Goal: Communication & Community: Answer question/provide support

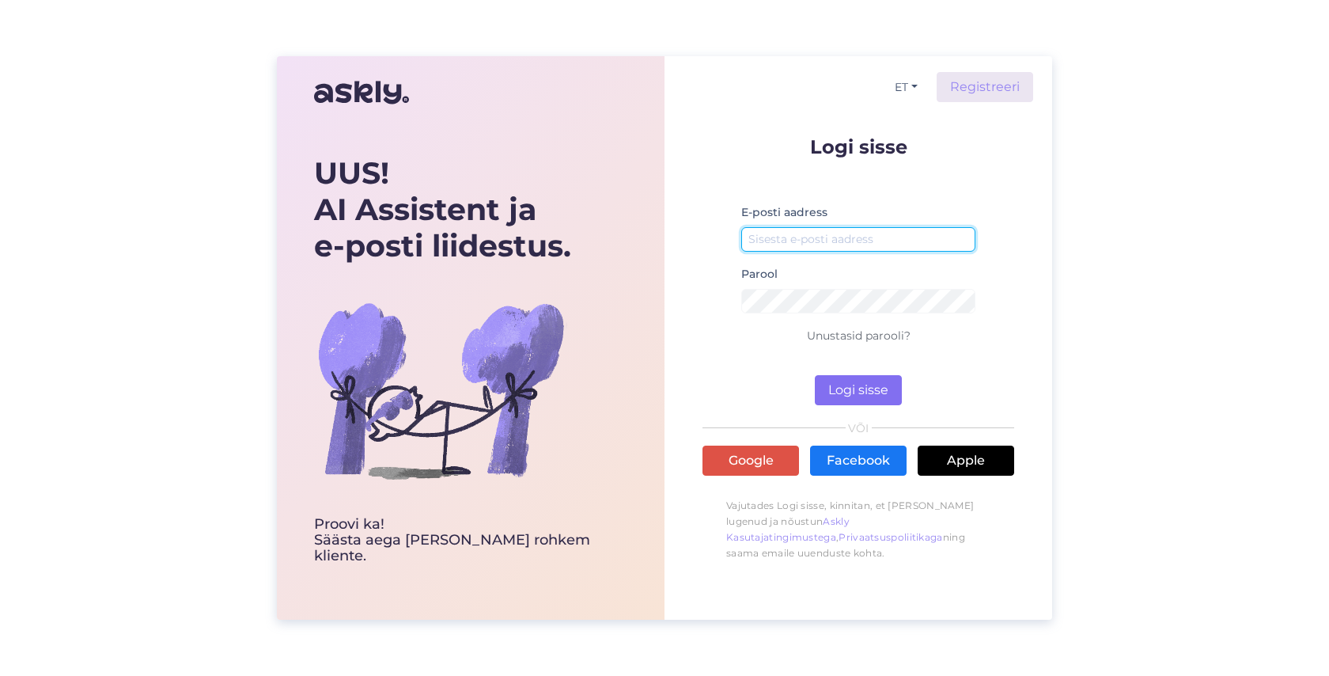
type input "[PERSON_NAME][EMAIL_ADDRESS][PERSON_NAME][DOMAIN_NAME]"
click at [862, 386] on button "Logi sisse" at bounding box center [858, 390] width 87 height 30
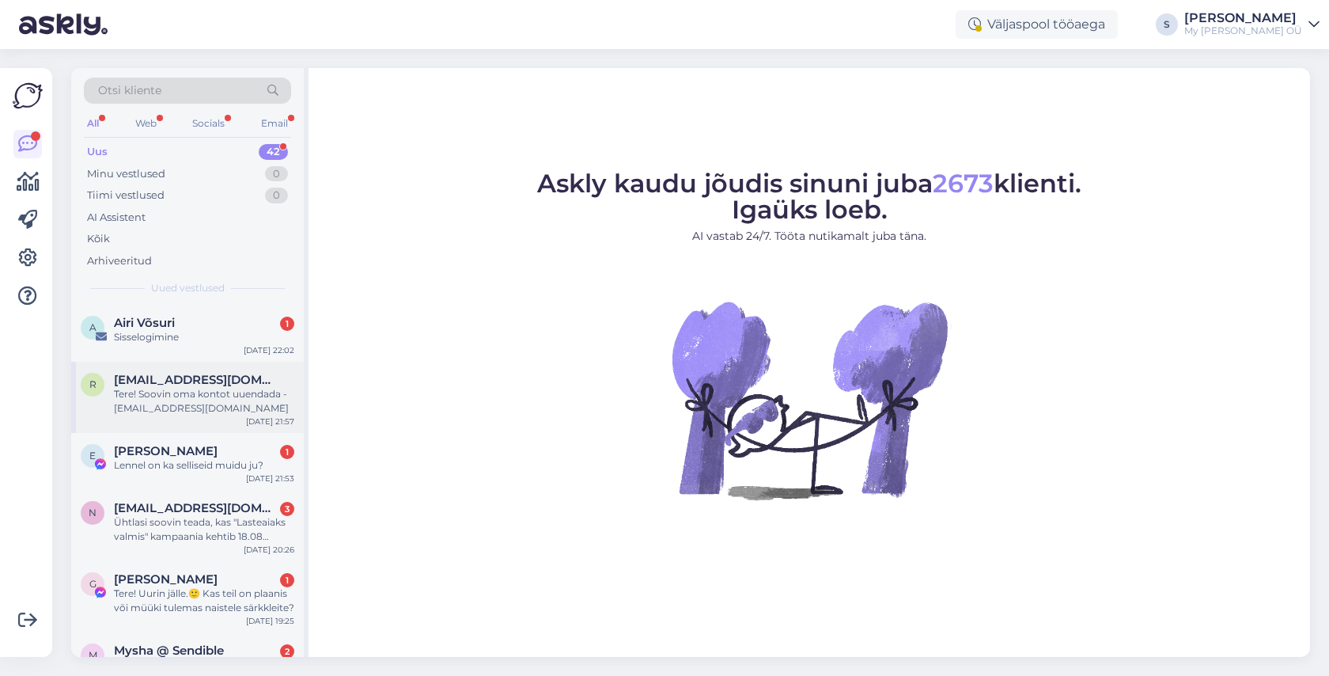
click at [178, 385] on span "[EMAIL_ADDRESS][DOMAIN_NAME]" at bounding box center [196, 380] width 165 height 14
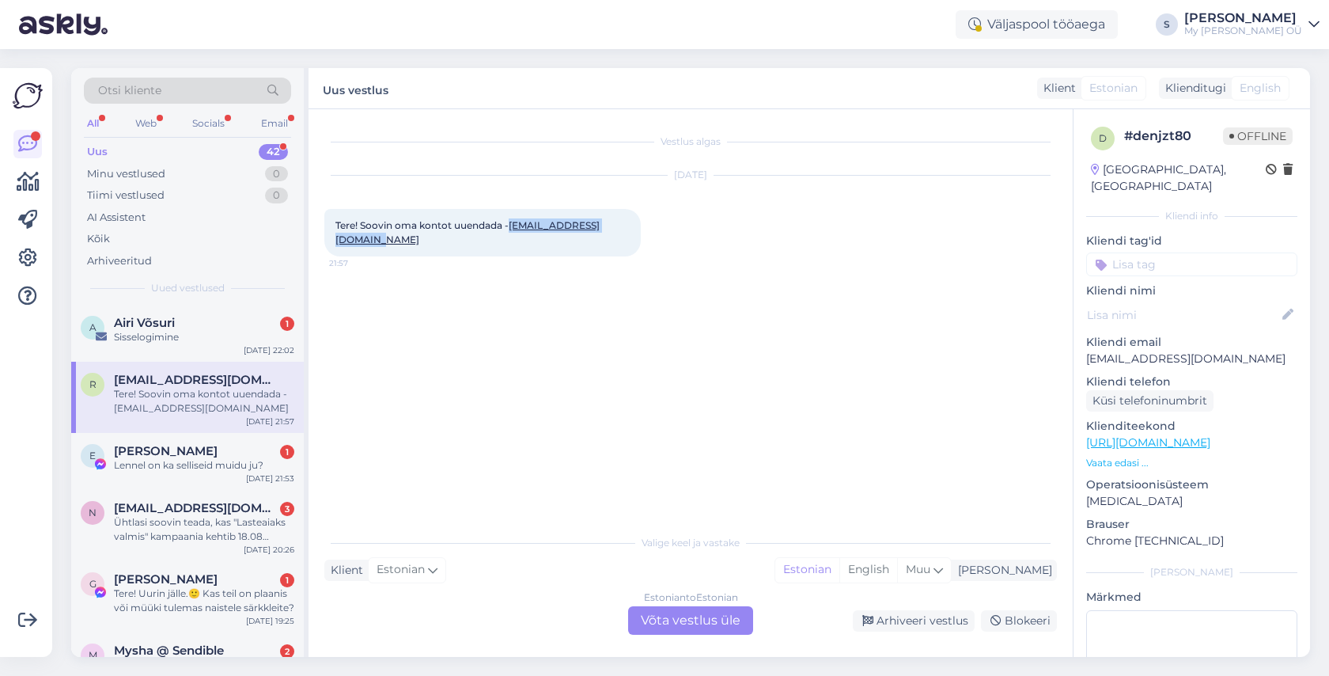
drag, startPoint x: 478, startPoint y: 244, endPoint x: 336, endPoint y: 240, distance: 141.7
click at [336, 240] on div "Tere! Soovin oma kontot uuendada - [EMAIL_ADDRESS][DOMAIN_NAME] 21:57" at bounding box center [482, 232] width 317 height 47
copy link "[EMAIL_ADDRESS][DOMAIN_NAME]"
click at [669, 616] on div "Estonian to Estonian Võta vestlus üle" at bounding box center [690, 620] width 125 height 28
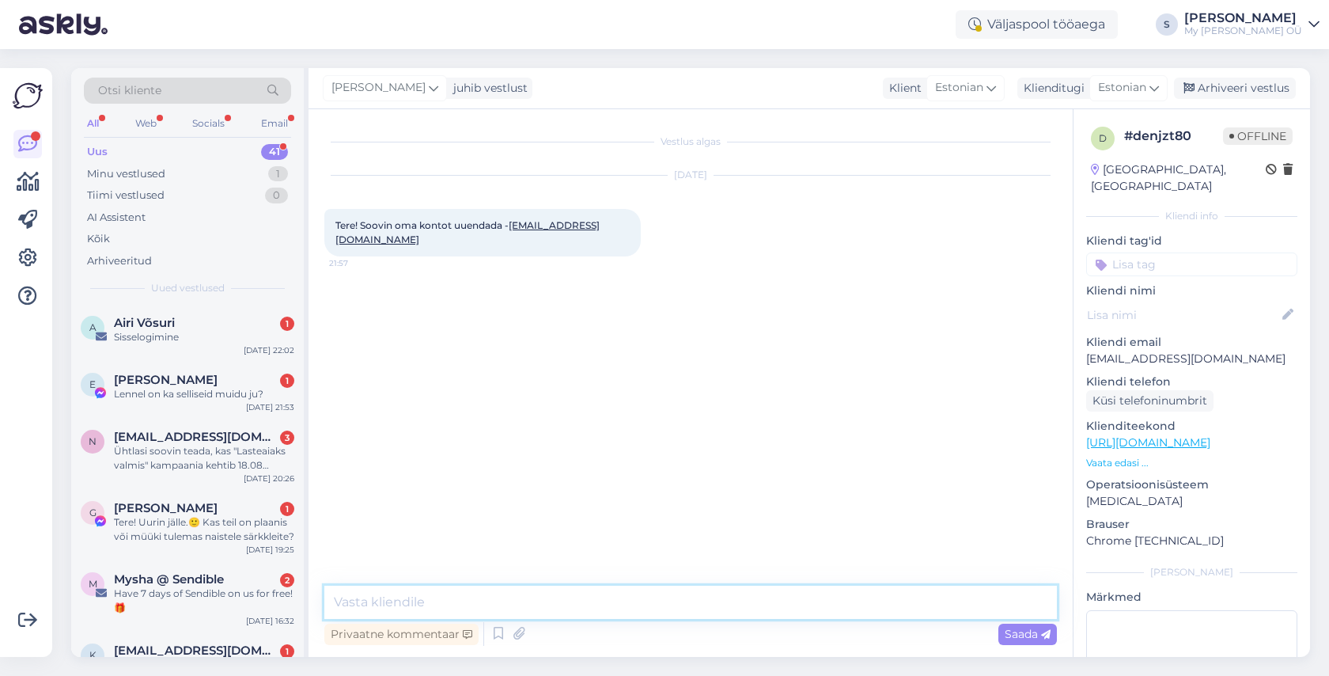
click at [488, 605] on textarea at bounding box center [690, 602] width 733 height 33
paste textarea "Tere! Aitäh kirja eest! Palun vaadake nüüd postkasti, peaksite saama lingi kont…"
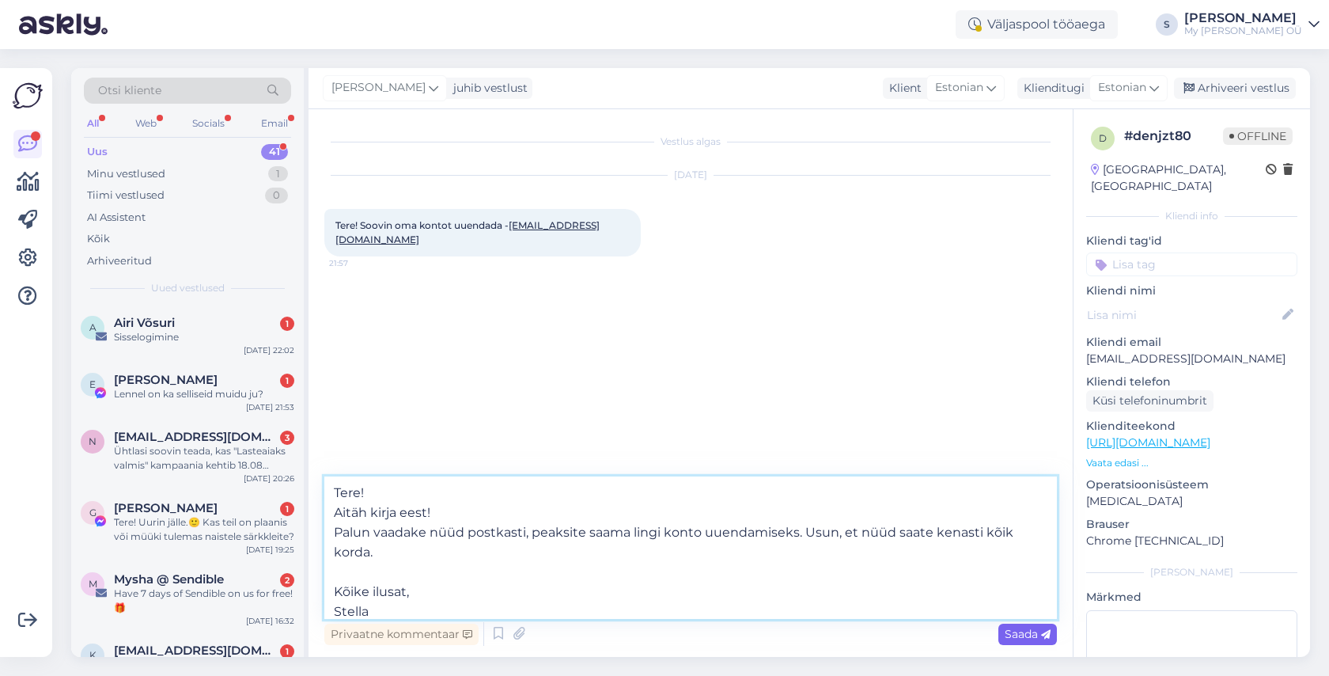
type textarea "Tere! Aitäh kirja eest! Palun vaadake nüüd postkasti, peaksite saama lingi kont…"
click at [1010, 632] on span "Saada" at bounding box center [1028, 634] width 46 height 14
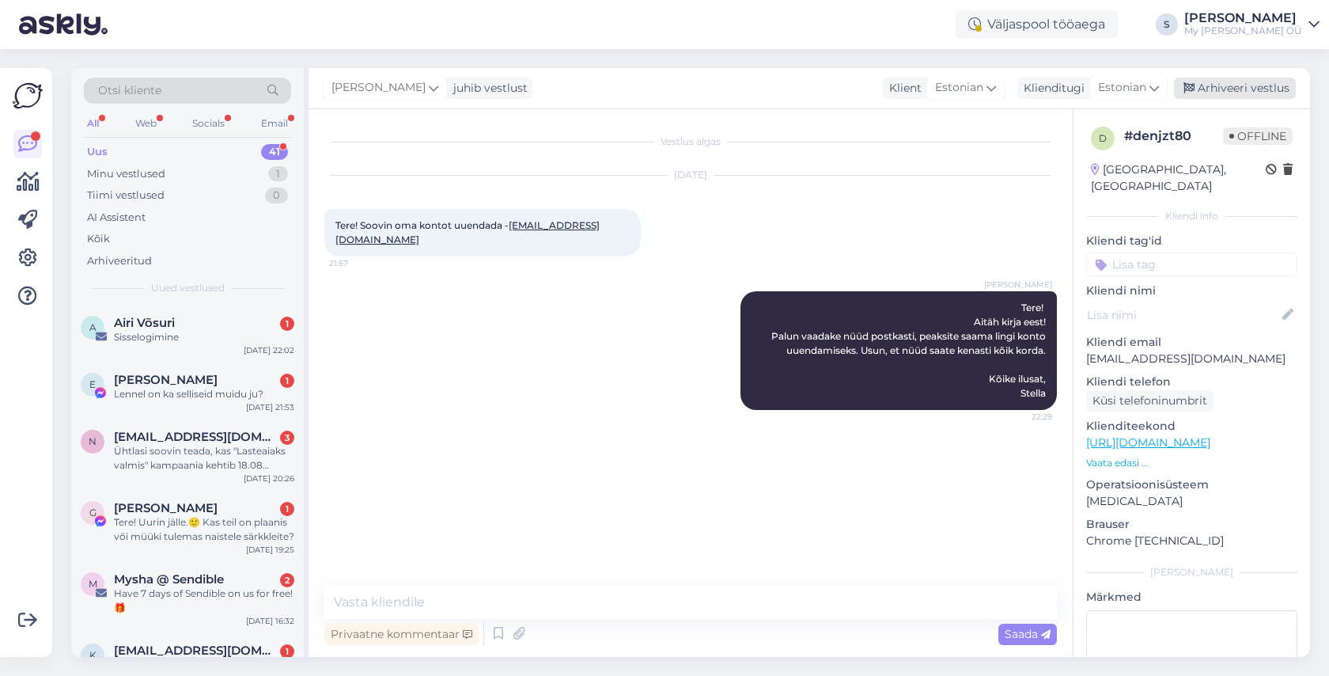
click at [1253, 85] on div "Arhiveeri vestlus" at bounding box center [1235, 88] width 122 height 21
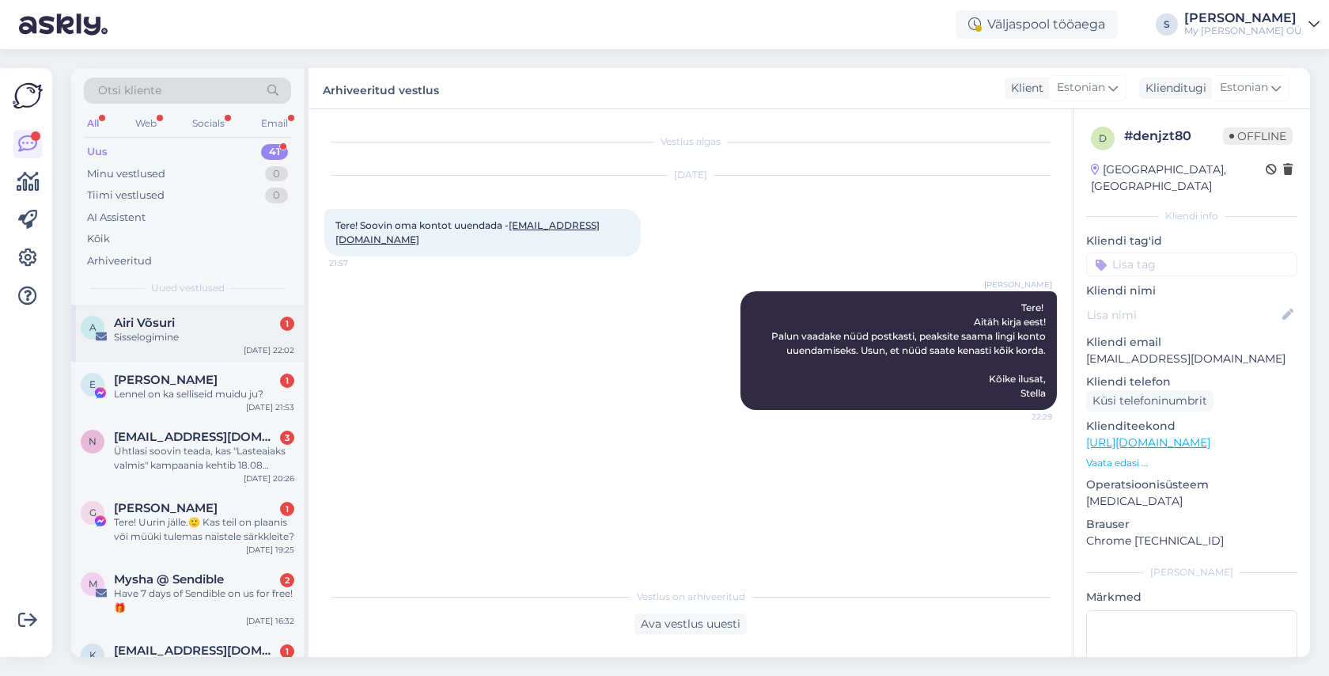
click at [204, 335] on div "Sisselogimine" at bounding box center [204, 337] width 180 height 14
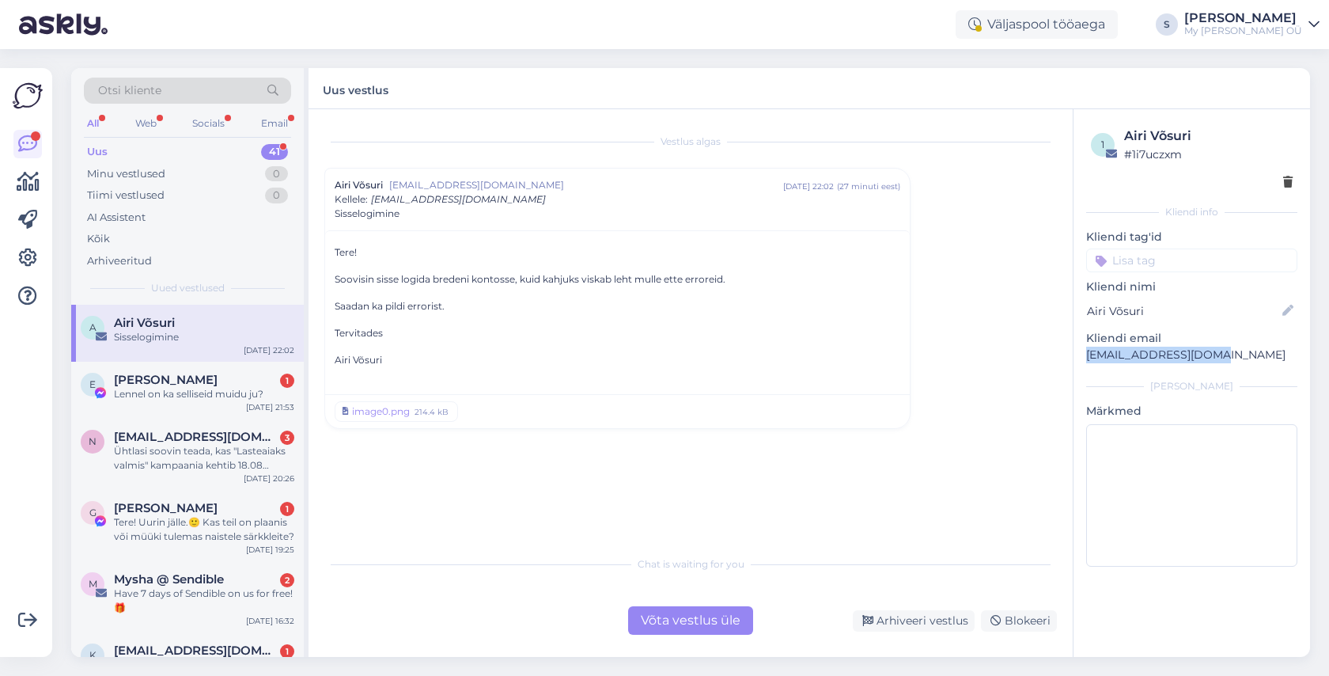
drag, startPoint x: 1215, startPoint y: 354, endPoint x: 1086, endPoint y: 356, distance: 129.0
click at [1086, 356] on p "[EMAIL_ADDRESS][DOMAIN_NAME]" at bounding box center [1191, 355] width 211 height 17
copy p "[EMAIL_ADDRESS][DOMAIN_NAME]"
click at [402, 410] on div "image0.png" at bounding box center [381, 411] width 58 height 14
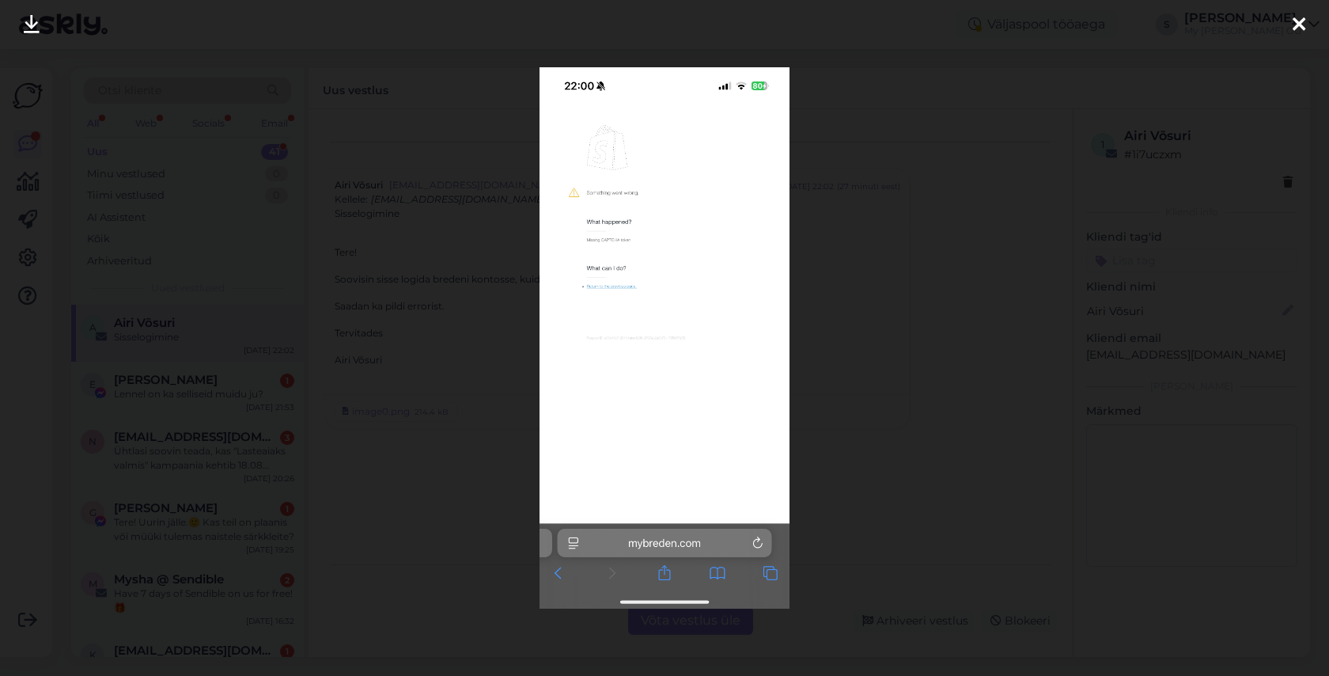
click at [1298, 25] on icon at bounding box center [1299, 25] width 13 height 21
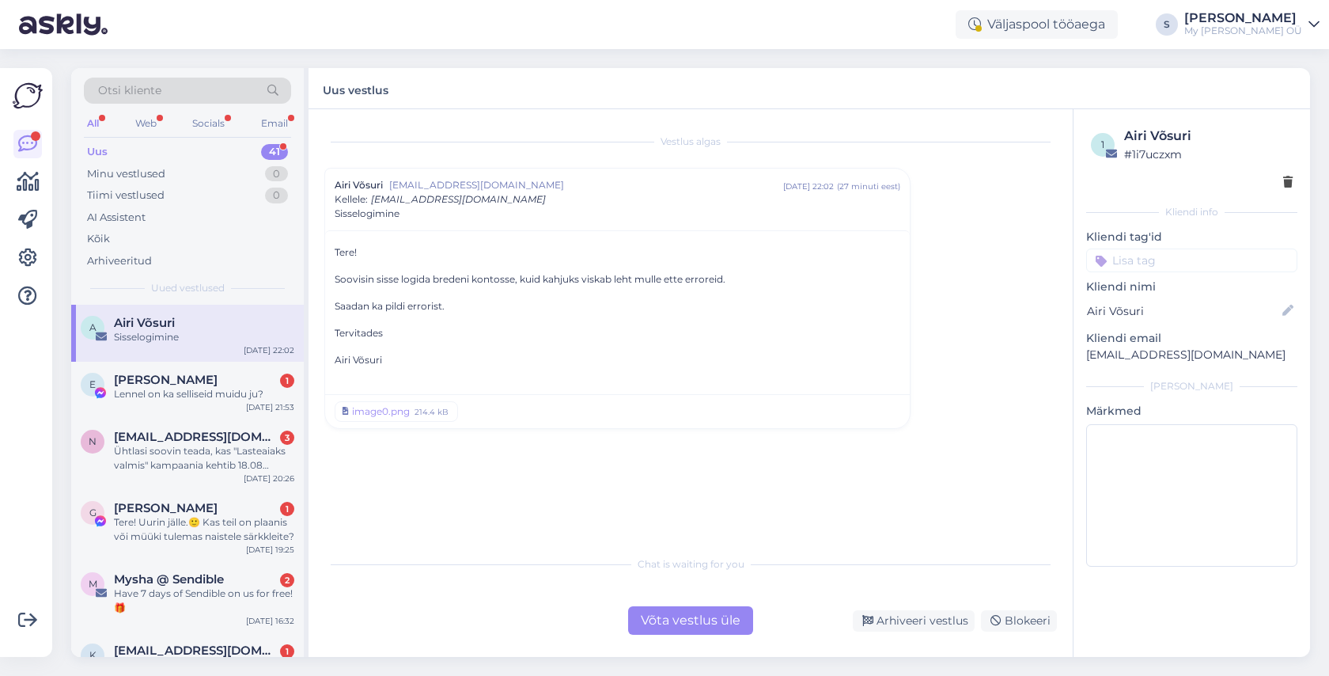
click at [662, 621] on div "Võta vestlus üle" at bounding box center [690, 620] width 125 height 28
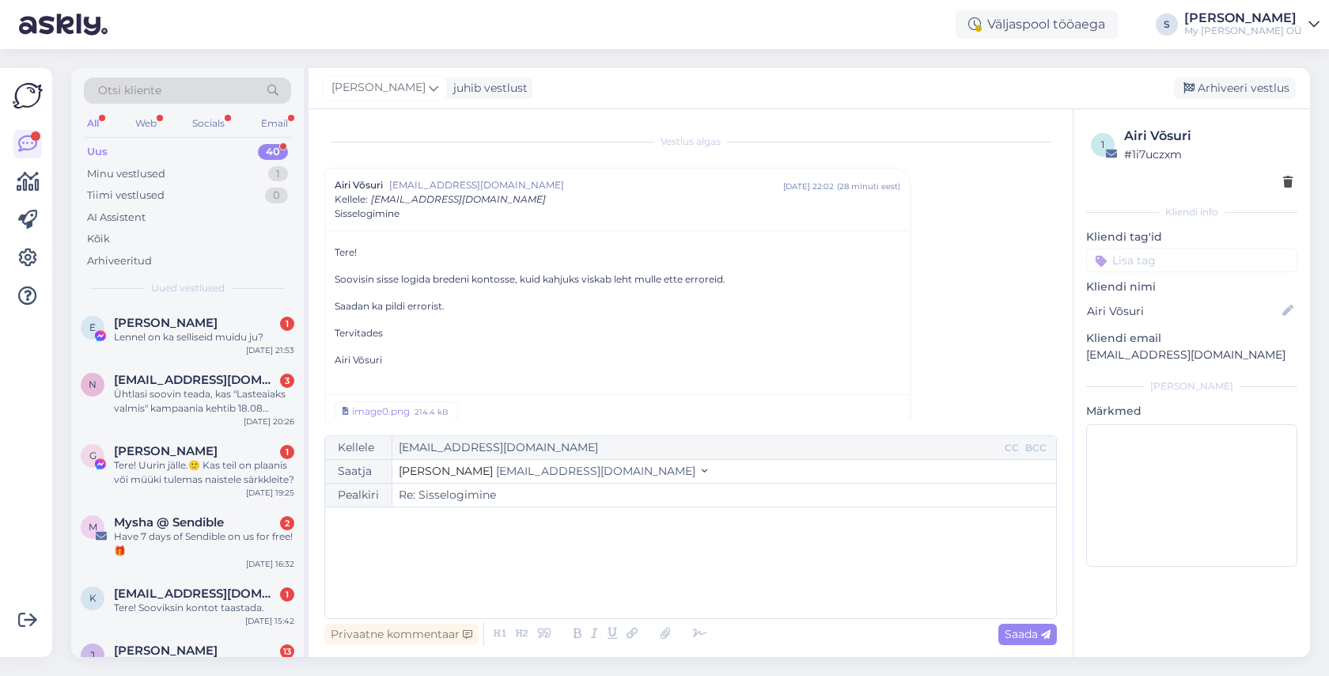
scroll to position [17, 0]
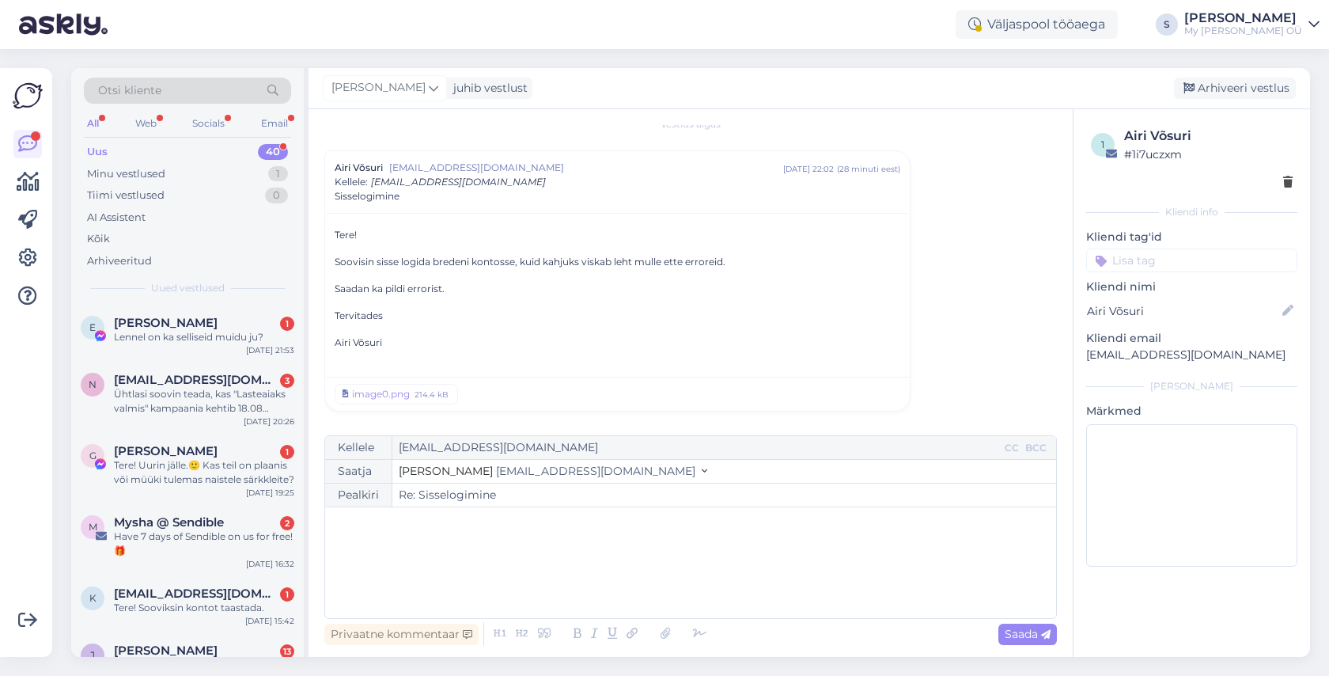
click at [461, 548] on div "﻿" at bounding box center [690, 562] width 715 height 95
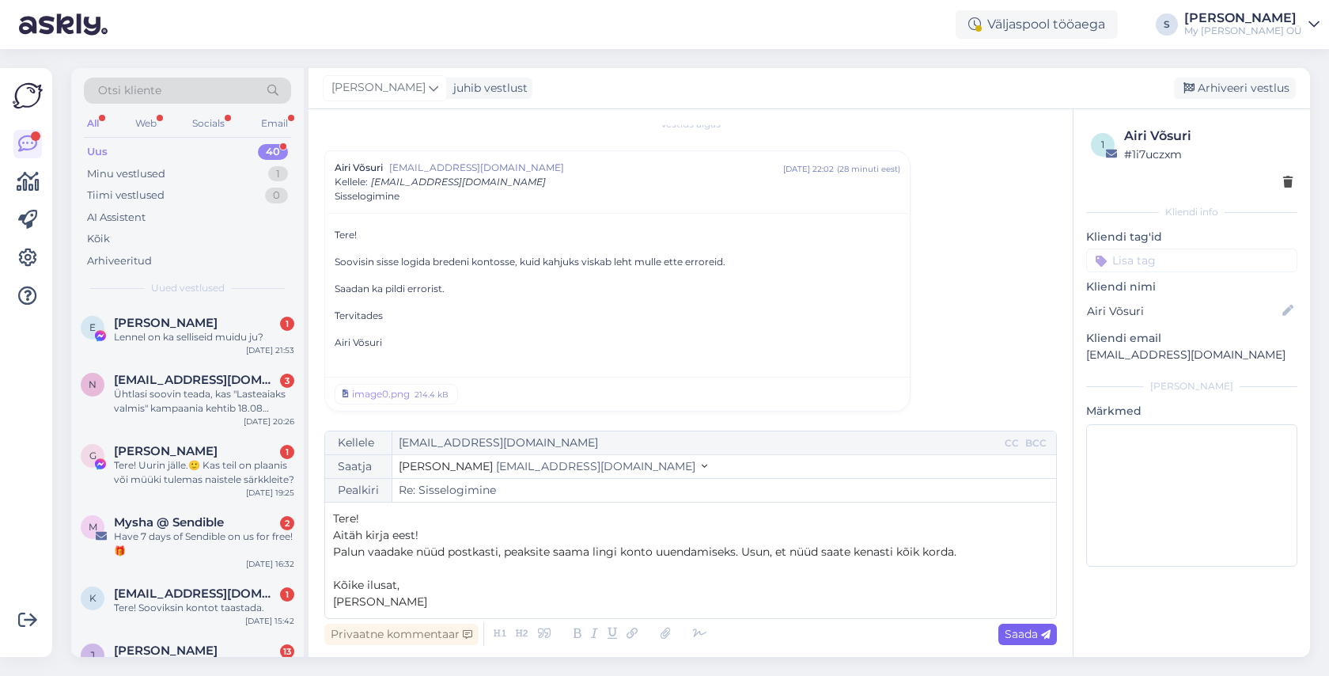
click at [1015, 632] on span "Saada" at bounding box center [1028, 634] width 46 height 14
type input "Re: Sisselogimine"
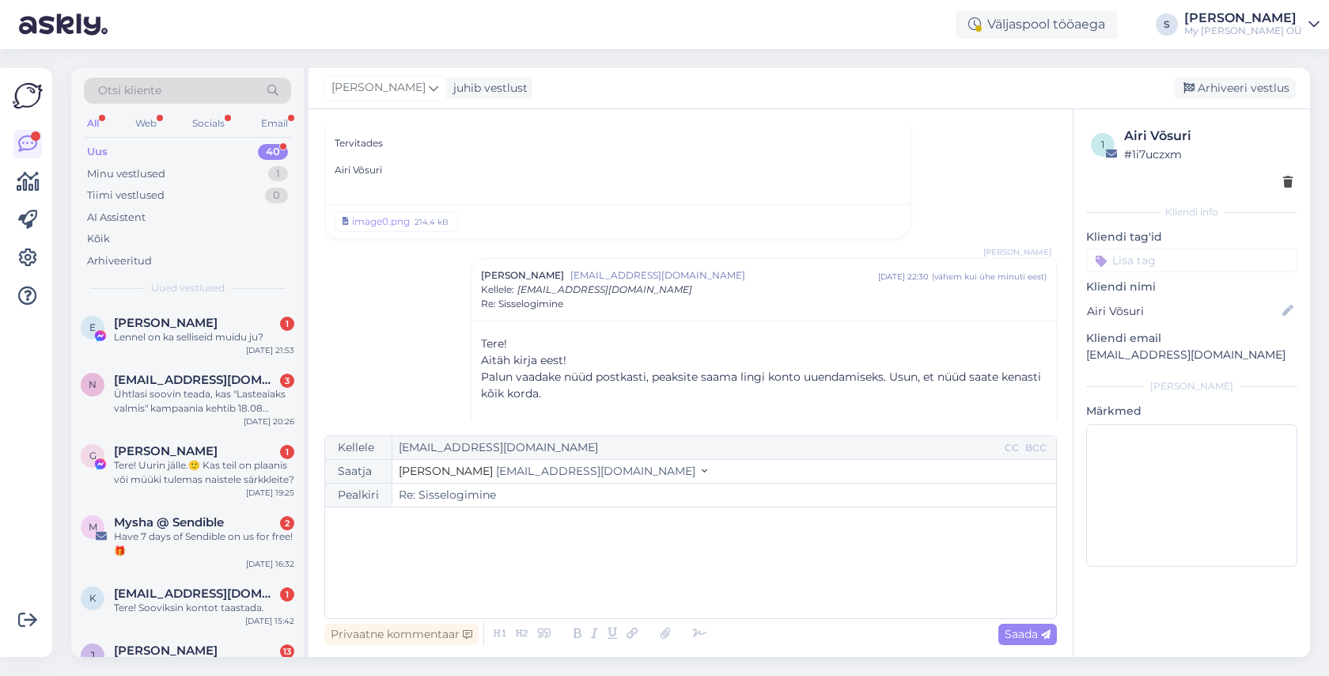
scroll to position [241, 0]
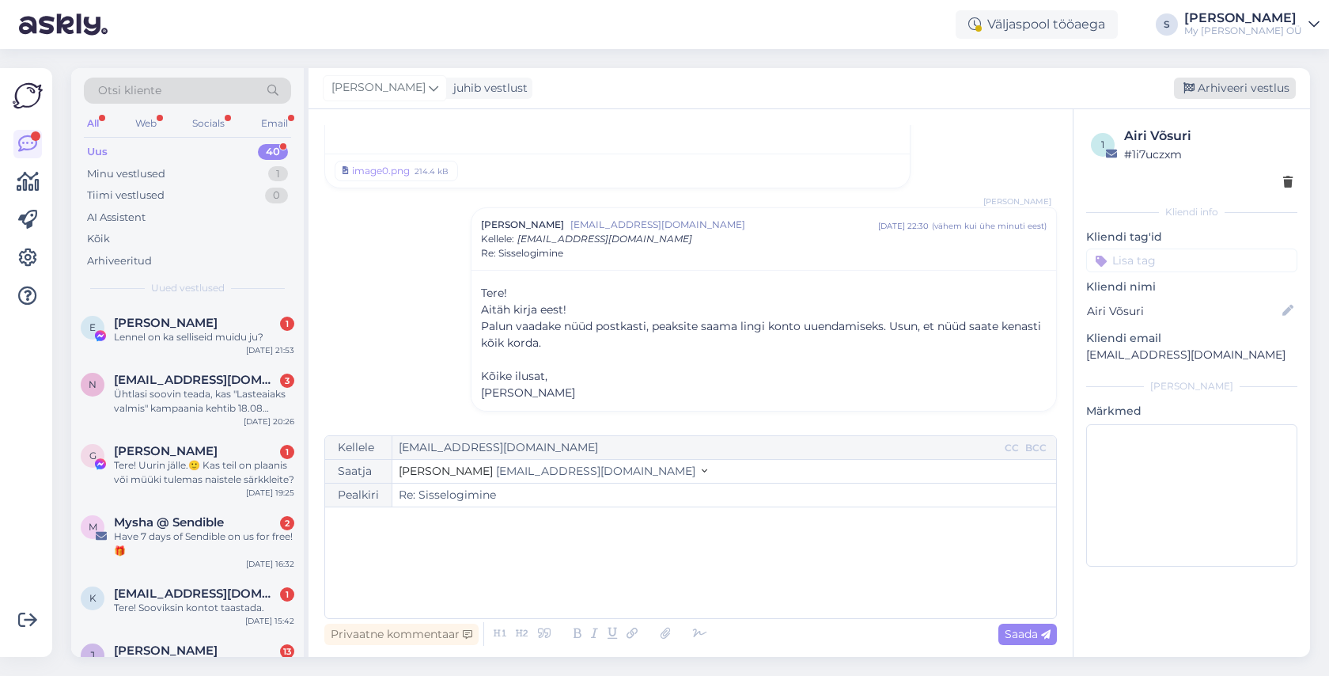
click at [1239, 83] on div "Arhiveeri vestlus" at bounding box center [1235, 88] width 122 height 21
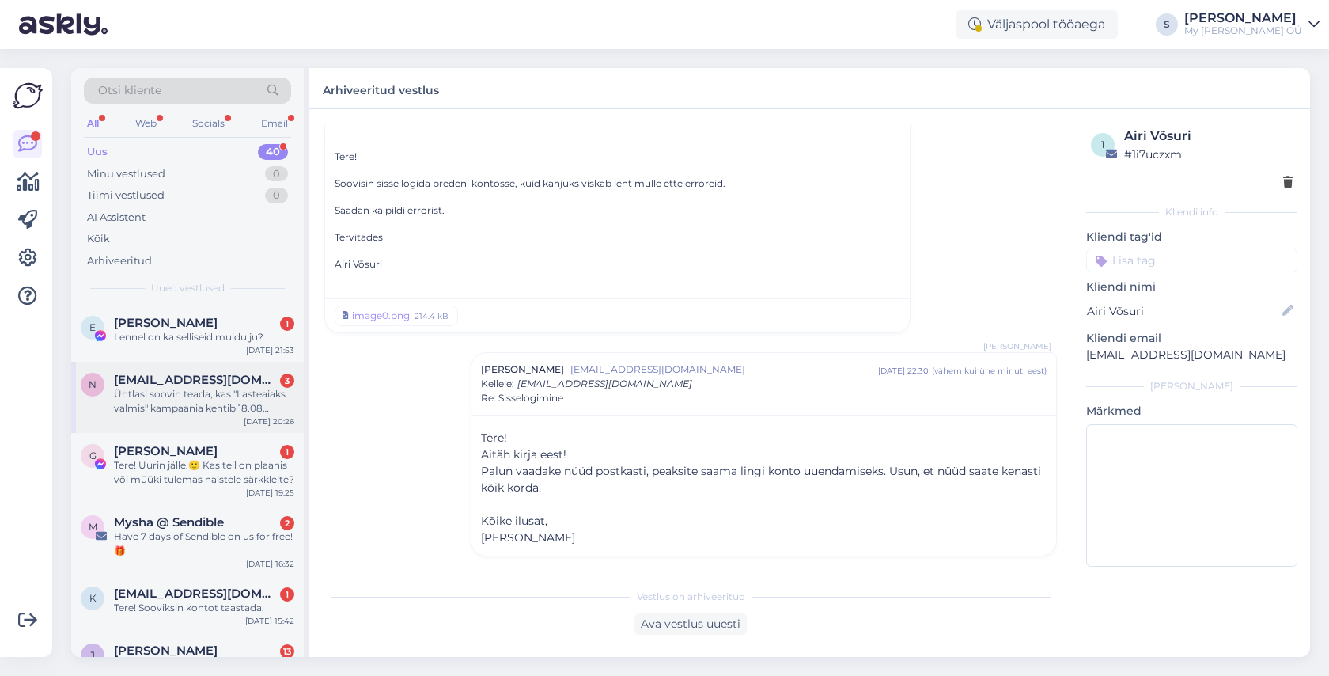
click at [210, 396] on div "Ühtlasi soovin teada, kas "Lasteaiaks valmis" kampaania kehtib 18.08 kaasaarvat…" at bounding box center [204, 401] width 180 height 28
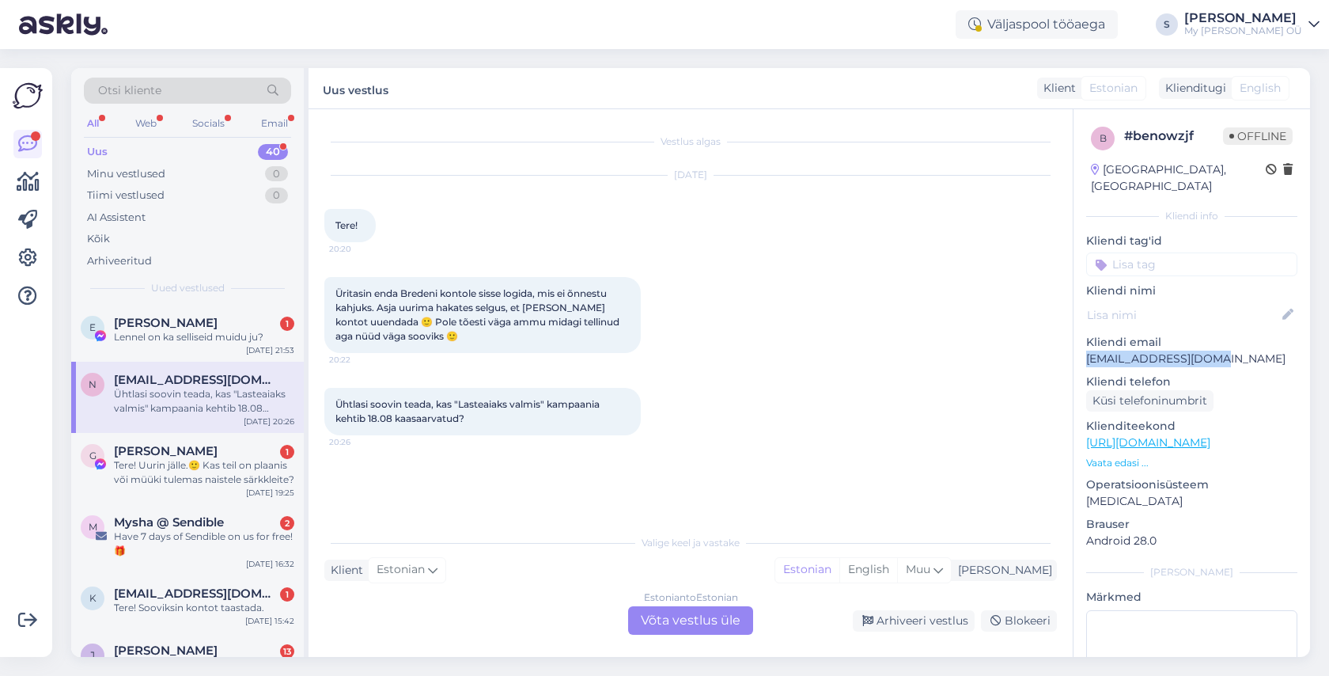
drag, startPoint x: 1233, startPoint y: 343, endPoint x: 1087, endPoint y: 343, distance: 145.6
click at [1087, 351] on p "[EMAIL_ADDRESS][DOMAIN_NAME]" at bounding box center [1191, 359] width 211 height 17
copy p "[EMAIL_ADDRESS][DOMAIN_NAME]"
click at [665, 612] on div "Estonian to Estonian Võta vestlus üle" at bounding box center [690, 620] width 125 height 28
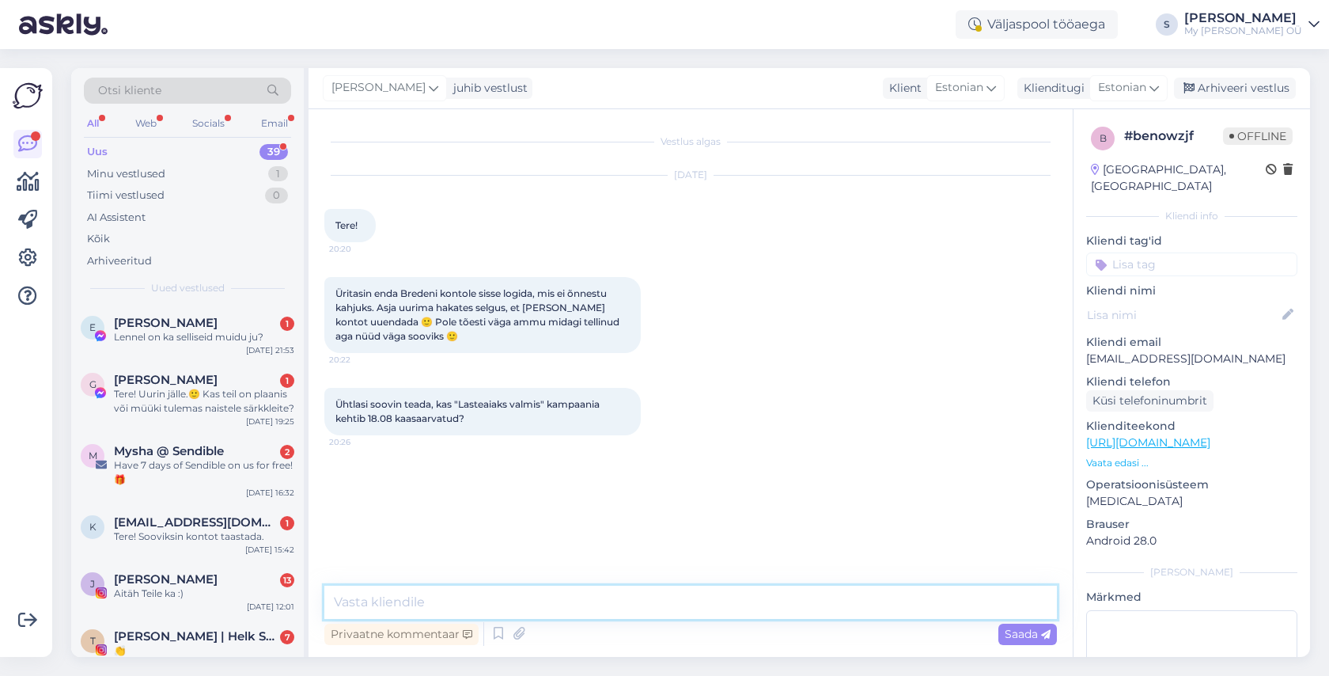
click at [446, 605] on textarea at bounding box center [690, 602] width 733 height 33
click at [425, 601] on textarea at bounding box center [690, 602] width 733 height 33
paste textarea "Tere! Aitäh kirja eest! Palun vaadake nüüd postkasti, peaksite saama lingi kont…"
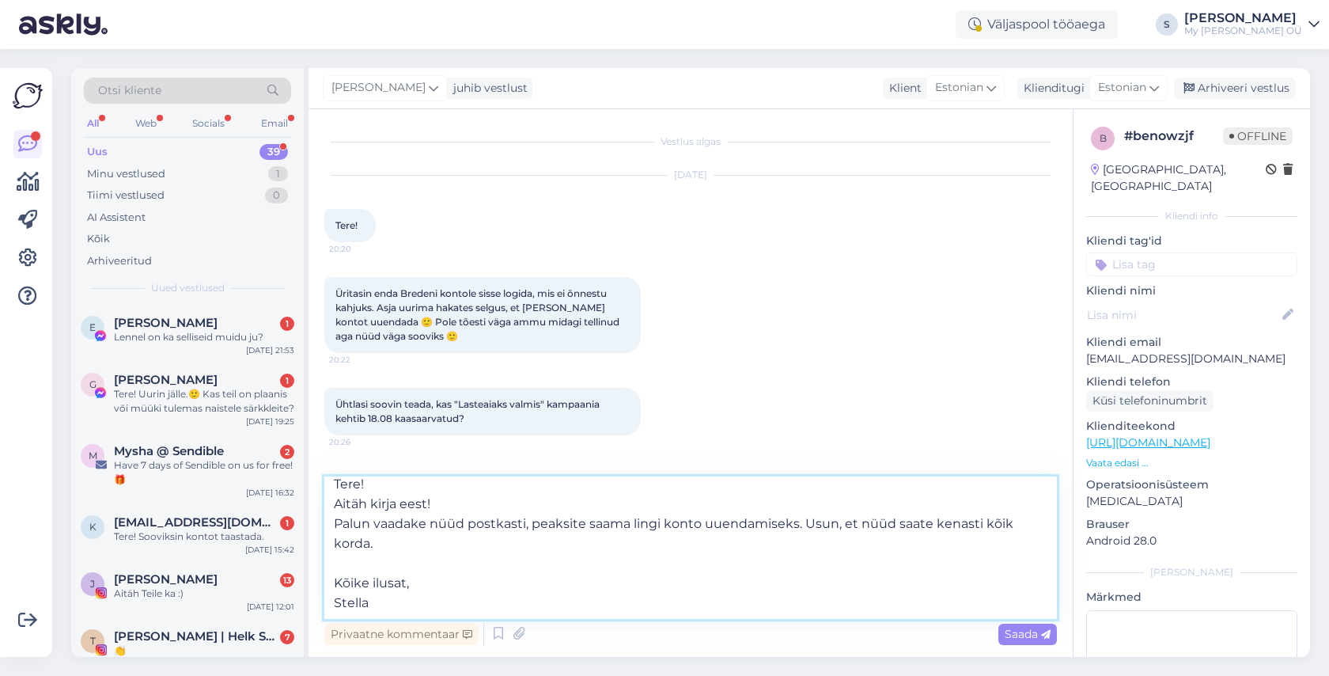
scroll to position [18, 0]
click at [401, 529] on textarea "Tere! Aitäh kirja eest! Palun vaadake nüüd postkasti, peaksite saama lingi kont…" at bounding box center [690, 547] width 733 height 142
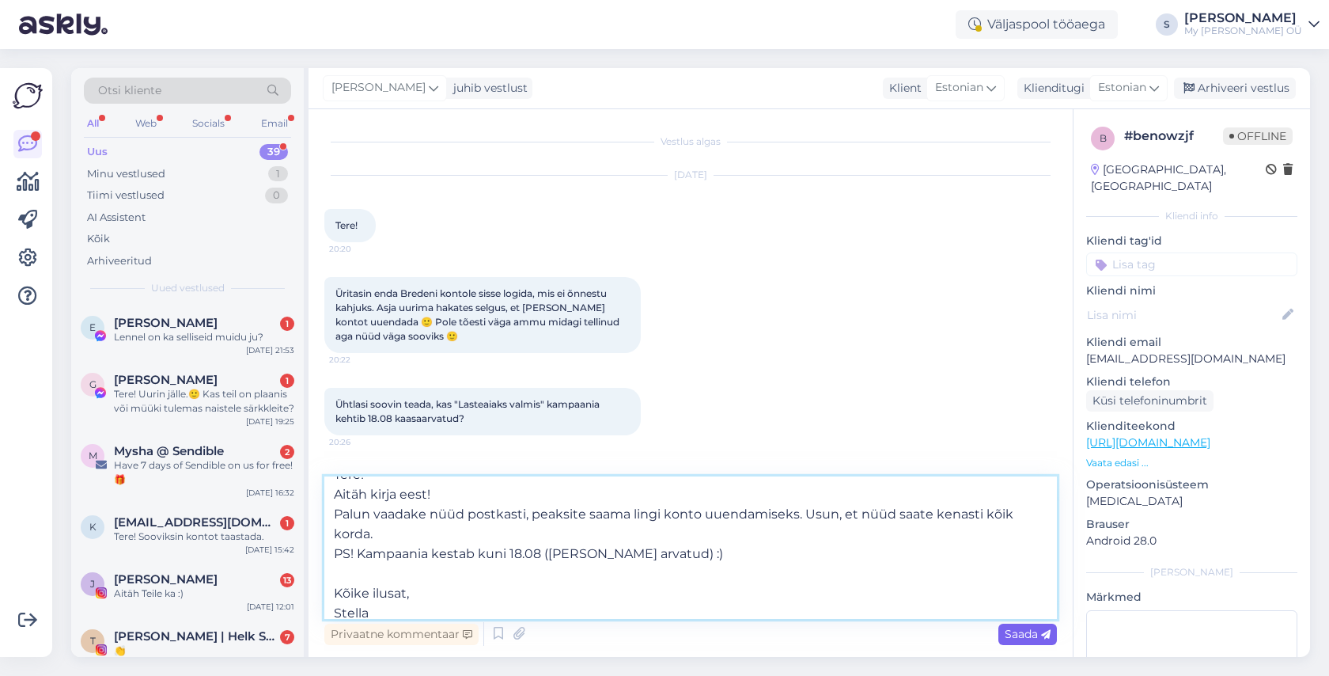
type textarea "Tere! Aitäh kirja eest! Palun vaadake nüüd postkasti, peaksite saama lingi kont…"
click at [1023, 635] on span "Saada" at bounding box center [1028, 634] width 46 height 14
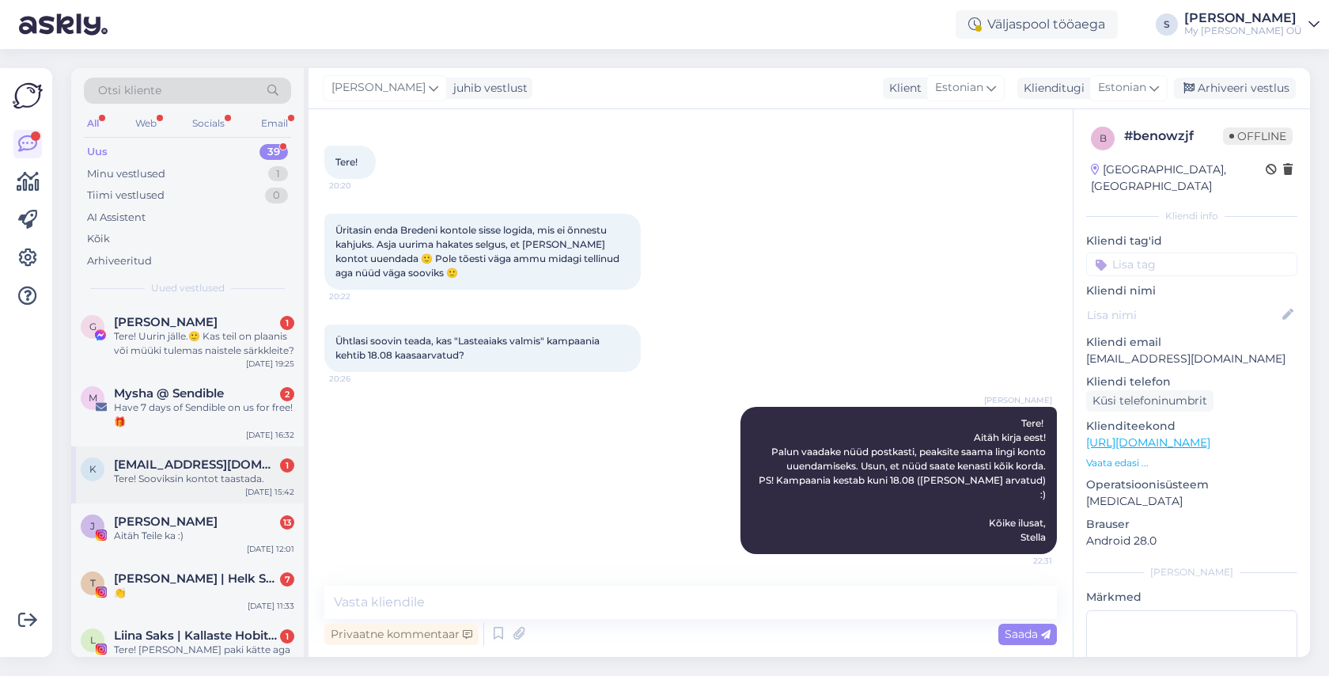
scroll to position [62, 0]
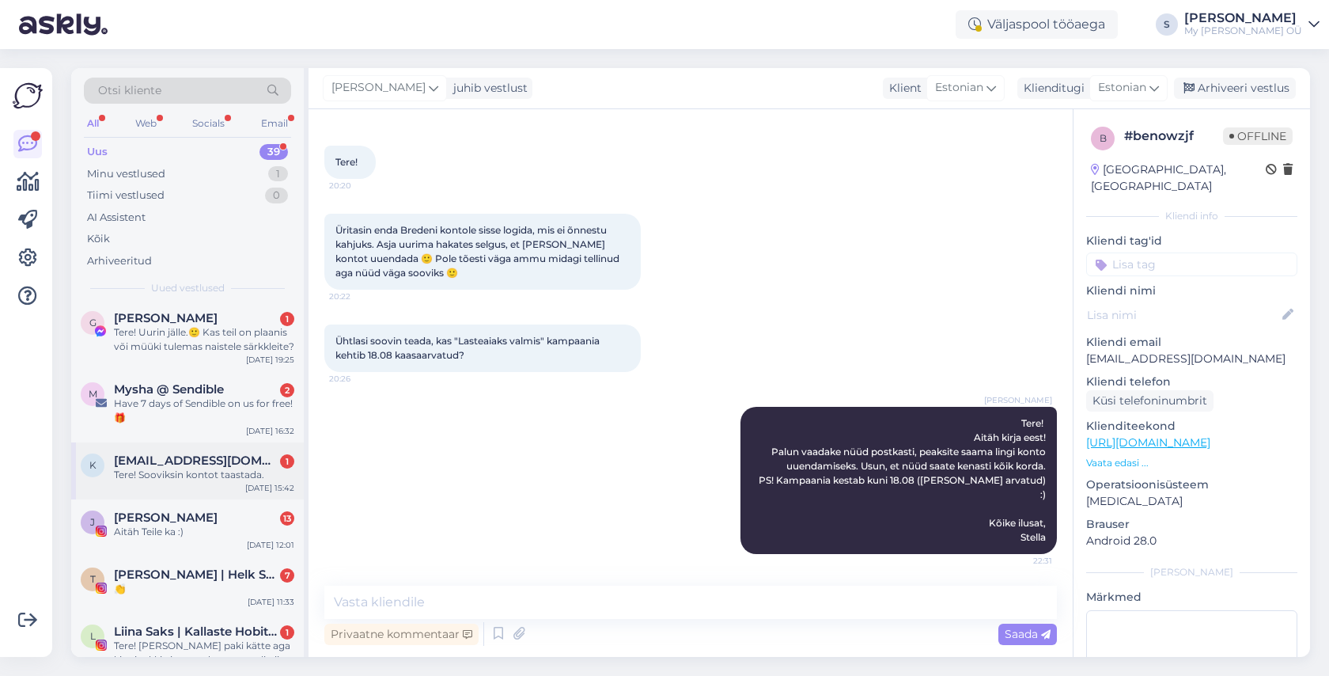
click at [200, 471] on div "Tere! Sooviksin kontot taastada." at bounding box center [204, 475] width 180 height 14
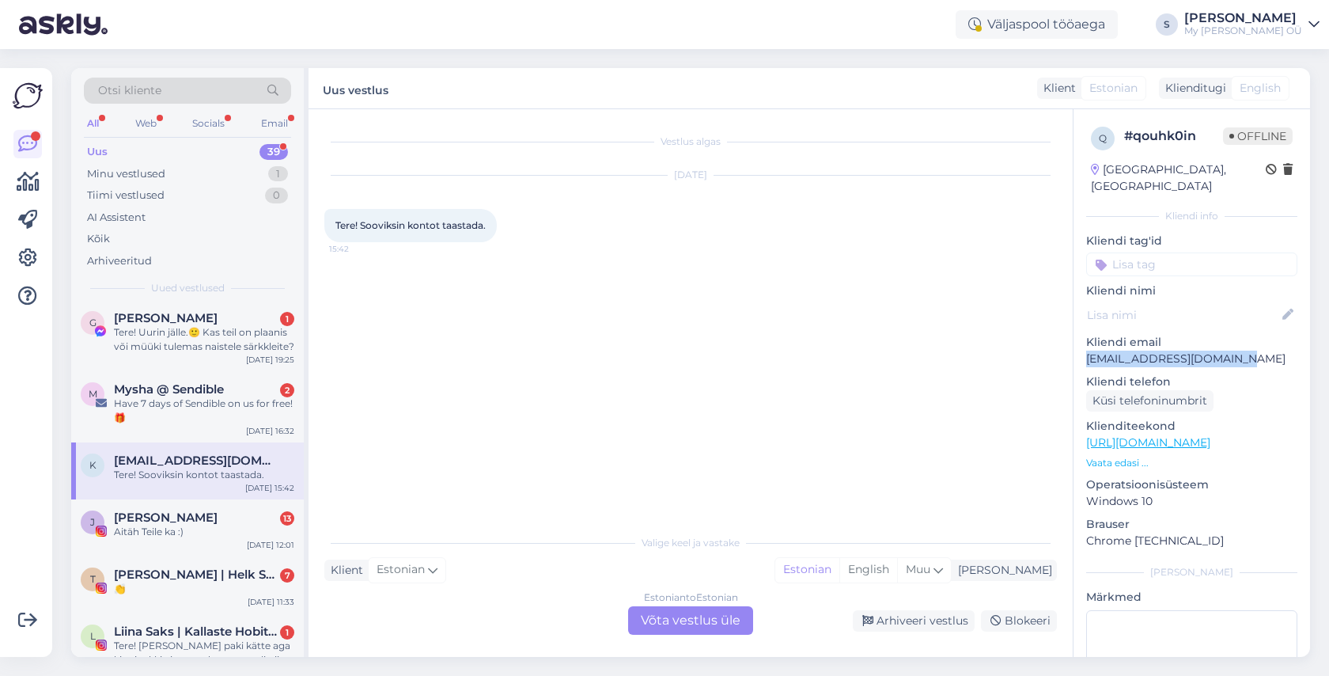
drag, startPoint x: 1240, startPoint y: 343, endPoint x: 1087, endPoint y: 341, distance: 152.7
click at [1087, 351] on p "[EMAIL_ADDRESS][DOMAIN_NAME]" at bounding box center [1191, 359] width 211 height 17
copy p "[EMAIL_ADDRESS][DOMAIN_NAME]"
click at [664, 612] on div "Estonian to Estonian Võta vestlus üle" at bounding box center [690, 620] width 125 height 28
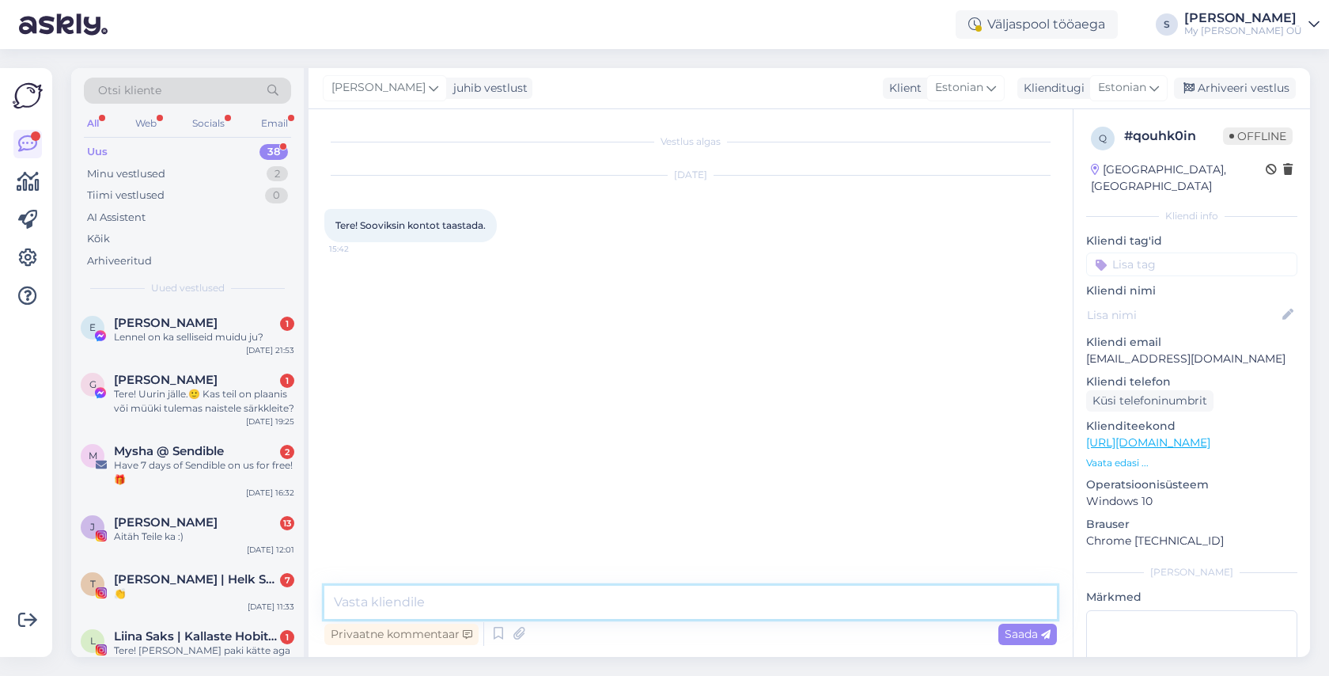
click at [419, 598] on textarea at bounding box center [690, 602] width 733 height 33
paste textarea "Tere! Aitäh kirja eest! Palun vaadake nüüd postkasti, peaksite saama lingi kont…"
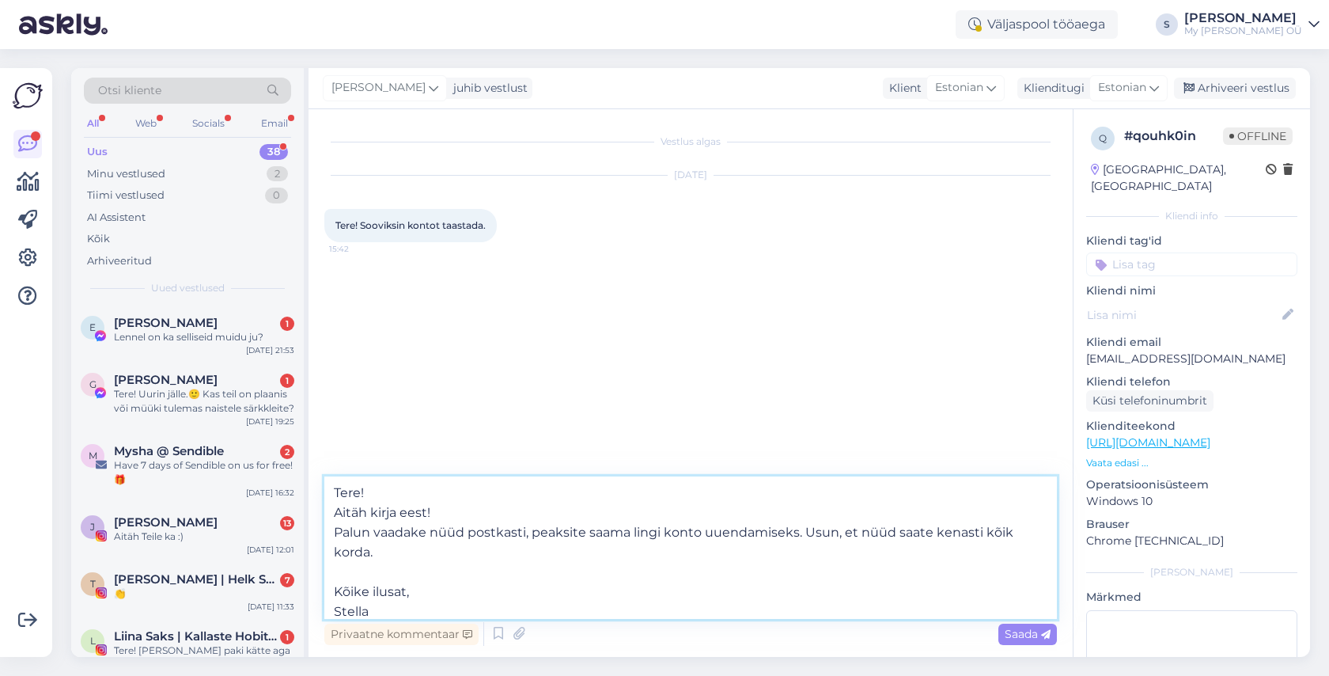
scroll to position [40, 0]
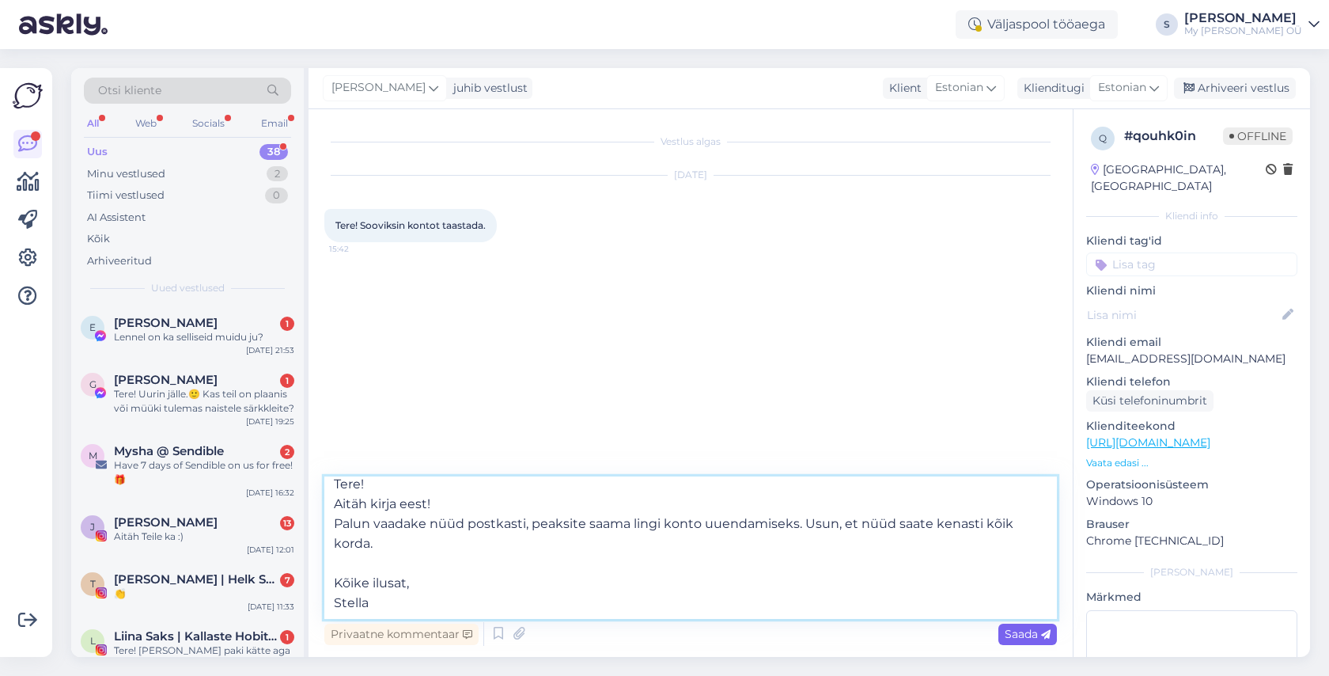
type textarea "Tere! Aitäh kirja eest! Palun vaadake nüüd postkasti, peaksite saama lingi kont…"
click at [1013, 639] on span "Saada" at bounding box center [1028, 634] width 46 height 14
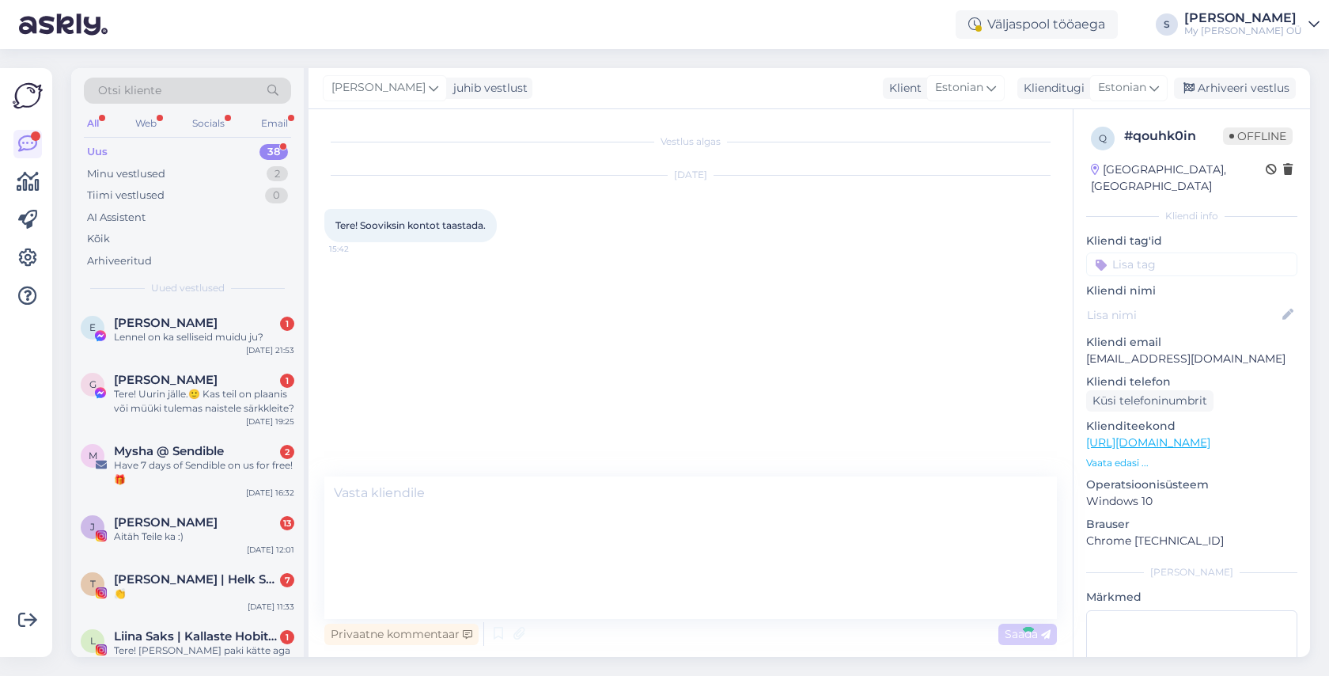
scroll to position [0, 0]
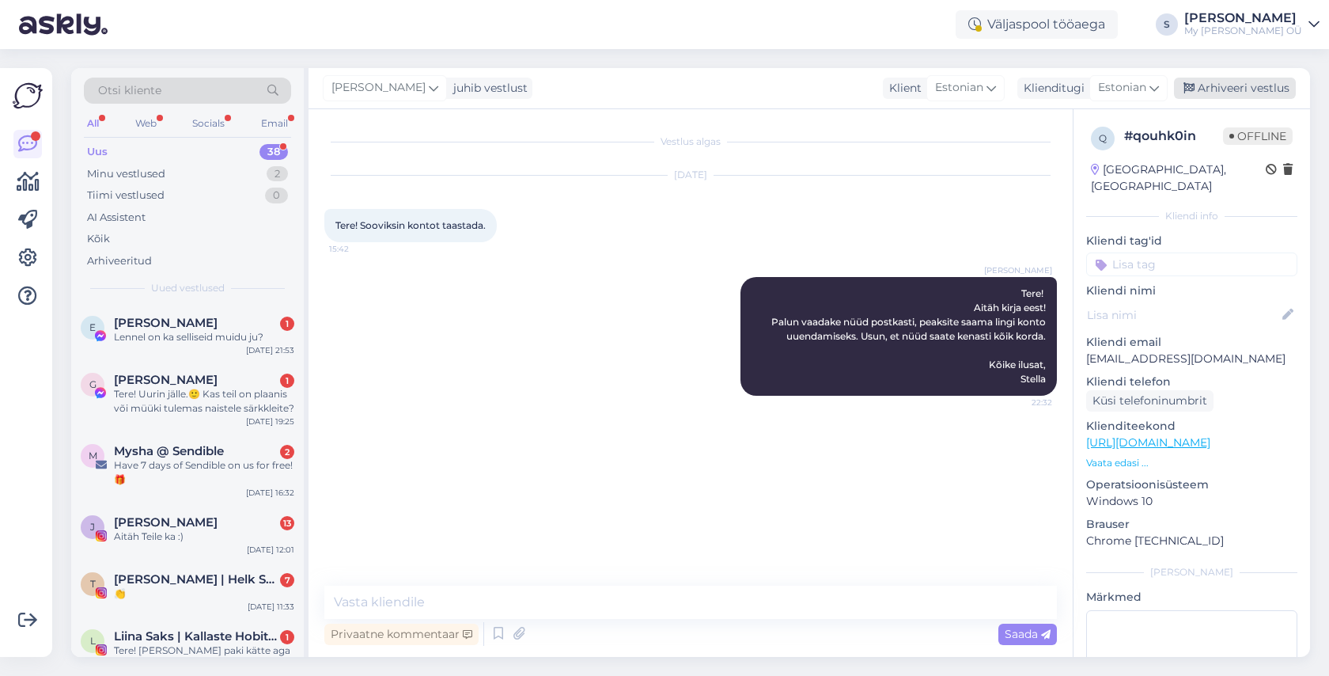
click at [1244, 88] on div "Arhiveeri vestlus" at bounding box center [1235, 88] width 122 height 21
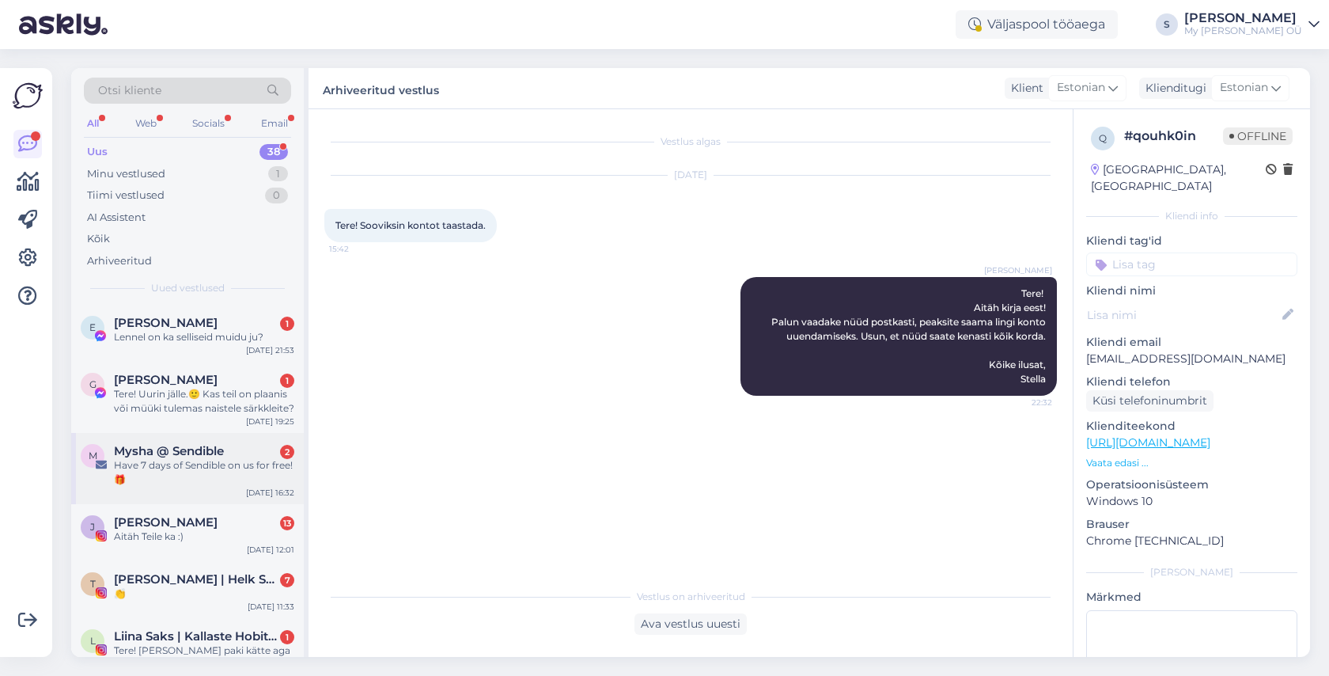
click at [195, 461] on div "Have 7 days of Sendible on us for free! 🎁" at bounding box center [204, 472] width 180 height 28
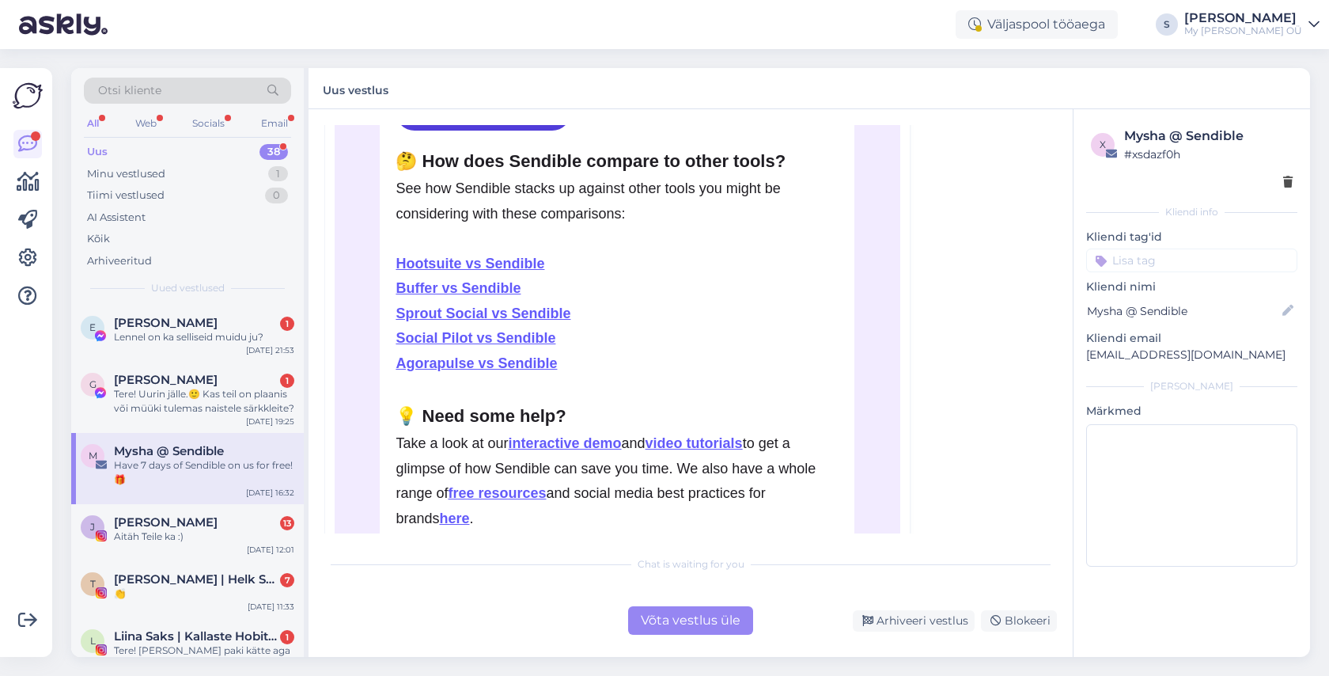
scroll to position [621, 0]
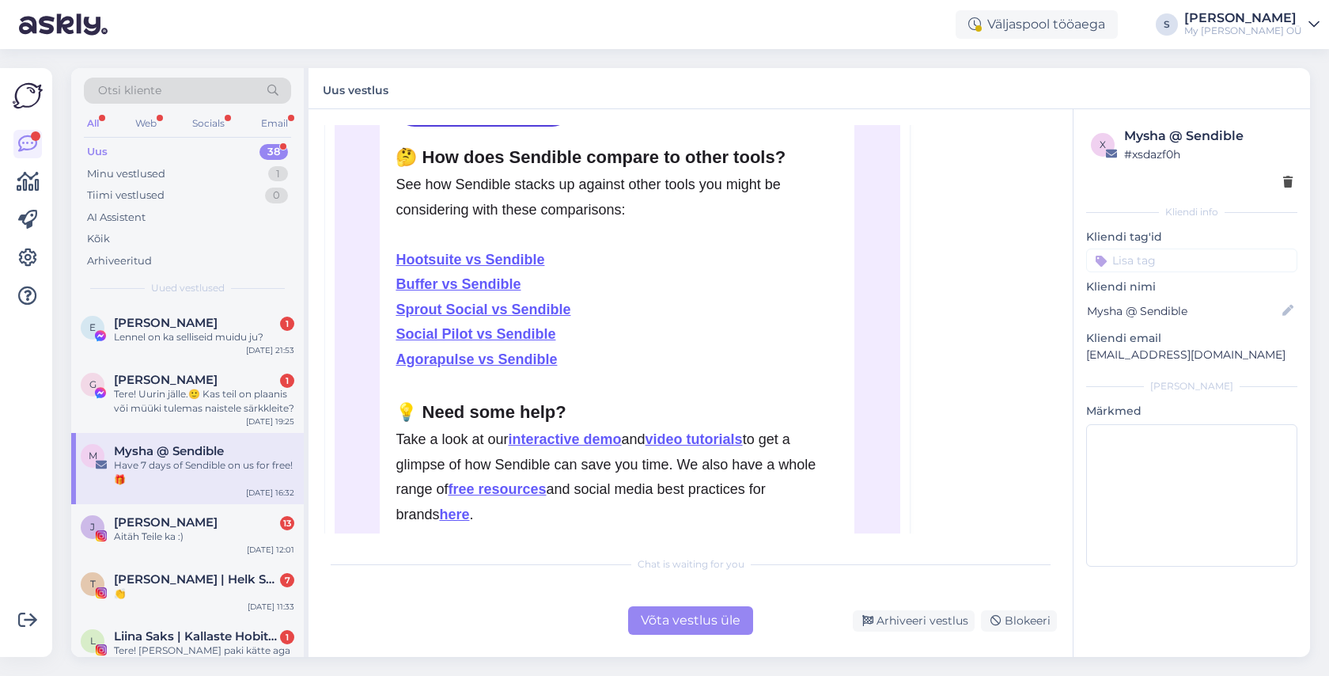
click at [670, 618] on div "Võta vestlus üle" at bounding box center [690, 620] width 125 height 28
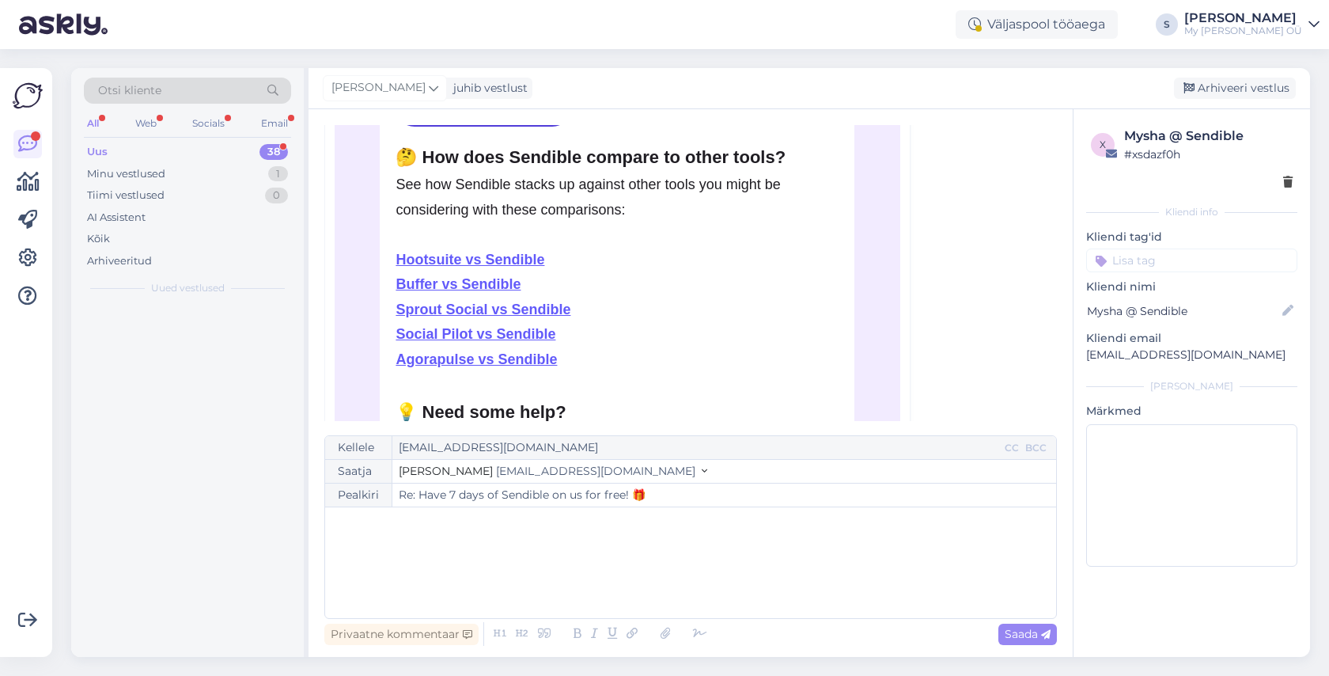
scroll to position [247, 0]
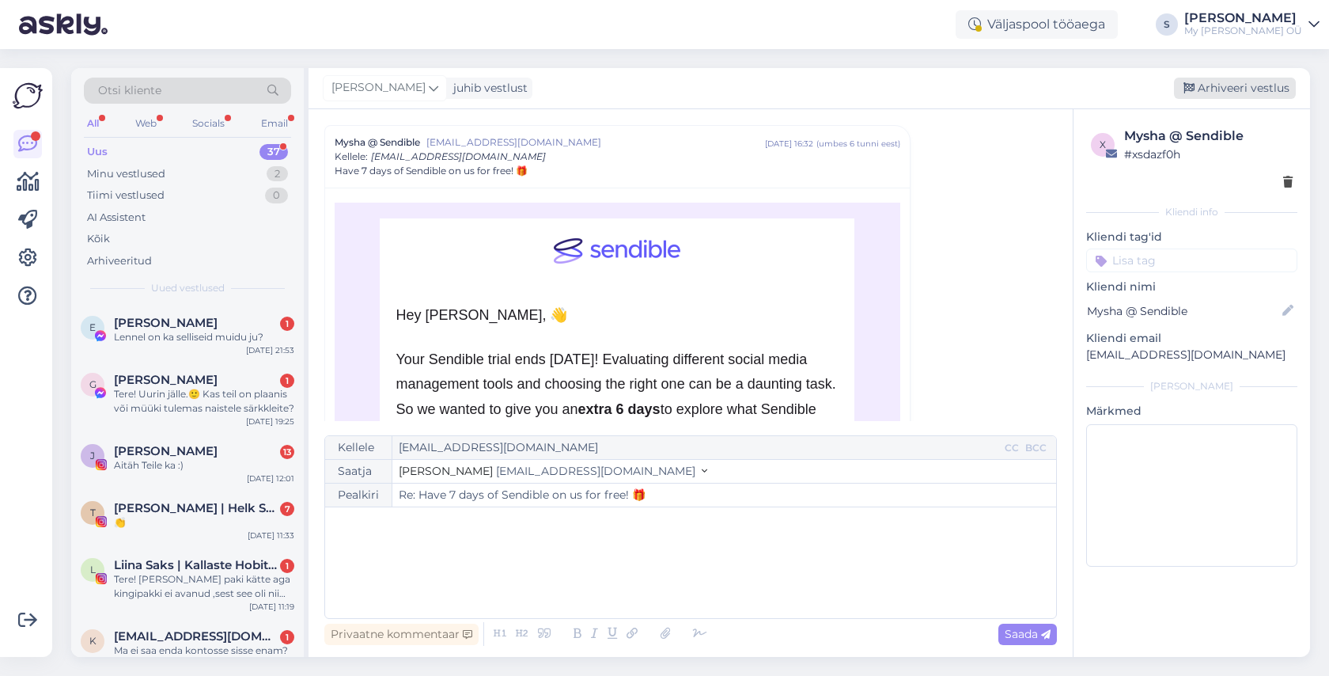
click at [1245, 83] on div "Arhiveeri vestlus" at bounding box center [1235, 88] width 122 height 21
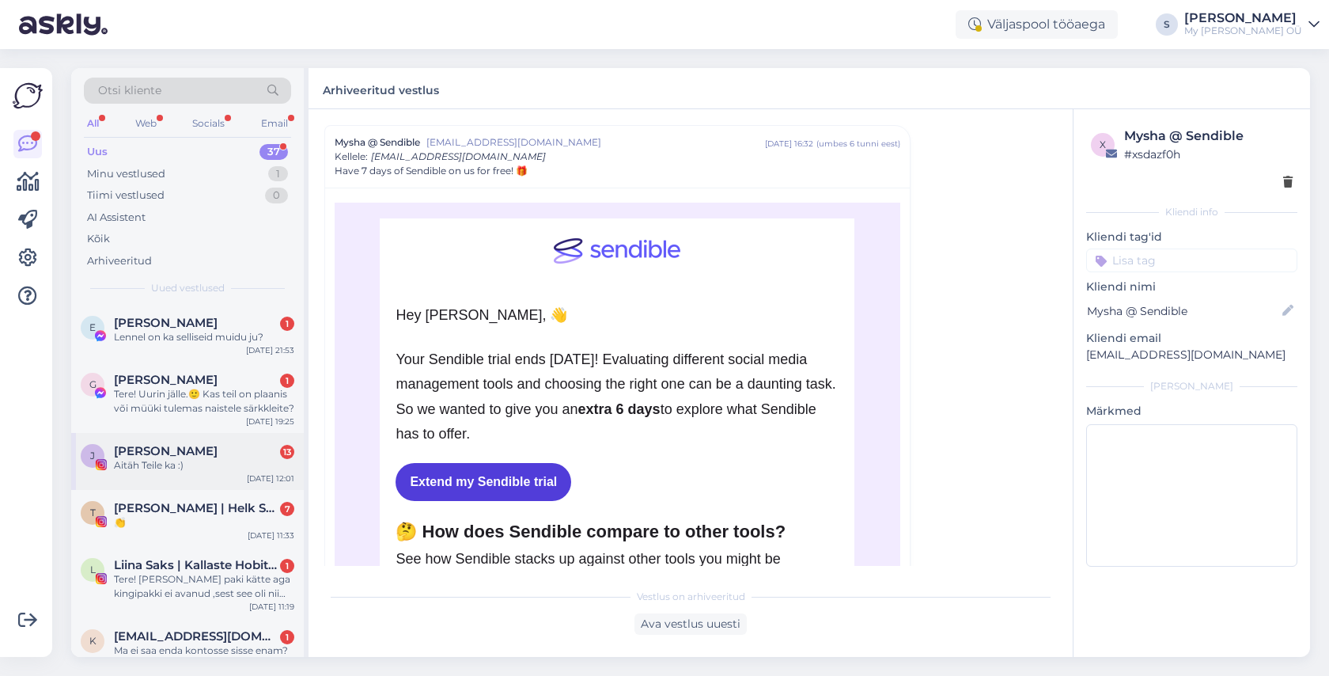
click at [185, 455] on div "[PERSON_NAME]-Ly 13" at bounding box center [204, 451] width 180 height 14
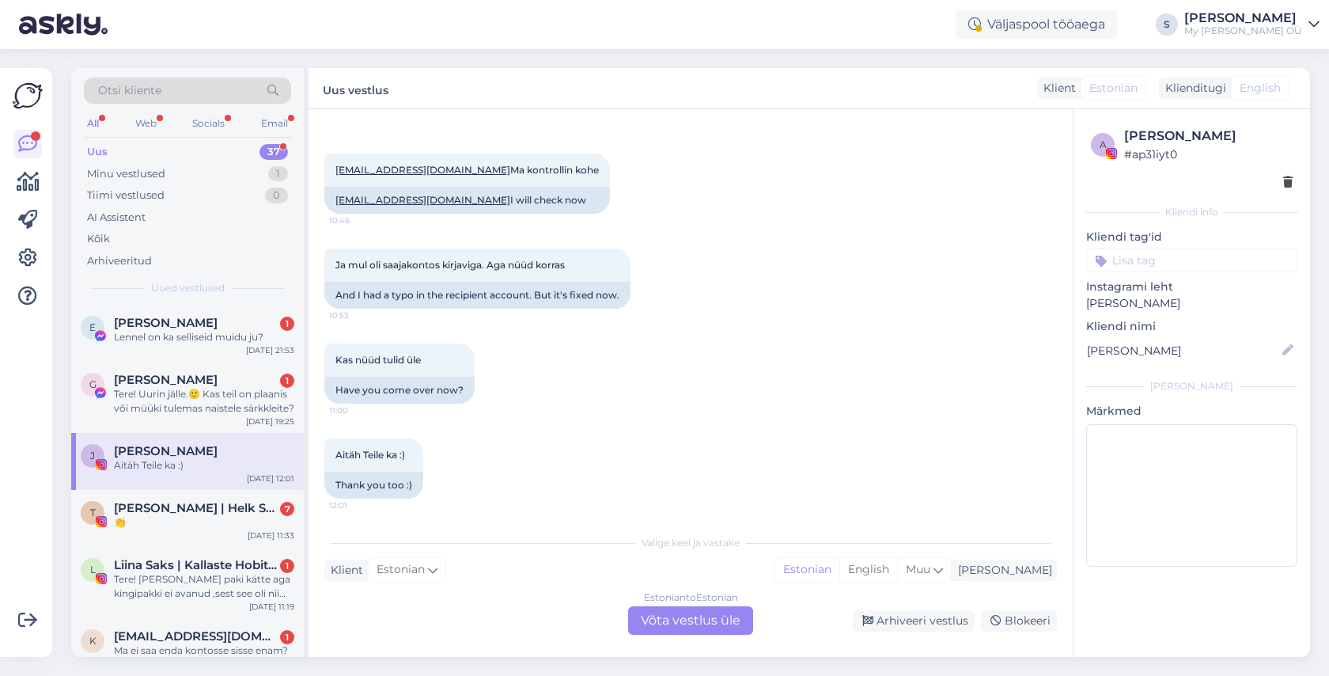
scroll to position [3615, 0]
click at [683, 623] on div "Estonian to Estonian Võta vestlus üle" at bounding box center [690, 620] width 125 height 28
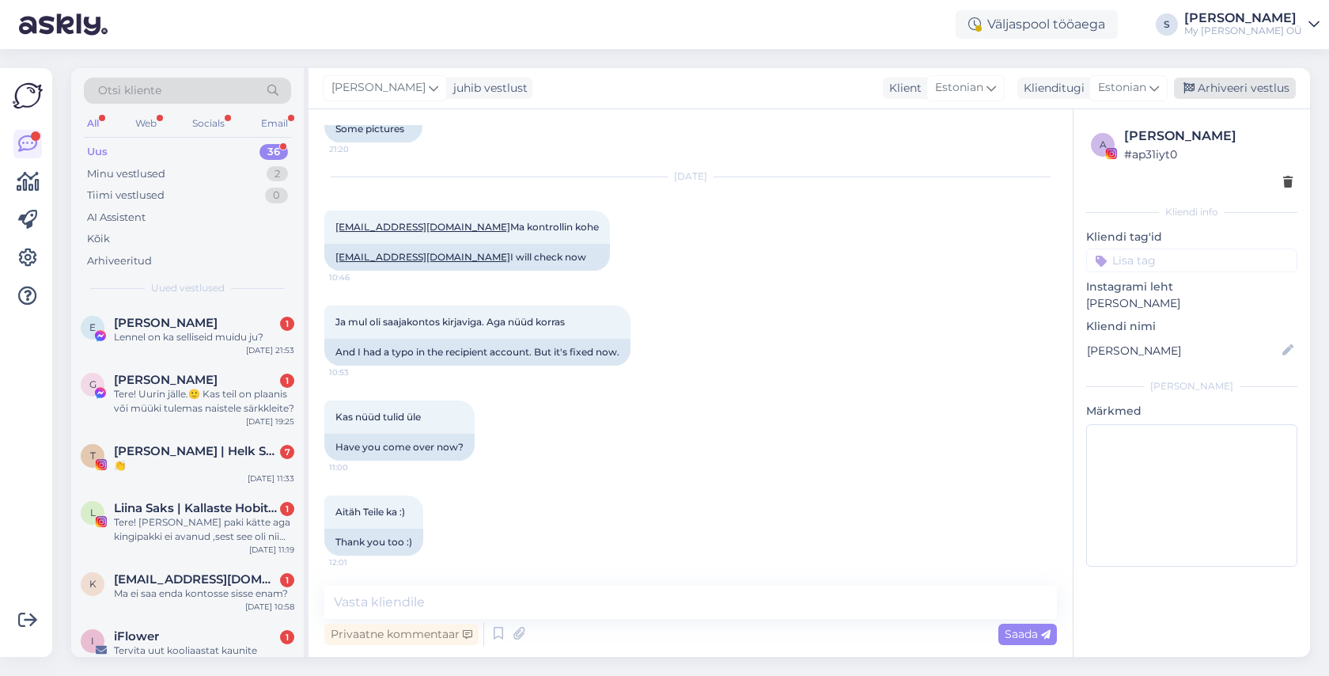
click at [1255, 88] on div "Arhiveeri vestlus" at bounding box center [1235, 88] width 122 height 21
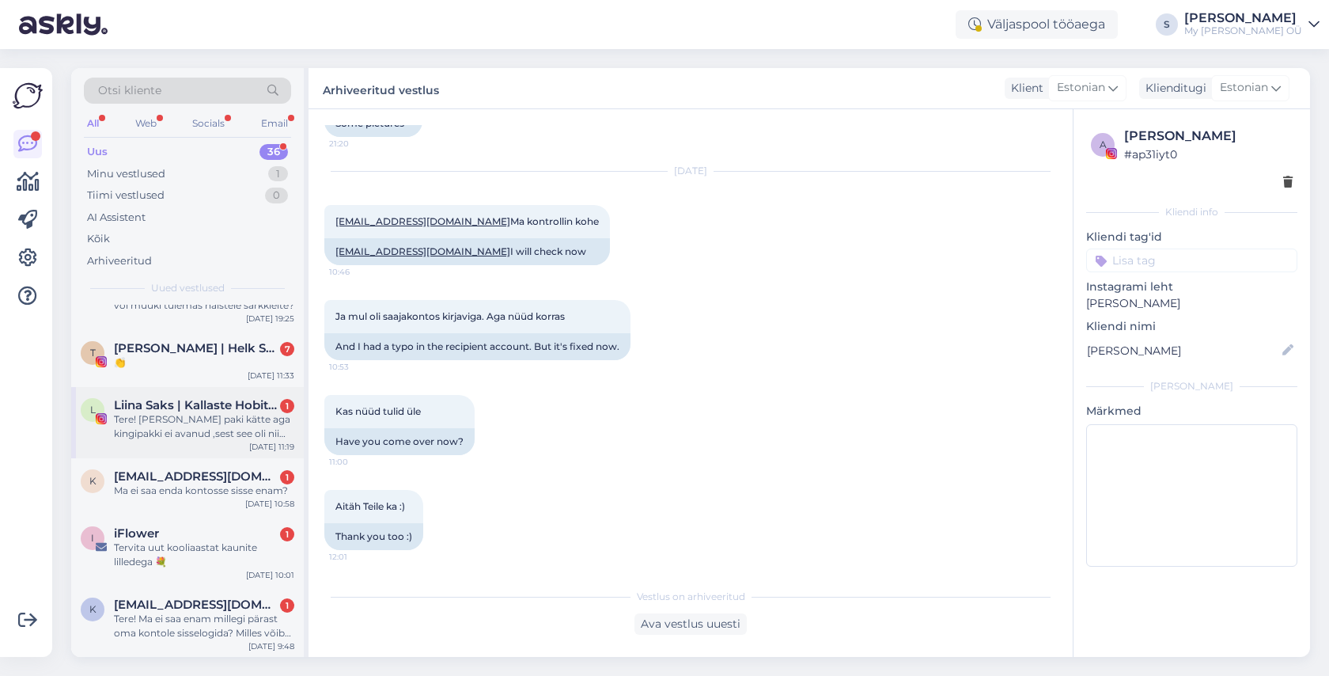
scroll to position [104, 0]
click at [209, 479] on span "[EMAIL_ADDRESS][DOMAIN_NAME]" at bounding box center [196, 475] width 165 height 14
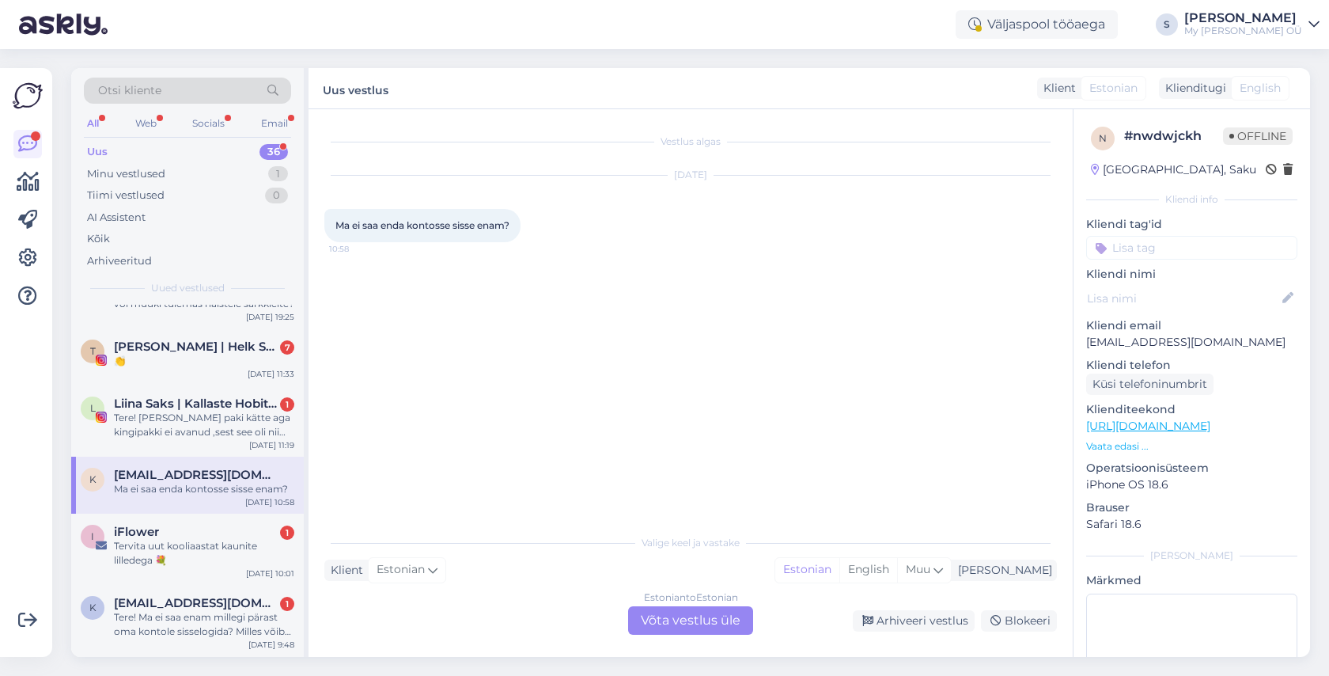
scroll to position [0, 0]
drag, startPoint x: 1245, startPoint y: 341, endPoint x: 1079, endPoint y: 341, distance: 165.4
click at [1079, 341] on div "n # nwdwjckh Offline [GEOGRAPHIC_DATA], Saku Kliendi info Kliendi tag'id Kliend…" at bounding box center [1192, 434] width 237 height 650
copy p "[EMAIL_ADDRESS][DOMAIN_NAME]"
click at [658, 618] on div "Estonian to Estonian Võta vestlus üle" at bounding box center [690, 620] width 125 height 28
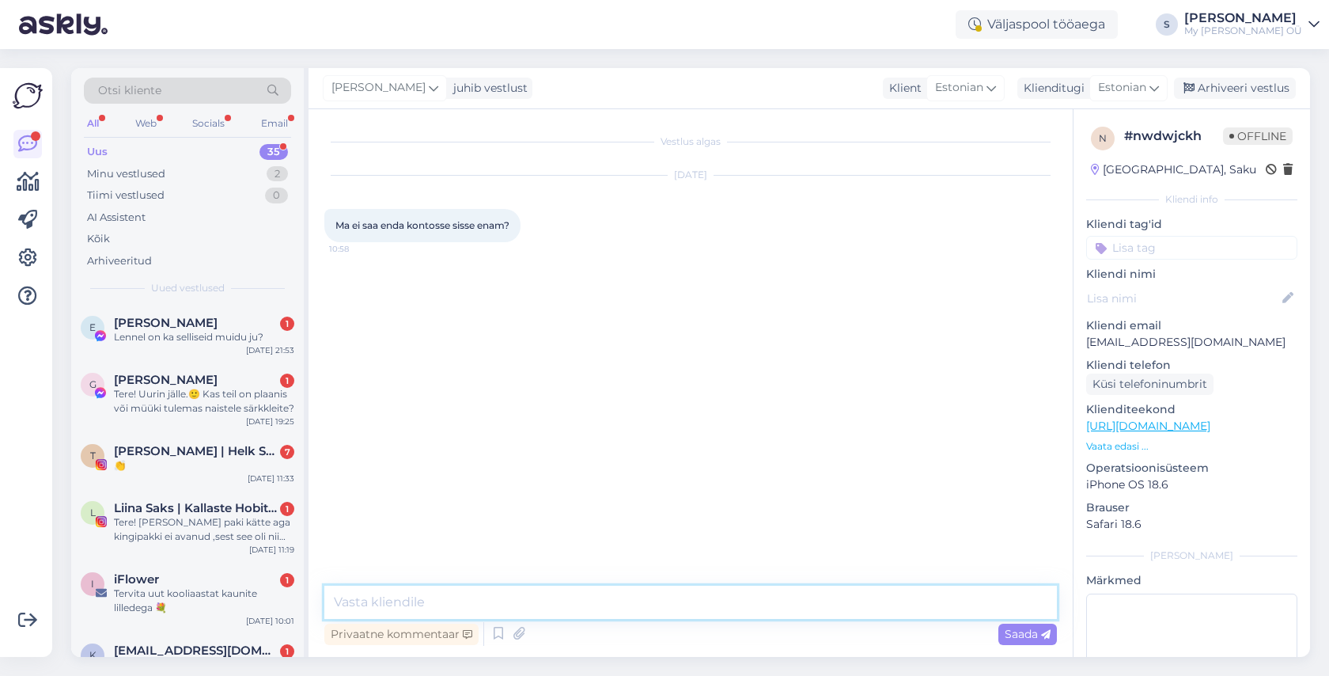
click at [459, 605] on textarea at bounding box center [690, 602] width 733 height 33
paste textarea "Tere! Aitäh kirja eest! Palun vaadake nüüd postkasti, peaksite saama lingi kont…"
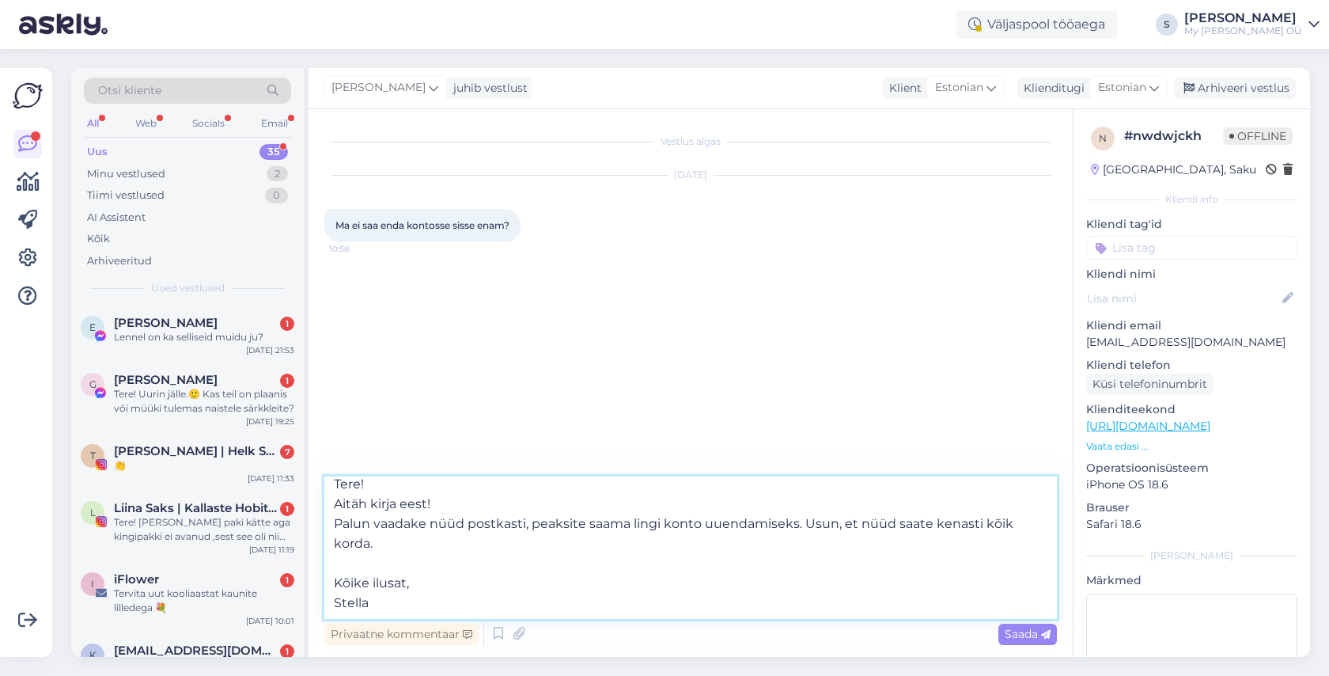
scroll to position [8, 0]
type textarea "Tere! Aitäh kirja eest! Palun vaadake nüüd postkasti, peaksite saama lingi kont…"
click at [1015, 633] on span "Saada" at bounding box center [1028, 634] width 46 height 14
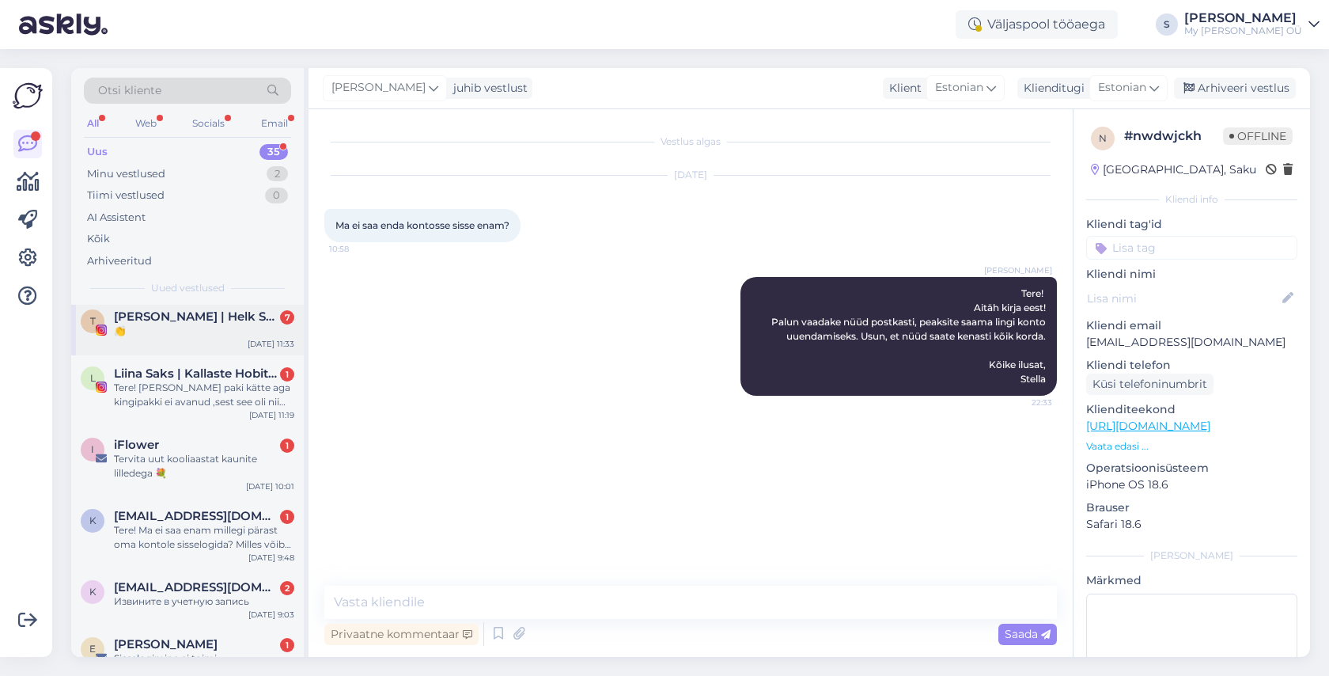
scroll to position [137, 0]
click at [218, 448] on div "iFlower 1" at bounding box center [204, 442] width 180 height 14
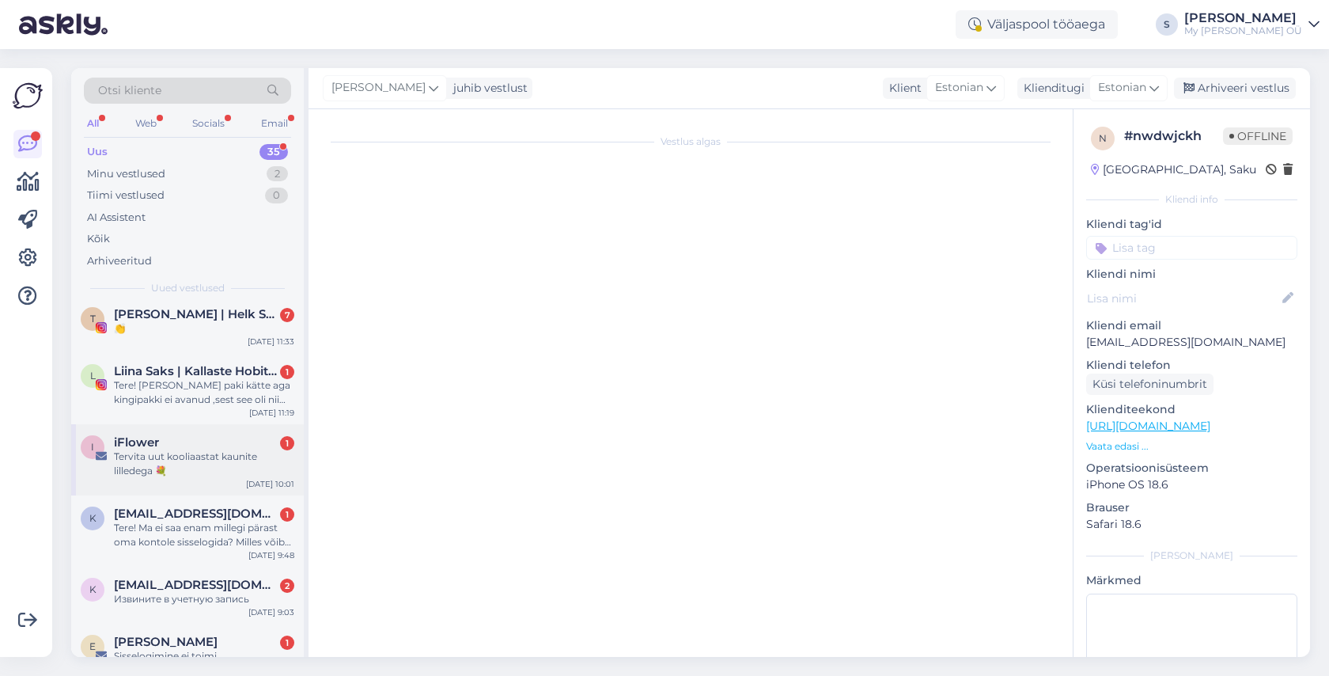
scroll to position [429, 0]
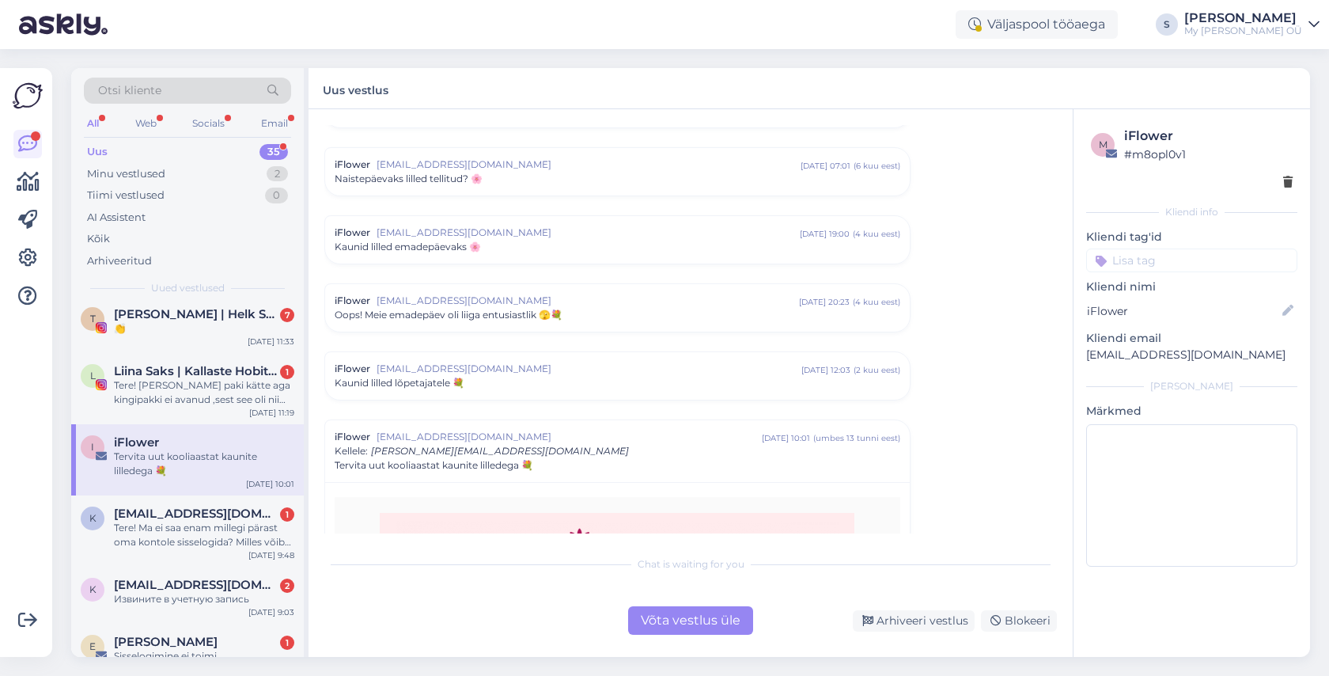
click at [680, 618] on div "Võta vestlus üle" at bounding box center [690, 620] width 125 height 28
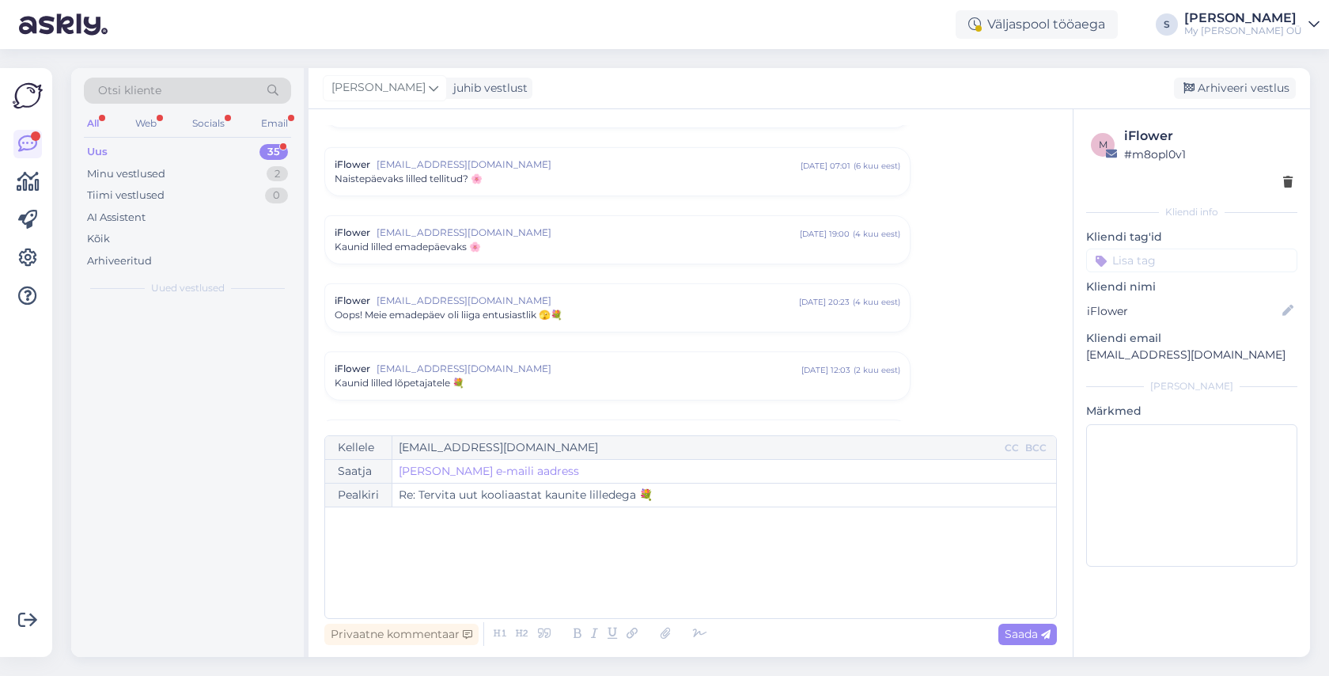
scroll to position [0, 0]
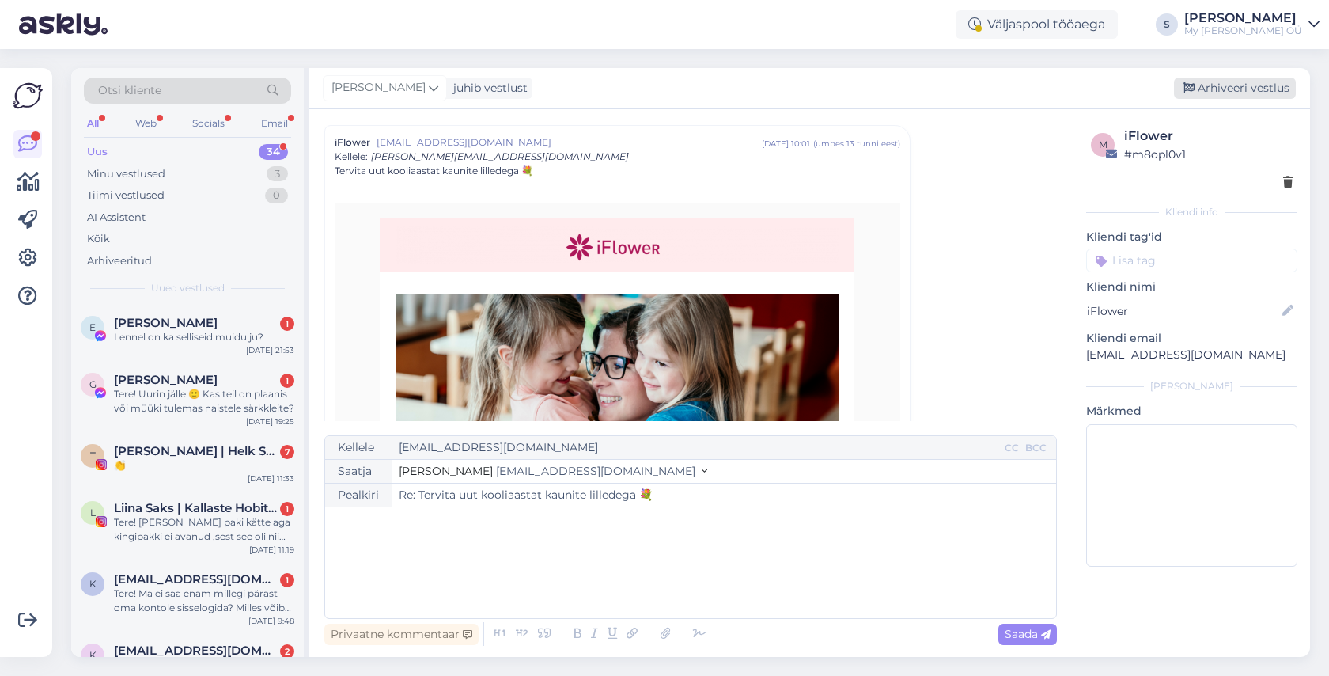
click at [1234, 84] on div "Arhiveeri vestlus" at bounding box center [1235, 88] width 122 height 21
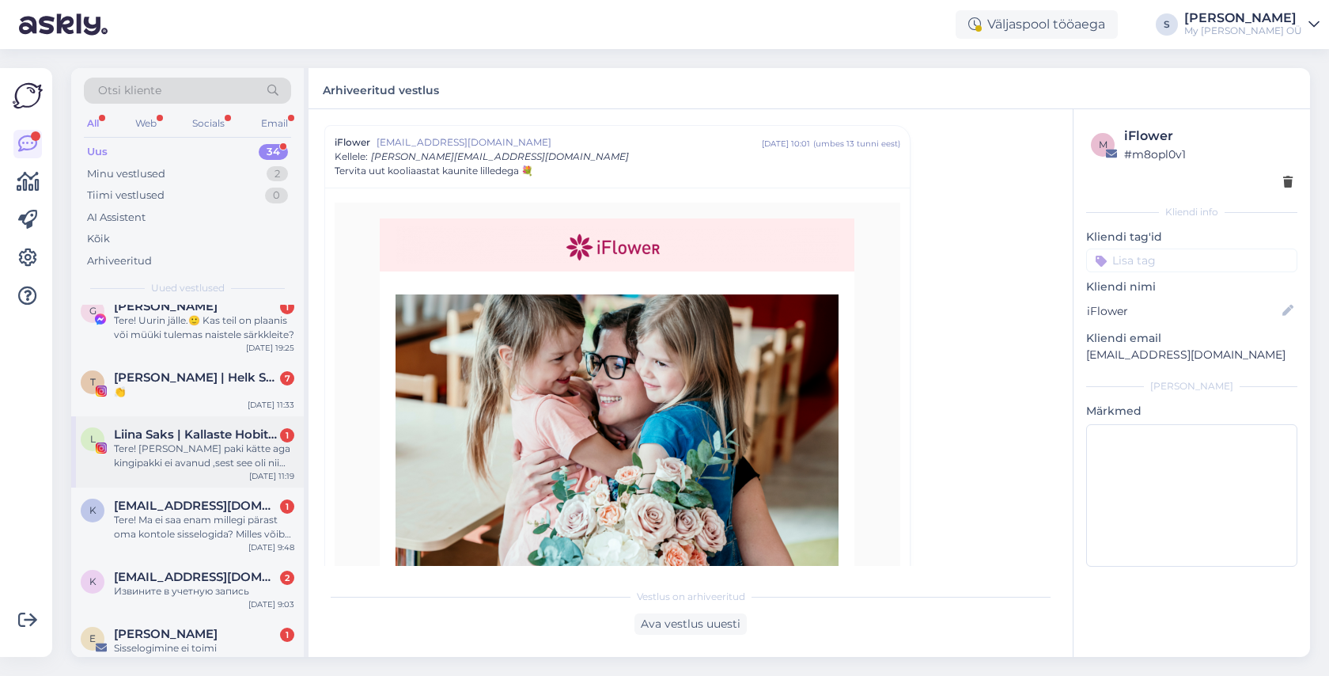
scroll to position [78, 0]
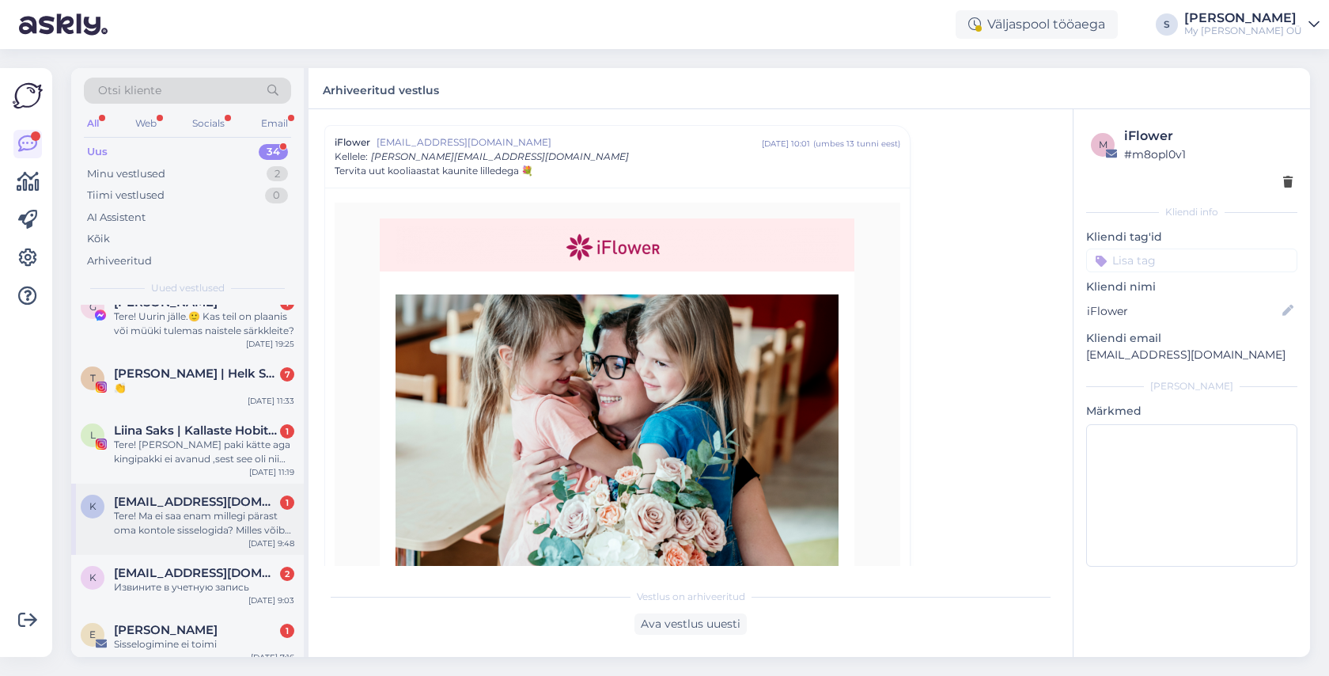
click at [206, 505] on span "[EMAIL_ADDRESS][DOMAIN_NAME]" at bounding box center [196, 502] width 165 height 14
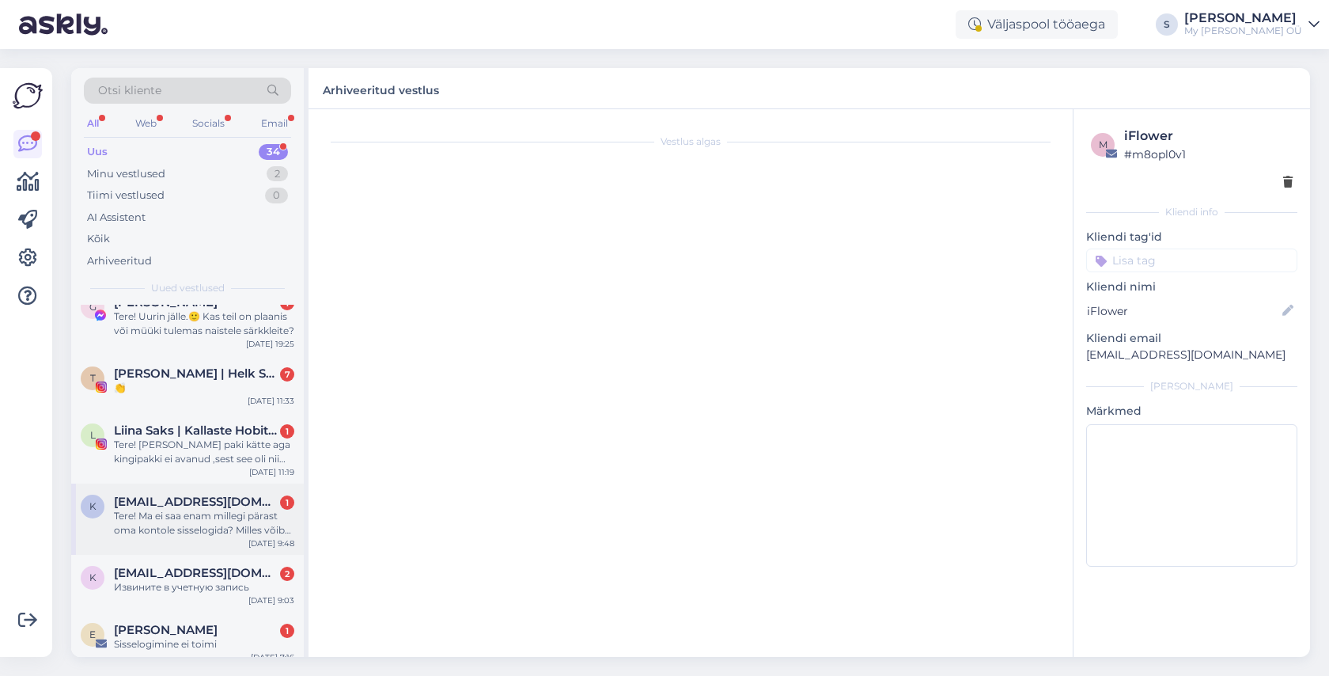
scroll to position [0, 0]
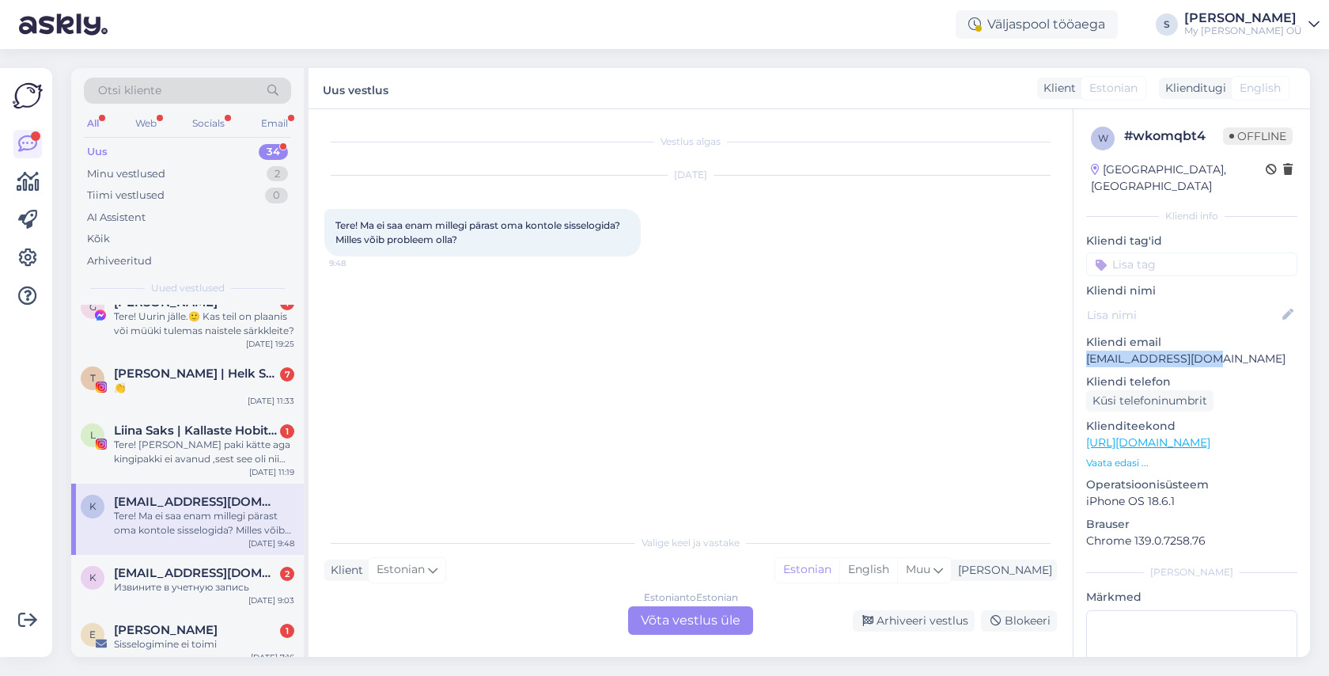
drag, startPoint x: 1223, startPoint y: 339, endPoint x: 1078, endPoint y: 338, distance: 144.8
click at [1078, 338] on div "w # wkomqbt4 Offline [GEOGRAPHIC_DATA], [GEOGRAPHIC_DATA] Kliendi info Kliendi …" at bounding box center [1192, 442] width 237 height 667
copy p "[EMAIL_ADDRESS][DOMAIN_NAME]"
click at [682, 618] on div "Estonian to Estonian Võta vestlus üle" at bounding box center [690, 620] width 125 height 28
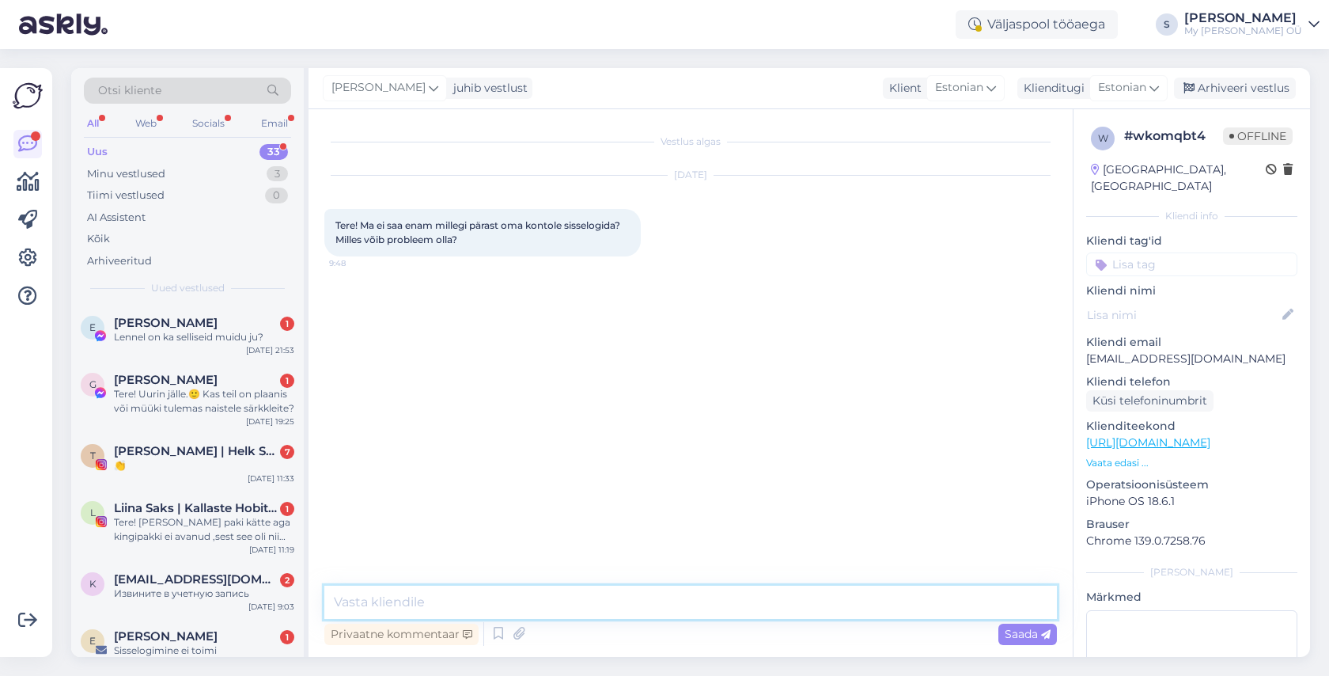
click at [563, 610] on textarea at bounding box center [690, 602] width 733 height 33
paste textarea "Tere! Aitäh kirja eest! Palun vaadake nüüd postkasti, peaksite saama lingi kont…"
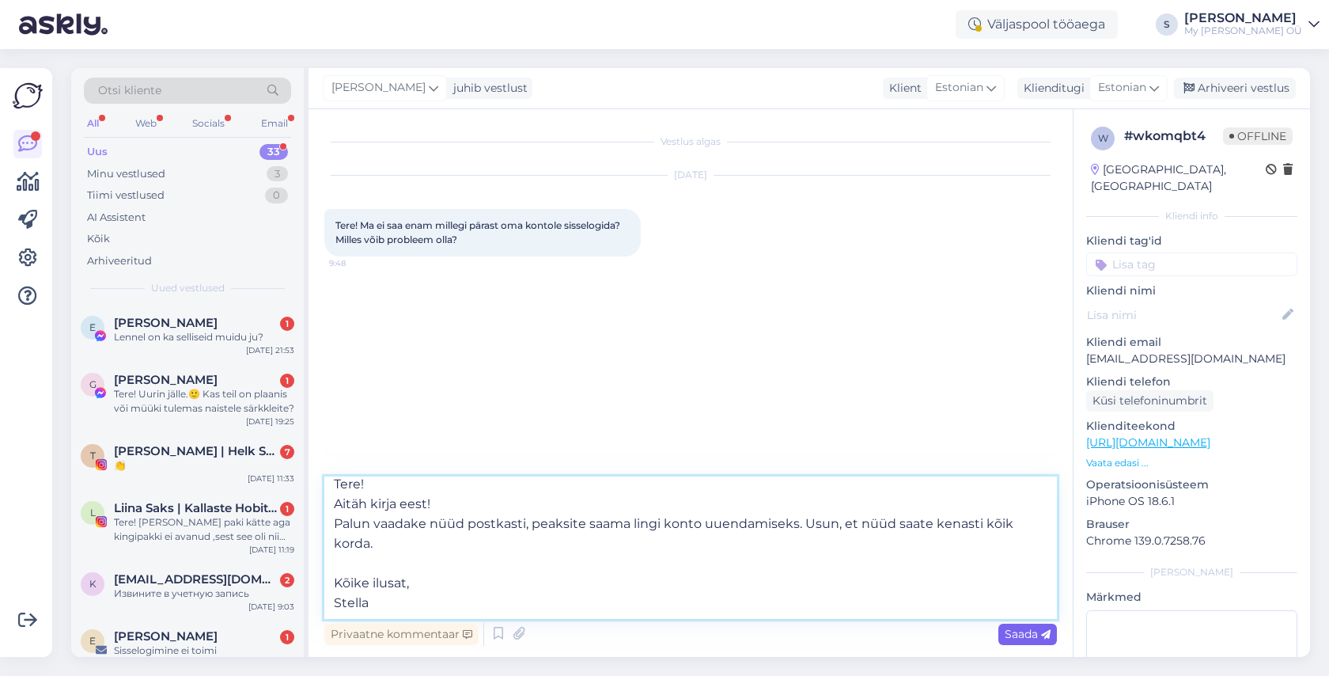
type textarea "Tere! Aitäh kirja eest! Palun vaadake nüüd postkasti, peaksite saama lingi kont…"
click at [1018, 635] on span "Saada" at bounding box center [1028, 634] width 46 height 14
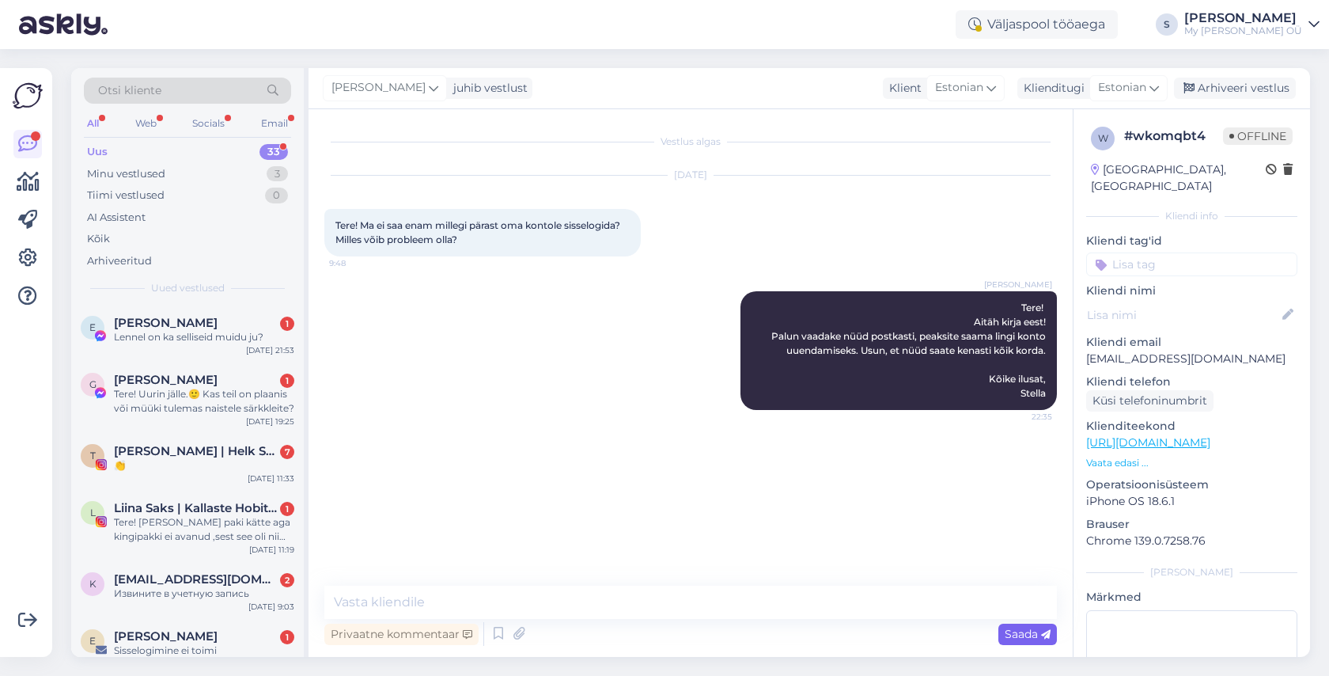
scroll to position [0, 0]
click at [1217, 94] on div "Arhiveeri vestlus" at bounding box center [1235, 88] width 122 height 21
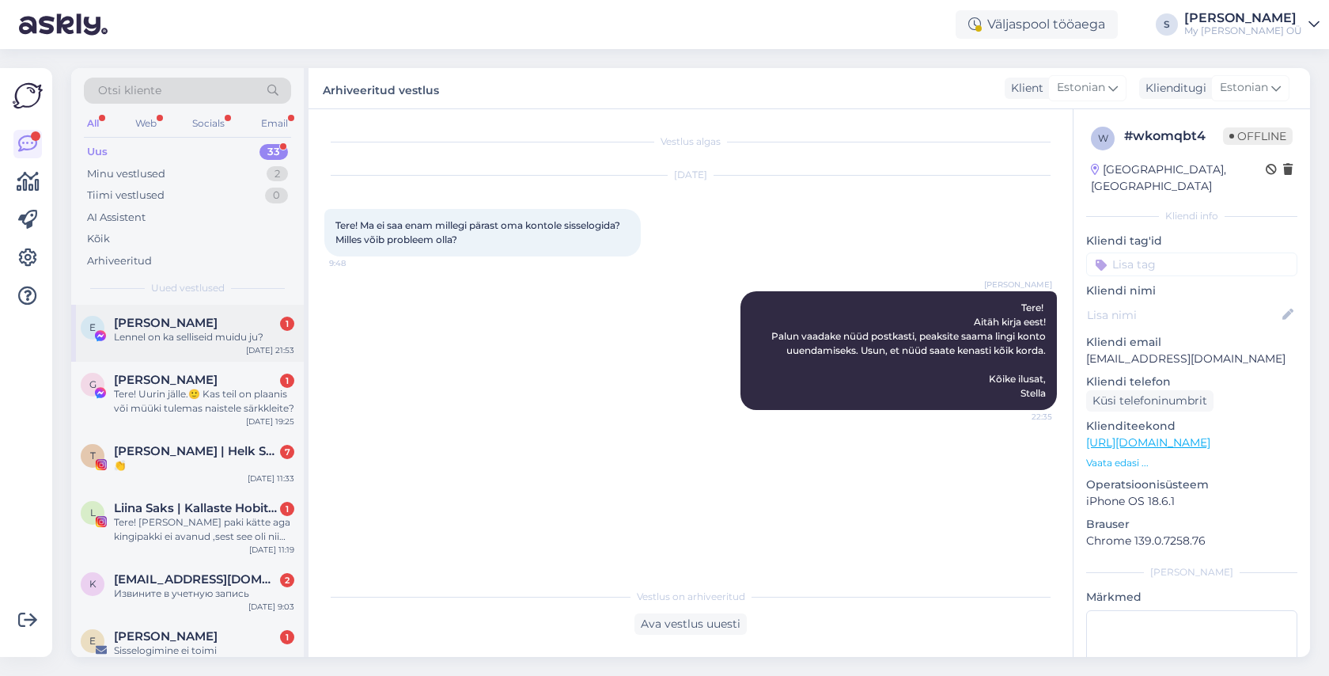
click at [199, 333] on div "Lennel on ka selliseid muidu ju?" at bounding box center [204, 337] width 180 height 14
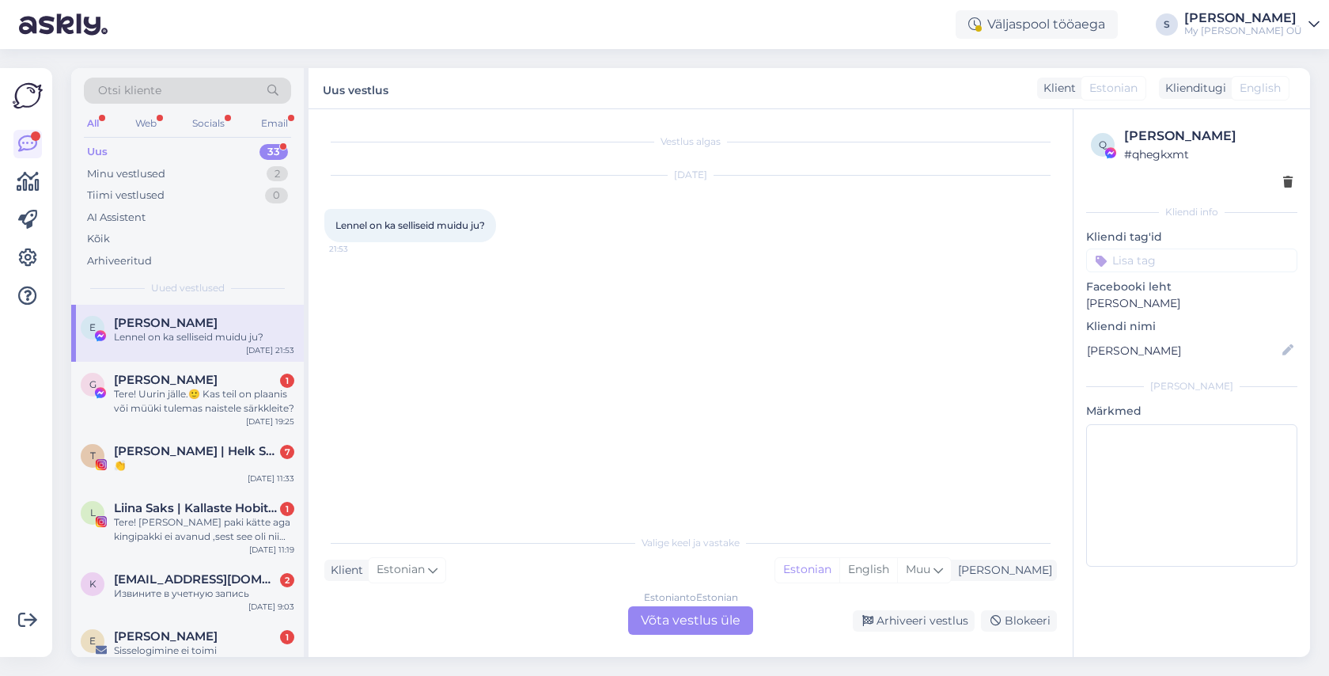
click at [696, 618] on div "Estonian to Estonian Võta vestlus üle" at bounding box center [690, 620] width 125 height 28
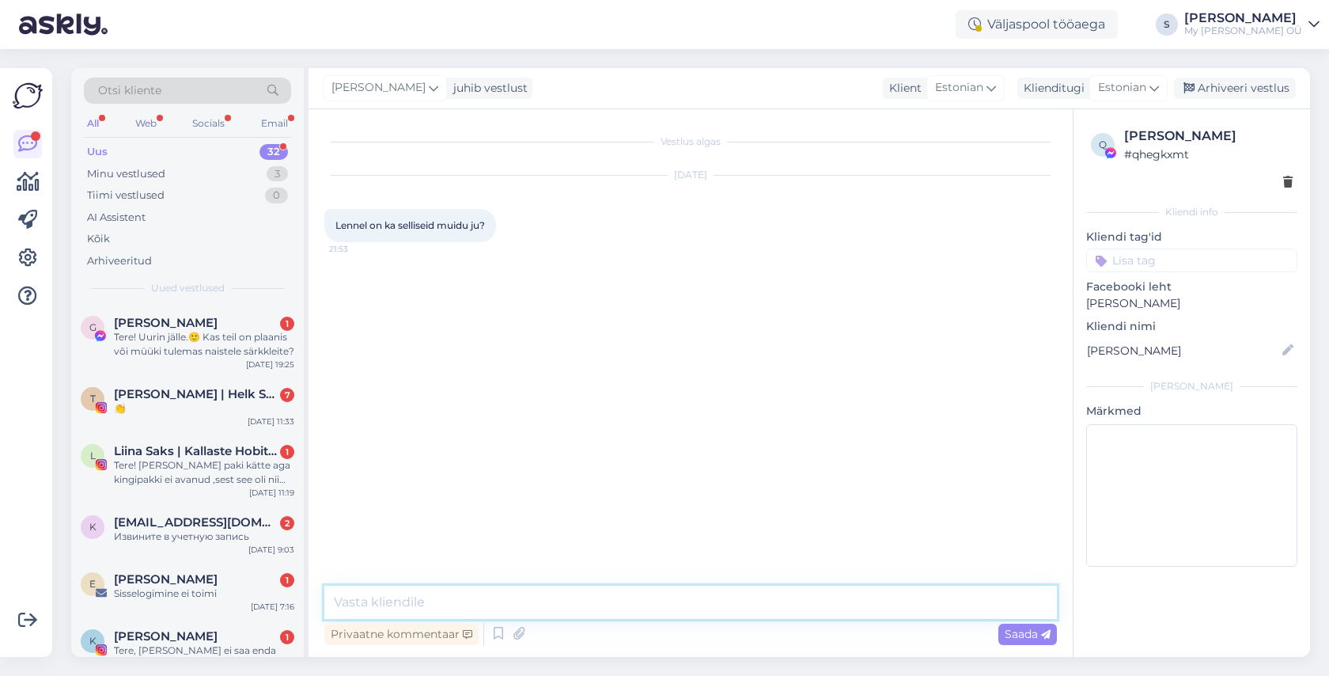
click at [469, 610] on textarea at bounding box center [690, 602] width 733 height 33
type textarea "Tere! Mida täpselt mõtlete? :)"
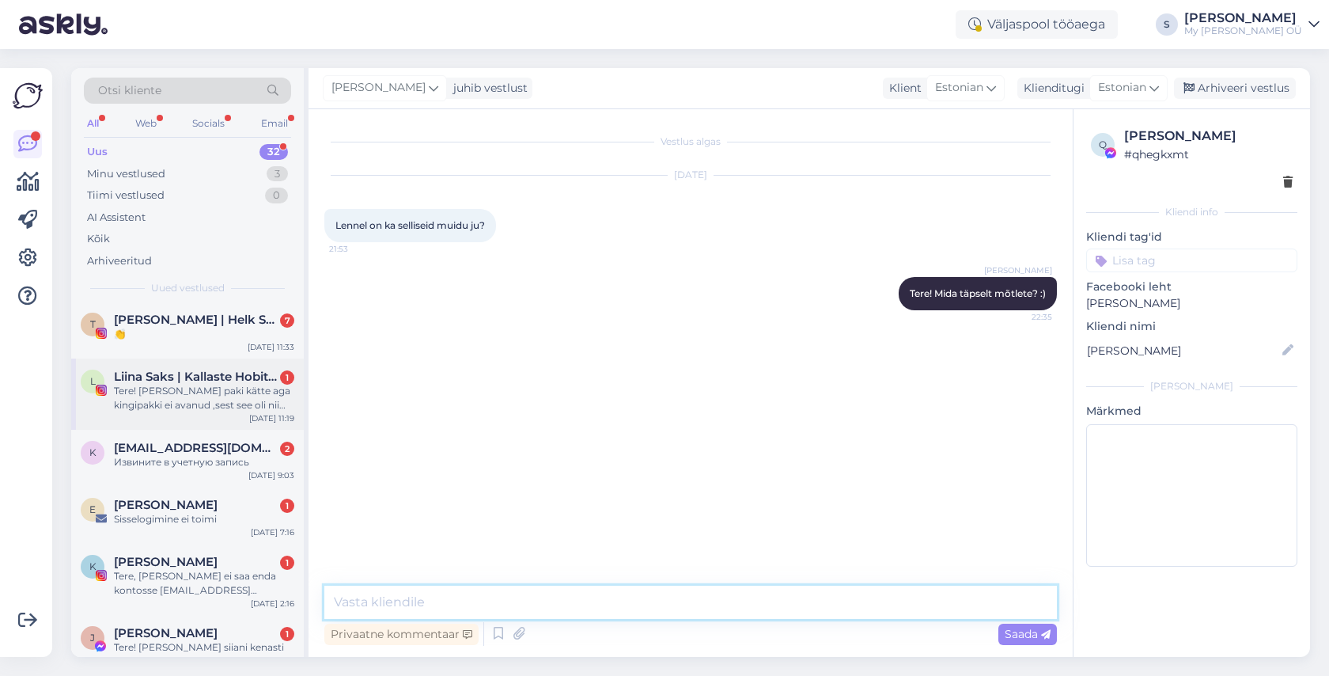
scroll to position [75, 0]
click at [195, 461] on div "Извините в учетную запись" at bounding box center [204, 461] width 180 height 14
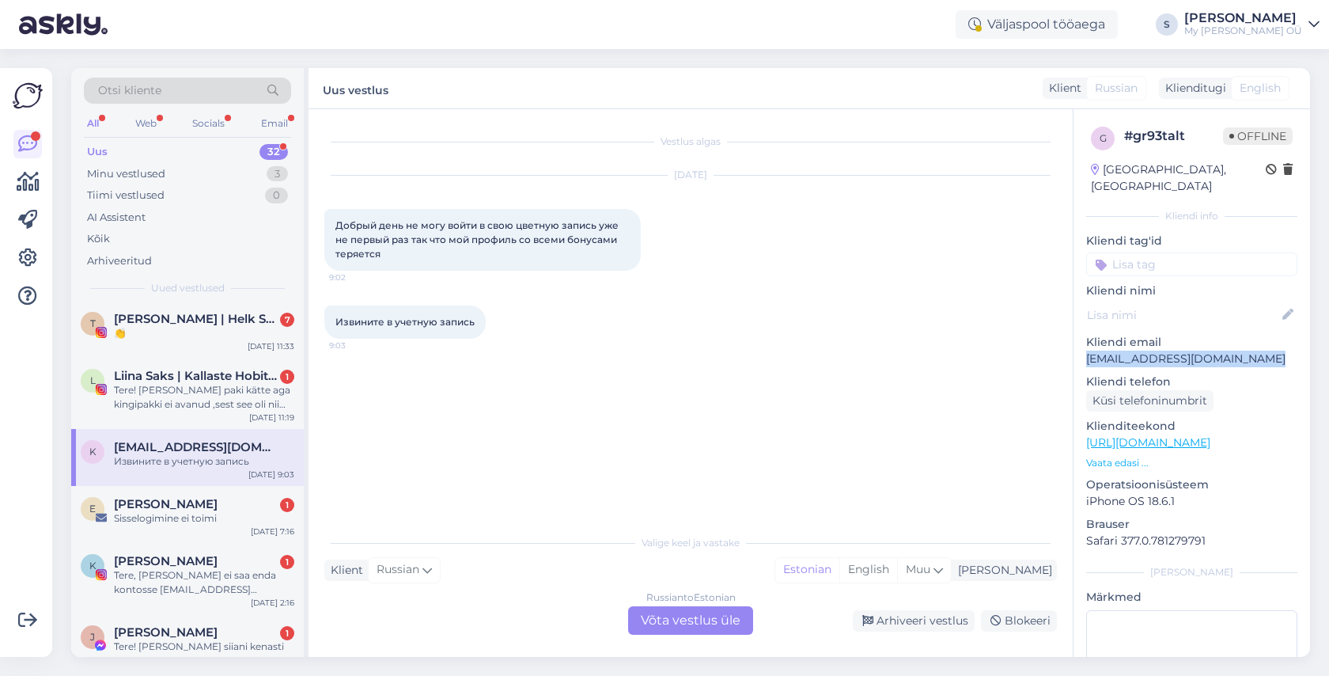
drag, startPoint x: 1268, startPoint y: 337, endPoint x: 1081, endPoint y: 346, distance: 186.9
click at [1081, 346] on div "g # gr93talt Offline [GEOGRAPHIC_DATA], [GEOGRAPHIC_DATA] Kliendi info Kliendi …" at bounding box center [1192, 442] width 237 height 667
copy p "[EMAIL_ADDRESS][DOMAIN_NAME]"
drag, startPoint x: 411, startPoint y: 248, endPoint x: 336, endPoint y: 224, distance: 78.8
click at [336, 224] on div "Добрый день не могу войти в свою цветную запись уже не первый раз так что мой п…" at bounding box center [482, 240] width 317 height 62
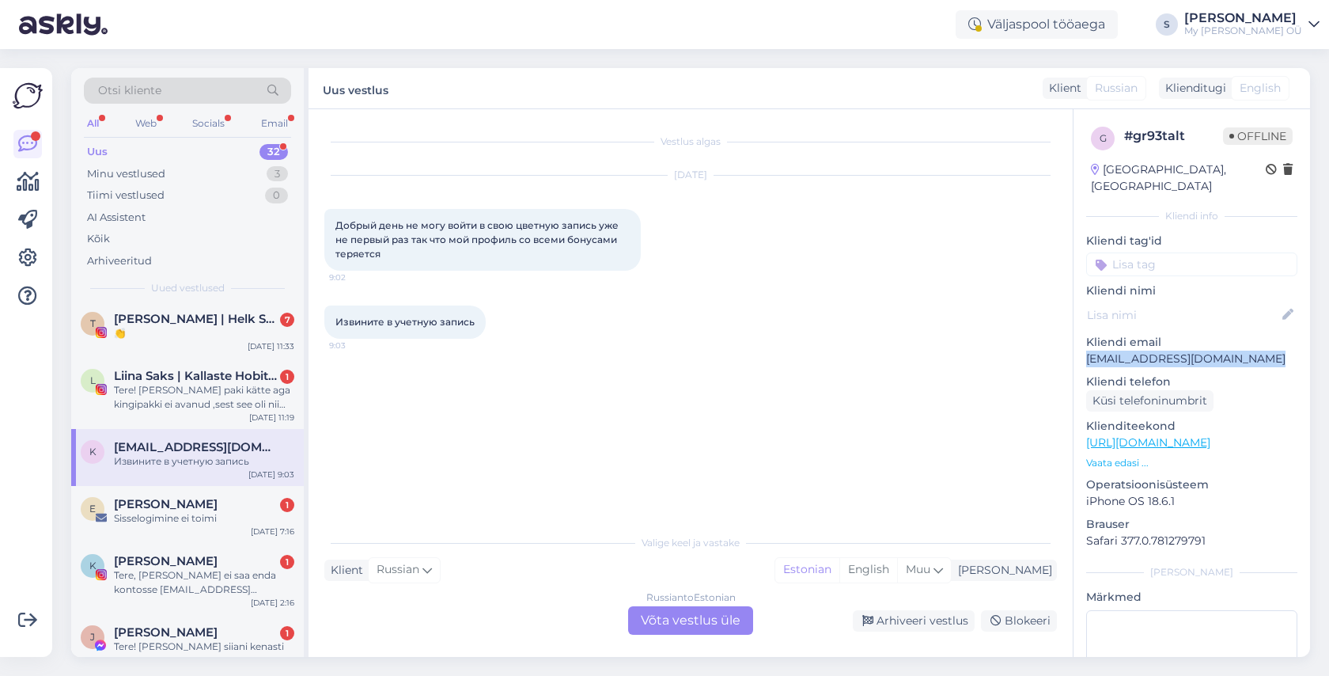
copy span "Добрый день не могу войти в свою цветную запись уже не первый раз так что мой п…"
click at [679, 624] on div "Russian to Estonian Võta vestlus üle" at bounding box center [690, 620] width 125 height 28
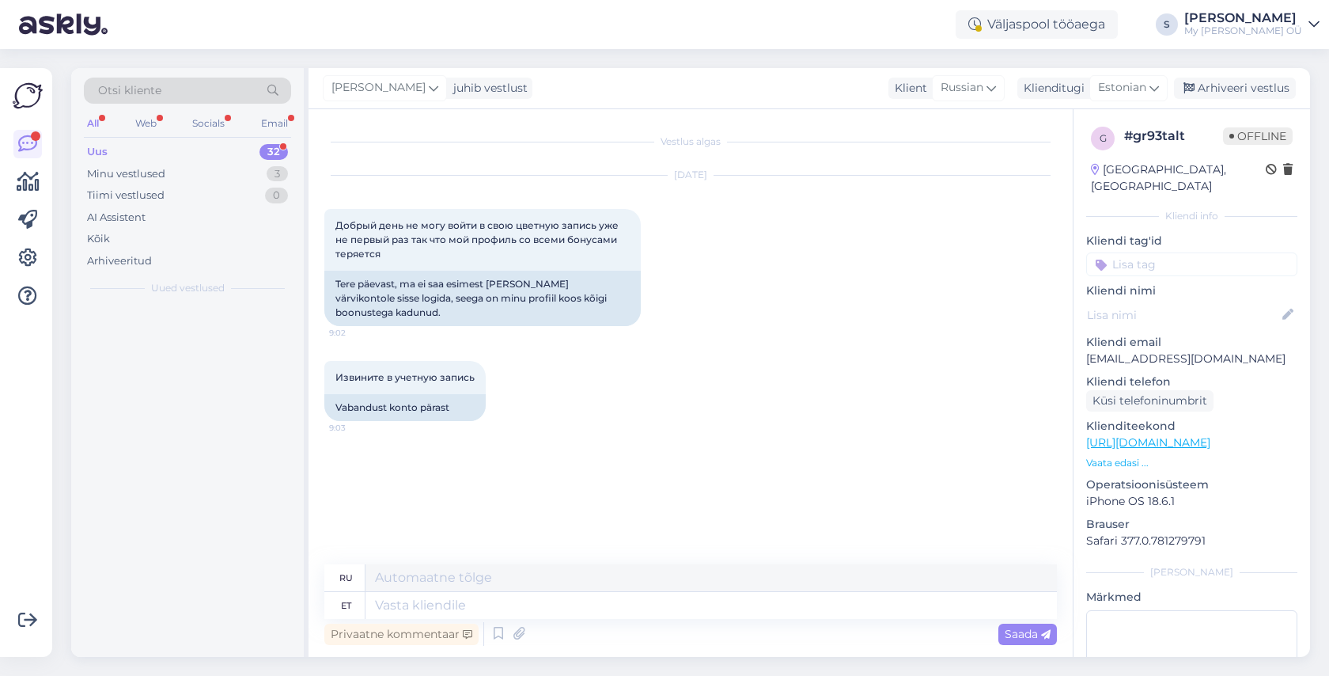
scroll to position [0, 0]
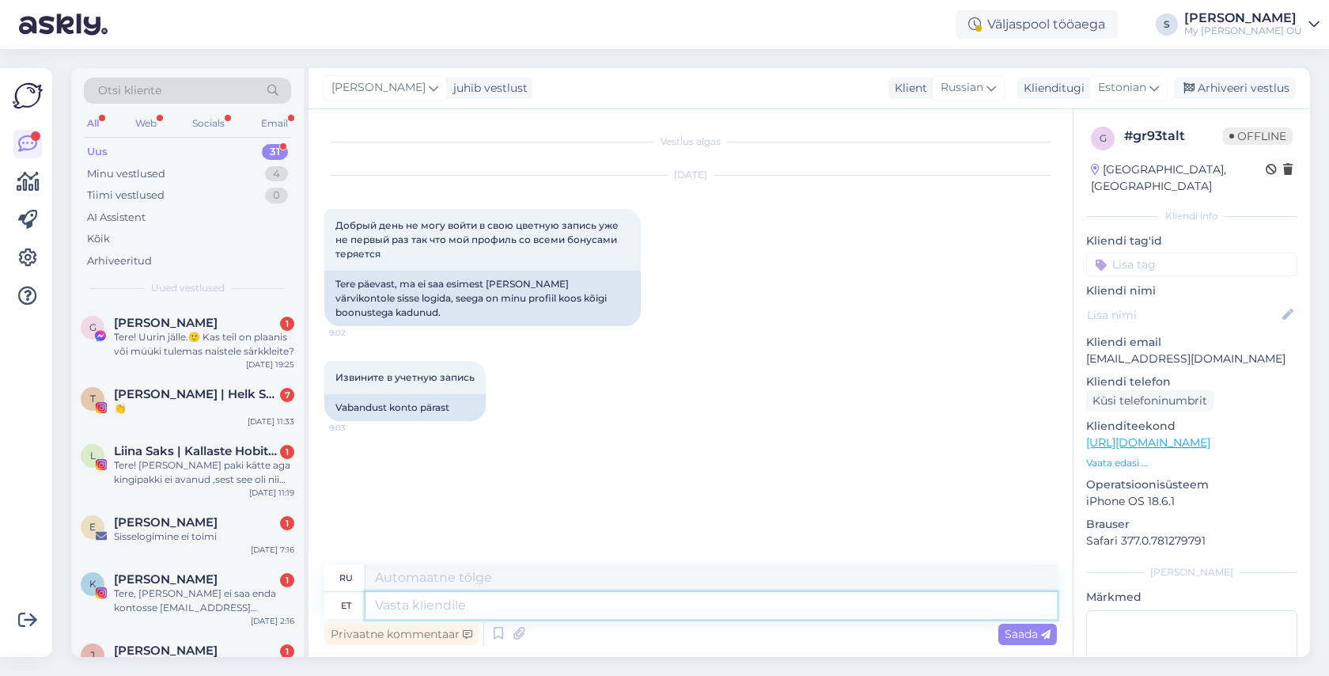
click at [556, 609] on textarea at bounding box center [712, 605] width 692 height 27
type textarea "T"
click at [429, 608] on textarea at bounding box center [712, 605] width 692 height 27
paste textarea "Tere! Aitäh kirja eest! Palun vaadake nüüd postkasti, peaksite saama lingi kont…"
type textarea "Tere! Aitäh kirja eest! Palun vaadake nüüd postkasti, peaksite saama lingi kont…"
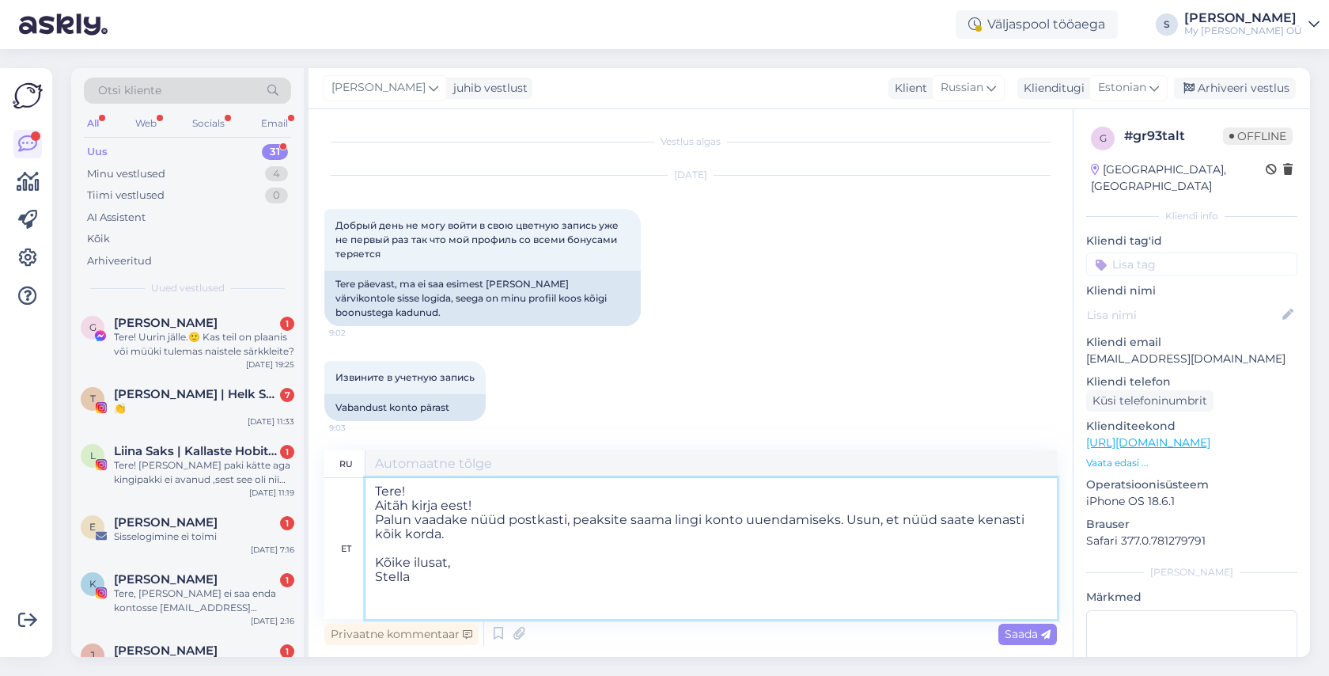
type textarea "Здравствуйте! Спасибо за письмо! Пожалуйста, проверьте свой почтовый ящик прямо…"
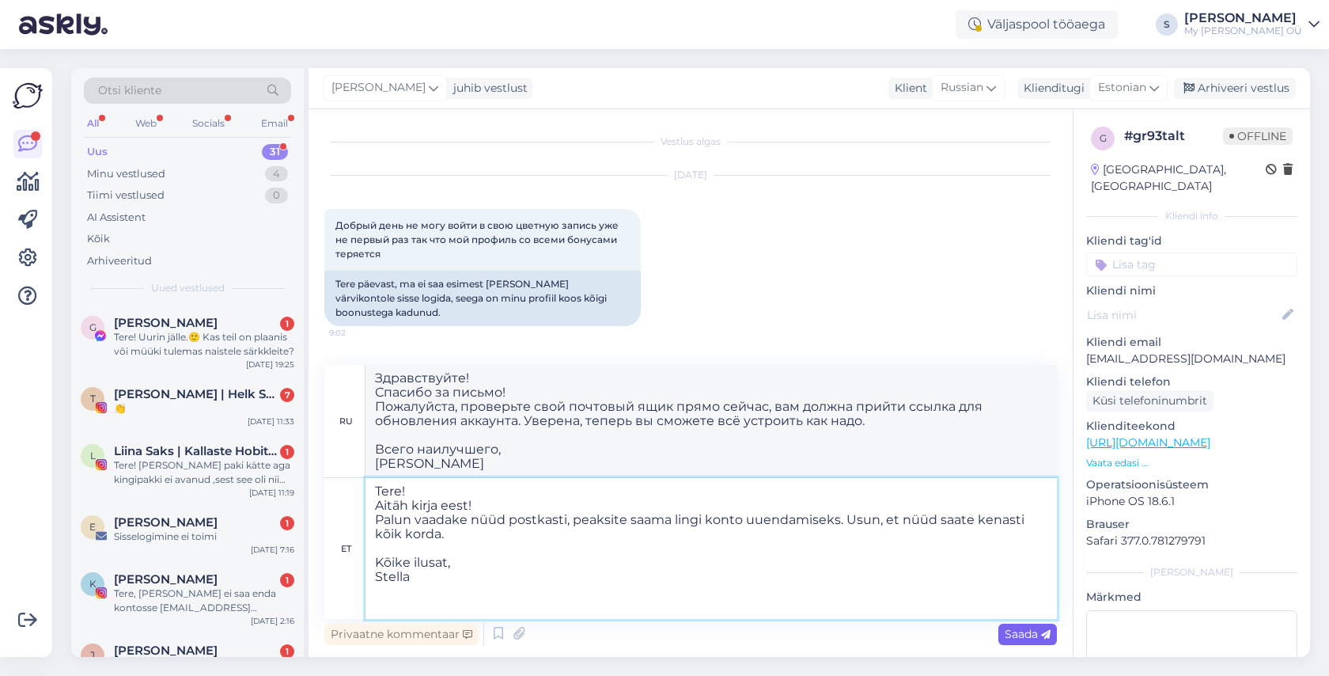
type textarea "Tere! Aitäh kirja eest! Palun vaadake nüüd postkasti, peaksite saama lingi kont…"
click at [1021, 630] on span "Saada" at bounding box center [1028, 634] width 46 height 14
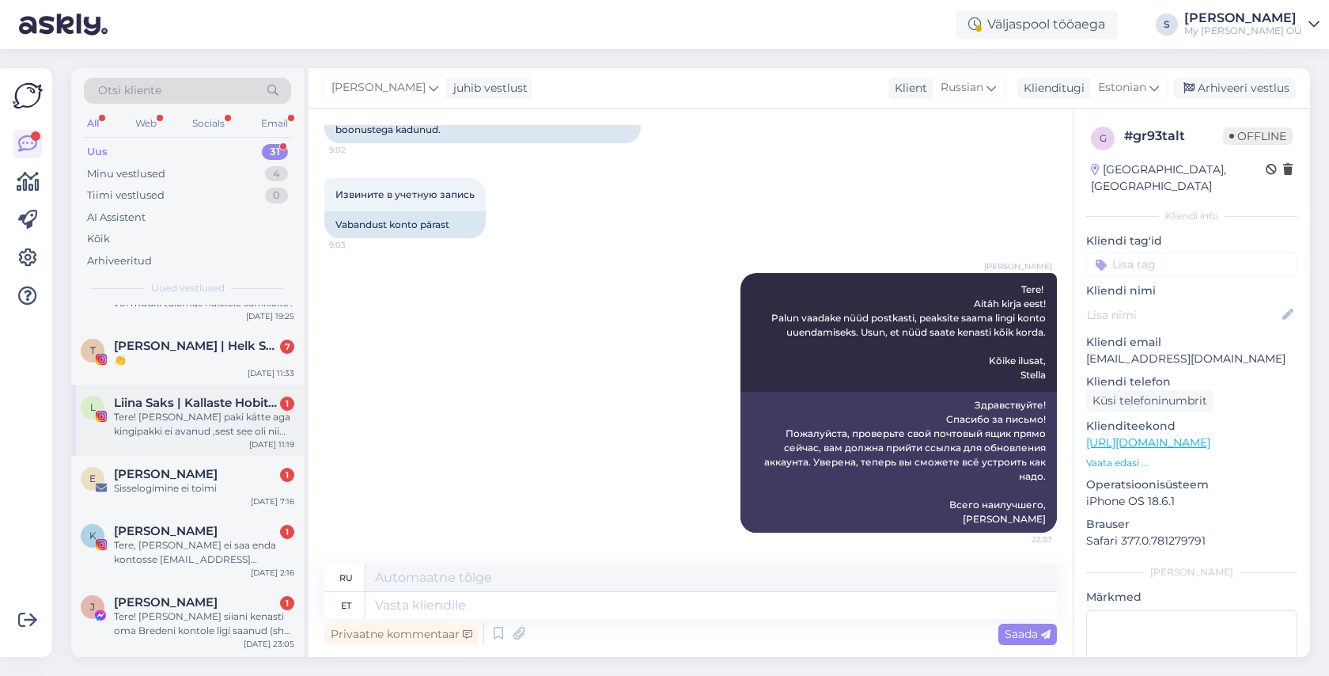
scroll to position [49, 0]
click at [1217, 90] on div "Arhiveeri vestlus" at bounding box center [1235, 88] width 122 height 21
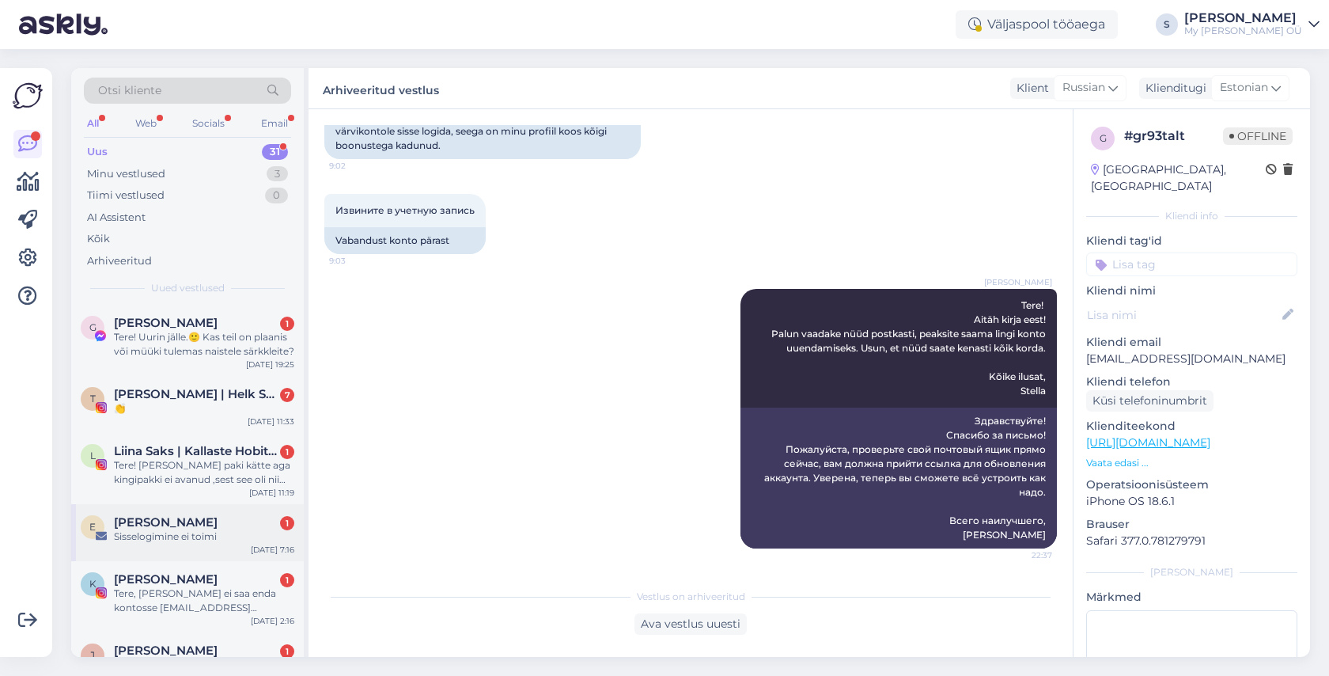
click at [183, 521] on div "[PERSON_NAME] 1" at bounding box center [204, 522] width 180 height 14
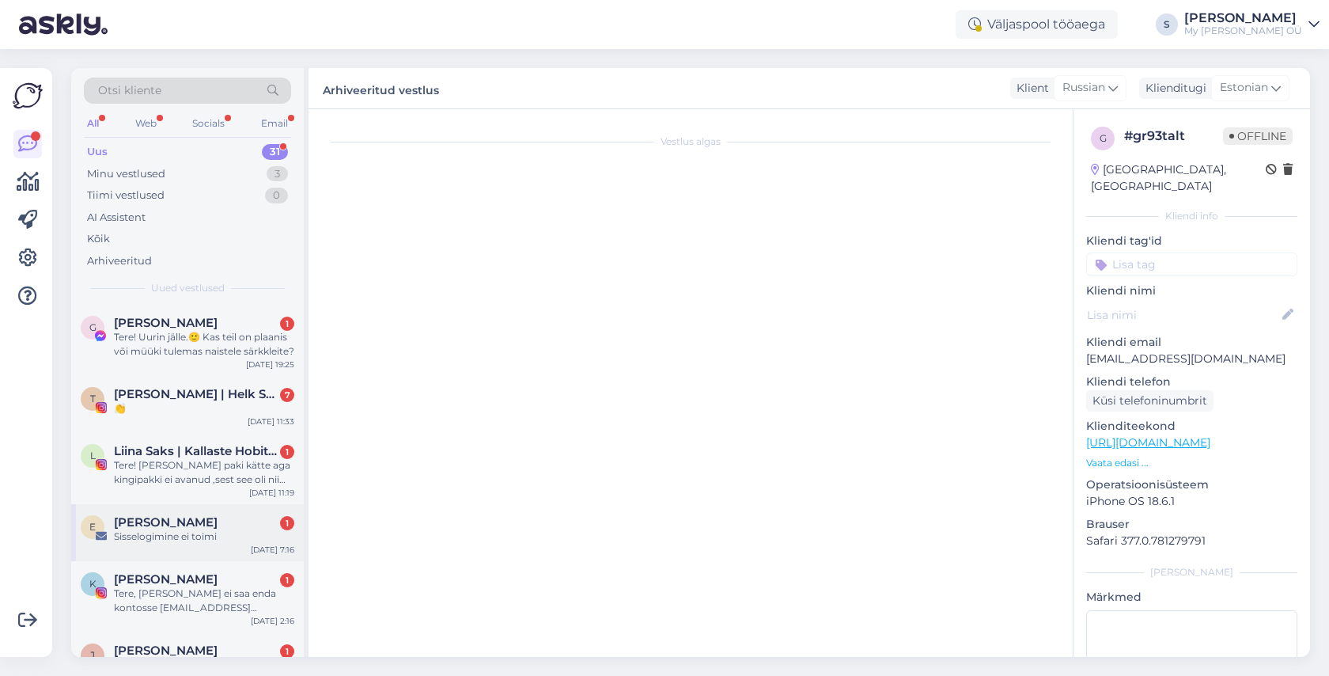
scroll to position [0, 0]
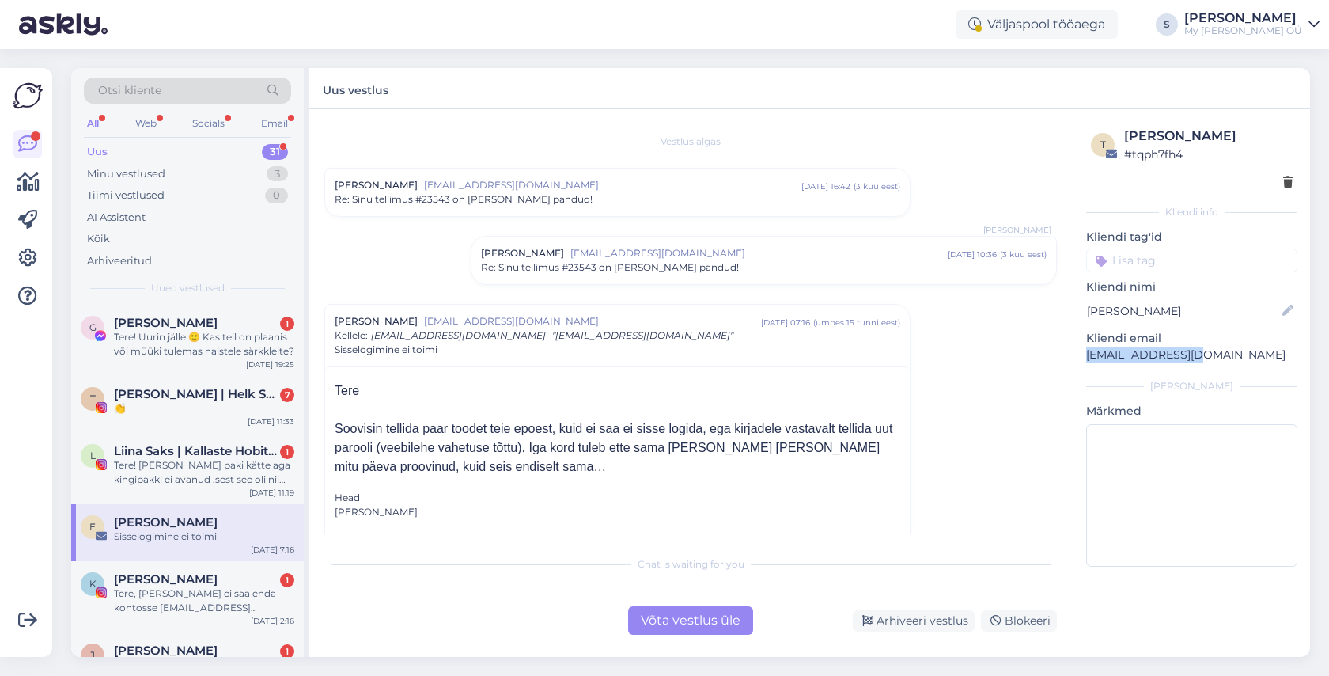
drag, startPoint x: 1203, startPoint y: 351, endPoint x: 1081, endPoint y: 351, distance: 121.9
click at [1081, 351] on div "t [PERSON_NAME] # tqph7fh4 Kliendi info Kliendi tag'id Kliendi [PERSON_NAME] em…" at bounding box center [1192, 349] width 237 height 481
copy p "[EMAIL_ADDRESS][DOMAIN_NAME]"
click at [671, 616] on div "Võta vestlus üle" at bounding box center [690, 620] width 125 height 28
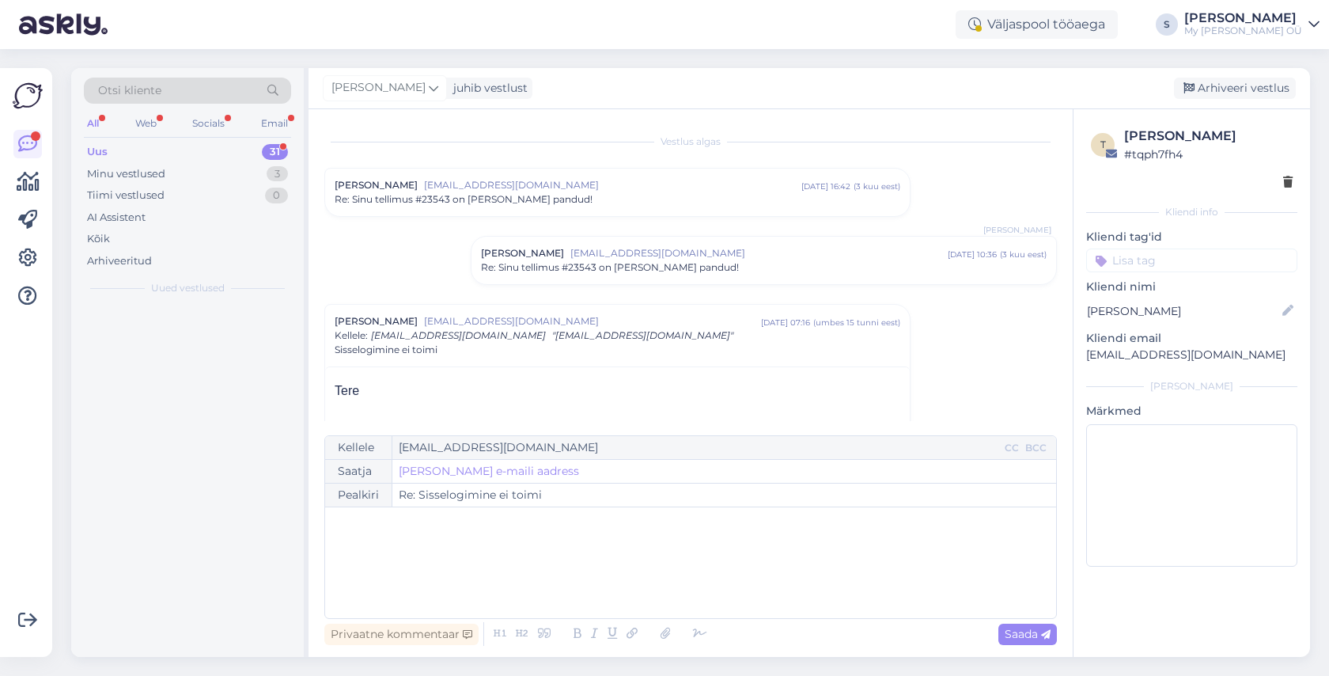
scroll to position [157, 0]
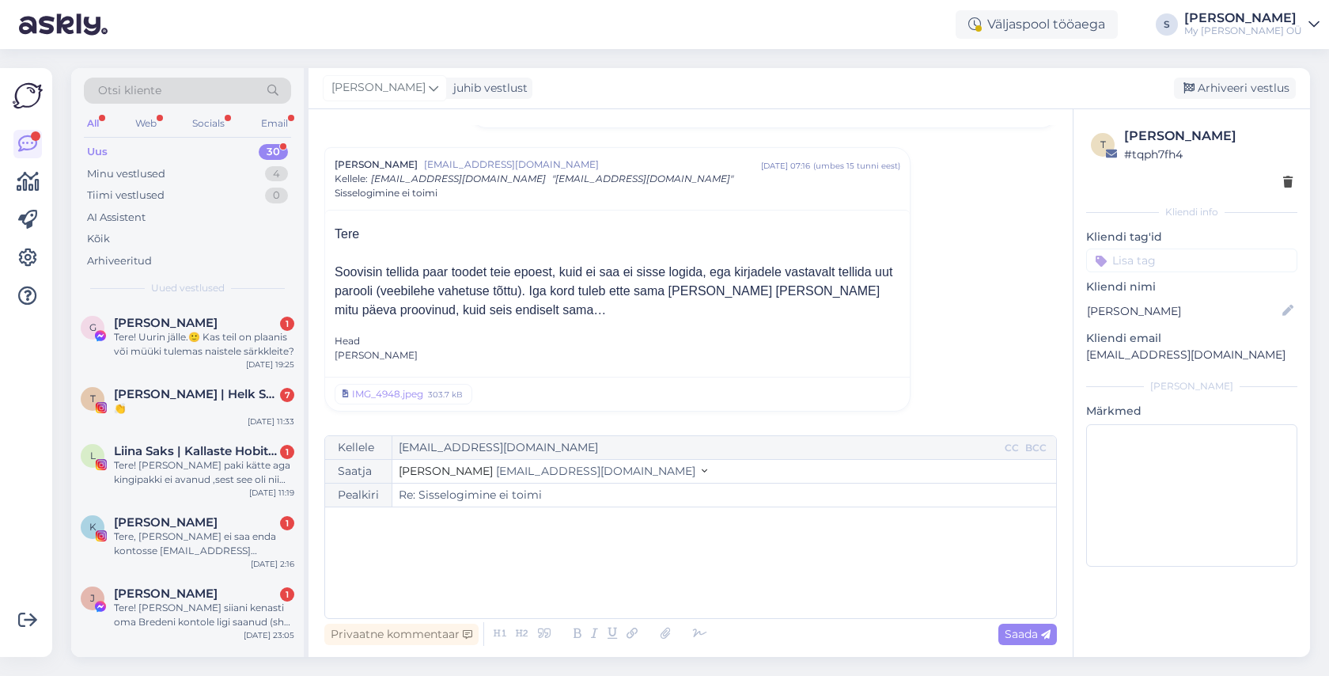
click at [410, 547] on div "﻿" at bounding box center [690, 562] width 715 height 95
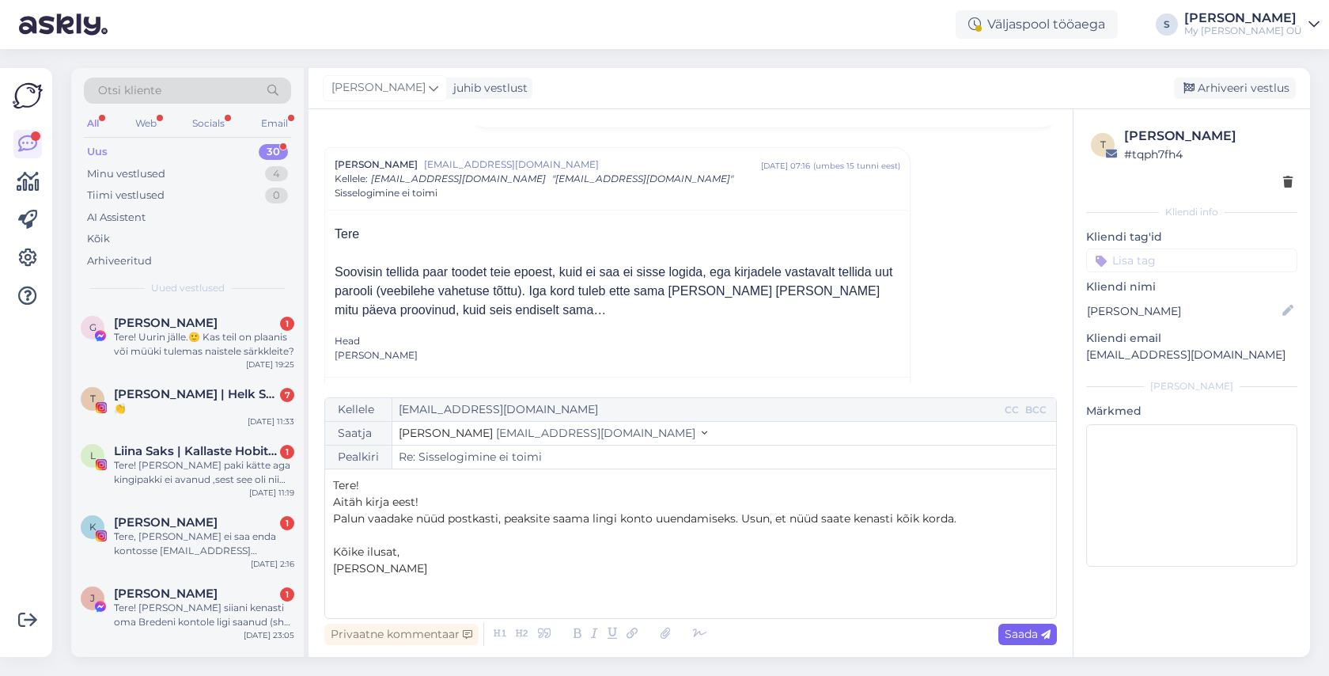
click at [1026, 628] on span "Saada" at bounding box center [1028, 634] width 46 height 14
type input "Re: Re: Sisselogimine ei toimi"
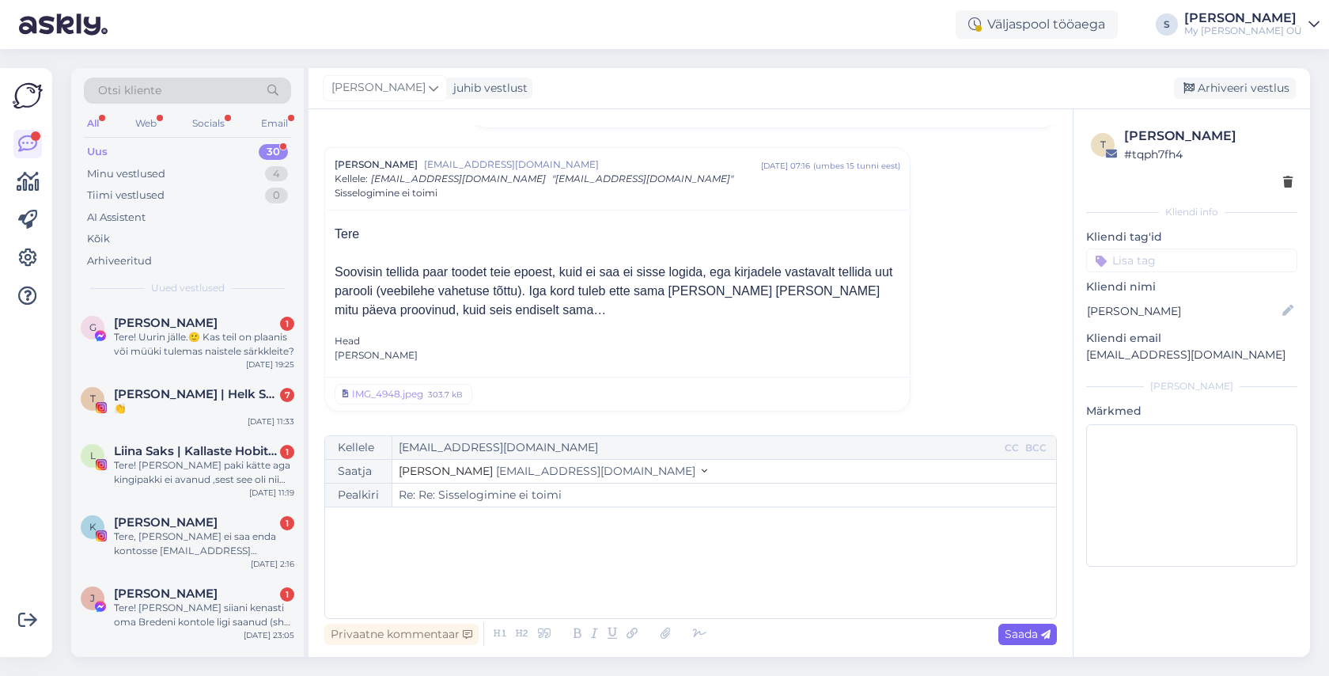
scroll to position [318, 0]
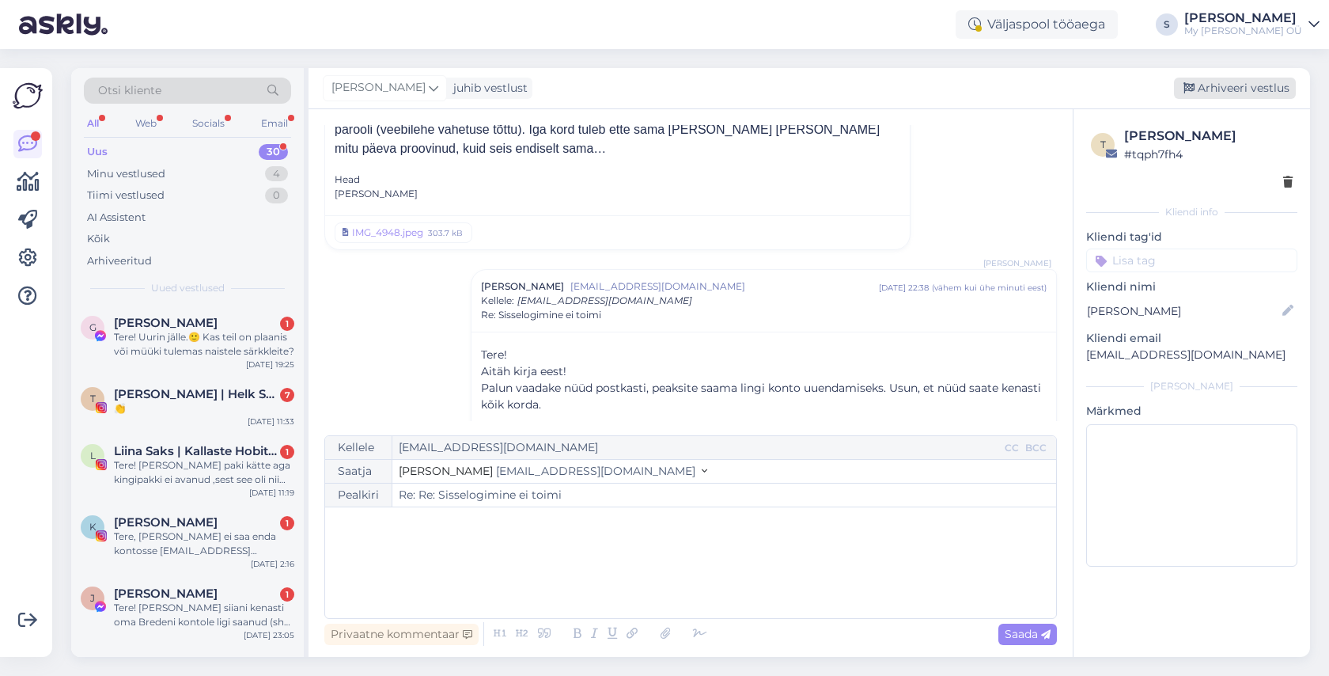
click at [1222, 80] on div "Arhiveeri vestlus" at bounding box center [1235, 88] width 122 height 21
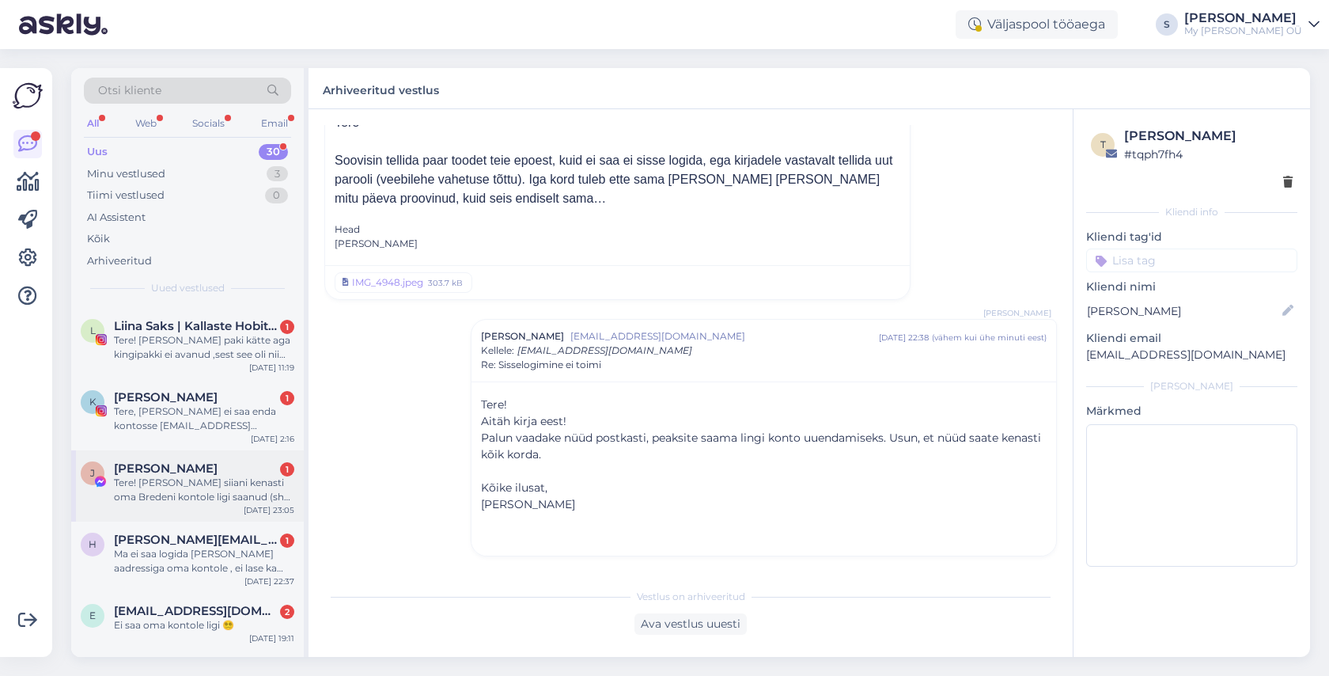
scroll to position [126, 0]
click at [220, 414] on div "Tere, [PERSON_NAME] ei saa enda kontosse [EMAIL_ADDRESS][DOMAIN_NAME] enam siss…" at bounding box center [204, 418] width 180 height 28
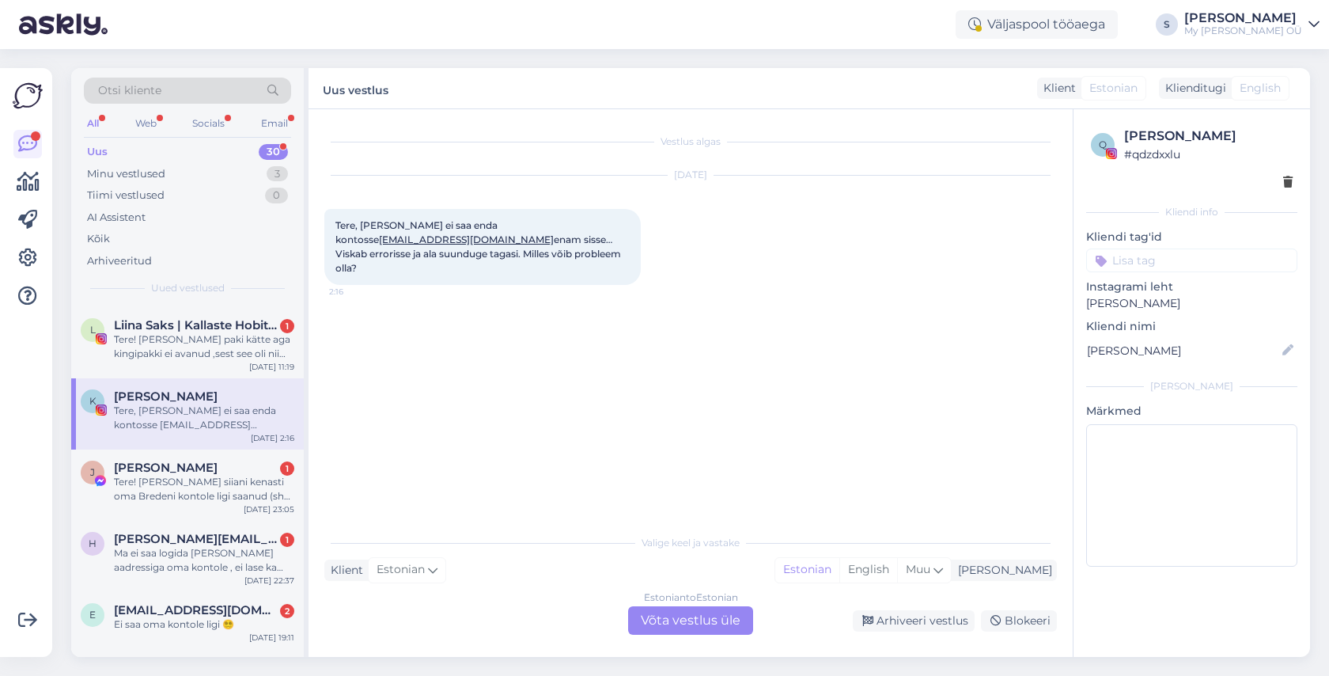
click at [692, 620] on div "Estonian to Estonian Võta vestlus üle" at bounding box center [690, 620] width 125 height 28
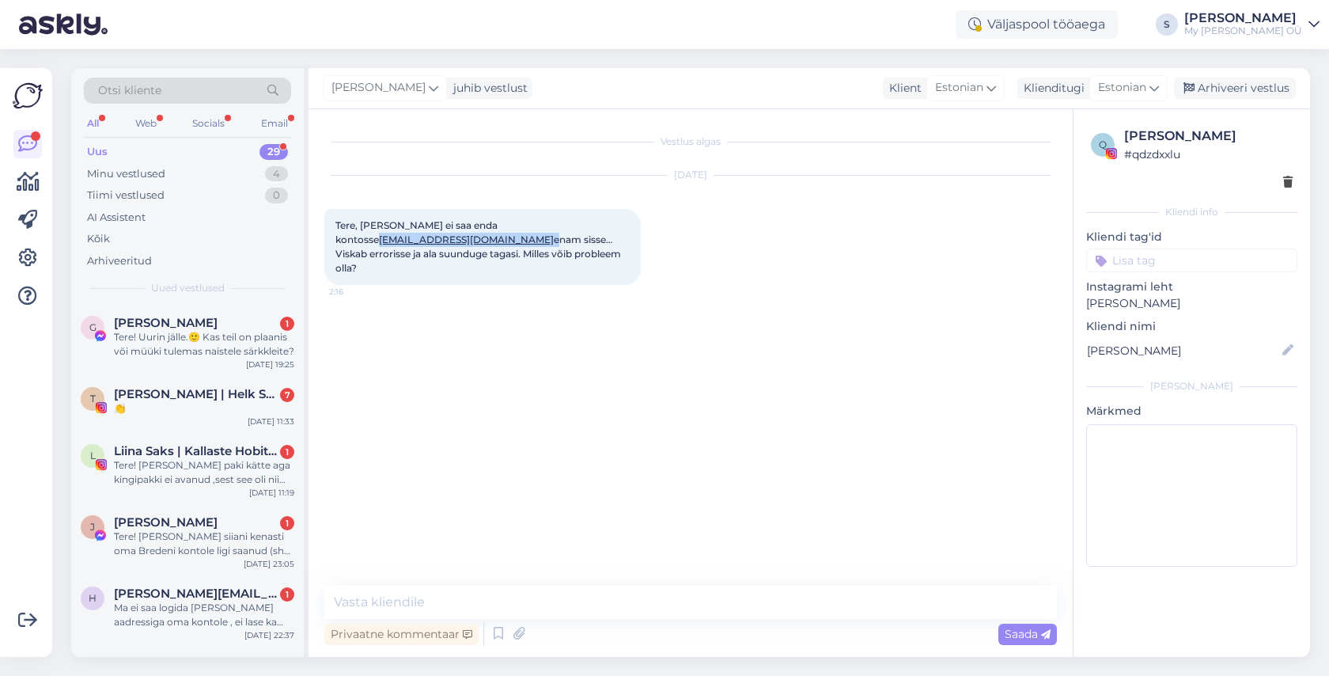
drag, startPoint x: 627, startPoint y: 223, endPoint x: 491, endPoint y: 226, distance: 136.1
click at [491, 226] on div "Tere, [PERSON_NAME] ei saa enda kontosse [EMAIL_ADDRESS][DOMAIN_NAME] enam siss…" at bounding box center [482, 247] width 317 height 76
copy span "[EMAIL_ADDRESS][DOMAIN_NAME]"
click at [1242, 82] on div "Arhiveeri vestlus" at bounding box center [1235, 88] width 122 height 21
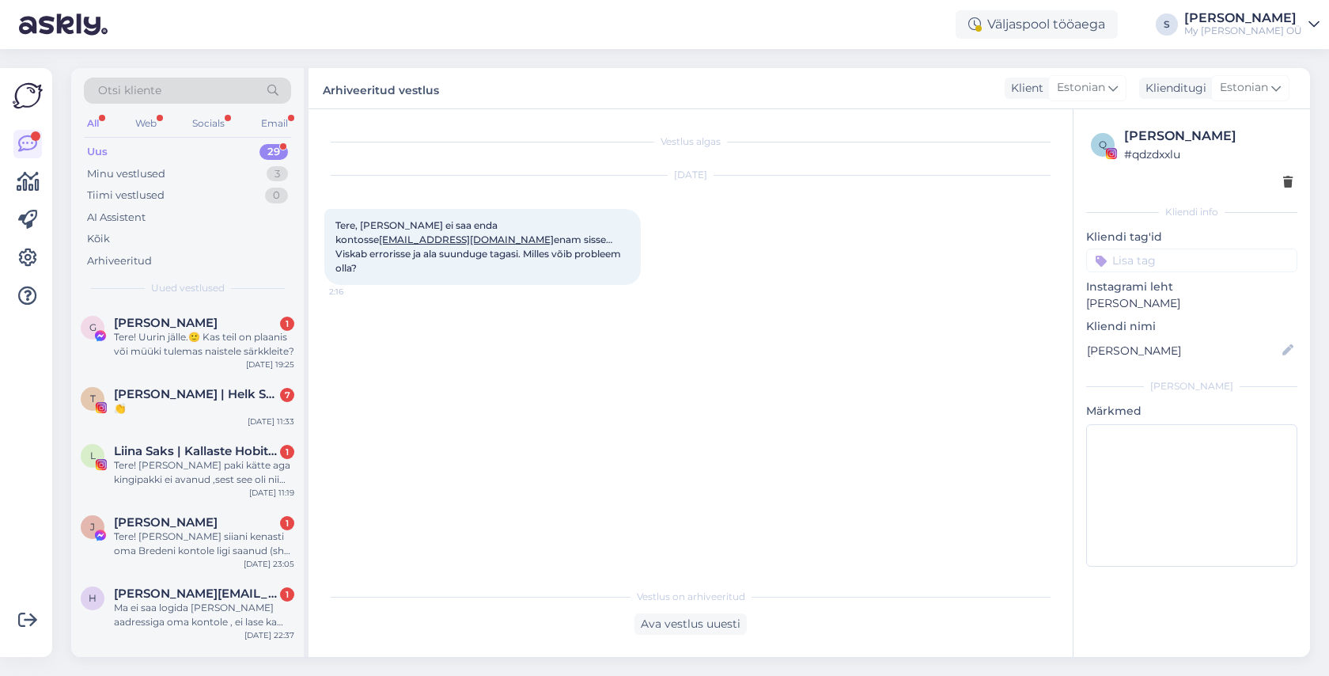
click at [407, 419] on div "Vestlus algas [DATE] Tere, [PERSON_NAME] ei saa enda kontosse [EMAIL_ADDRESS][D…" at bounding box center [697, 345] width 747 height 441
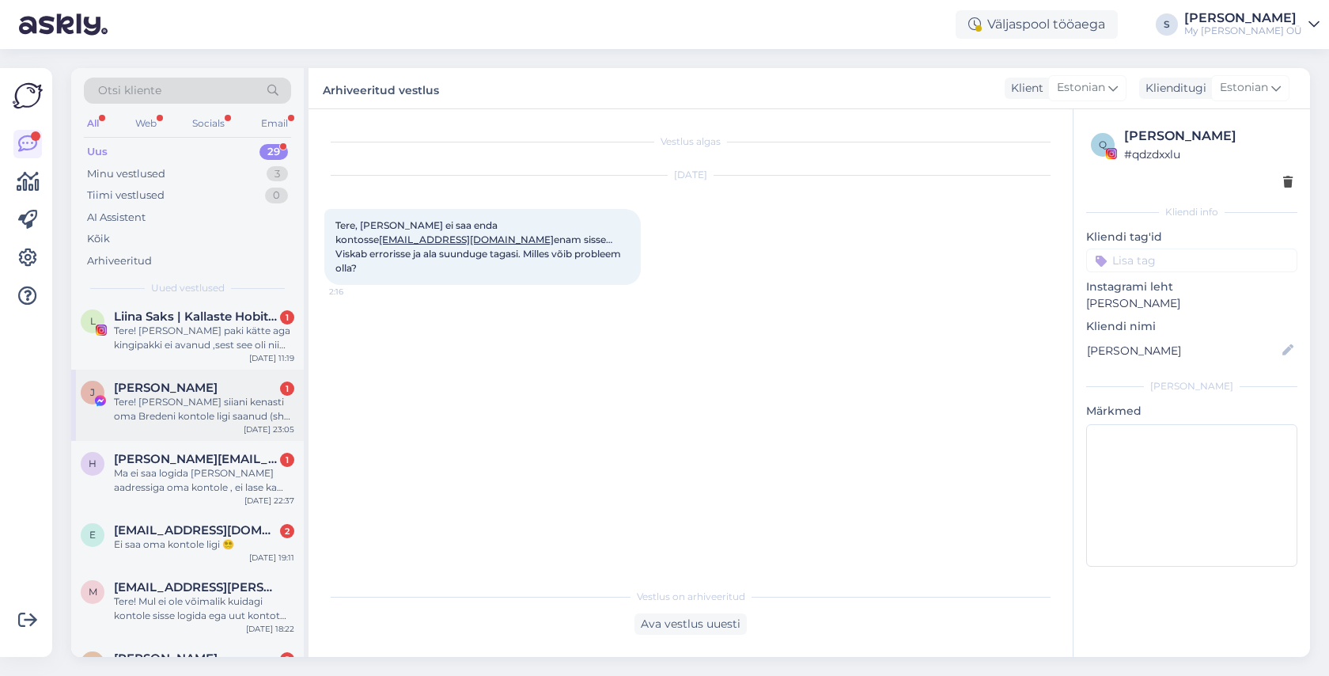
scroll to position [165, 0]
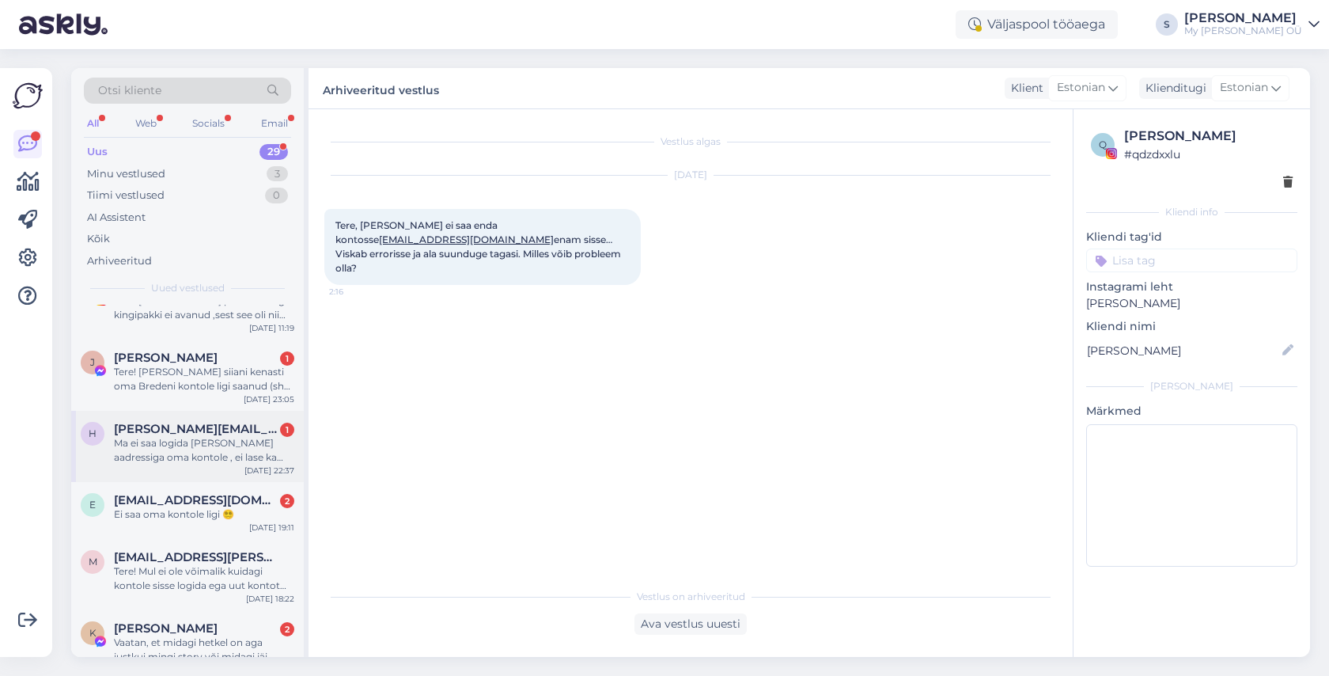
click at [200, 445] on div "Ma ei saa logida [PERSON_NAME] aadressiga oma kontole , ei lase ka uut kontot t…" at bounding box center [204, 450] width 180 height 28
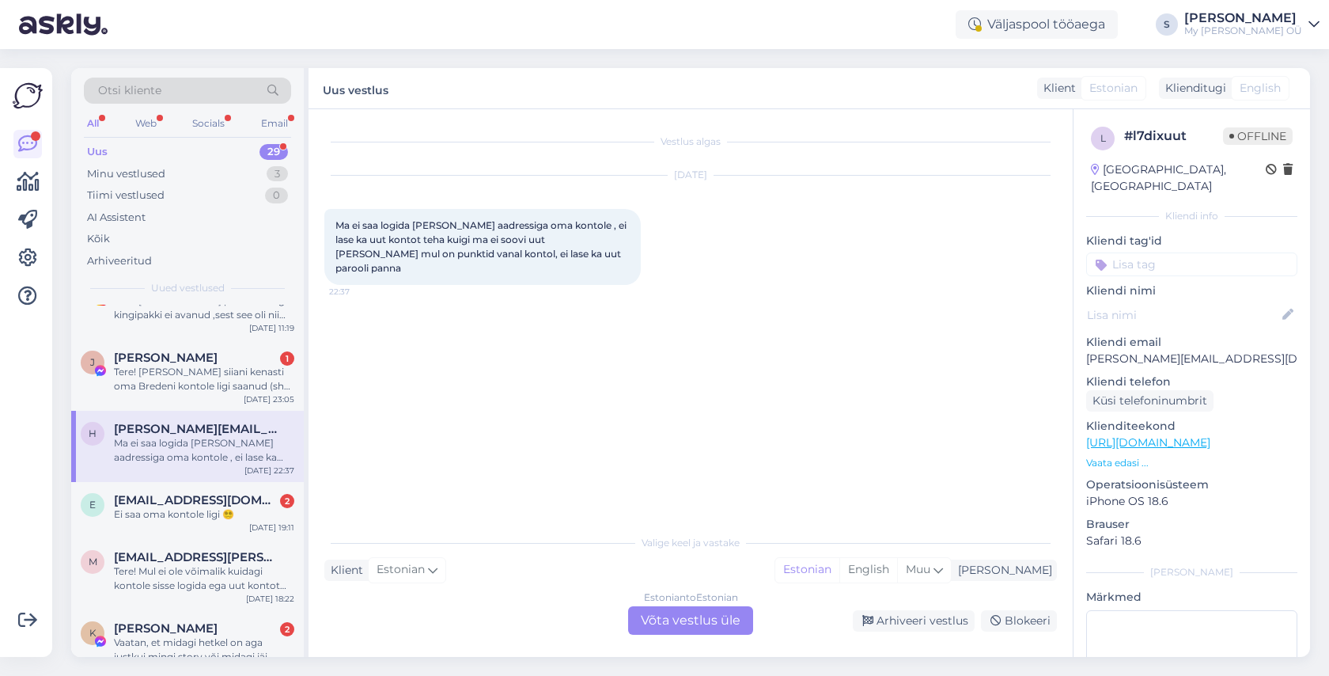
click at [1219, 351] on p "[PERSON_NAME][EMAIL_ADDRESS][DOMAIN_NAME]" at bounding box center [1191, 359] width 211 height 17
drag, startPoint x: 1217, startPoint y: 339, endPoint x: 1088, endPoint y: 339, distance: 129.0
click at [1088, 351] on p "[PERSON_NAME][EMAIL_ADDRESS][DOMAIN_NAME]" at bounding box center [1191, 359] width 211 height 17
click at [673, 607] on div "Estonian to Estonian Võta vestlus üle" at bounding box center [690, 620] width 125 height 28
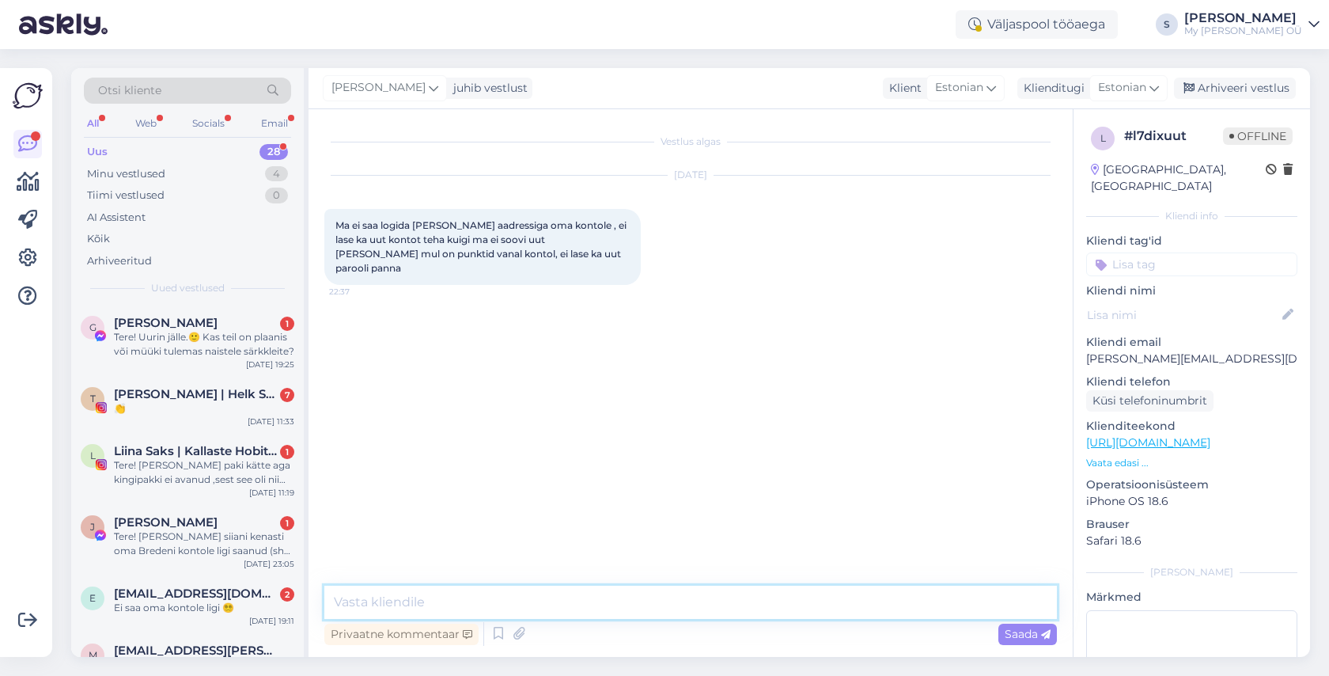
click at [430, 611] on textarea at bounding box center [690, 602] width 733 height 33
paste textarea "Tere! Aitäh kirja eest! Palun vaadake nüüd postkasti, peaksite saama lingi kont…"
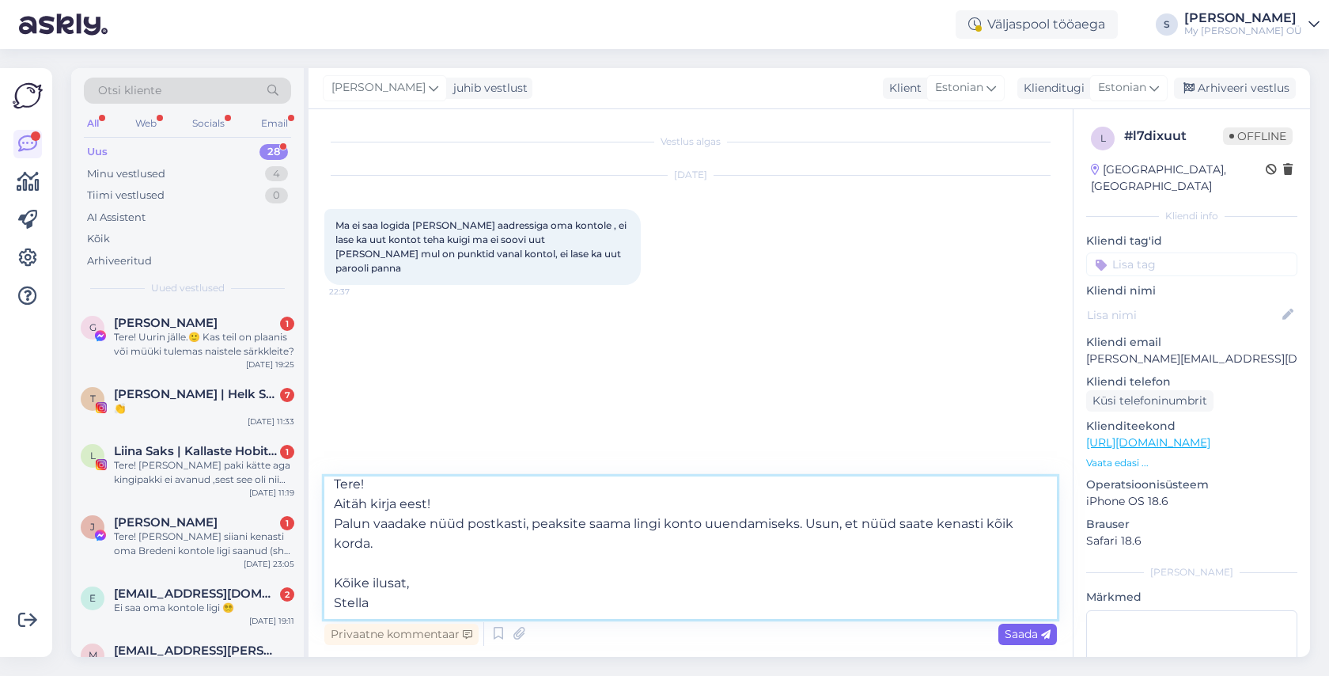
type textarea "Tere! Aitäh kirja eest! Palun vaadake nüüd postkasti, peaksite saama lingi kont…"
click at [1016, 632] on span "Saada" at bounding box center [1028, 634] width 46 height 14
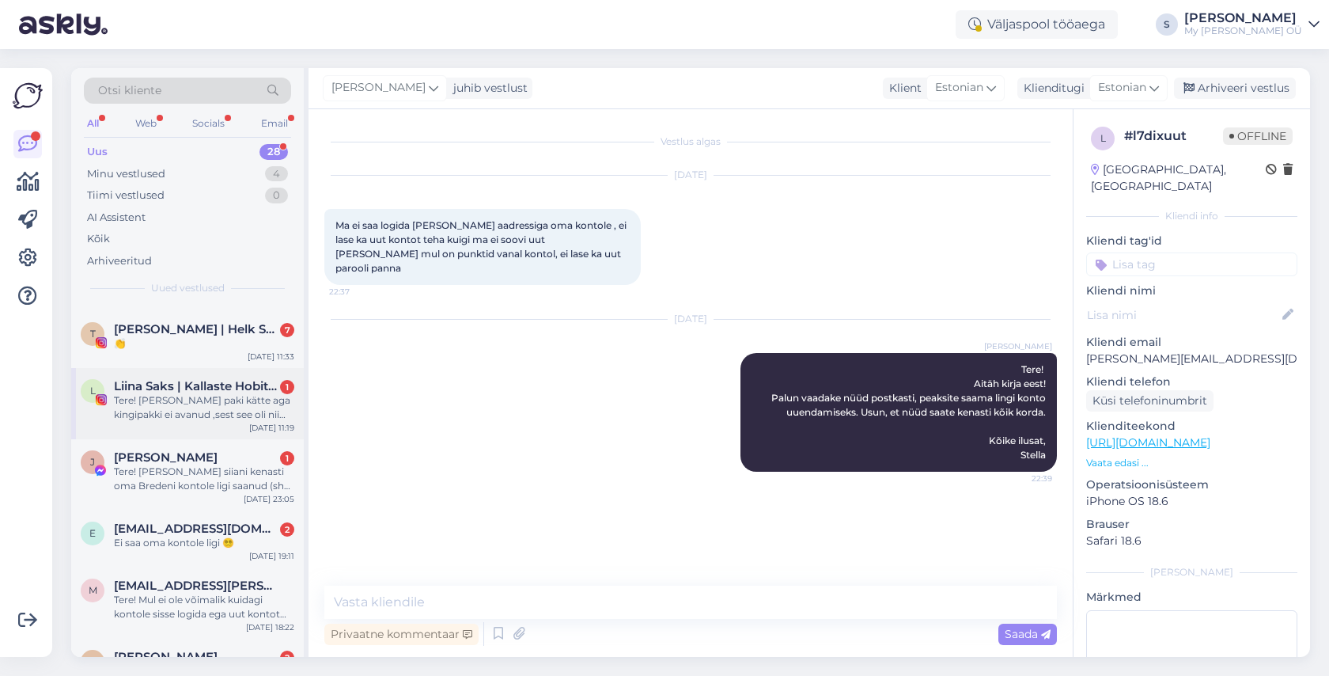
scroll to position [66, 0]
click at [219, 480] on div "Tere! [PERSON_NAME] siiani kenasti oma Bredeni kontole ligi saanud (sh eile), a…" at bounding box center [204, 477] width 180 height 28
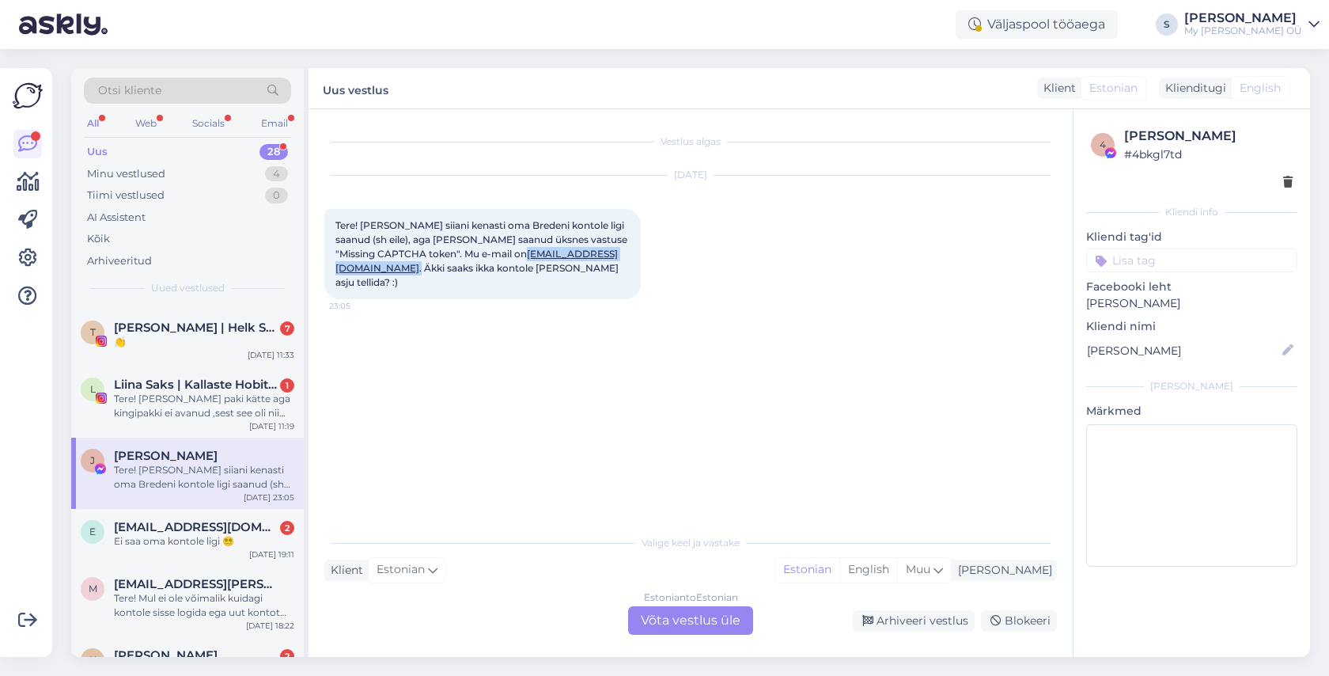
drag, startPoint x: 596, startPoint y: 255, endPoint x: 487, endPoint y: 252, distance: 109.2
click at [487, 252] on span "Tere! [PERSON_NAME] siiani kenasti oma Bredeni kontole ligi saanud (sh eile), a…" at bounding box center [483, 253] width 294 height 69
click at [706, 617] on div "Estonian to Estonian Võta vestlus üle" at bounding box center [690, 620] width 125 height 28
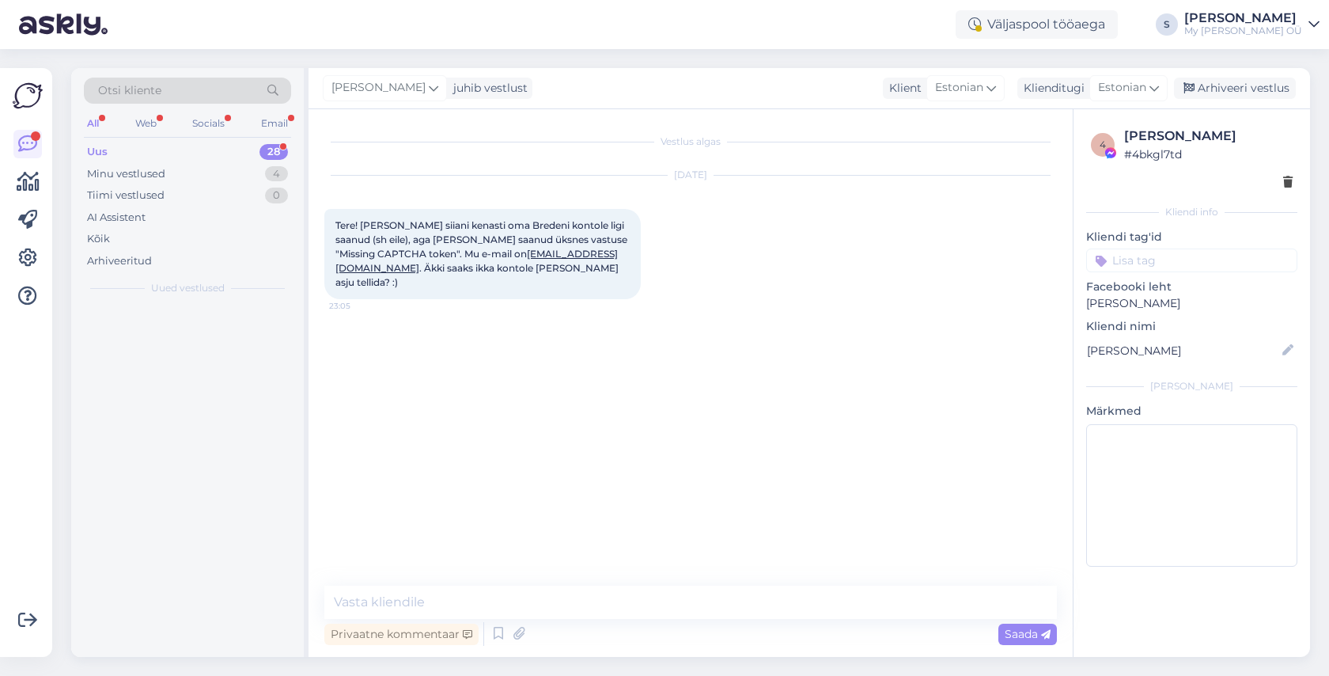
scroll to position [0, 0]
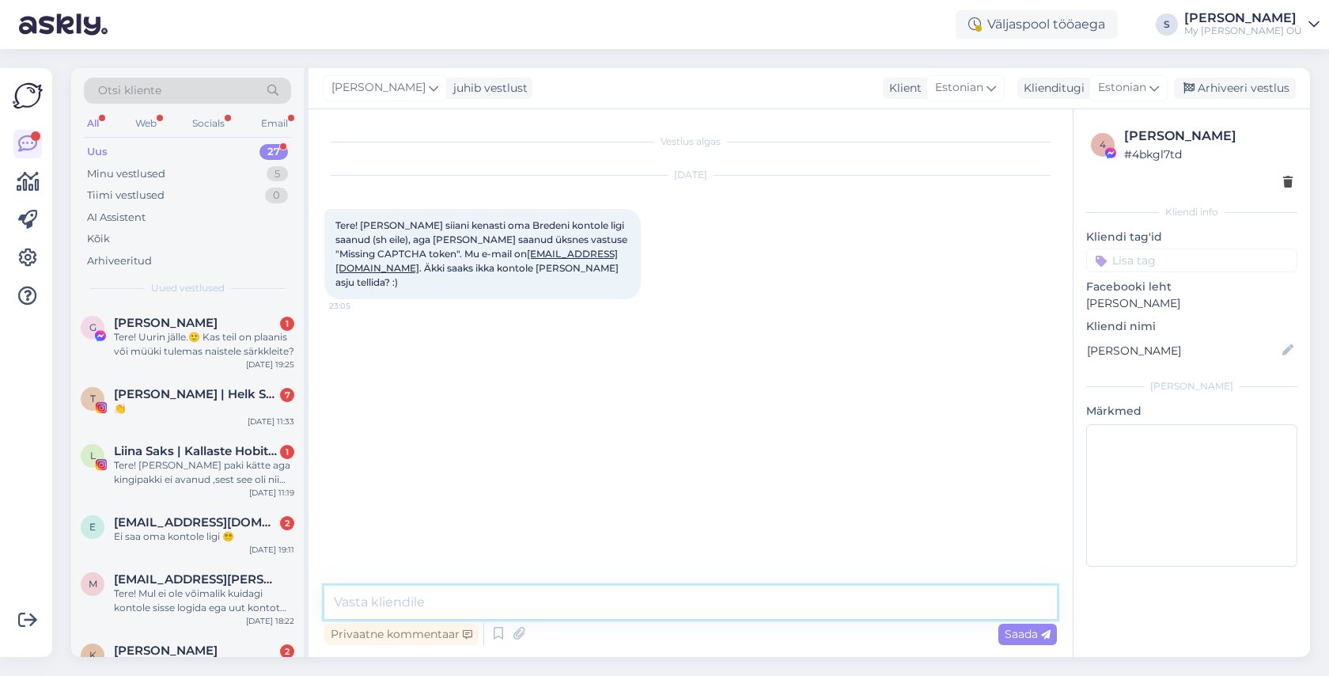
click at [443, 605] on textarea at bounding box center [690, 602] width 733 height 33
paste textarea "Tere! Aitäh kirja eest! Palun vaadake nüüd postkasti, peaksite saama lingi kont…"
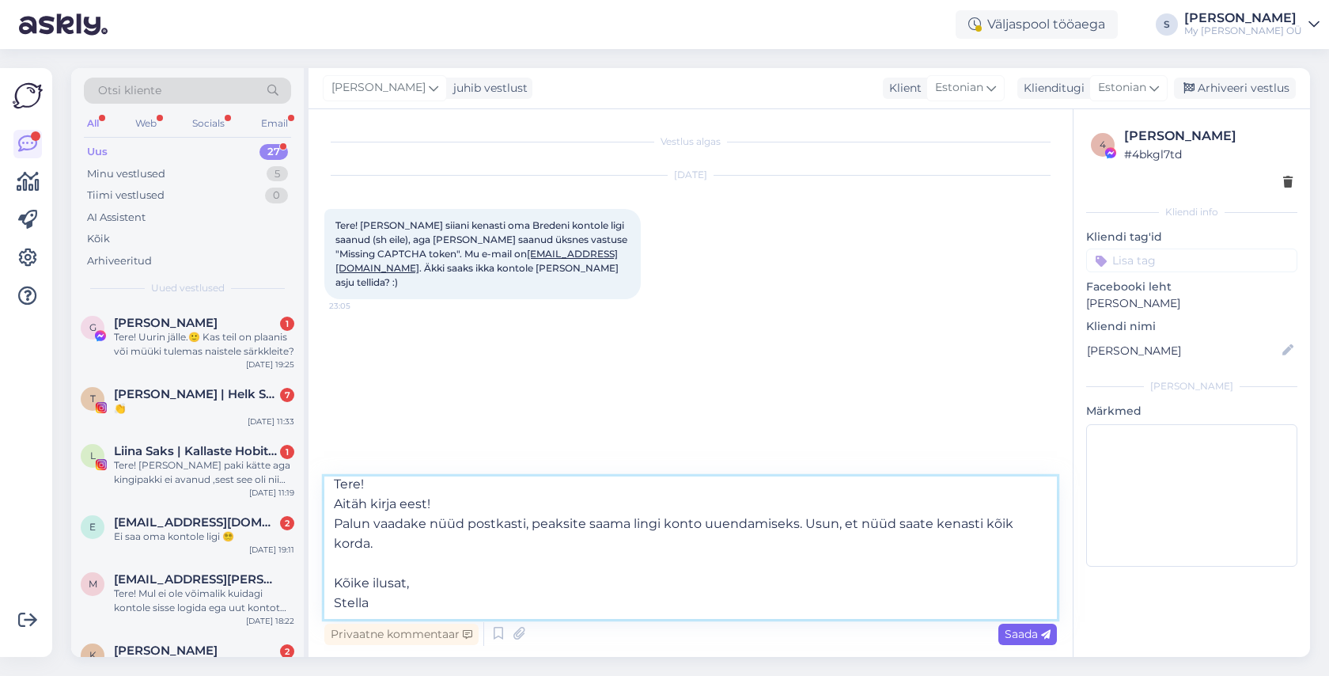
type textarea "Tere! Aitäh kirja eest! Palun vaadake nüüd postkasti, peaksite saama lingi kont…"
click at [1013, 630] on span "Saada" at bounding box center [1028, 634] width 46 height 14
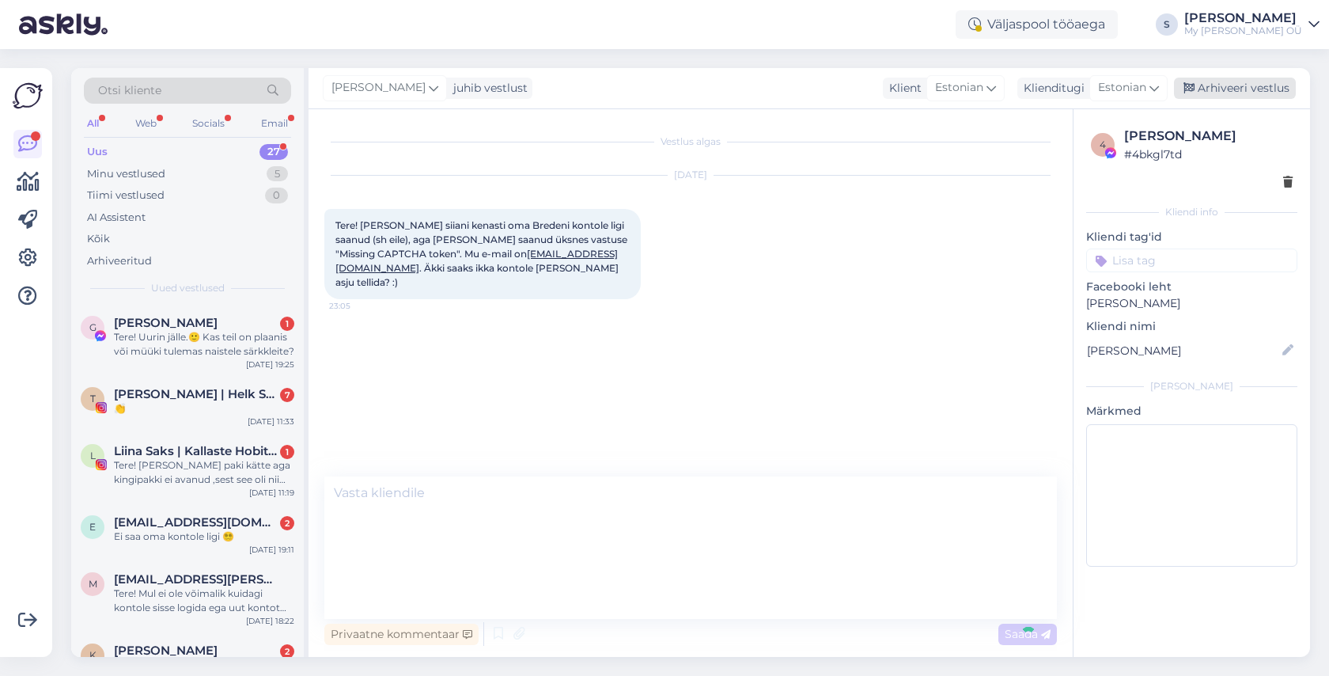
scroll to position [0, 0]
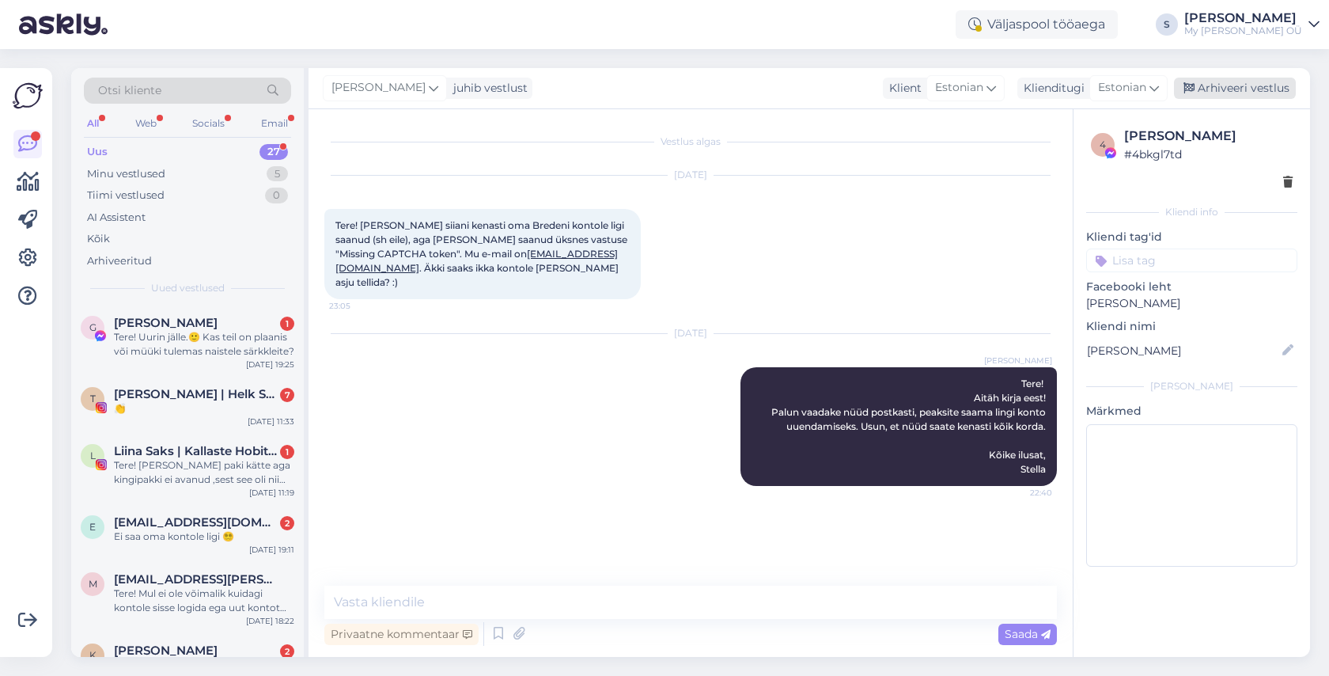
click at [1239, 87] on div "Arhiveeri vestlus" at bounding box center [1235, 88] width 122 height 21
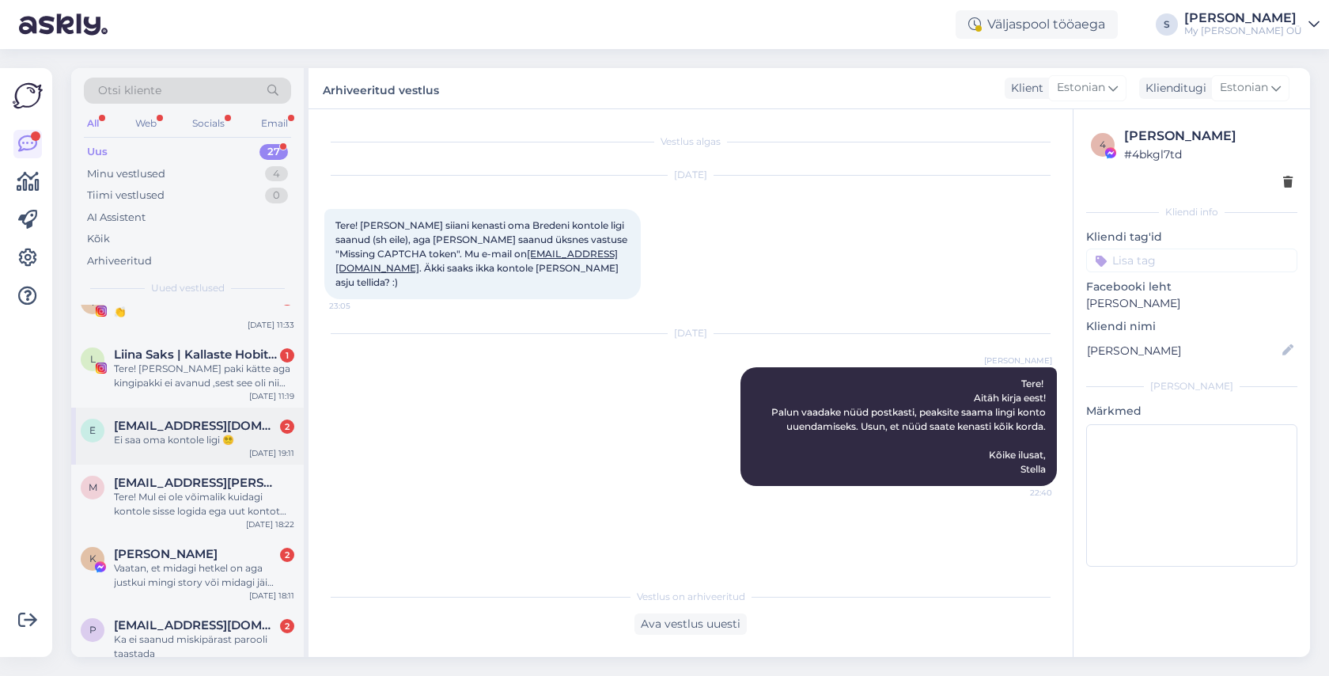
scroll to position [112, 0]
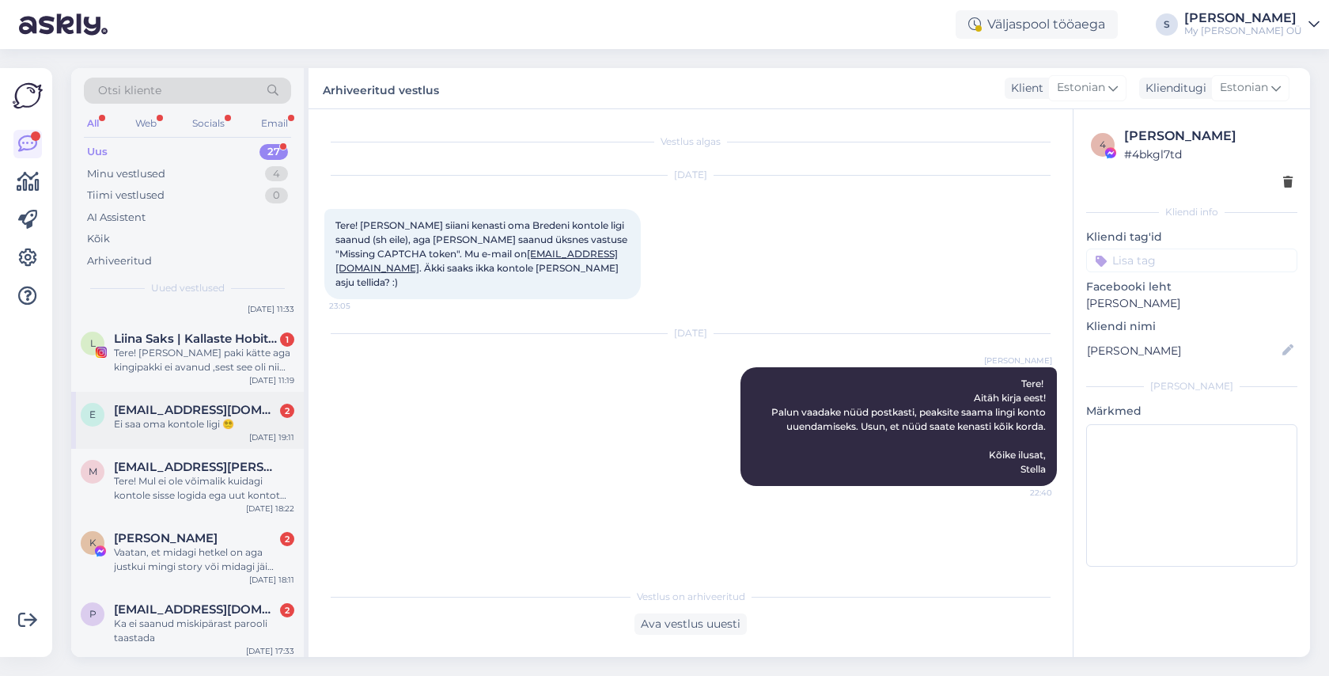
click at [209, 410] on span "[EMAIL_ADDRESS][DOMAIN_NAME]" at bounding box center [196, 410] width 165 height 14
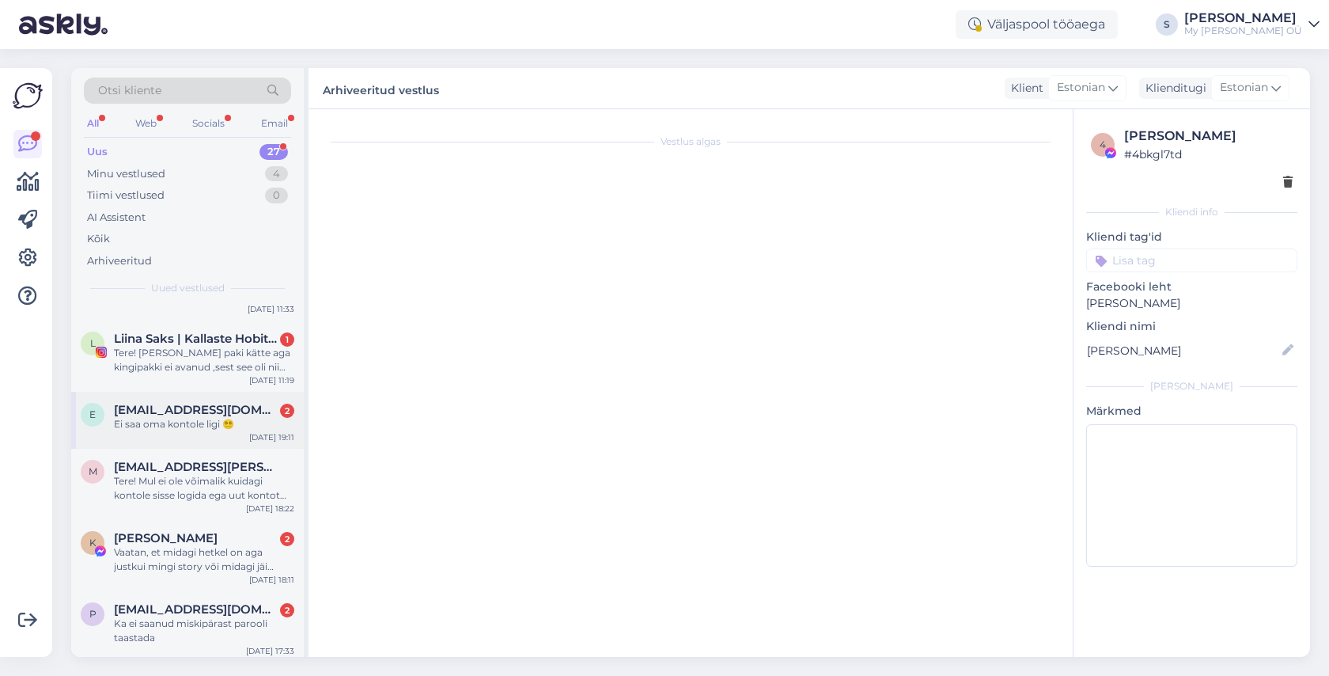
scroll to position [1140, 0]
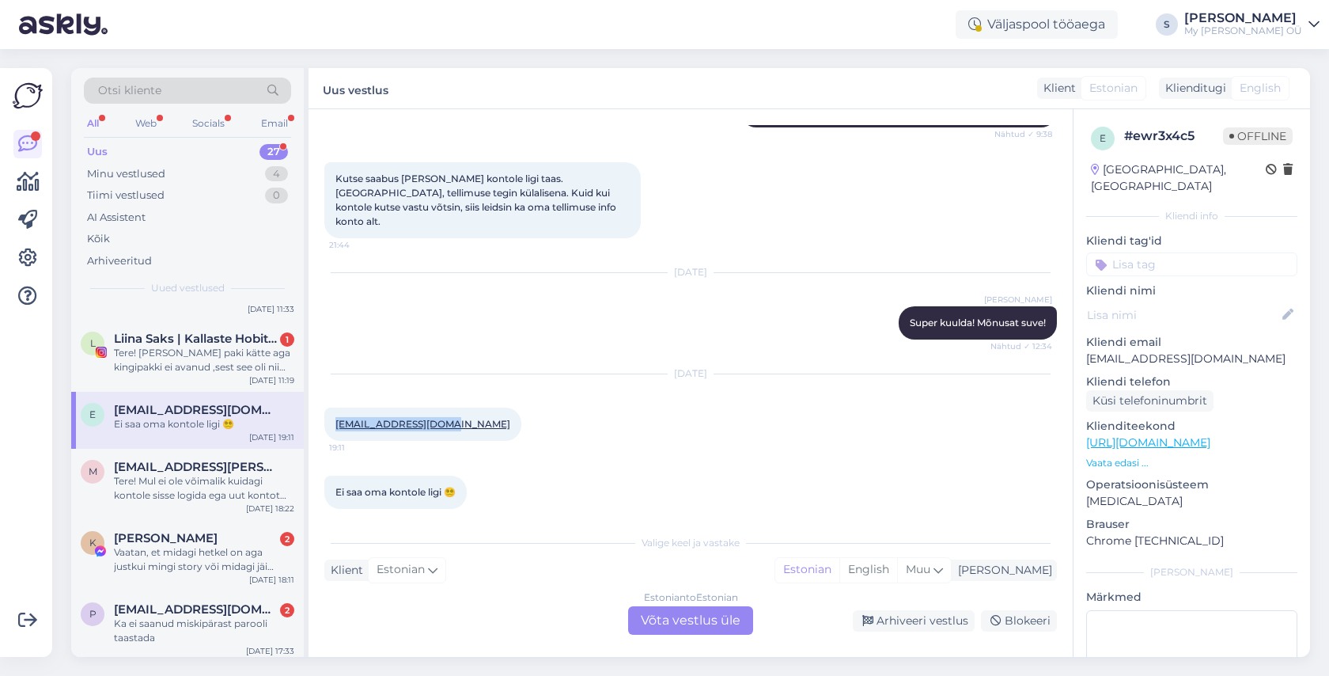
drag, startPoint x: 453, startPoint y: 411, endPoint x: 334, endPoint y: 405, distance: 118.8
click at [334, 408] on div "[EMAIL_ADDRESS][DOMAIN_NAME] 19:11" at bounding box center [422, 424] width 197 height 33
click at [675, 624] on div "Estonian to Estonian Võta vestlus üle" at bounding box center [690, 620] width 125 height 28
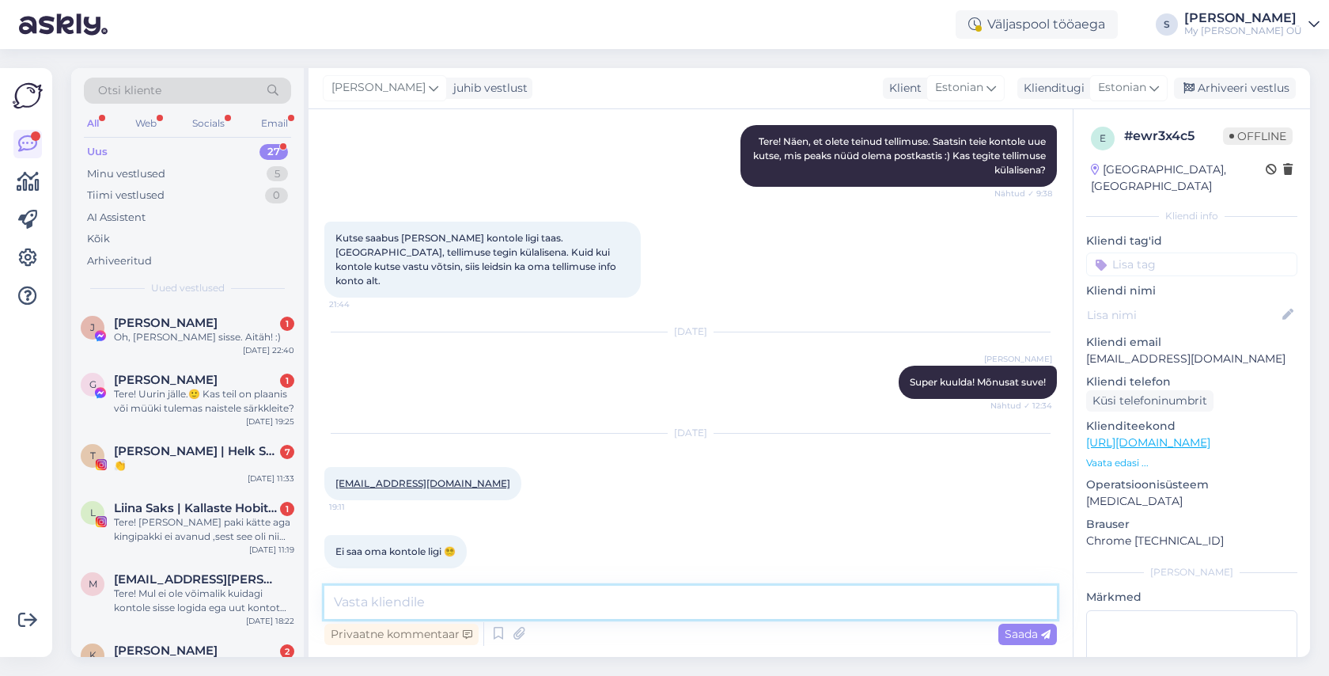
click at [476, 609] on textarea at bounding box center [690, 602] width 733 height 33
paste textarea "Tere! Aitäh kirja eest! Palun vaadake nüüd postkasti, peaksite saama lingi kont…"
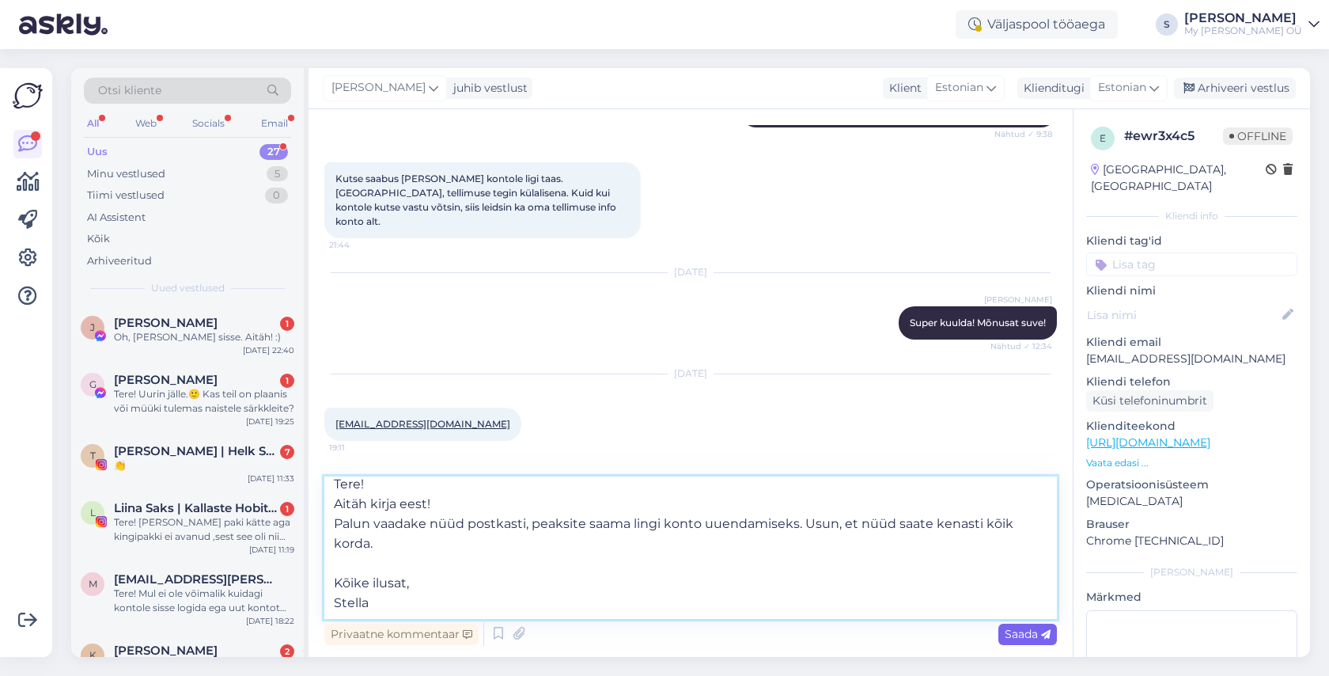
type textarea "Tere! Aitäh kirja eest! Palun vaadake nüüd postkasti, peaksite saama lingi kont…"
click at [1017, 638] on span "Saada" at bounding box center [1028, 634] width 46 height 14
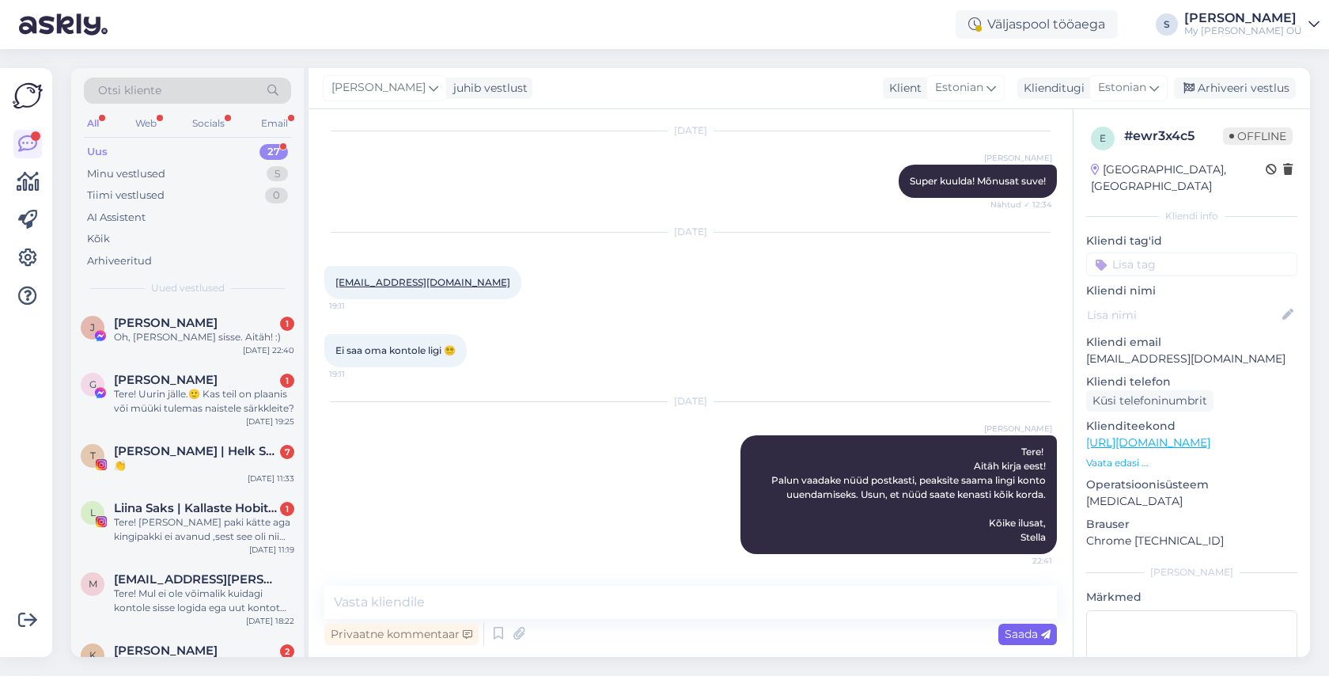
scroll to position [0, 0]
click at [1239, 88] on div "Arhiveeri vestlus" at bounding box center [1235, 88] width 122 height 21
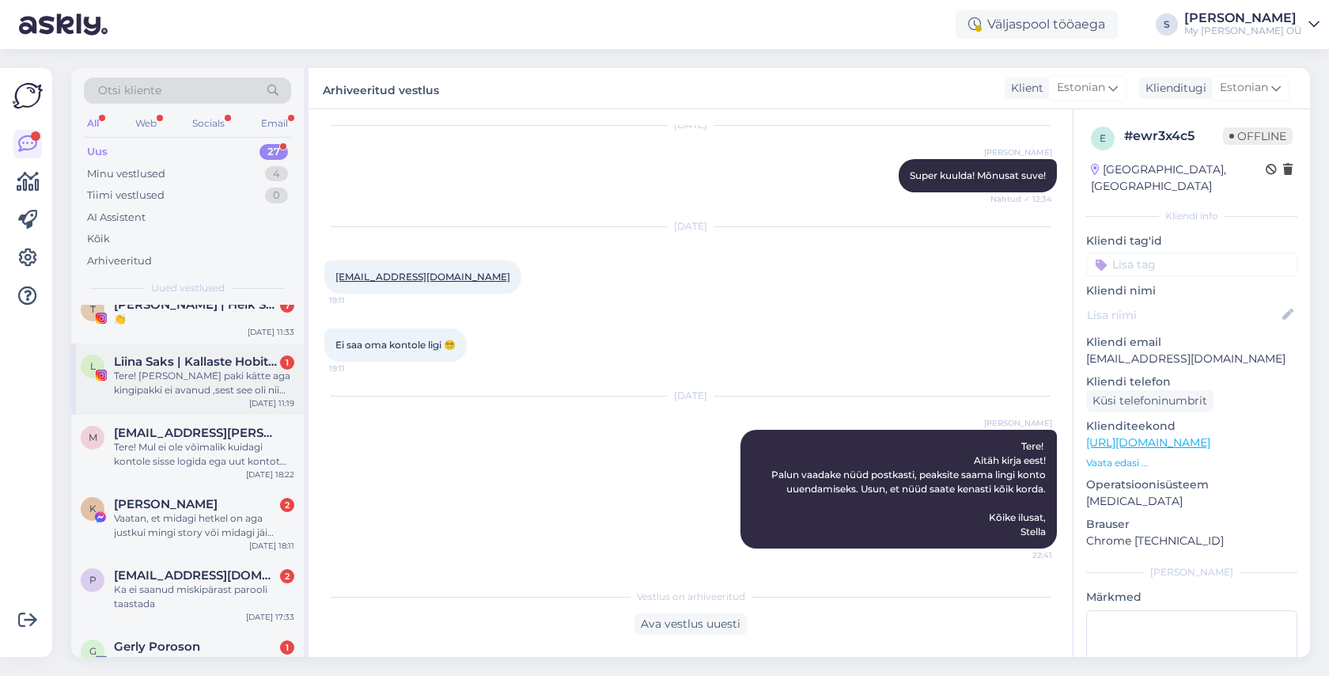
scroll to position [150, 0]
click at [210, 441] on div "Tere! Mul ei ole võimalik kuidagi kontole sisse logida ega uut kontot luua. Tah…" at bounding box center [204, 451] width 180 height 28
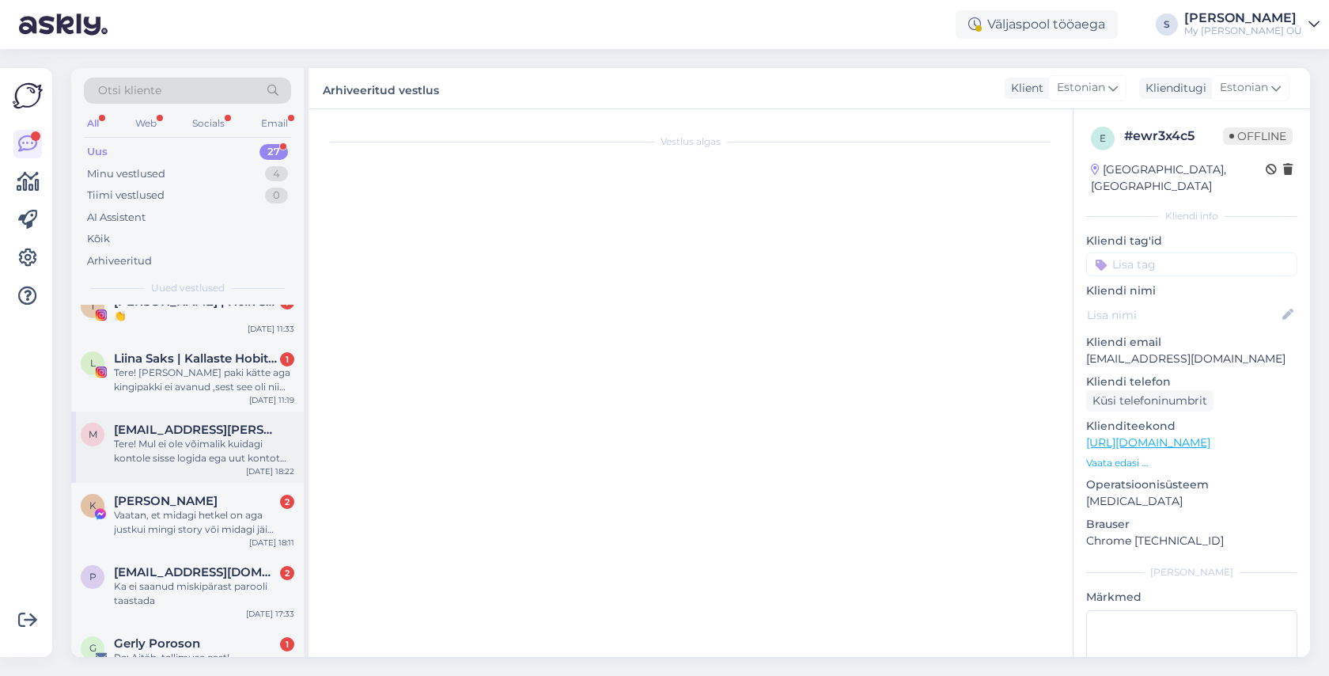
scroll to position [1169, 0]
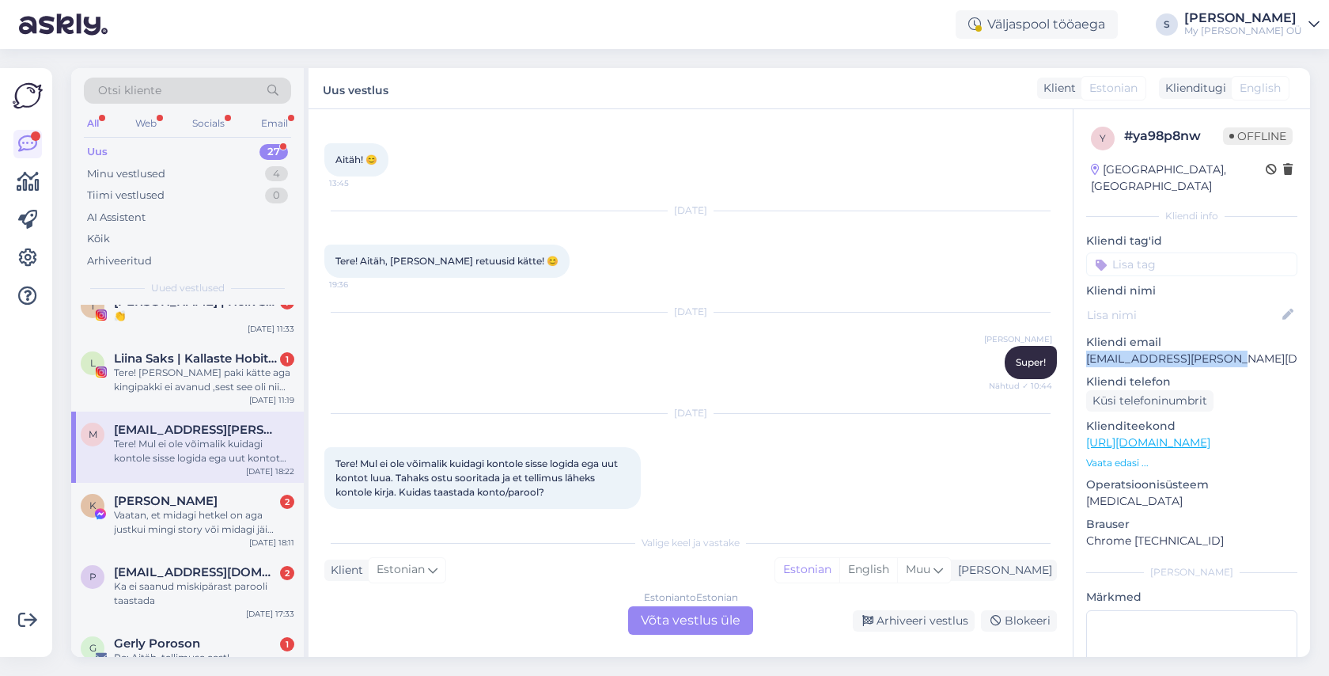
drag, startPoint x: 1242, startPoint y: 346, endPoint x: 1088, endPoint y: 347, distance: 154.3
click at [1088, 351] on p "[EMAIL_ADDRESS][PERSON_NAME][DOMAIN_NAME]" at bounding box center [1191, 359] width 211 height 17
click at [658, 616] on div "Estonian to Estonian Võta vestlus üle" at bounding box center [690, 620] width 125 height 28
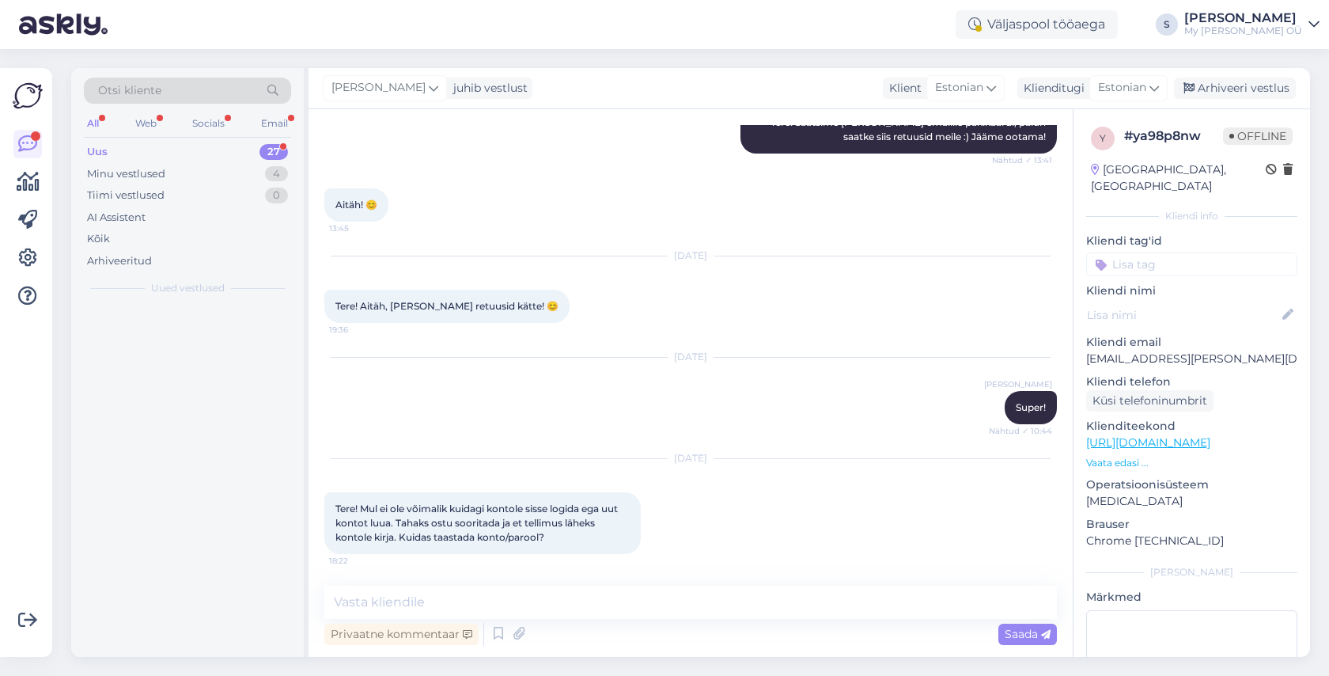
scroll to position [0, 0]
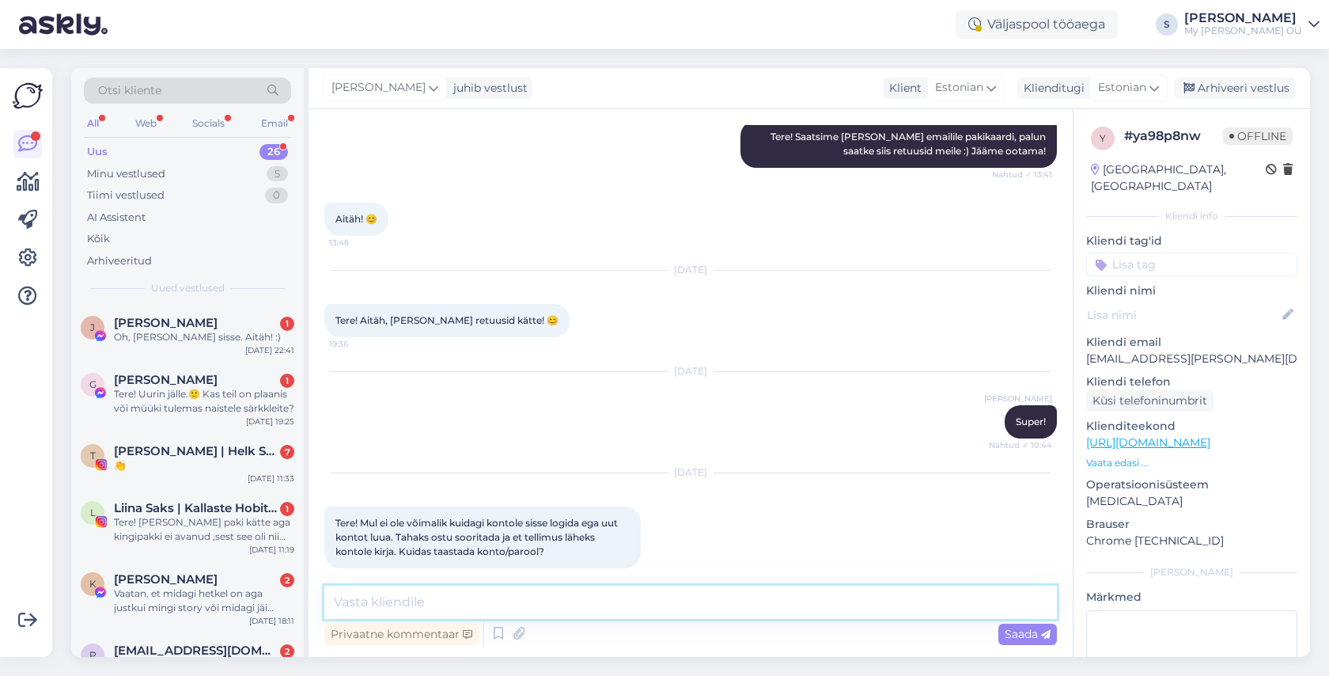
click at [479, 597] on textarea at bounding box center [690, 602] width 733 height 33
paste textarea "Tere! Aitäh kirja eest! Palun vaadake nüüd postkasti, peaksite saama lingi kont…"
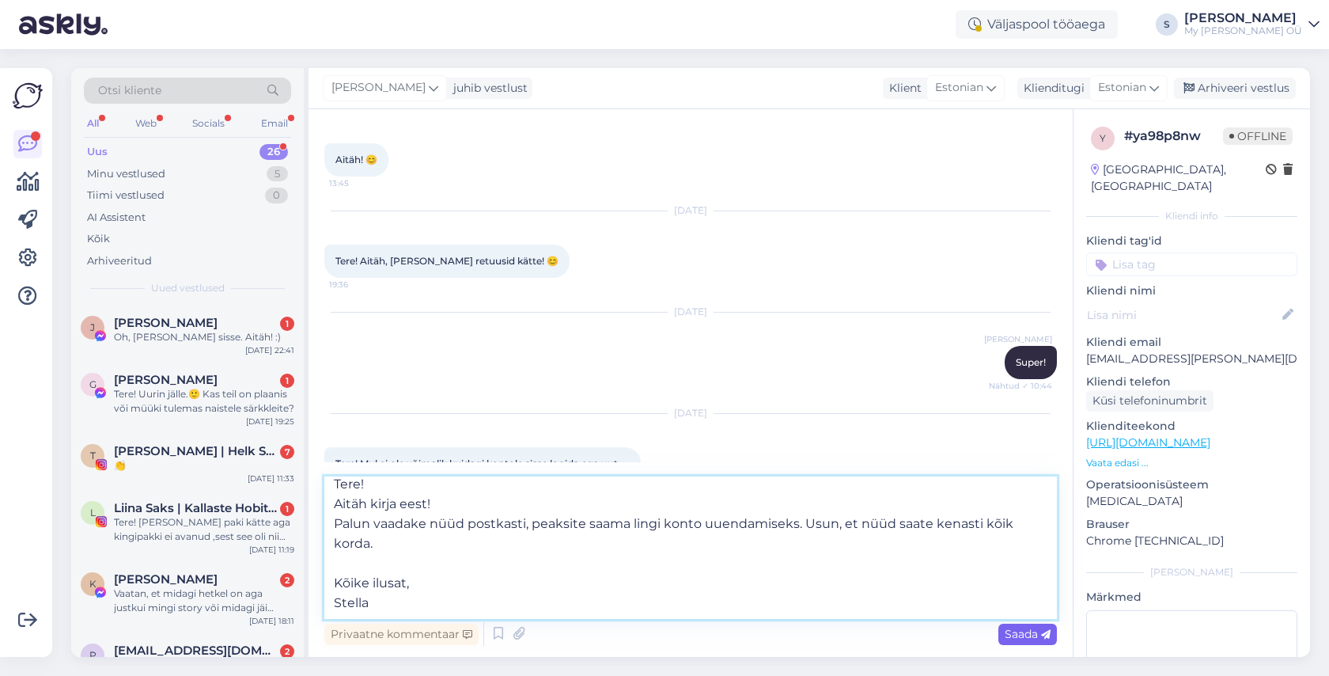
type textarea "Tere! Aitäh kirja eest! Palun vaadake nüüd postkasti, peaksite saama lingi kont…"
click at [1015, 630] on span "Saada" at bounding box center [1028, 634] width 46 height 14
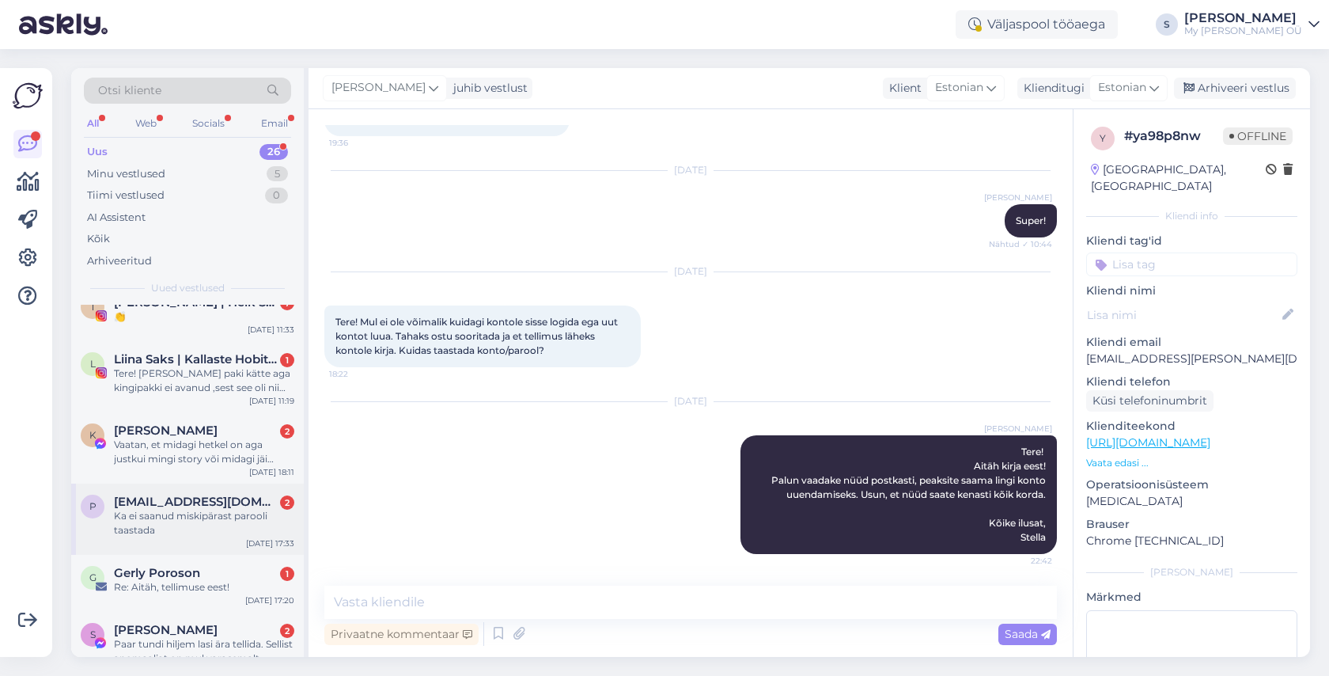
scroll to position [154, 0]
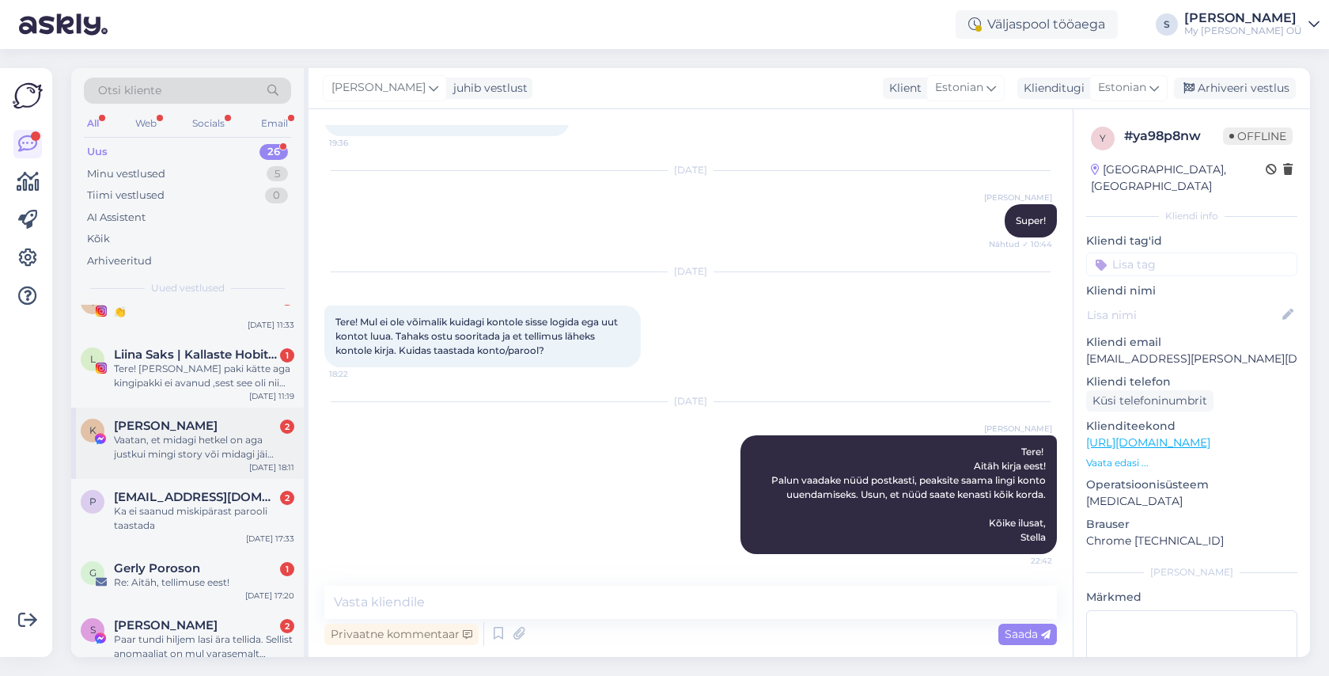
click at [215, 441] on div "Vaatan, et midagi hetkel on aga justkui mingi story või midagi jäi silma soodus…" at bounding box center [204, 447] width 180 height 28
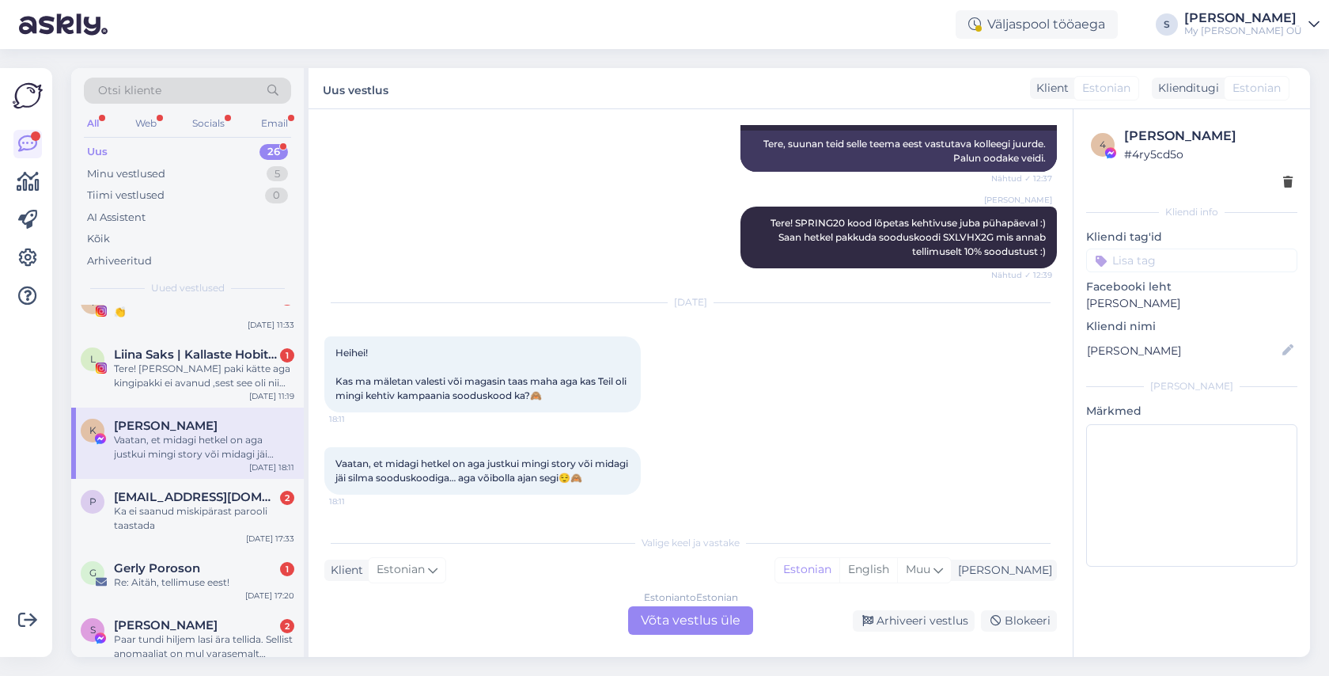
click at [693, 612] on div "Estonian to Estonian Võta vestlus üle" at bounding box center [690, 620] width 125 height 28
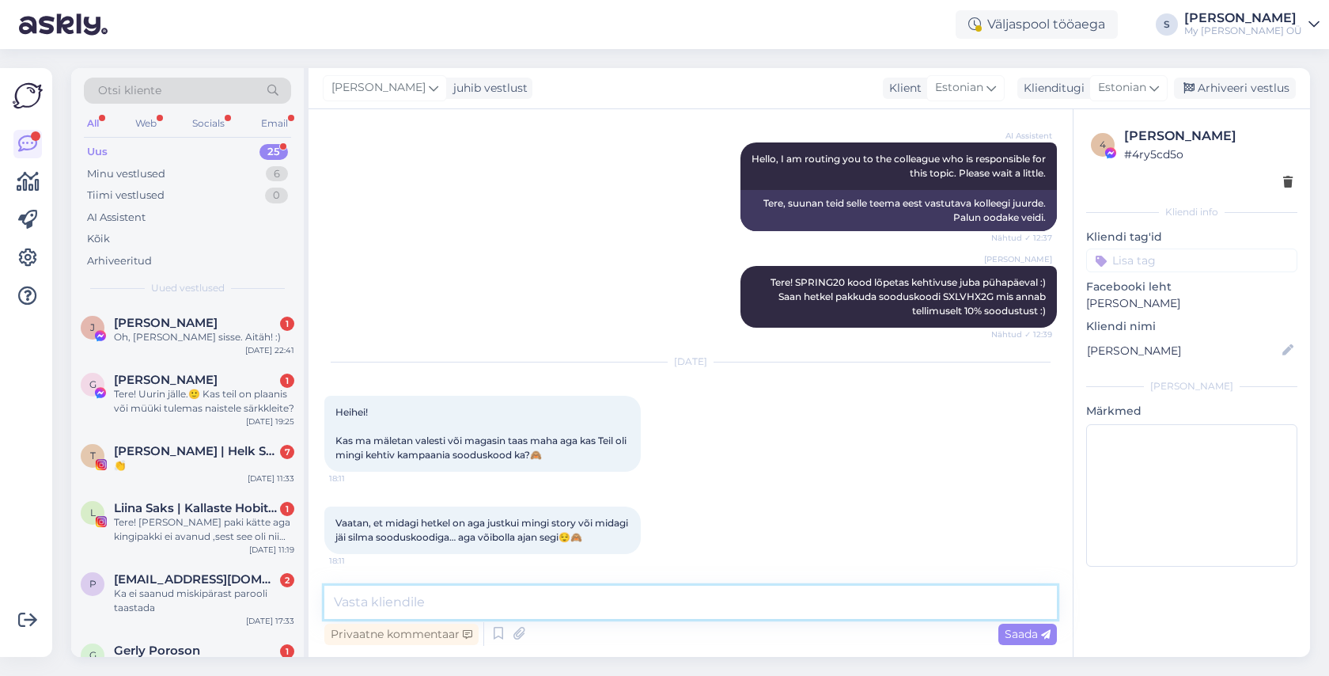
click at [426, 599] on textarea at bounding box center [690, 602] width 733 height 33
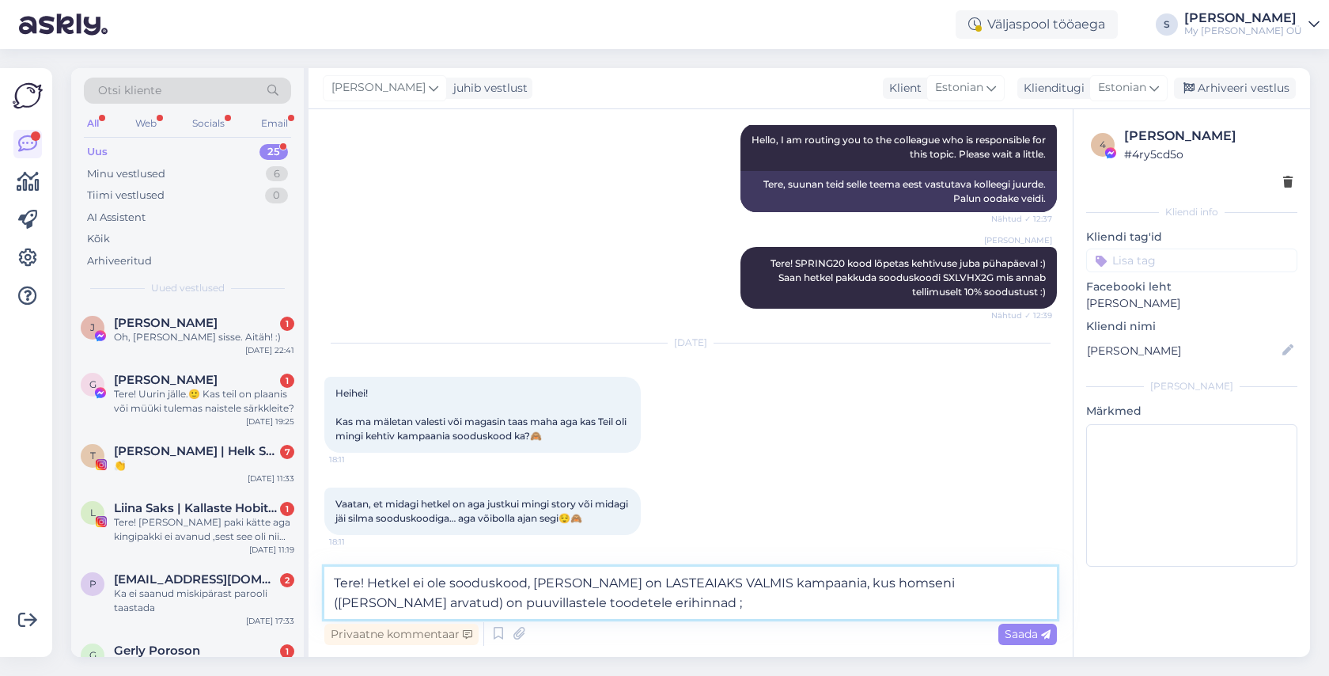
type textarea "Tere! Hetkel ei ole sooduskood, [PERSON_NAME] on LASTEAIAKS VALMIS kampaania, k…"
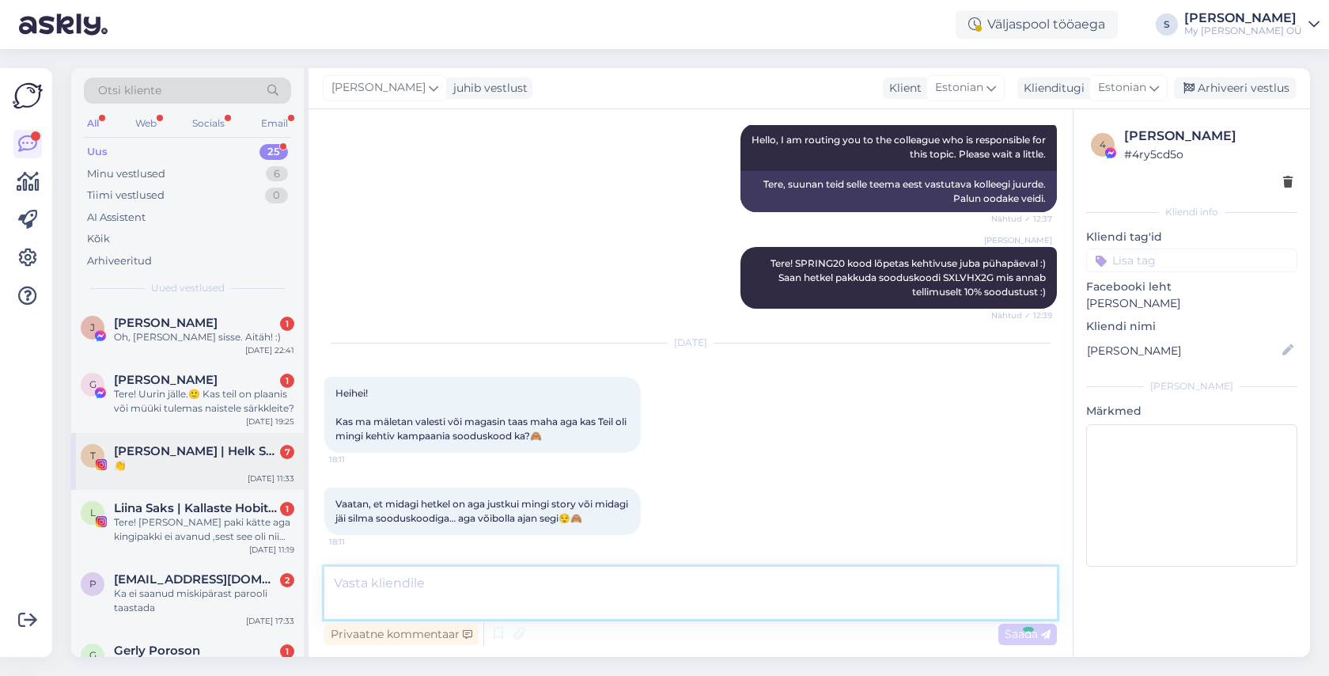
scroll to position [307, 0]
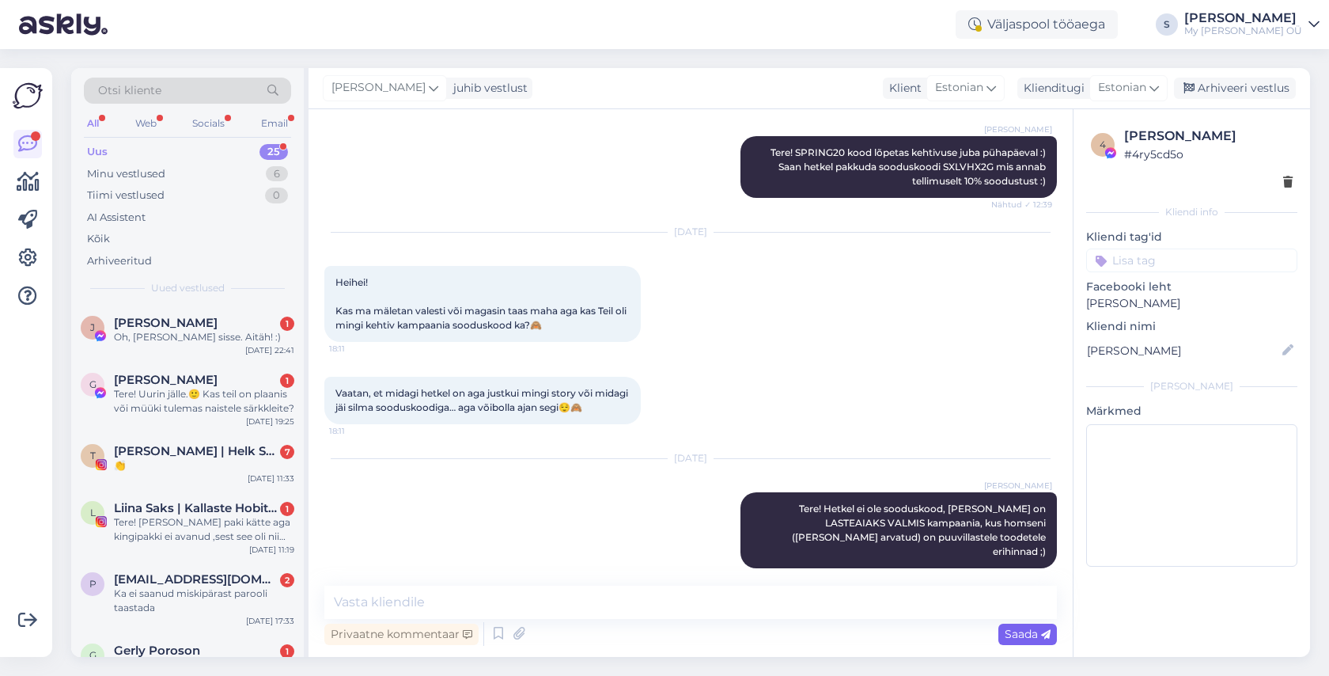
click at [1009, 631] on span "Saada" at bounding box center [1028, 634] width 46 height 14
click at [1221, 97] on div "Arhiveeri vestlus" at bounding box center [1235, 88] width 122 height 21
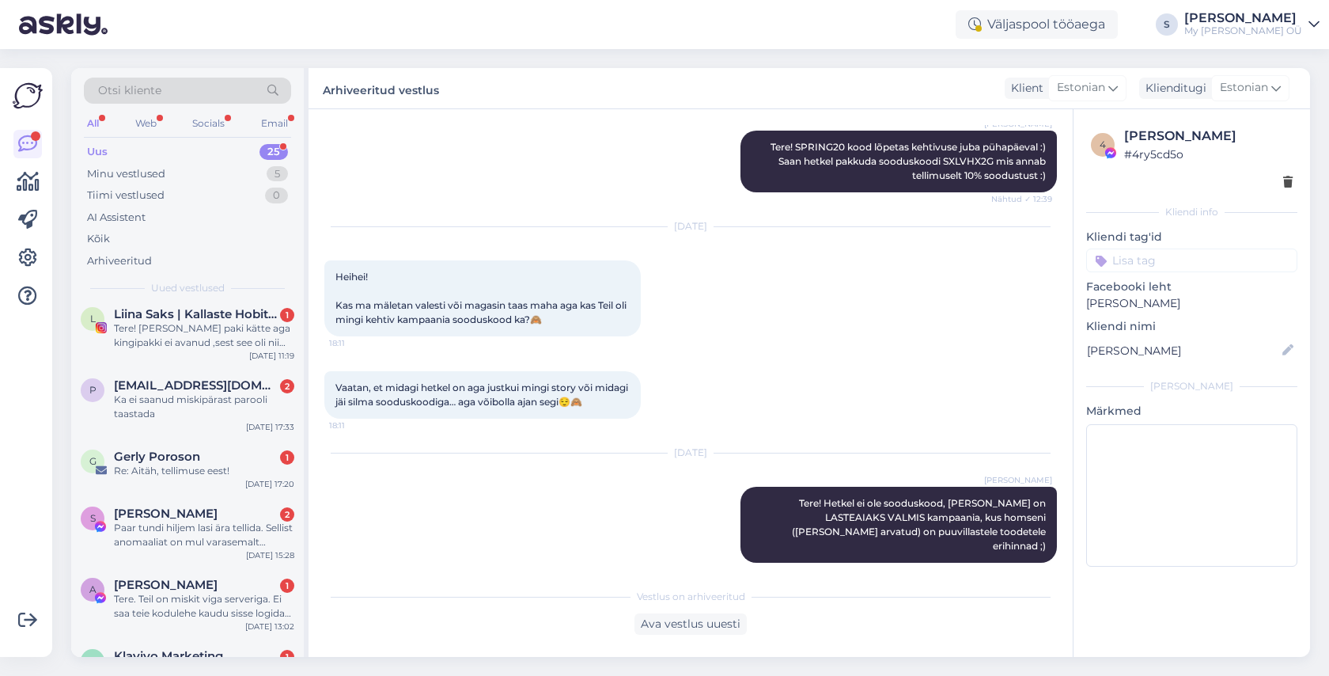
scroll to position [195, 0]
click at [215, 391] on div "Ka ei saanud miskipärast parooli taastada" at bounding box center [204, 405] width 180 height 28
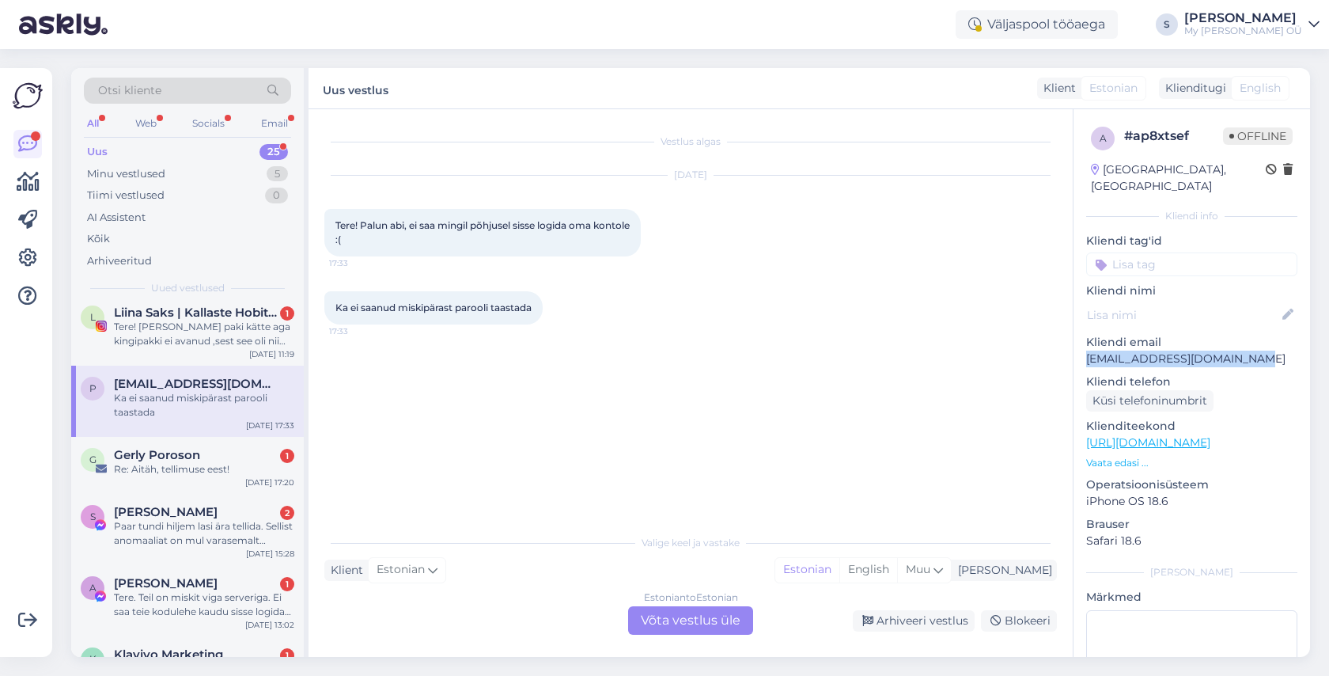
drag, startPoint x: 1246, startPoint y: 340, endPoint x: 1086, endPoint y: 341, distance: 159.8
click at [1086, 351] on p "[EMAIL_ADDRESS][DOMAIN_NAME]" at bounding box center [1191, 359] width 211 height 17
click at [700, 623] on div "Estonian to Estonian Võta vestlus üle" at bounding box center [690, 620] width 125 height 28
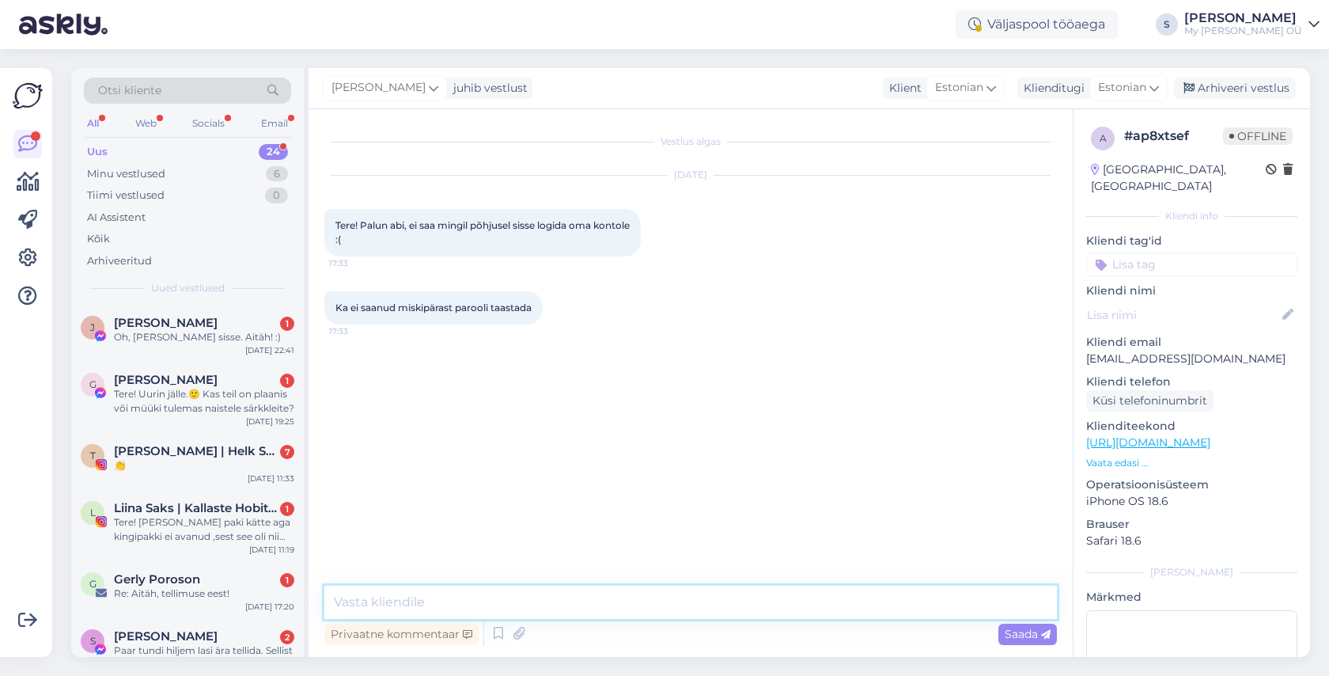
click at [430, 606] on textarea at bounding box center [690, 602] width 733 height 33
paste textarea "Tere! Aitäh kirja eest! Palun vaadake nüüd postkasti, peaksite saama lingi kont…"
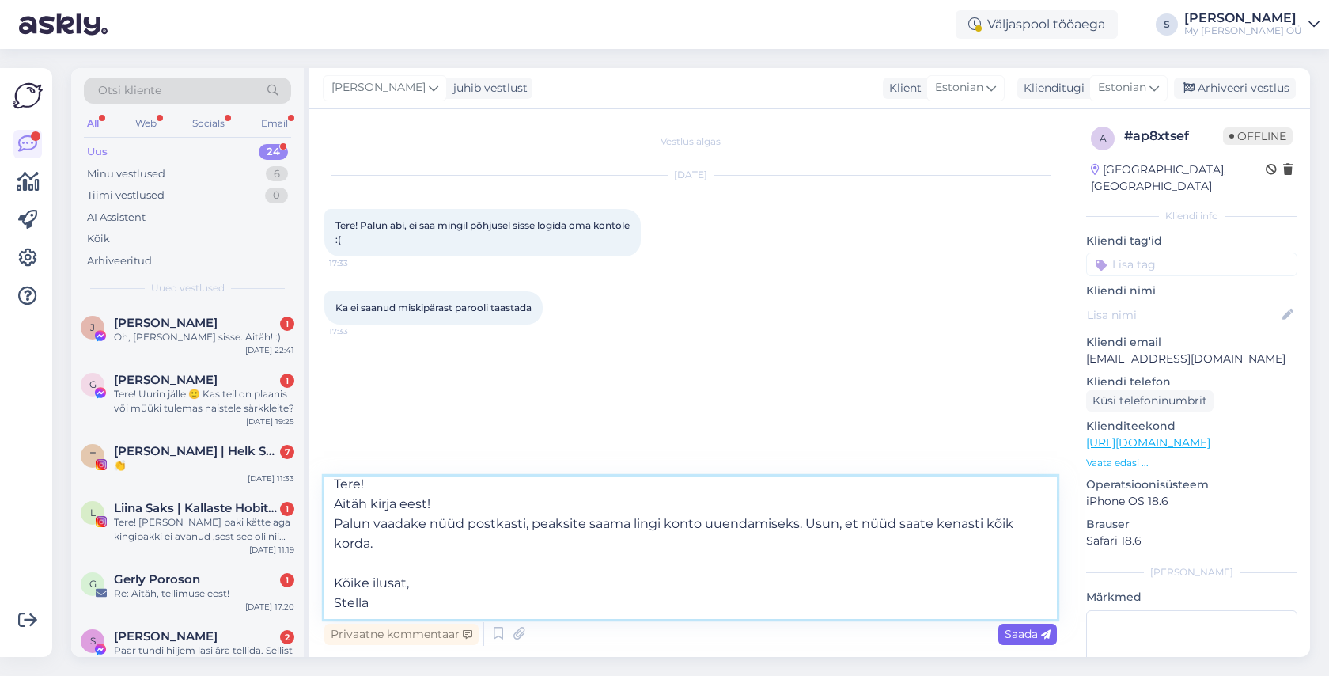
type textarea "Tere! Aitäh kirja eest! Palun vaadake nüüd postkasti, peaksite saama lingi kont…"
click at [1018, 634] on span "Saada" at bounding box center [1028, 634] width 46 height 14
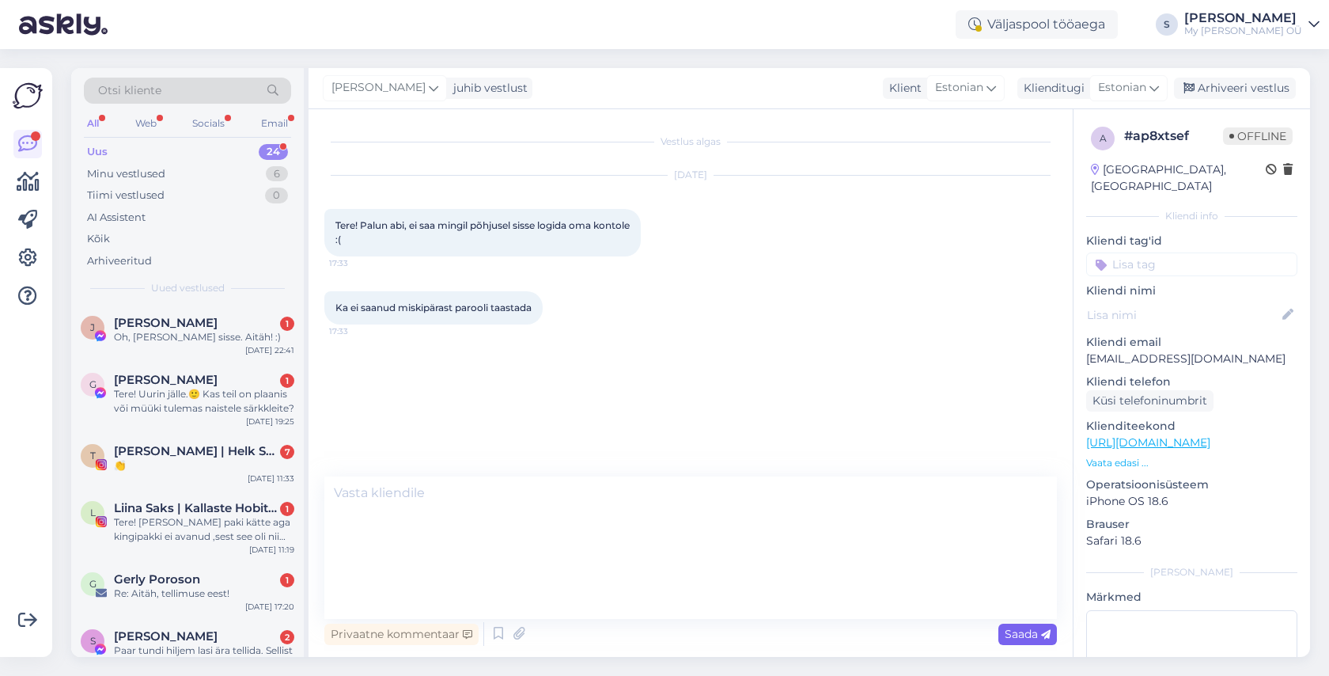
scroll to position [0, 0]
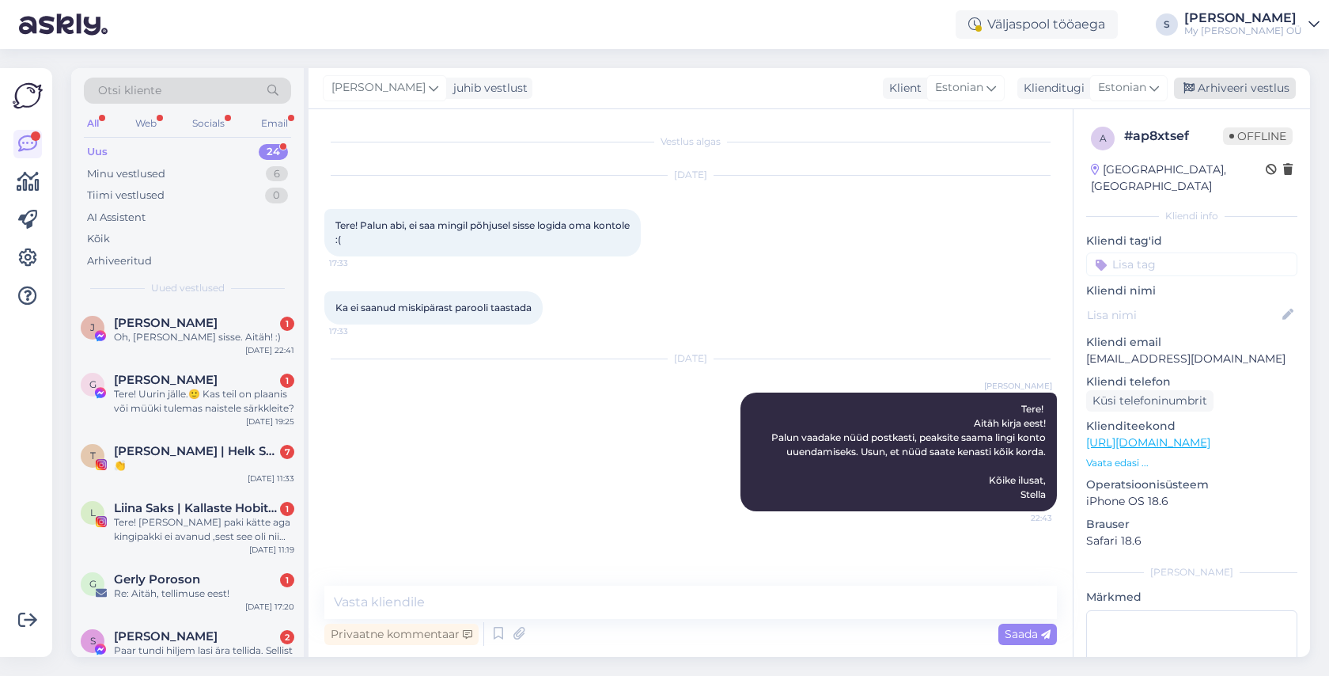
click at [1235, 85] on div "Arhiveeri vestlus" at bounding box center [1235, 88] width 122 height 21
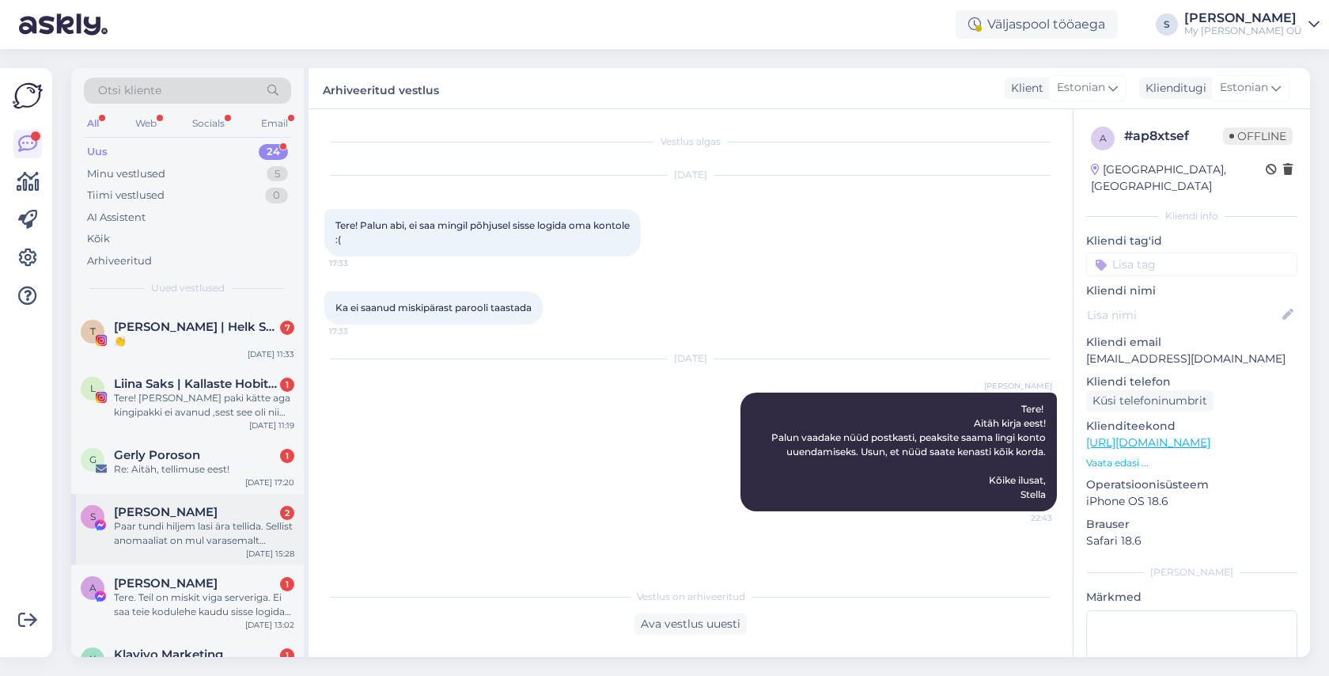
scroll to position [201, 0]
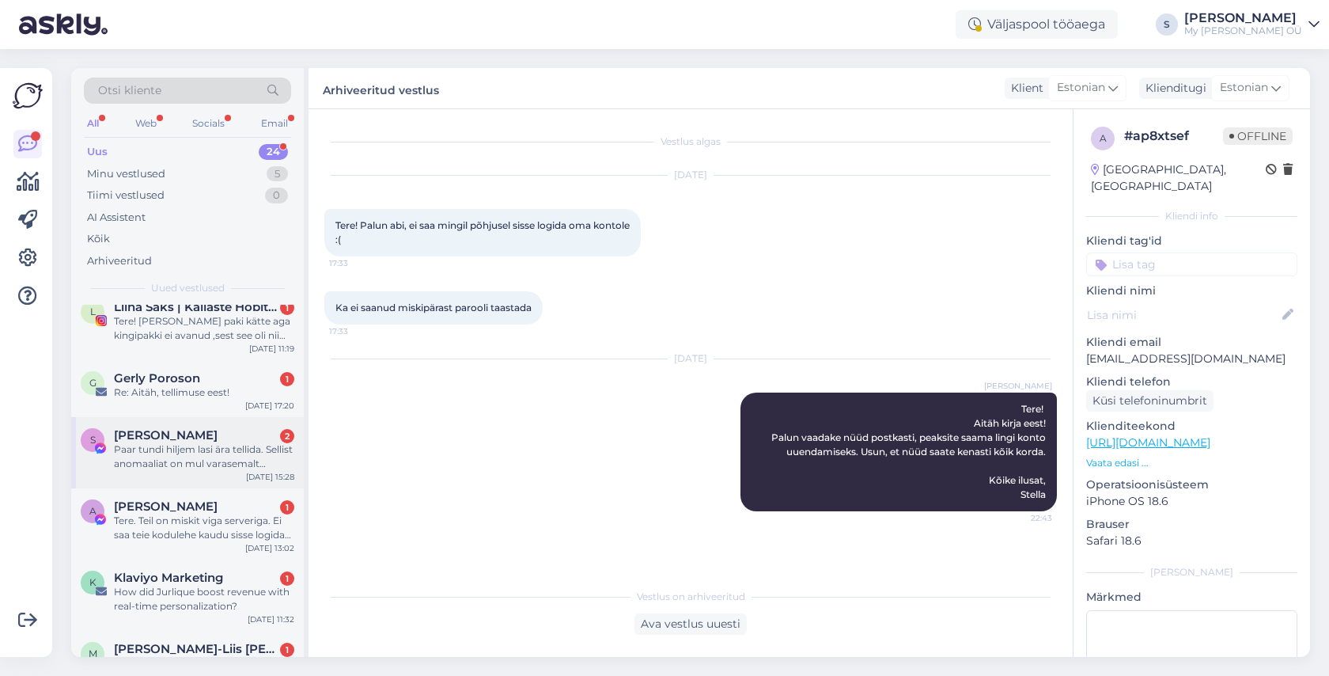
click at [201, 453] on div "Paar tundi hiljem lasi ära tellida. Sellist anomaaliat on mul varasemalt [PERSO…" at bounding box center [204, 456] width 180 height 28
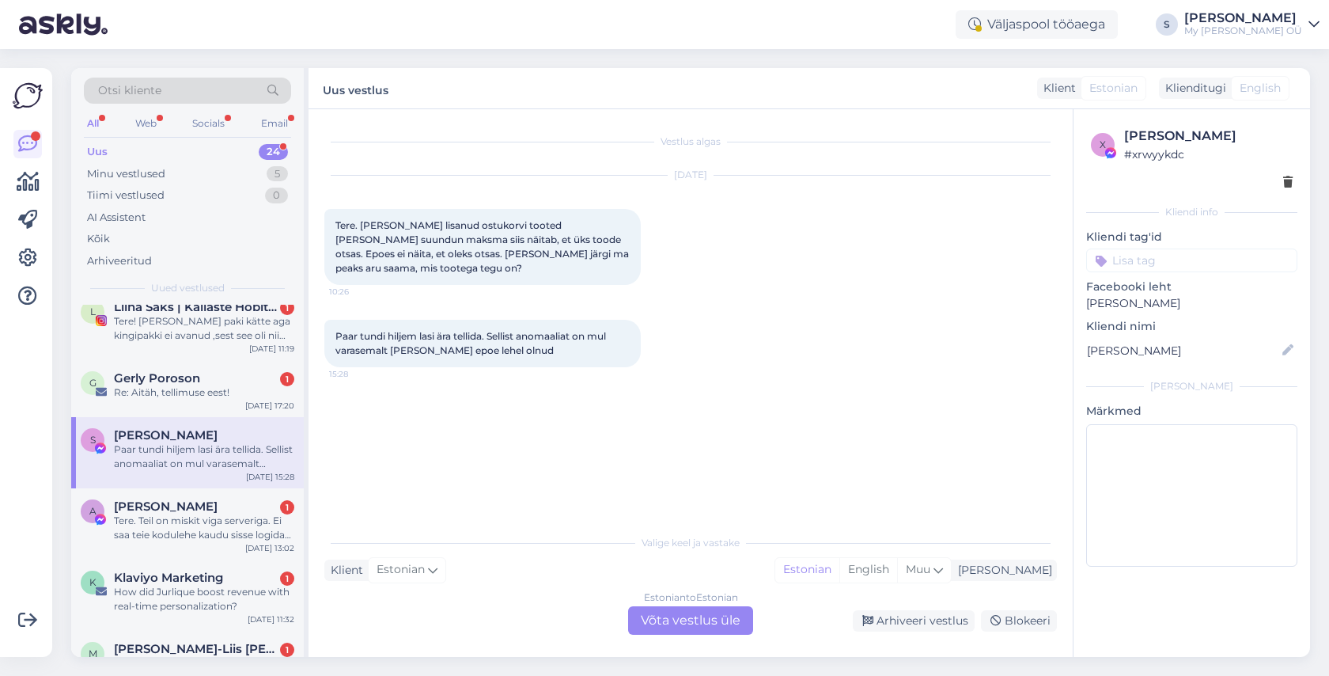
click at [684, 624] on div "Estonian to Estonian Võta vestlus üle" at bounding box center [690, 620] width 125 height 28
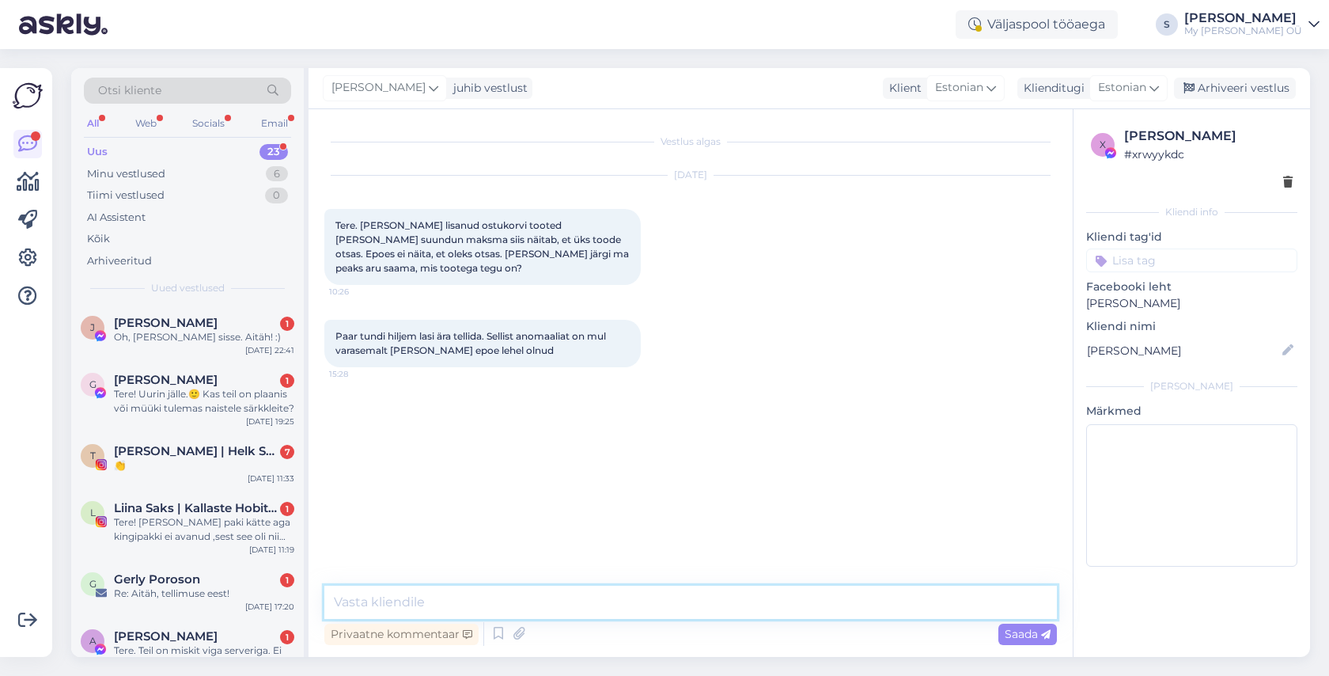
click at [423, 604] on textarea at bounding box center [690, 602] width 733 height 33
type textarea "Tere! Väga huvitav. Kas oskate öelda, mis tootega on tegu?"
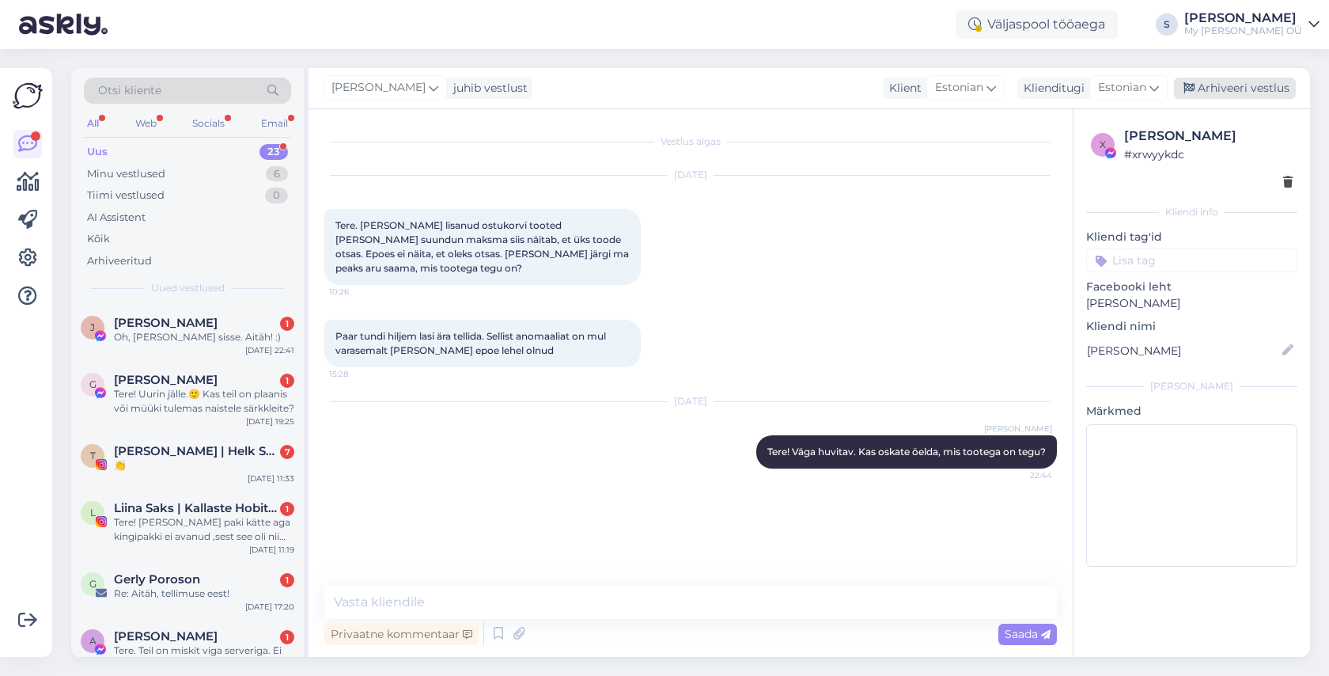
click at [1245, 85] on div "Arhiveeri vestlus" at bounding box center [1235, 88] width 122 height 21
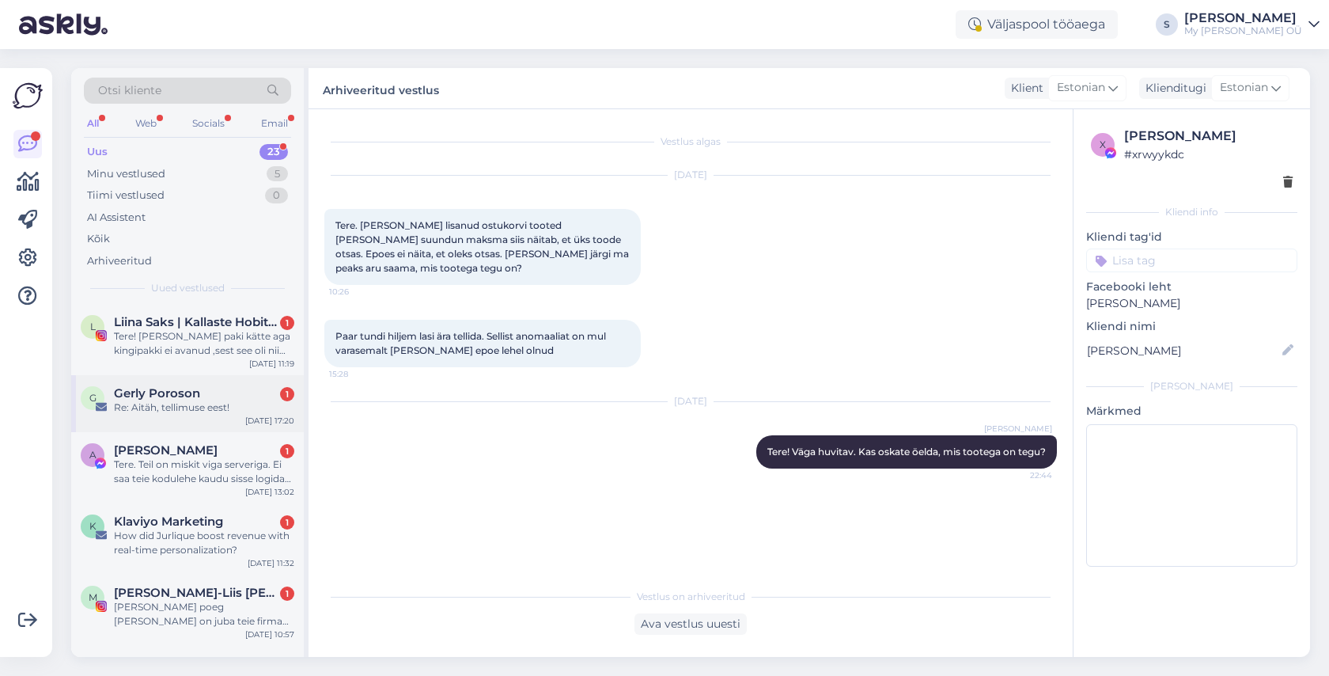
scroll to position [187, 0]
click at [201, 476] on div "Tere. Teil on miskit viga serveriga. Ei saa teie kodulehe kaudu sisse logida [P…" at bounding box center [204, 471] width 180 height 28
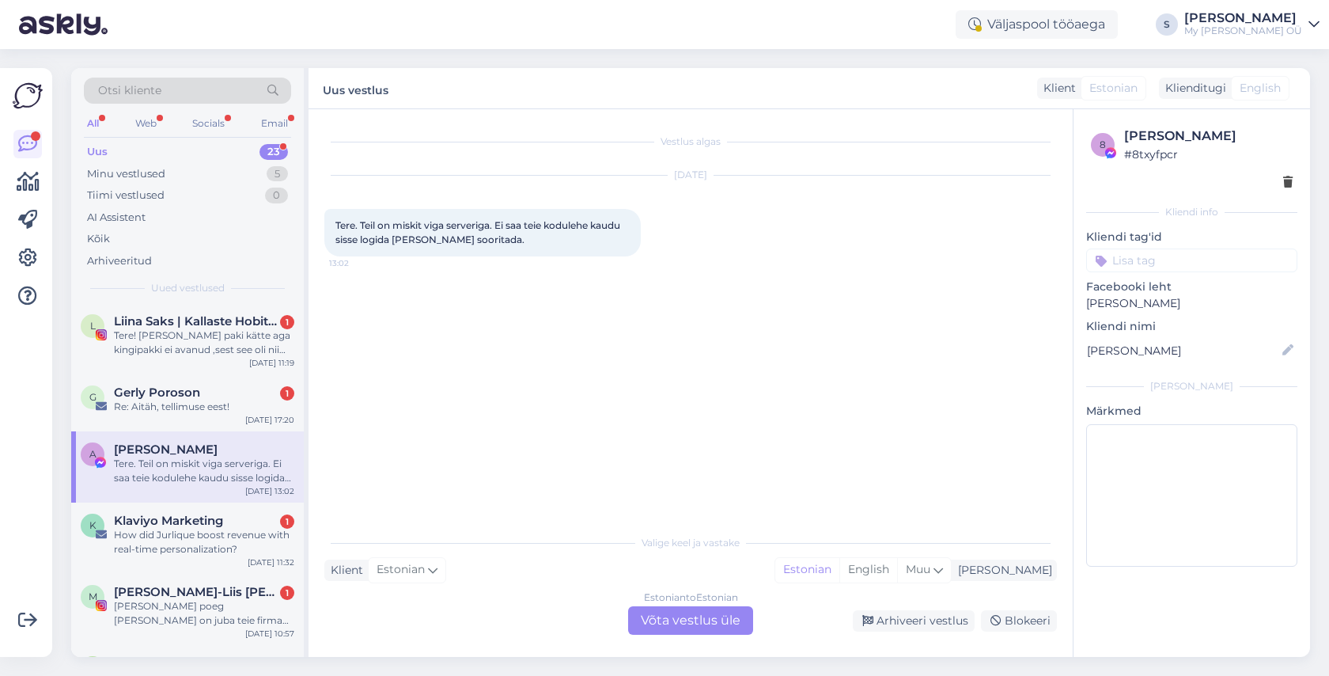
click at [1082, 347] on div "8 [PERSON_NAME] # 8txyfpcr Kliendi info Kliendi tag'id Facebooki leht [PERSON_N…" at bounding box center [1192, 349] width 237 height 481
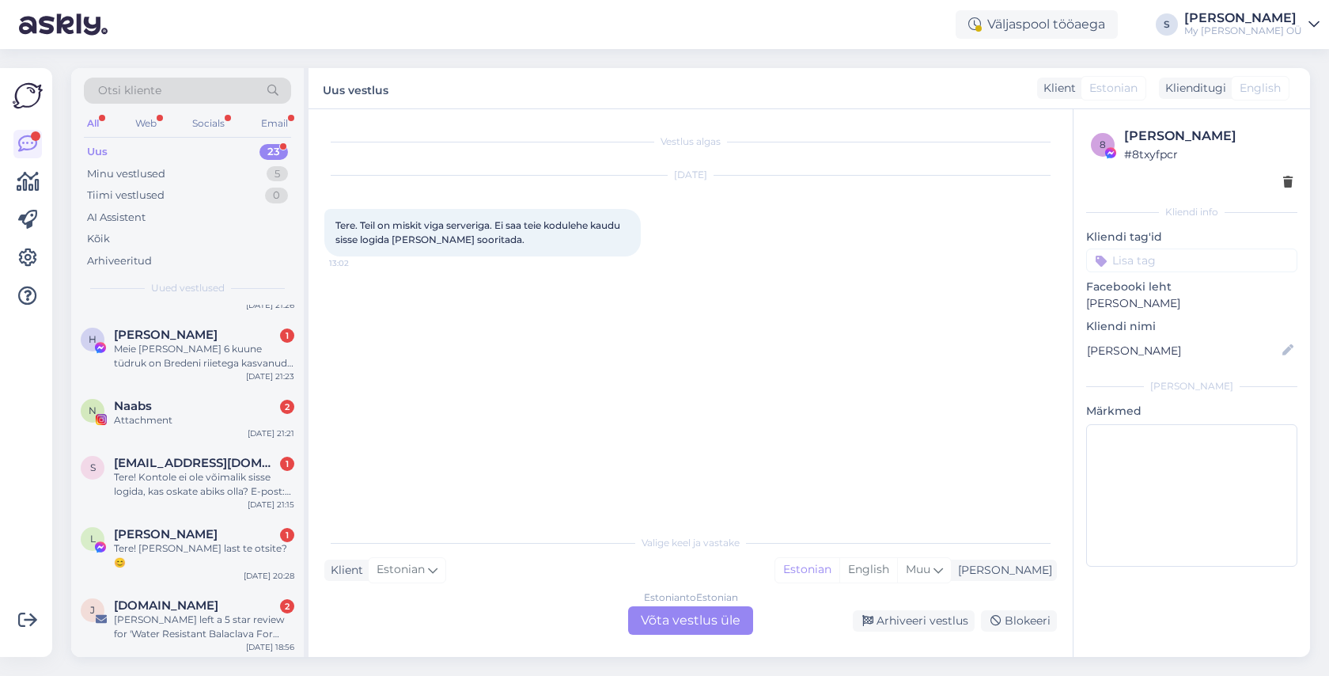
scroll to position [842, 0]
click at [672, 620] on div "Estonian to Estonian Võta vestlus üle" at bounding box center [690, 620] width 125 height 28
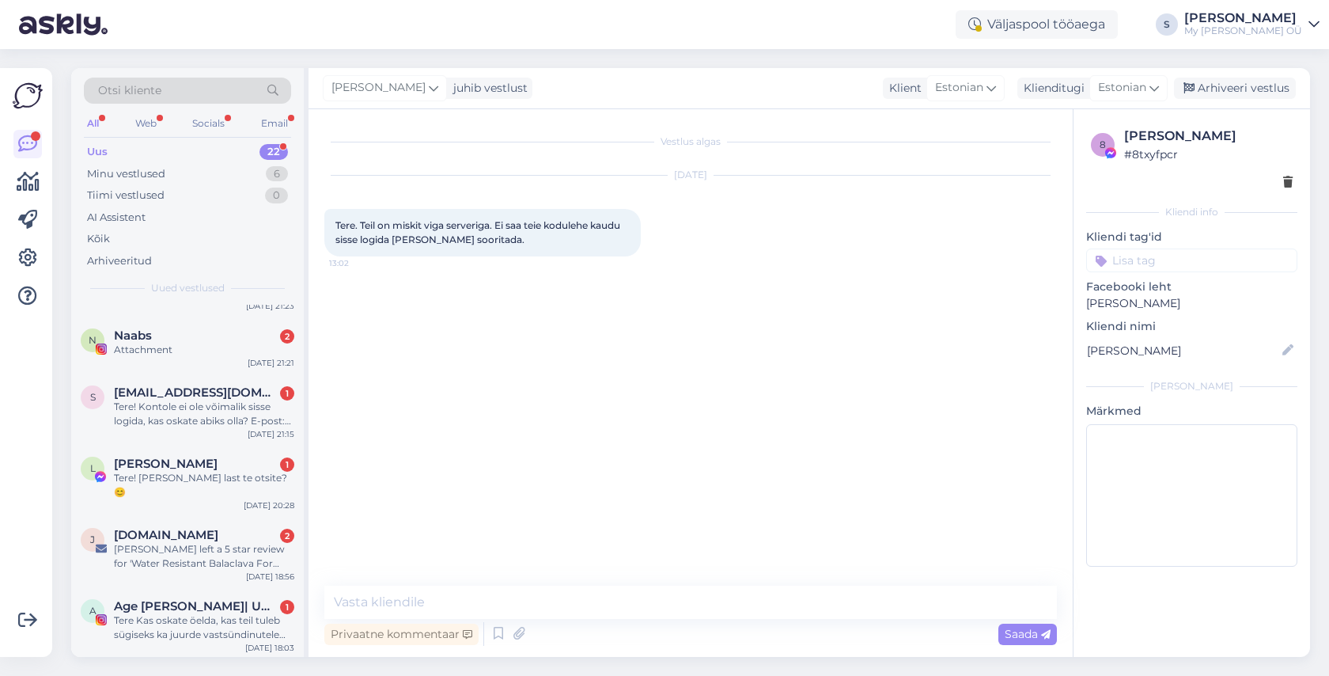
scroll to position [0, 0]
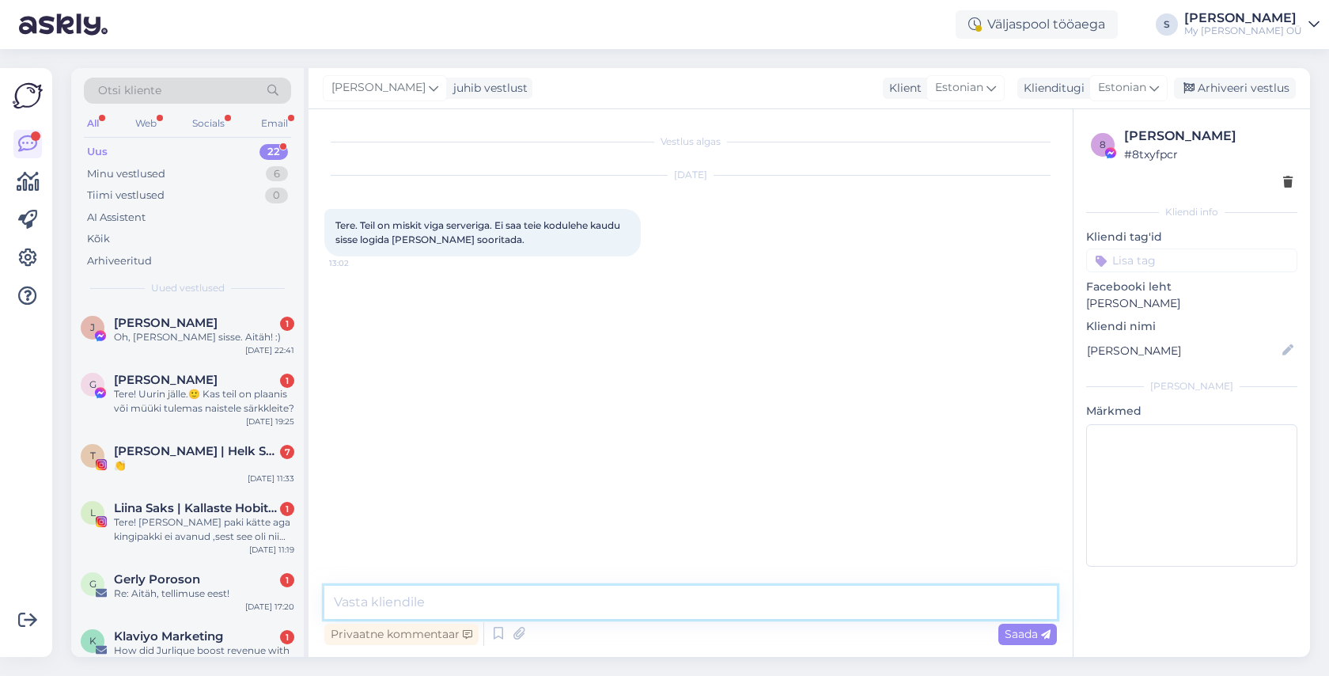
click at [493, 602] on textarea at bounding box center [690, 602] width 733 height 33
click at [568, 602] on textarea "Tere! Näen, et olete saanud tellimuse teha?" at bounding box center [690, 602] width 733 height 33
type textarea "Tere! Näen, et olete saanud tellimuse ära teha?"
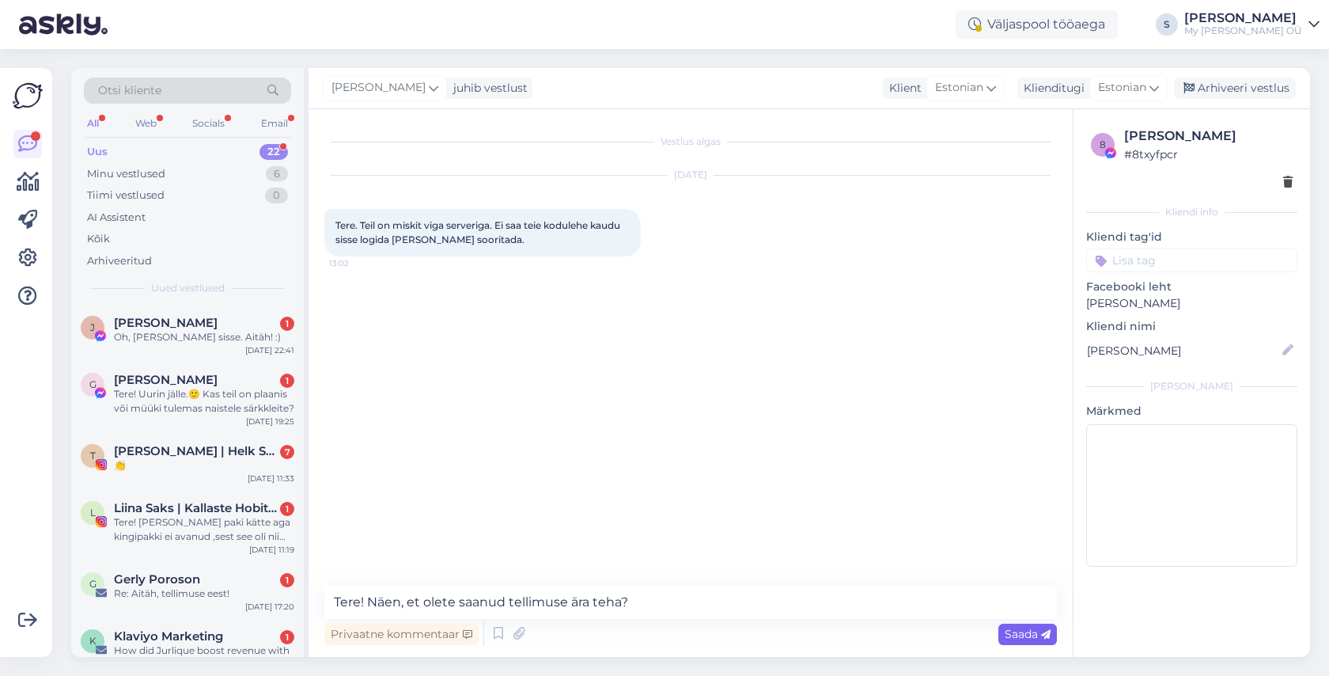
click at [1008, 631] on span "Saada" at bounding box center [1028, 634] width 46 height 14
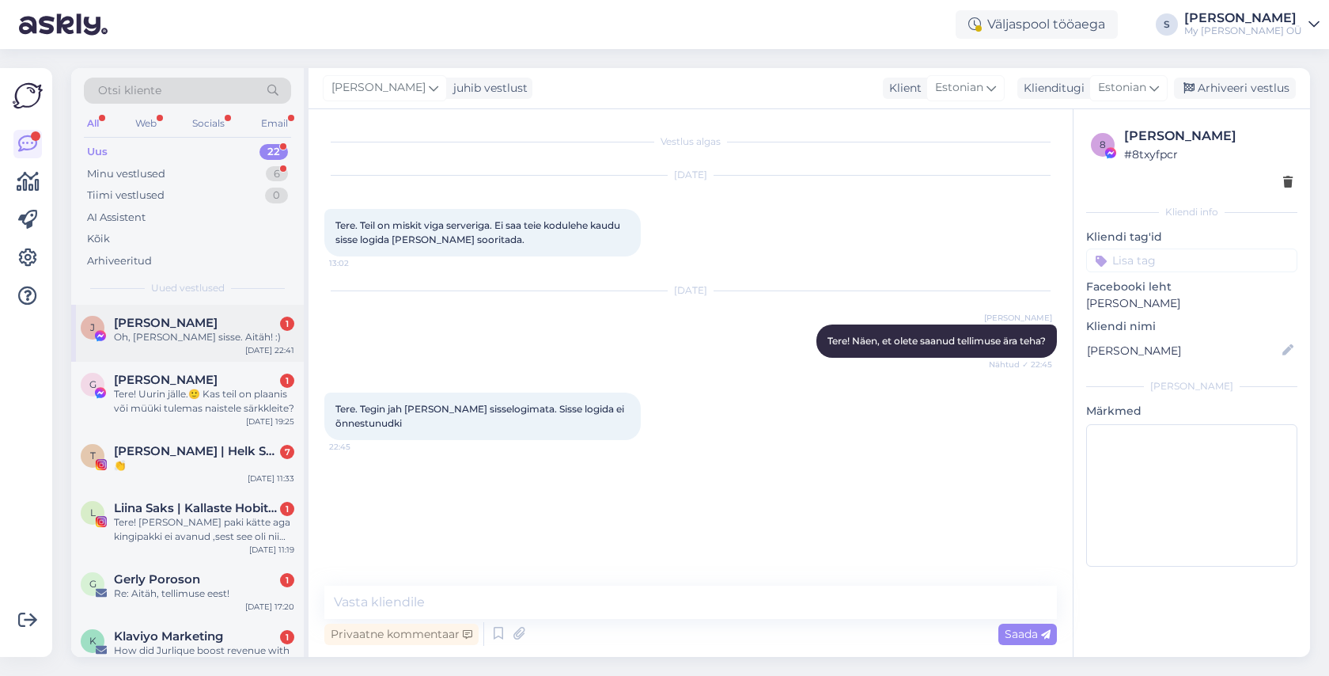
click at [154, 331] on div "Oh, [PERSON_NAME] sisse. Aitäh! :)" at bounding box center [204, 337] width 180 height 14
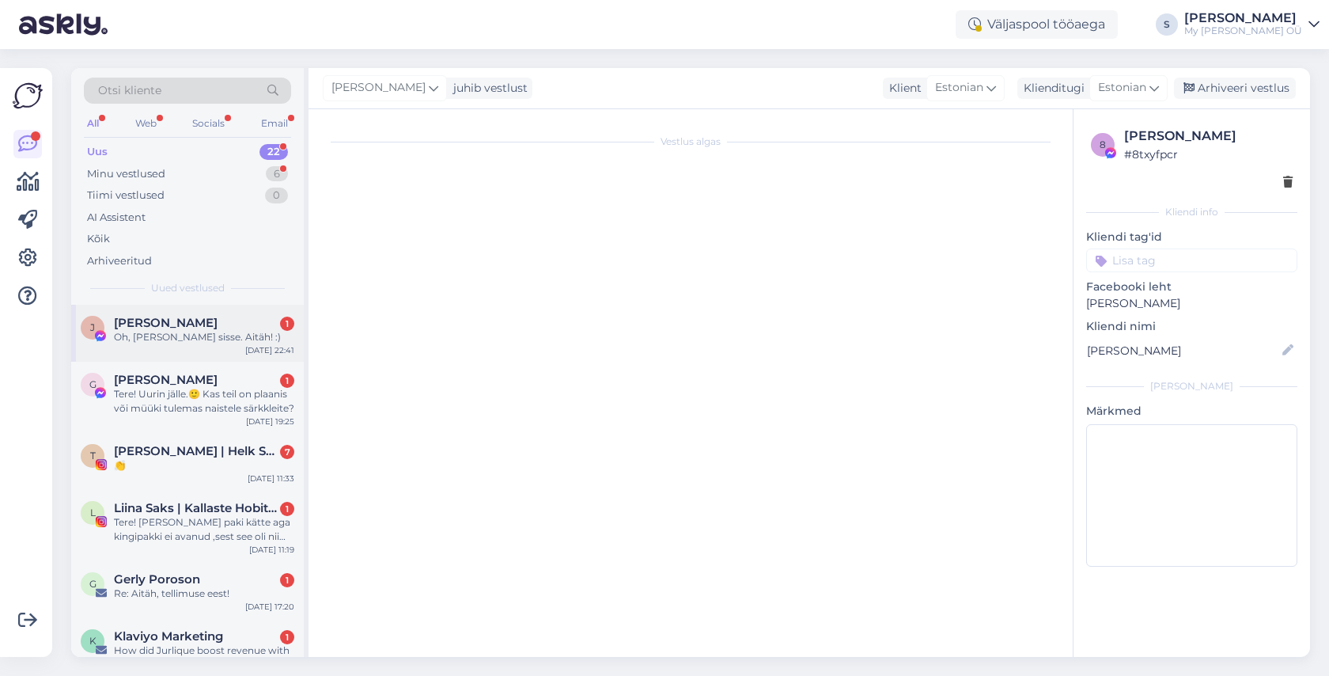
scroll to position [59, 0]
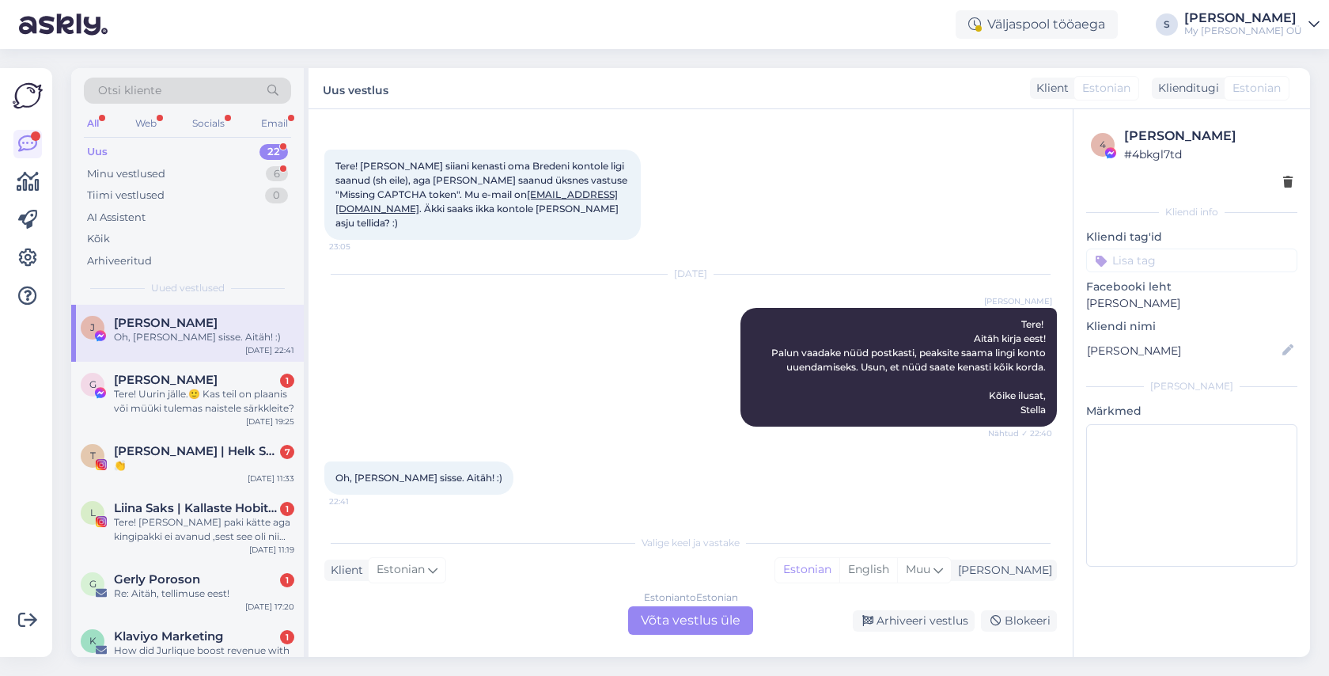
click at [722, 619] on div "Estonian to Estonian Võta vestlus üle" at bounding box center [690, 620] width 125 height 28
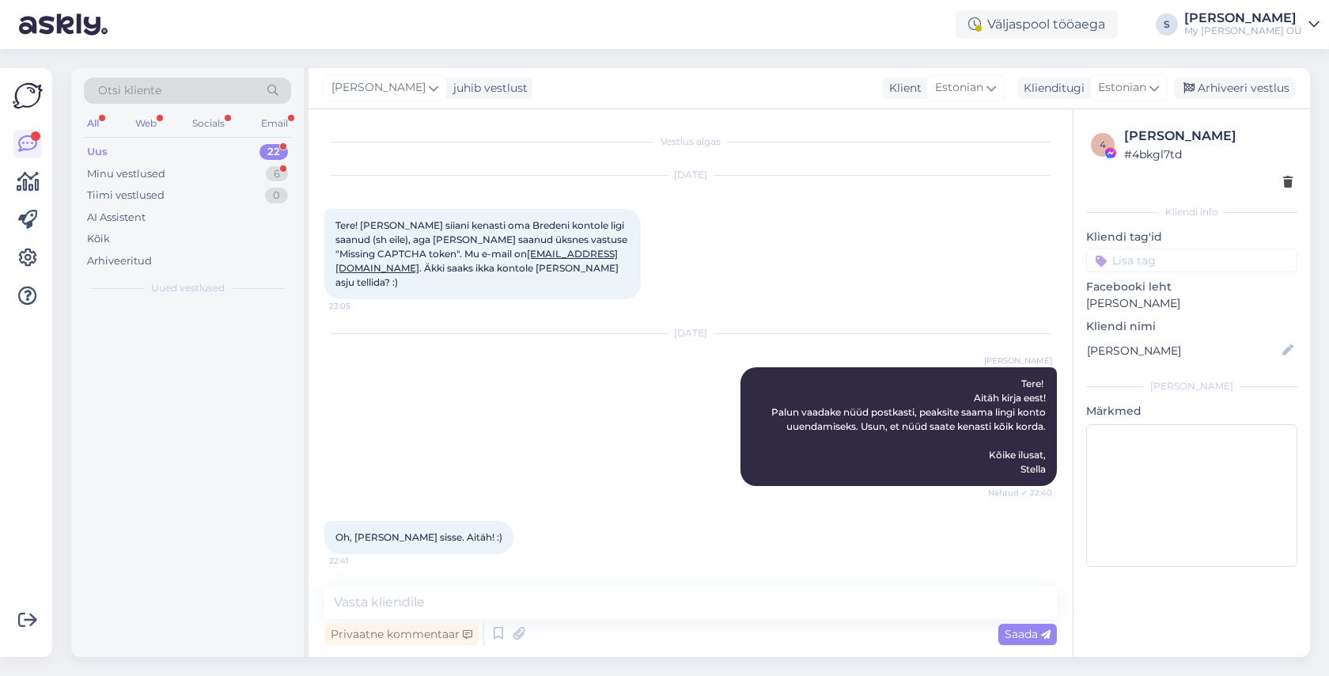
scroll to position [0, 0]
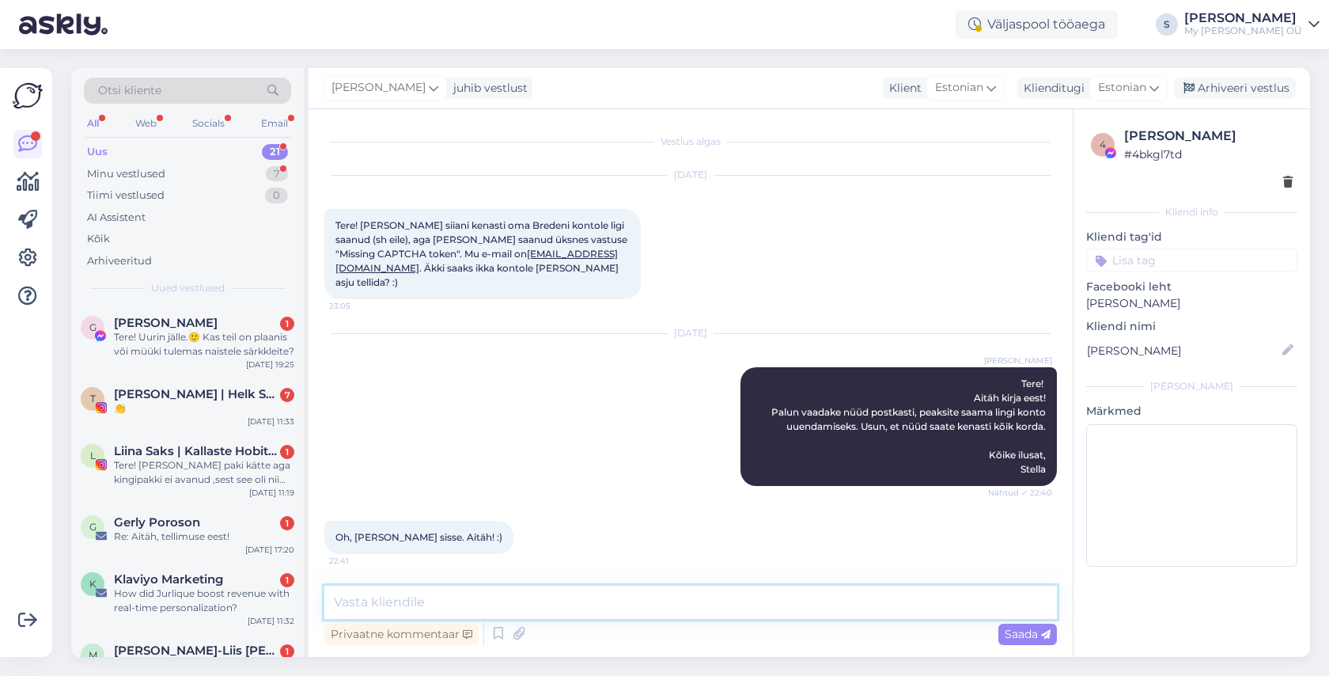
click at [471, 604] on textarea at bounding box center [690, 602] width 733 height 33
type textarea "Super! :)"
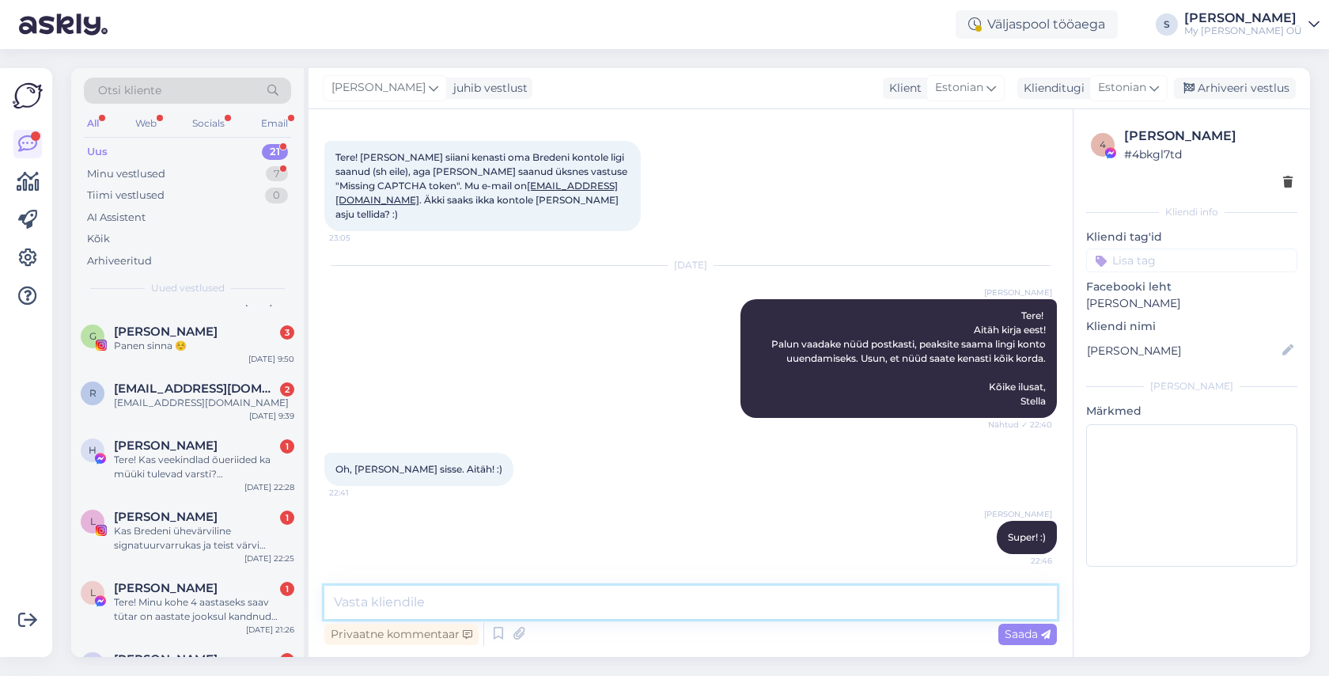
scroll to position [1044, 0]
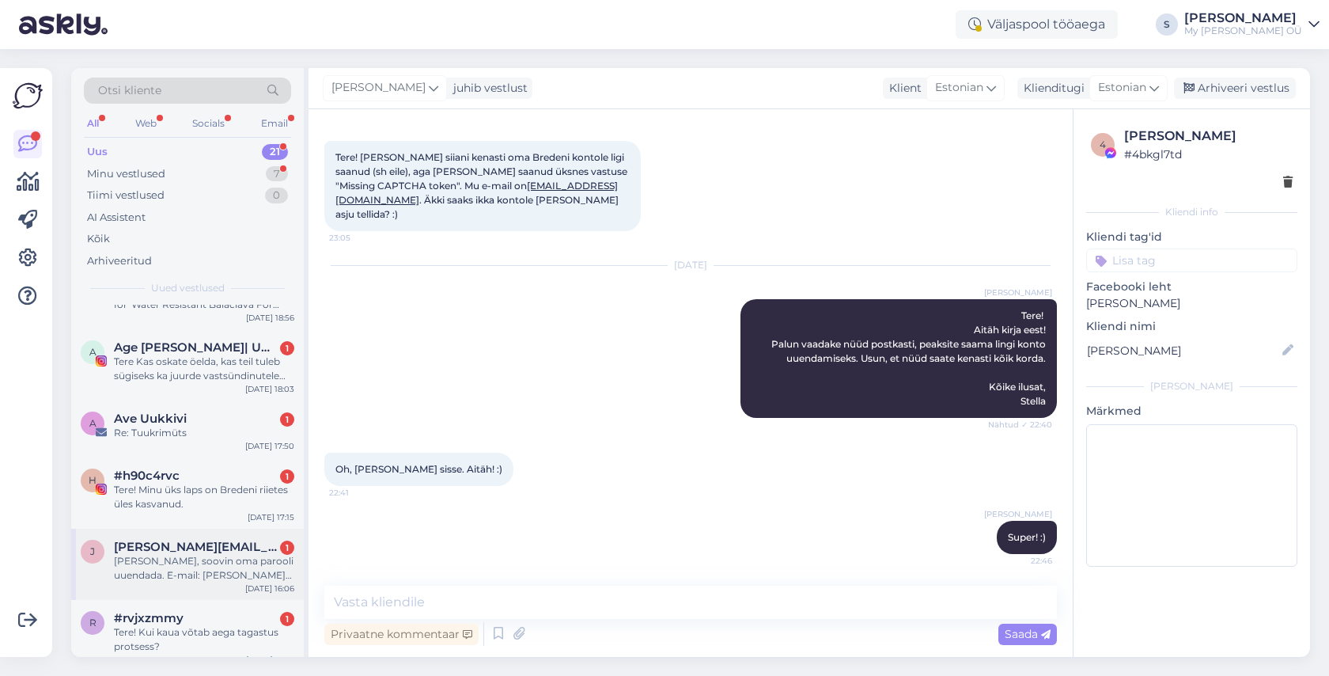
click at [193, 554] on div "[PERSON_NAME], soovin oma parooli uuendada. E-mail: [PERSON_NAME][EMAIL_ADDRESS…" at bounding box center [204, 568] width 180 height 28
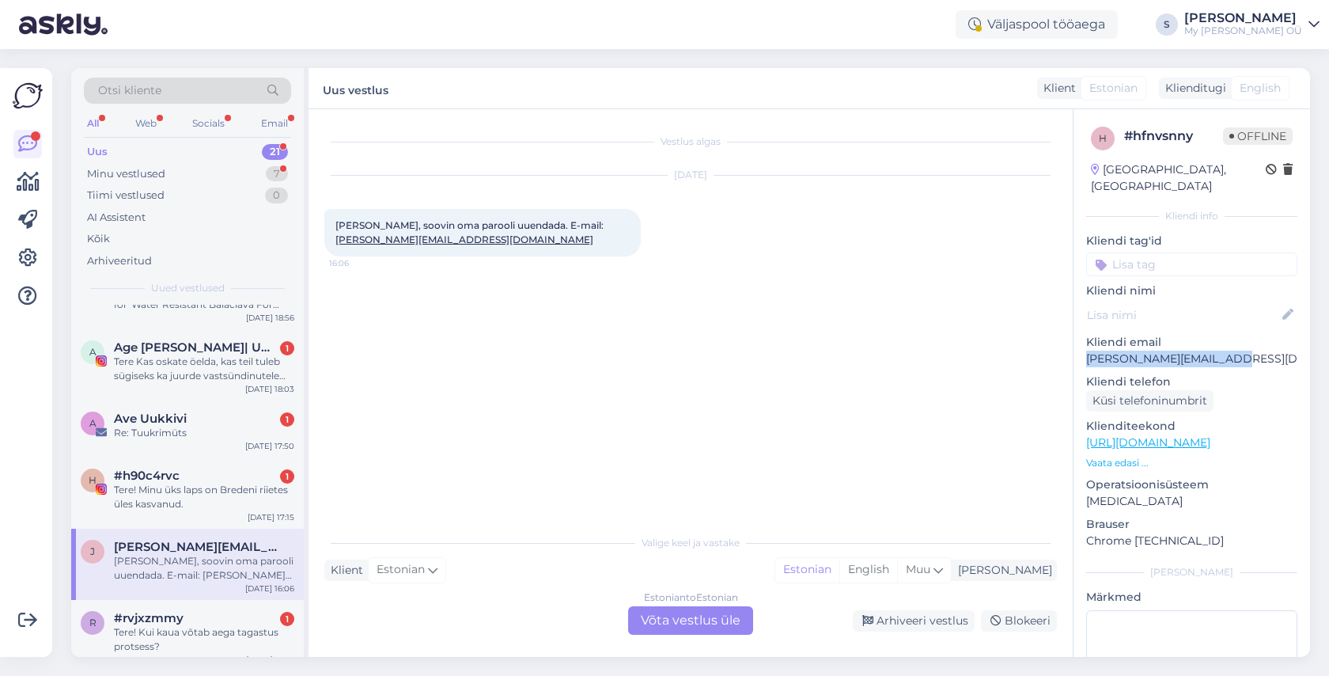
drag, startPoint x: 1230, startPoint y: 339, endPoint x: 1086, endPoint y: 346, distance: 143.4
click at [1086, 351] on p "[PERSON_NAME][EMAIL_ADDRESS][DOMAIN_NAME]" at bounding box center [1191, 359] width 211 height 17
click at [677, 619] on div "Estonian to Estonian Võta vestlus üle" at bounding box center [690, 620] width 125 height 28
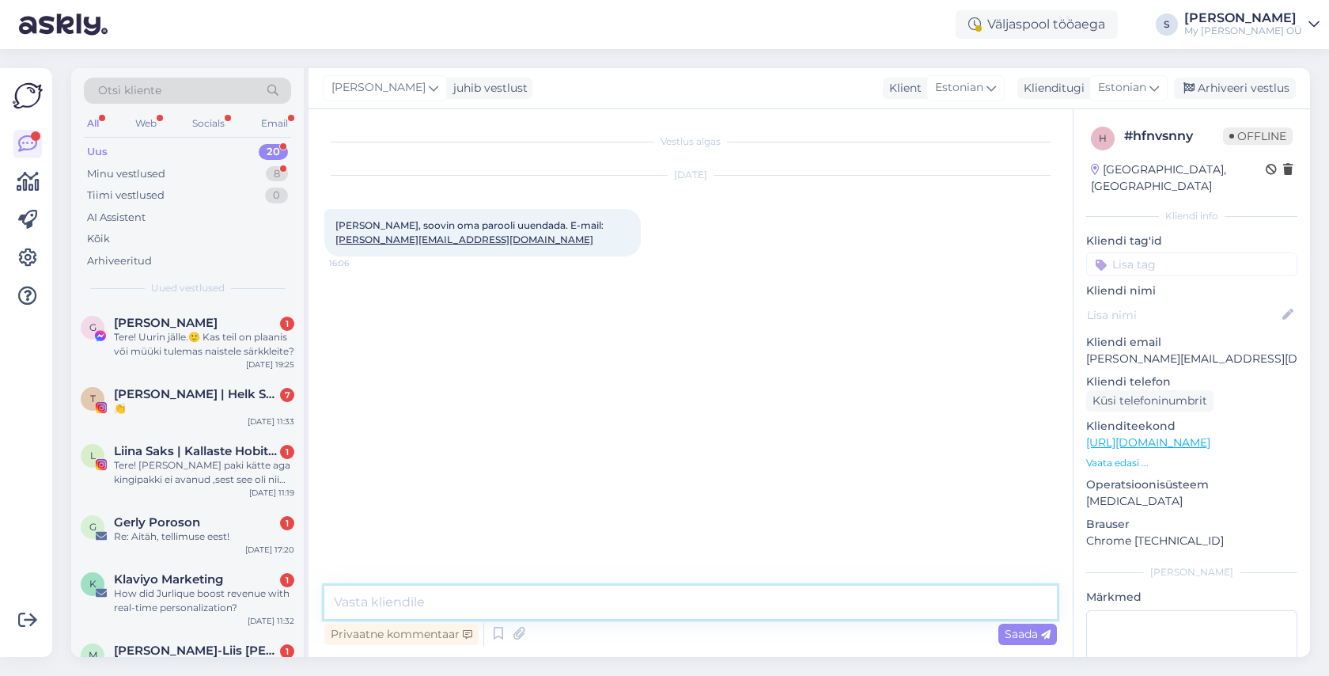
click at [404, 594] on textarea at bounding box center [690, 602] width 733 height 33
paste textarea "Tere! Aitäh kirja eest! Palun vaadake nüüd postkasti, peaksite saama lingi kont…"
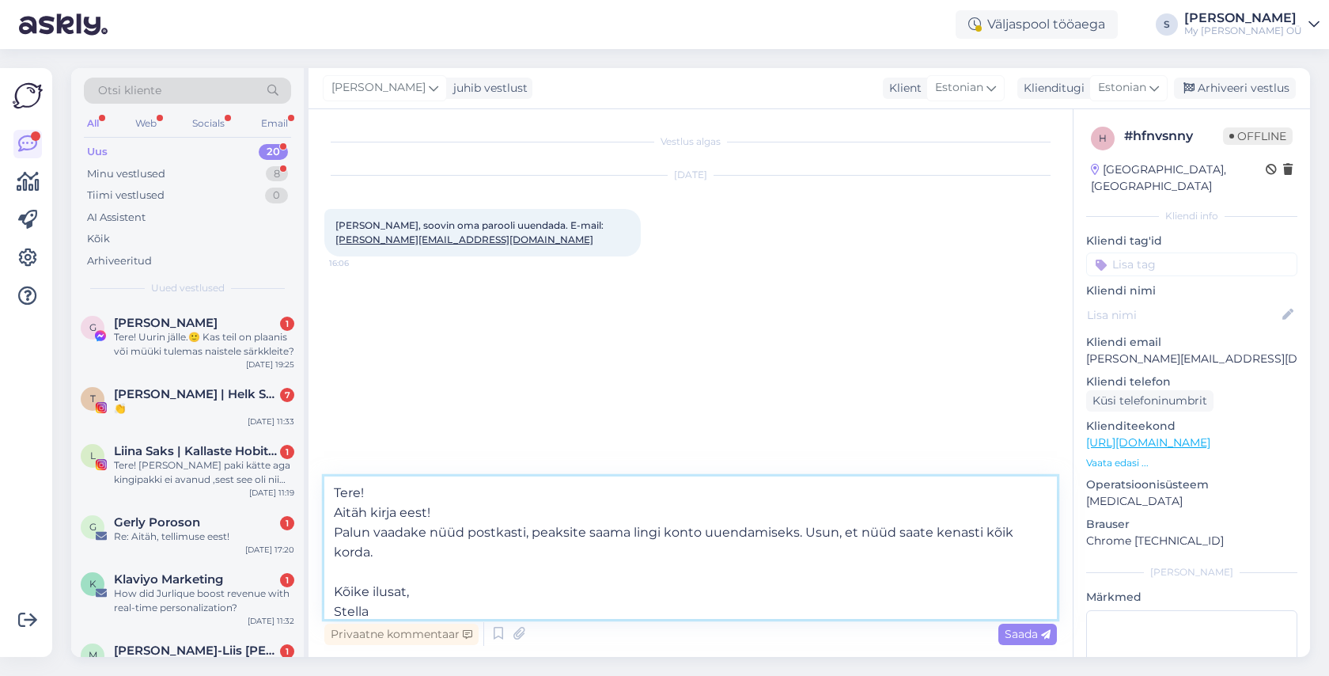
scroll to position [40, 0]
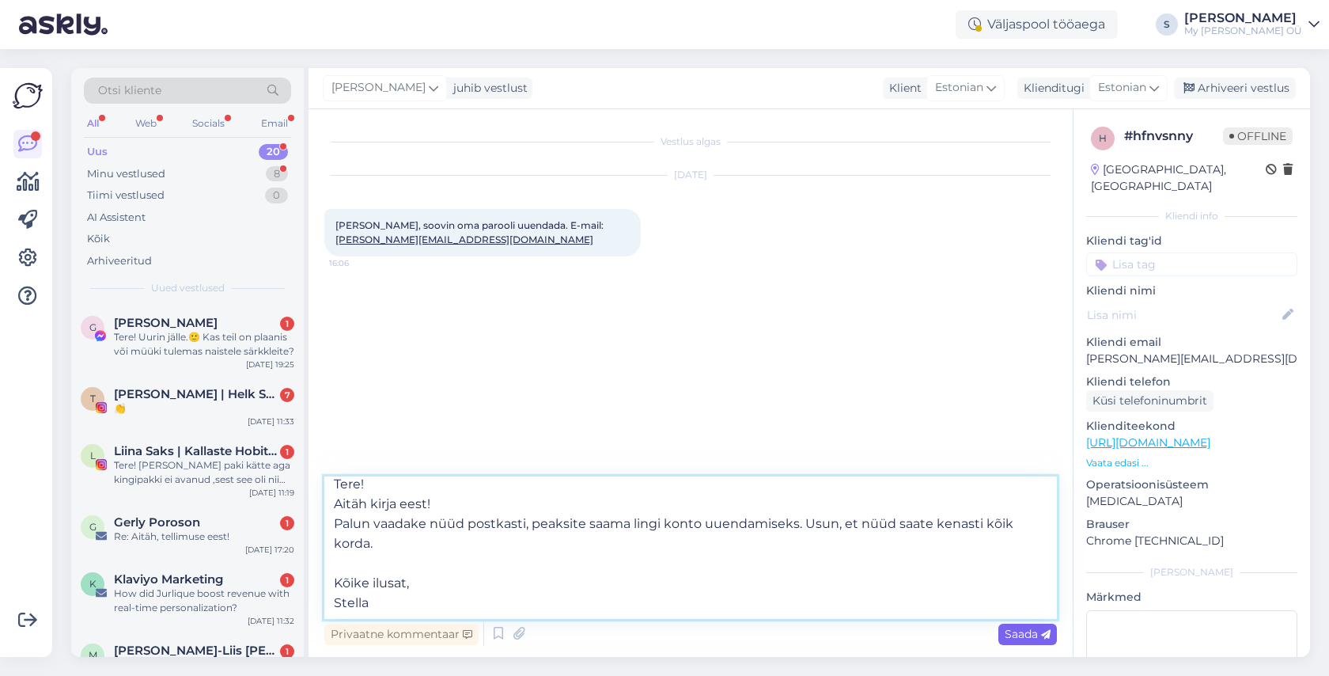
type textarea "Tere! Aitäh kirja eest! Palun vaadake nüüd postkasti, peaksite saama lingi kont…"
click at [1013, 633] on span "Saada" at bounding box center [1028, 634] width 46 height 14
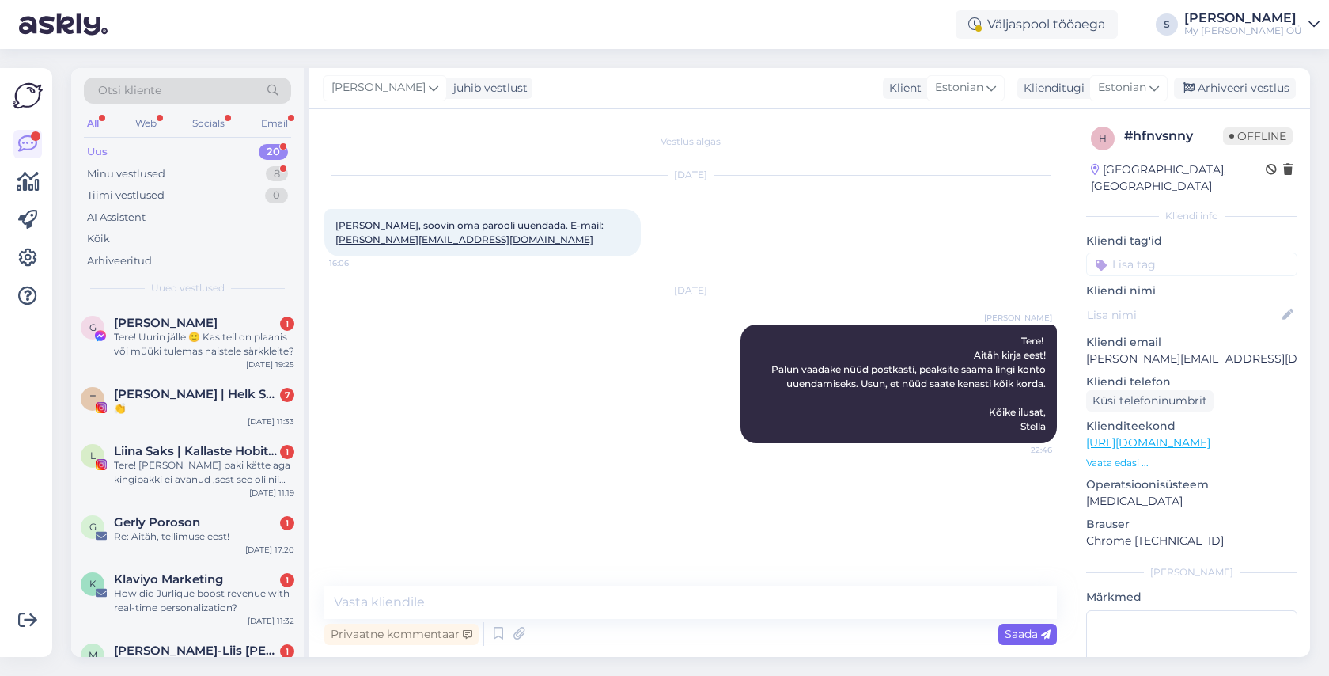
scroll to position [0, 0]
click at [1255, 89] on div "Arhiveeri vestlus" at bounding box center [1235, 88] width 122 height 21
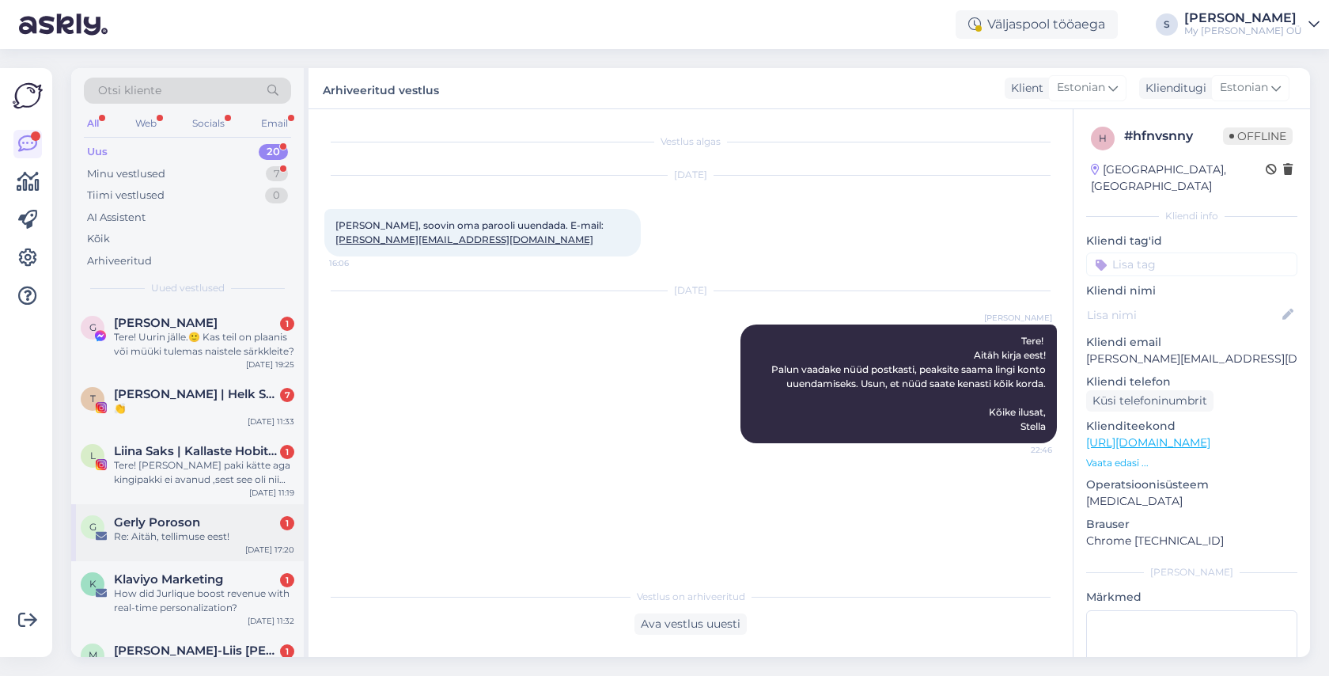
scroll to position [73, 0]
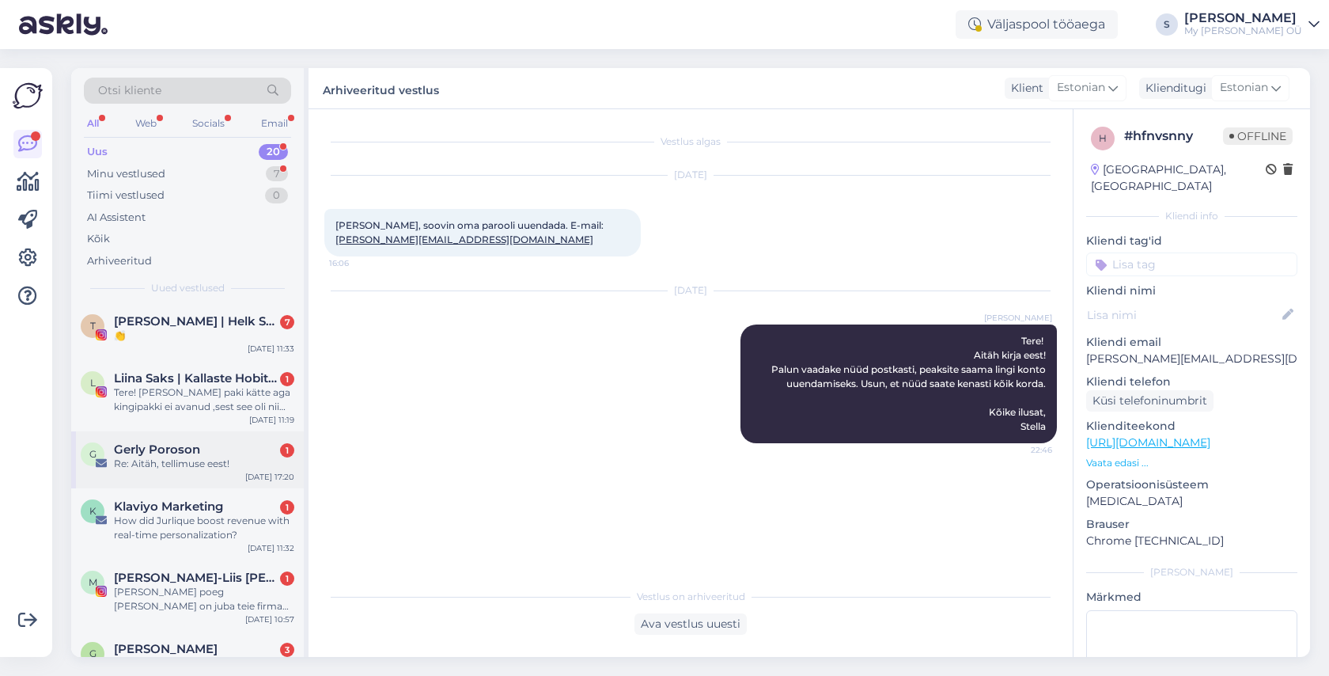
click at [210, 457] on div "Re: Aitäh, tellimuse eest!" at bounding box center [204, 464] width 180 height 14
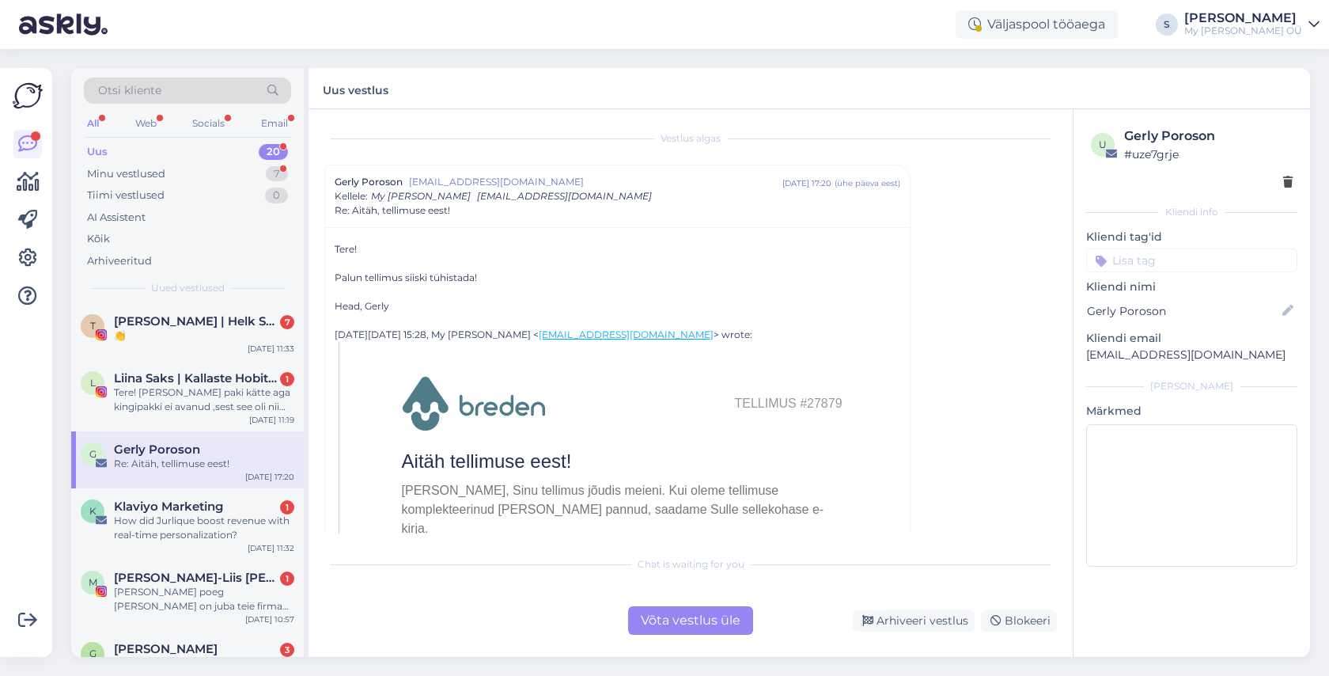
scroll to position [0, 0]
drag, startPoint x: 851, startPoint y: 408, endPoint x: 735, endPoint y: 407, distance: 116.3
click at [735, 407] on center "Tellimus #27879" at bounding box center [622, 406] width 552 height 57
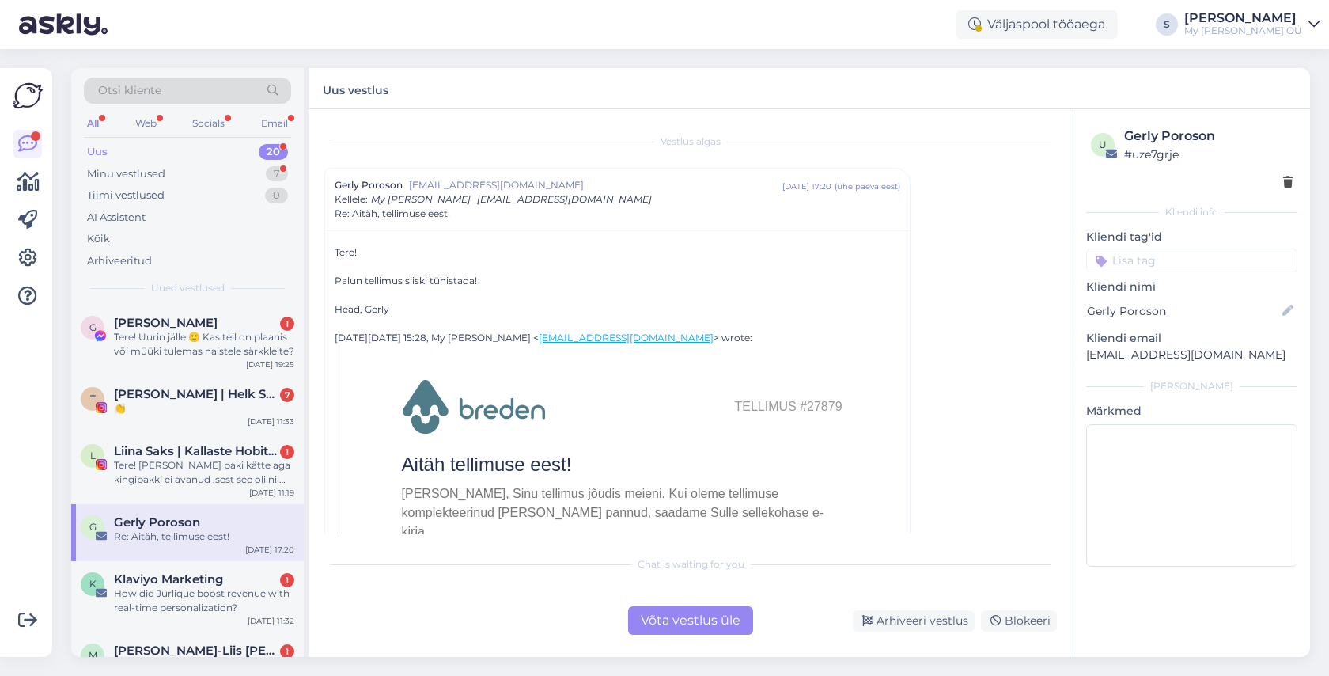
click at [664, 618] on div "Võta vestlus üle" at bounding box center [690, 620] width 125 height 28
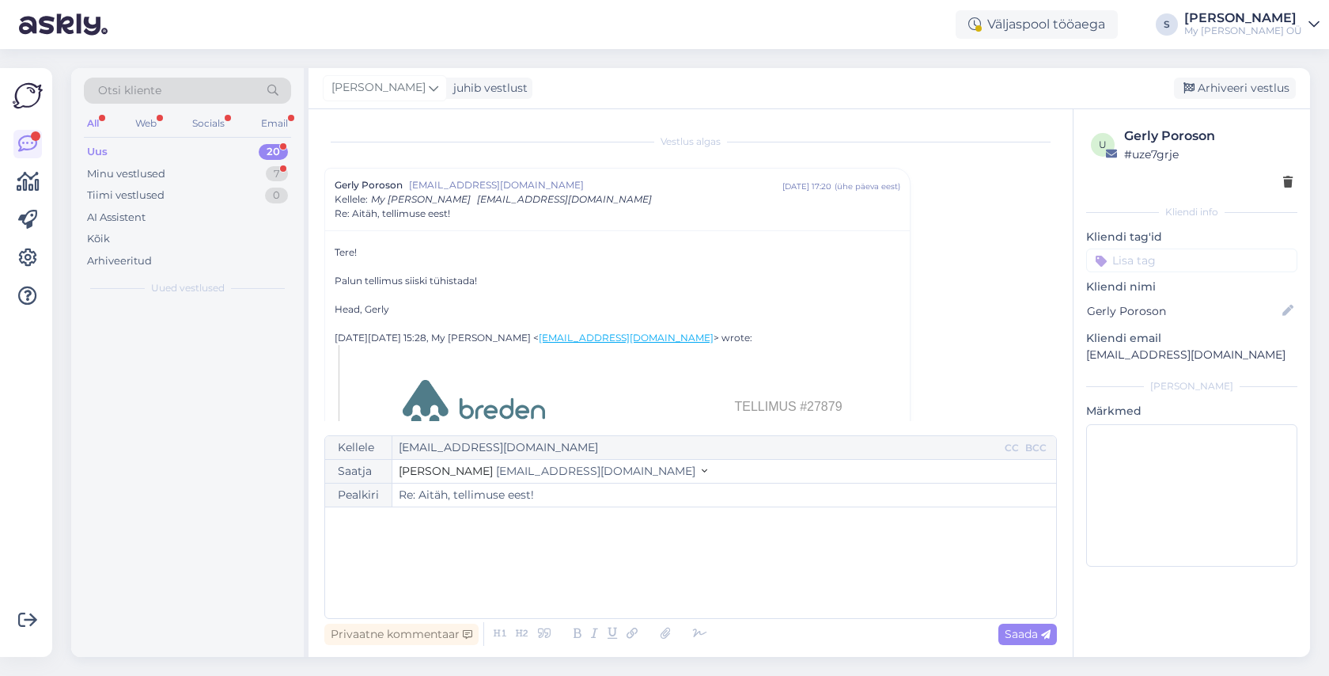
scroll to position [43, 0]
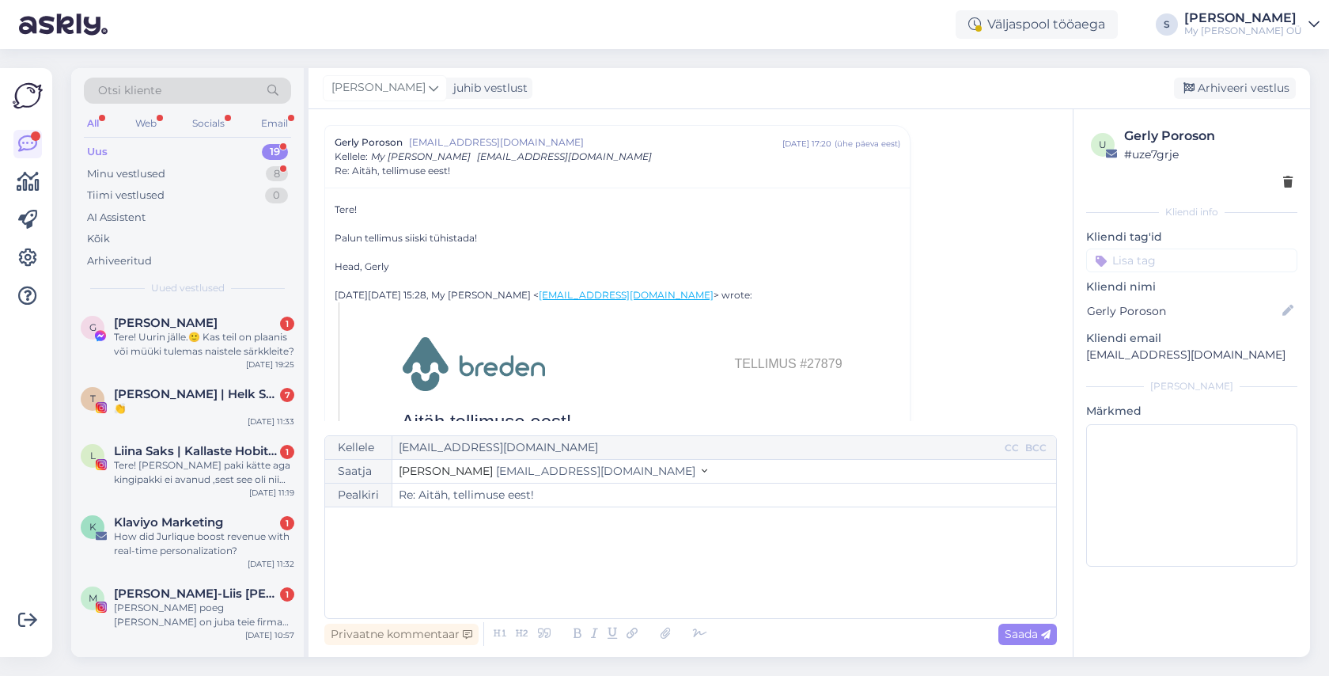
click at [464, 544] on div "﻿" at bounding box center [690, 562] width 715 height 95
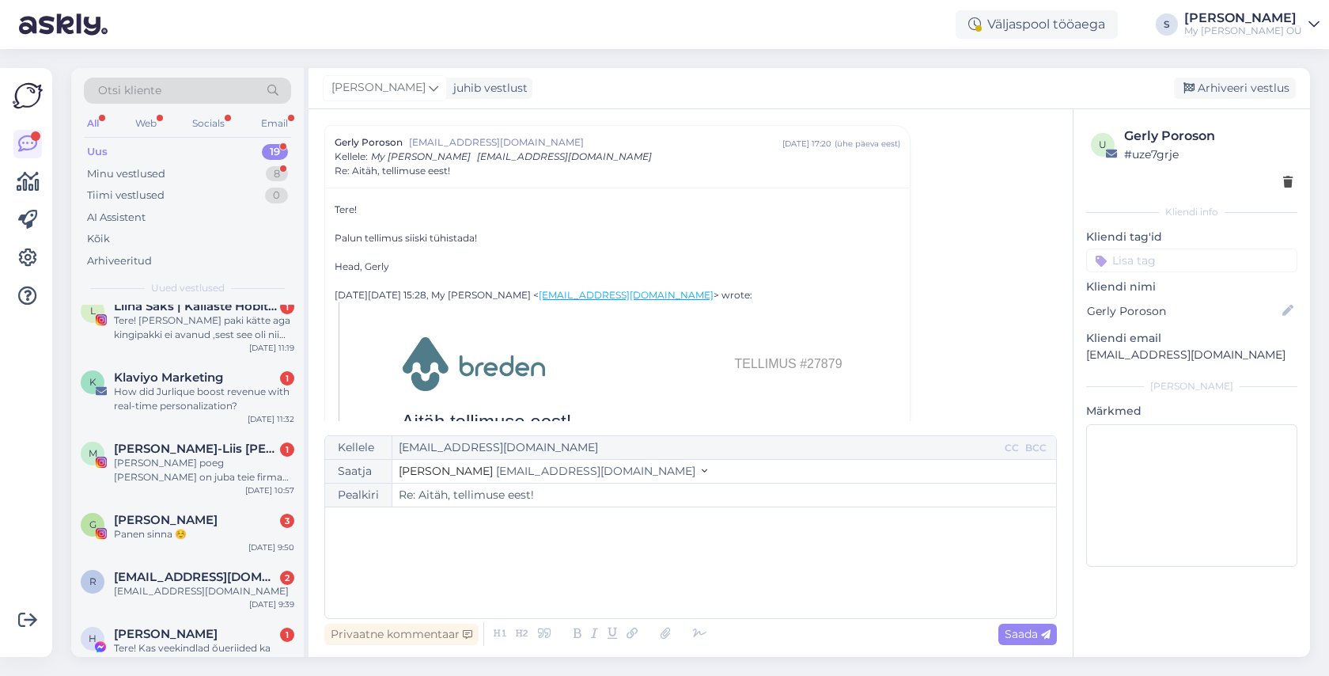
scroll to position [149, 0]
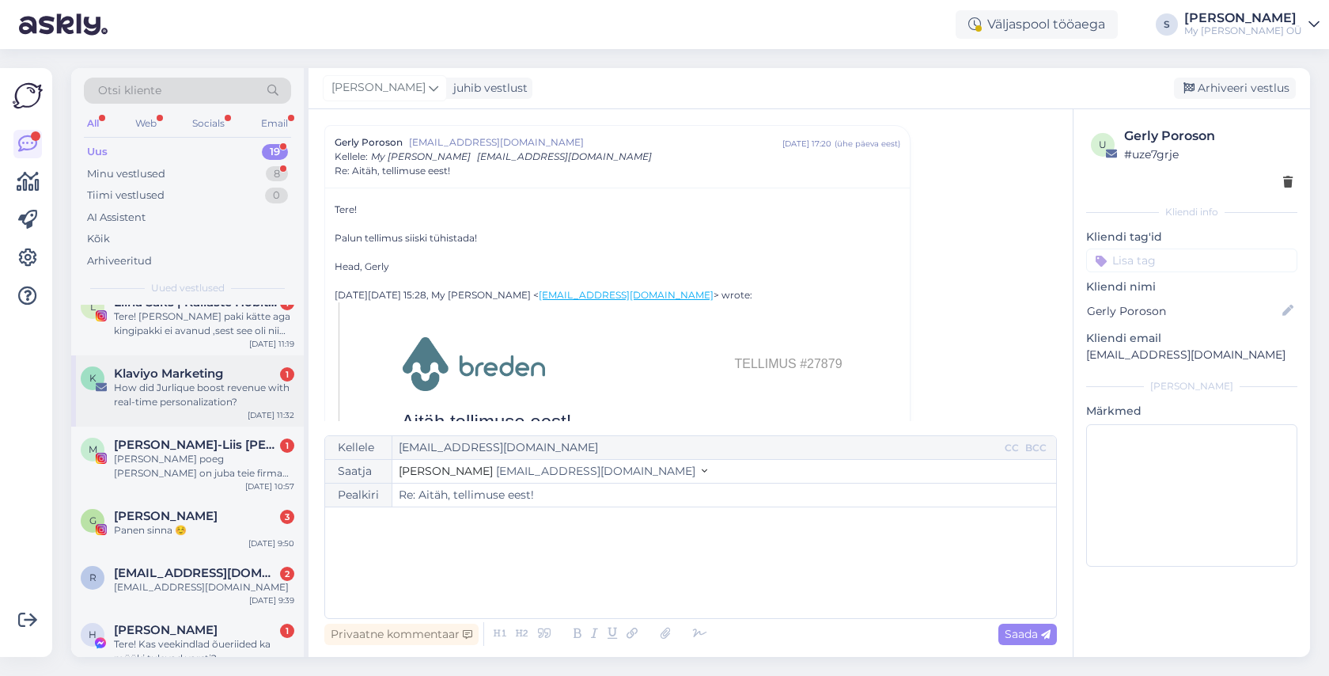
click at [221, 388] on div "How did Jurlique boost revenue with real-time personalization?" at bounding box center [204, 395] width 180 height 28
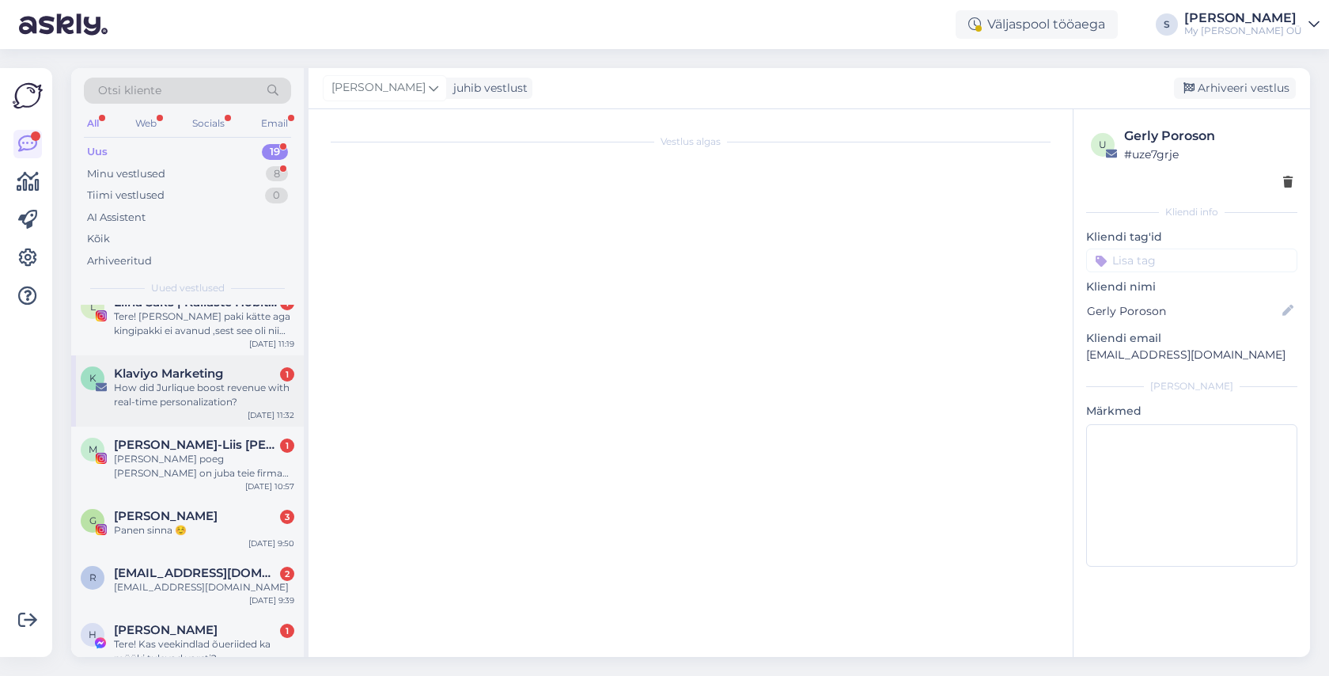
scroll to position [633, 0]
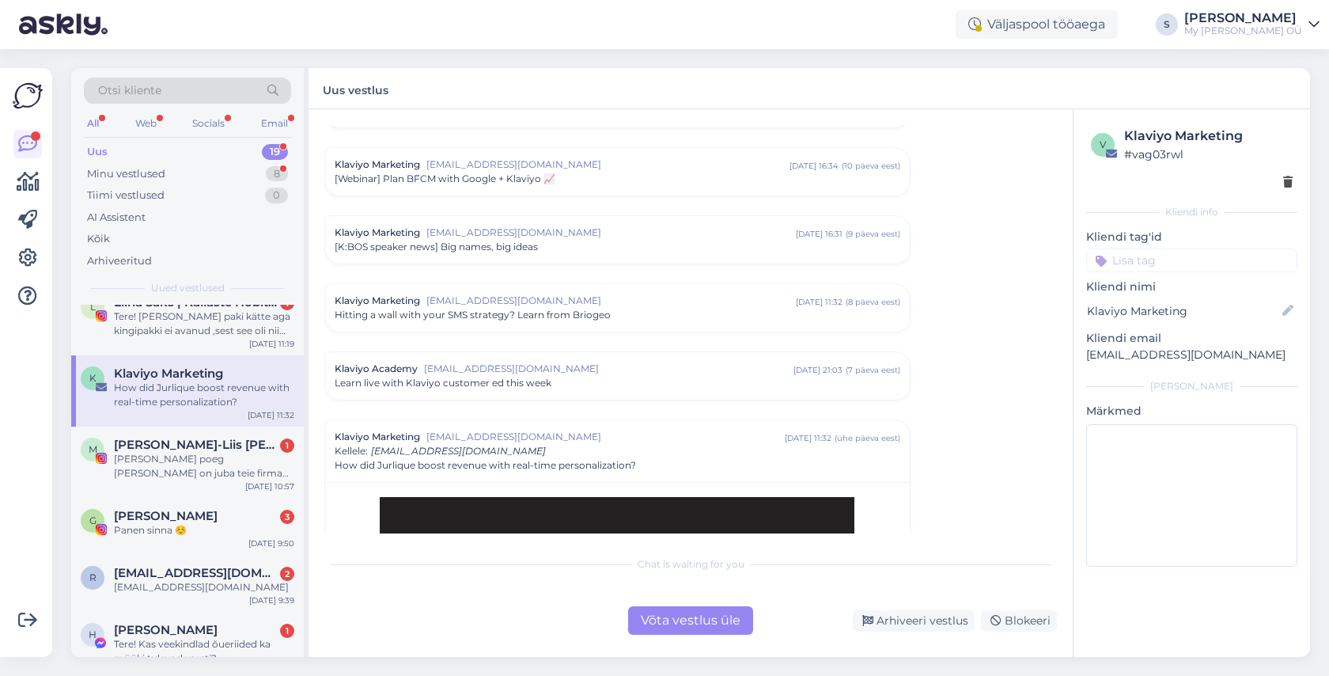
click at [672, 632] on div "Võta vestlus üle" at bounding box center [690, 620] width 125 height 28
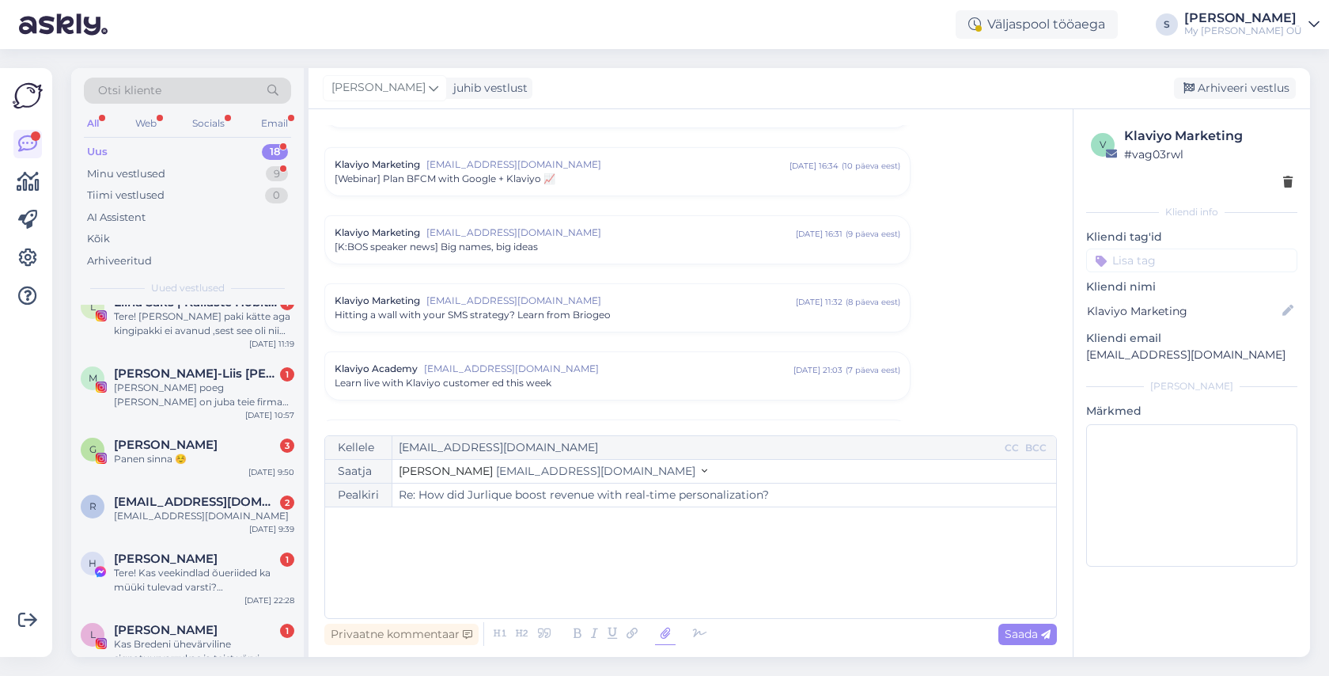
scroll to position [0, 0]
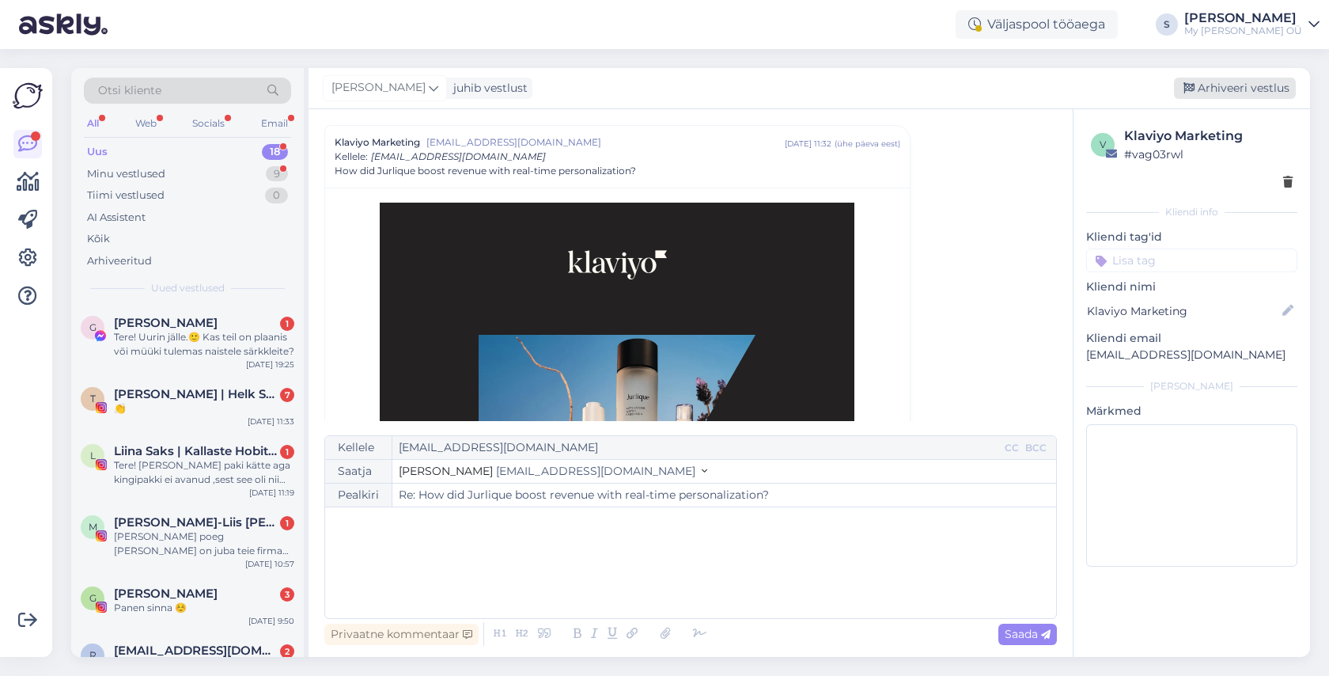
click at [1224, 90] on div "Arhiveeri vestlus" at bounding box center [1235, 88] width 122 height 21
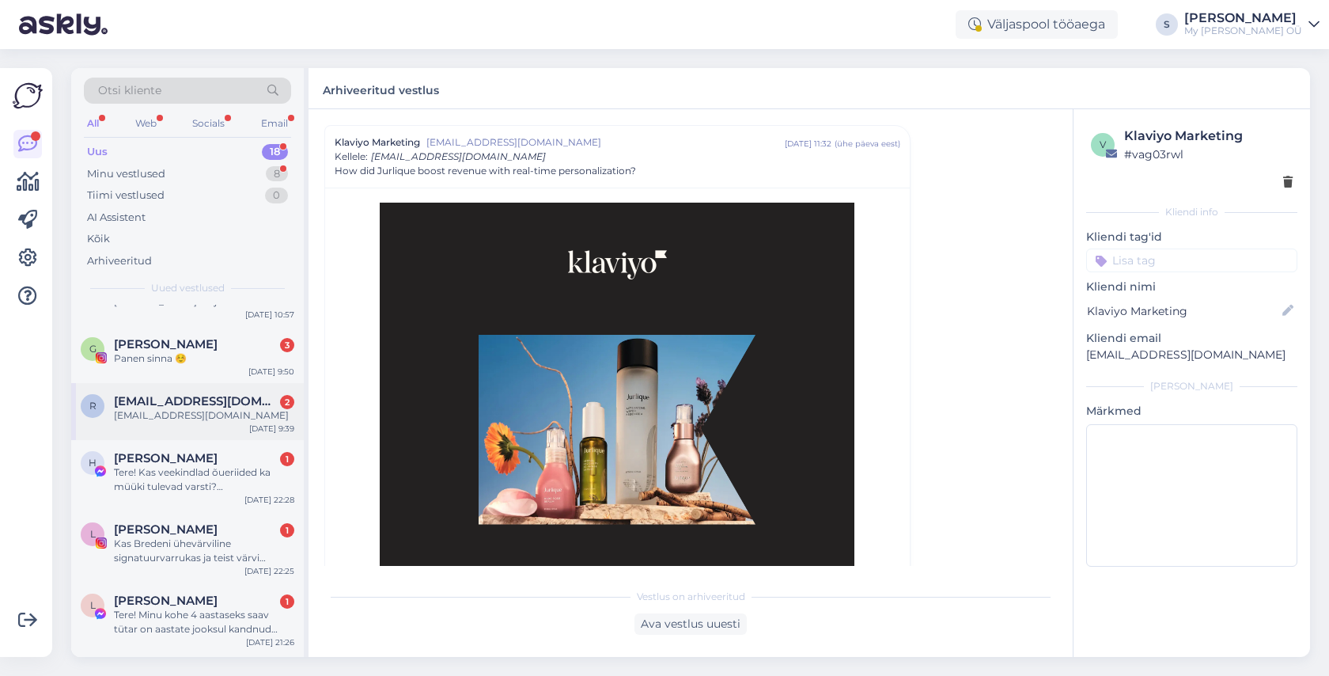
scroll to position [252, 0]
click at [217, 411] on div "[EMAIL_ADDRESS][DOMAIN_NAME]" at bounding box center [204, 413] width 180 height 14
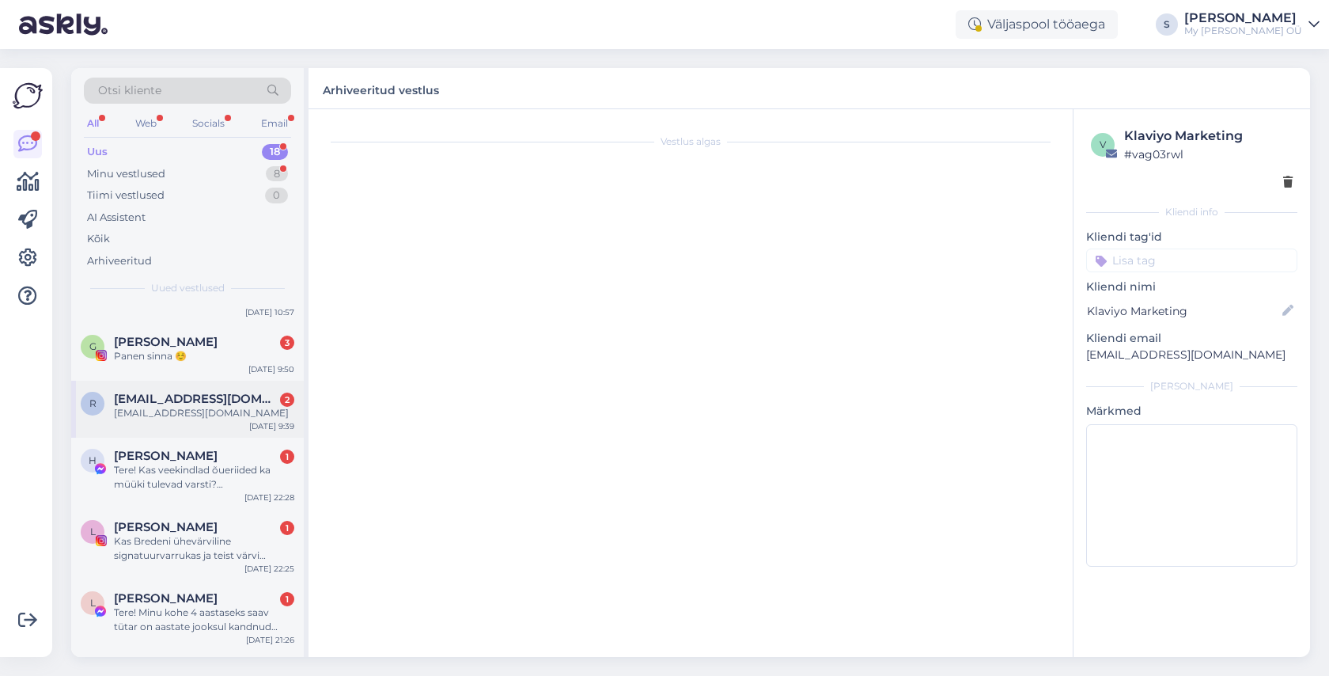
scroll to position [0, 0]
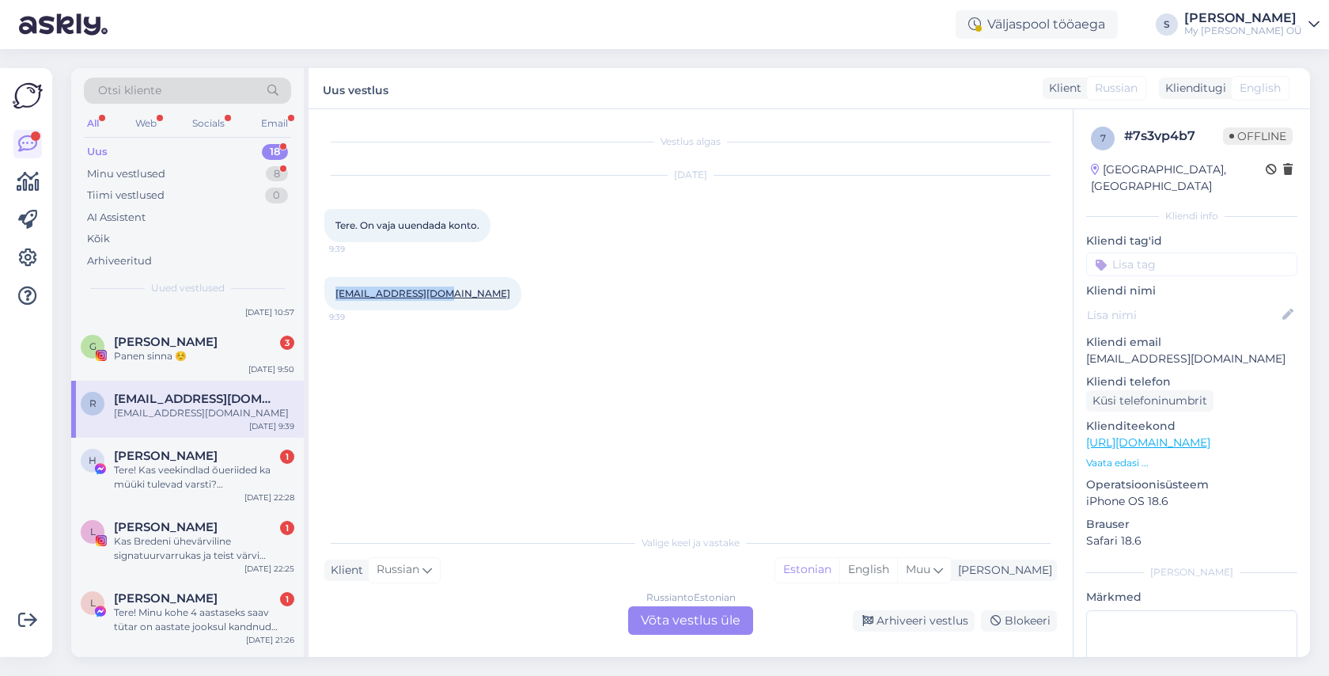
drag, startPoint x: 454, startPoint y: 295, endPoint x: 332, endPoint y: 298, distance: 122.7
click at [332, 298] on div "[EMAIL_ADDRESS][DOMAIN_NAME] 9:39" at bounding box center [422, 293] width 197 height 33
click at [654, 619] on div "Russian to Estonian Võta vestlus üle" at bounding box center [690, 620] width 125 height 28
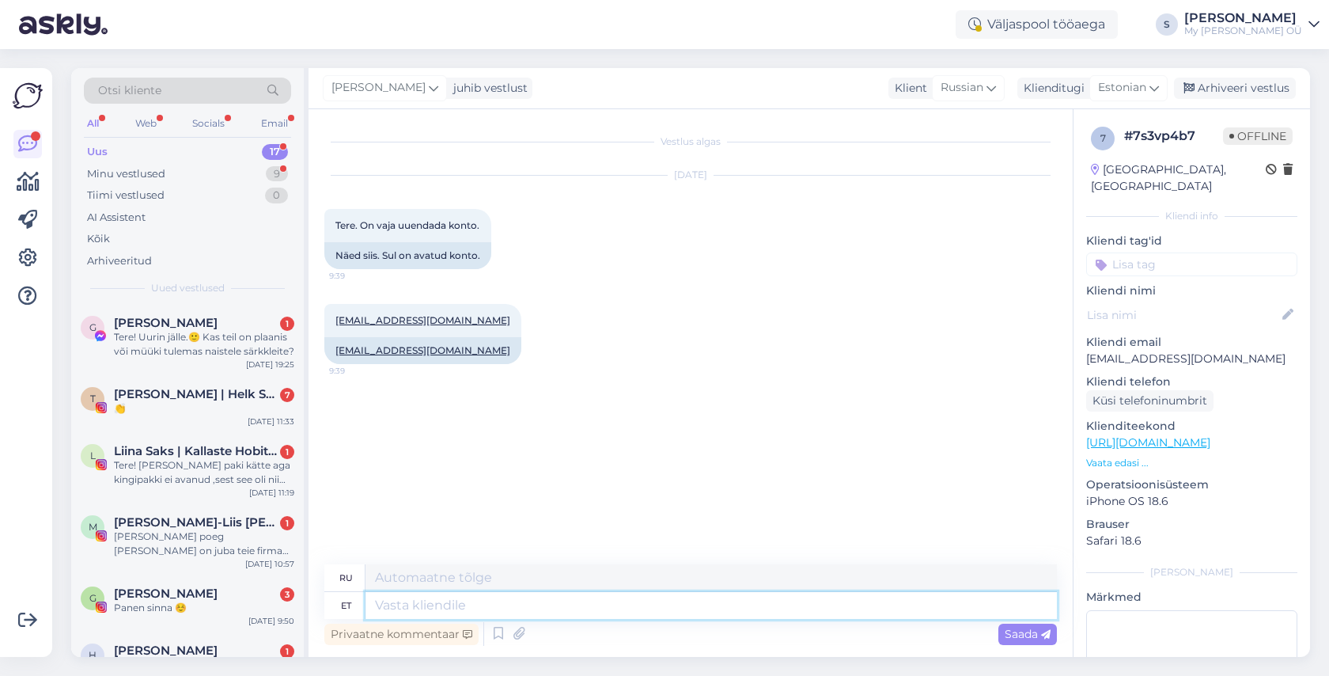
click at [529, 608] on textarea at bounding box center [712, 605] width 692 height 27
paste textarea "Tere! Aitäh kirja eest! Palun vaadake nüüd postkasti, peaksite saama lingi kont…"
type textarea "Tere! Aitäh kirja eest! Palun vaadake nüüd postkasti, peaksite saama lingi kont…"
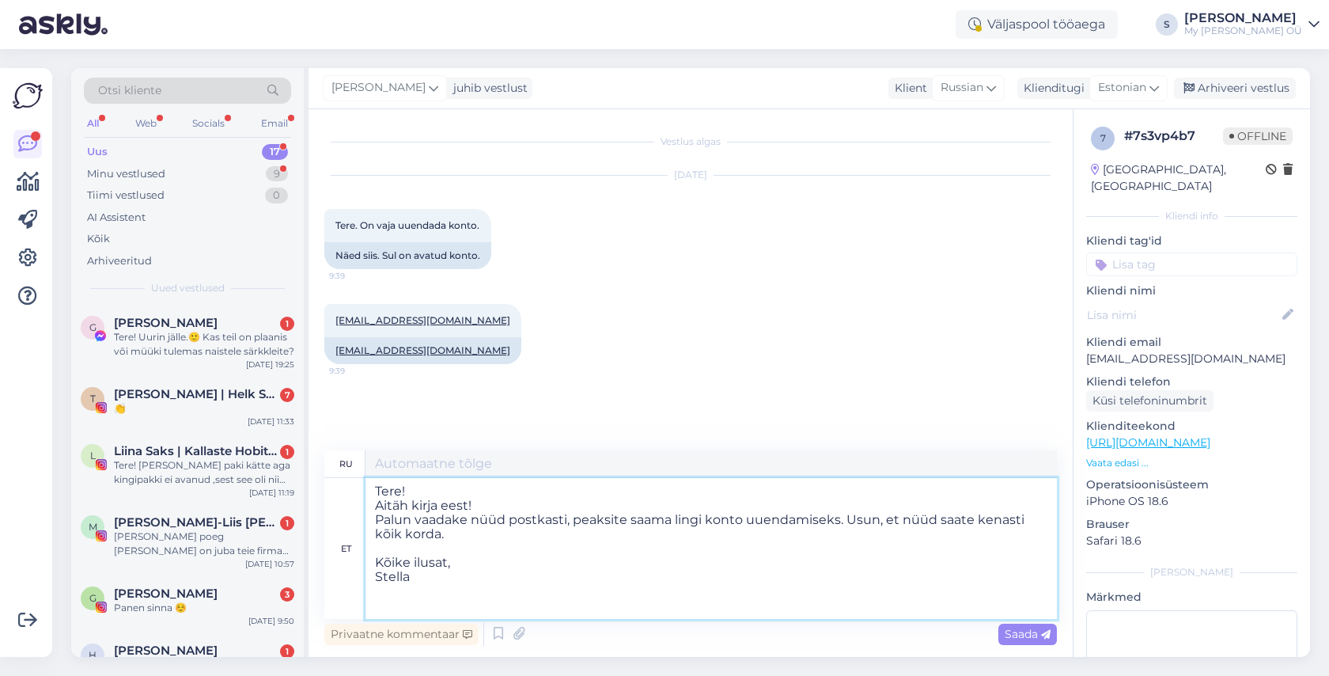
type textarea "Здравствуйте! Спасибо за письмо! Пожалуйста, проверьте свой почтовый ящик прямо…"
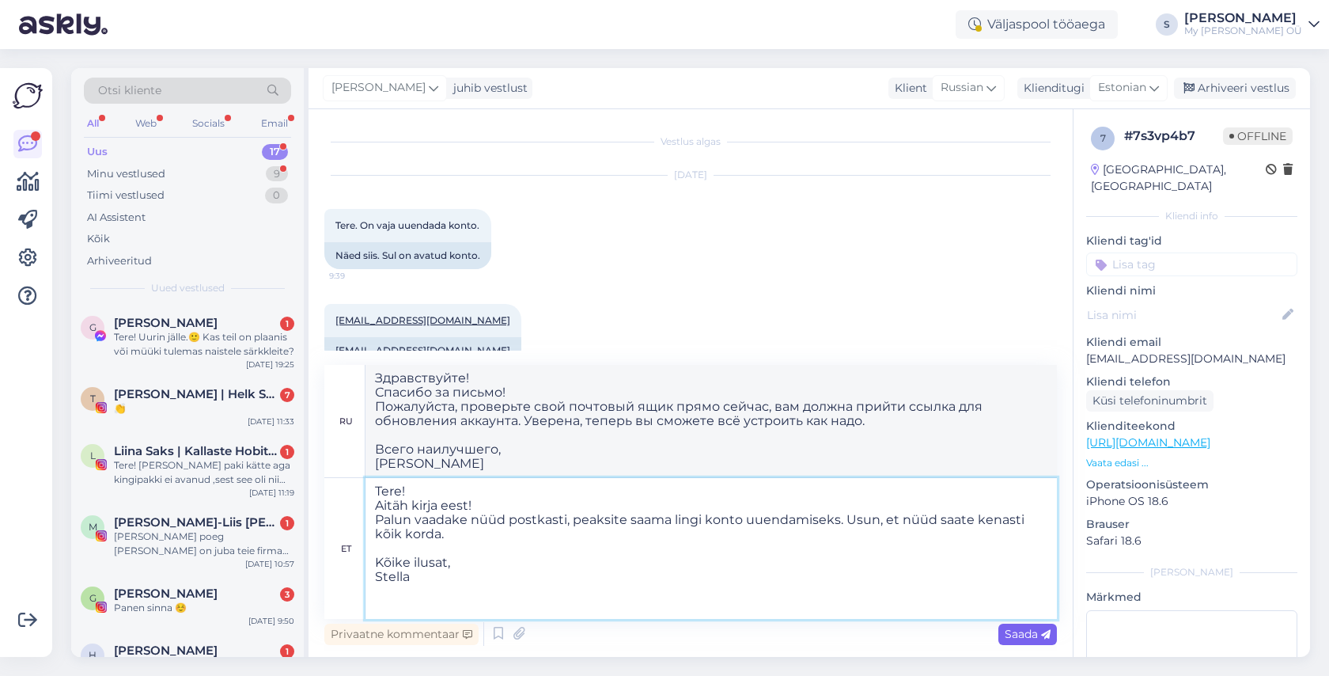
type textarea "Tere! Aitäh kirja eest! Palun vaadake nüüd postkasti, peaksite saama lingi kont…"
click at [1010, 628] on span "Saada" at bounding box center [1028, 634] width 46 height 14
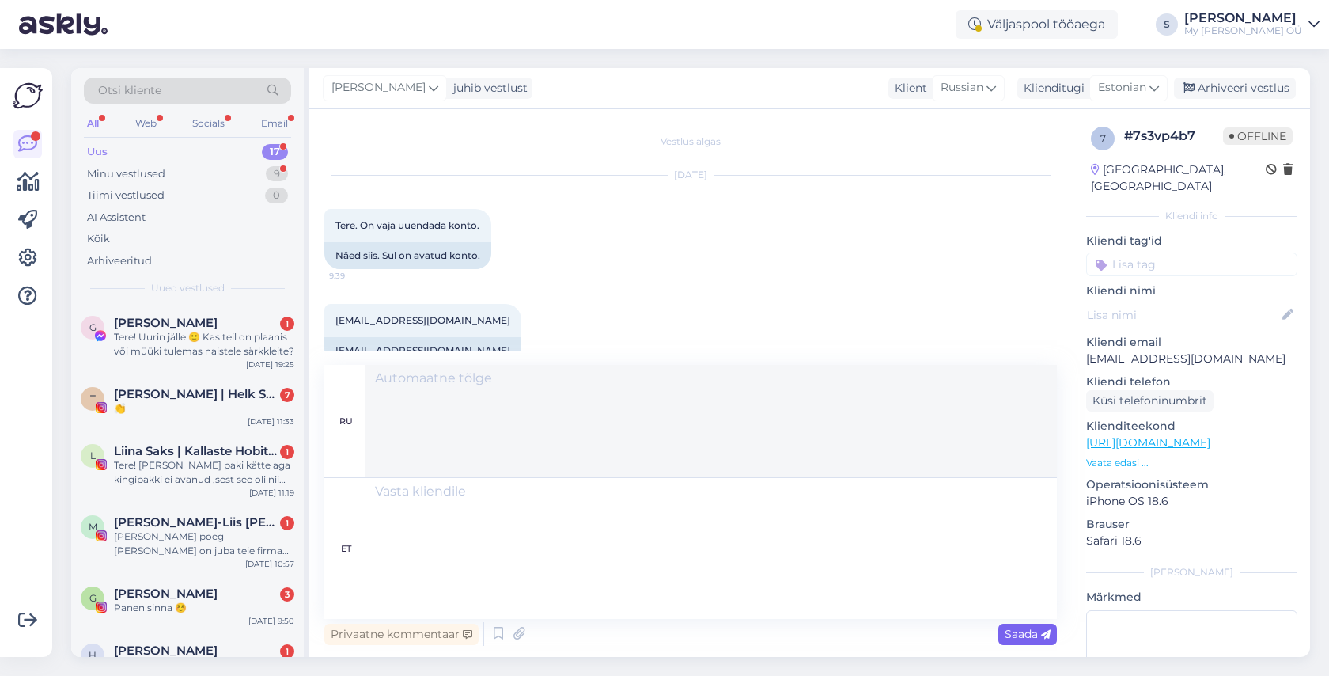
scroll to position [173, 0]
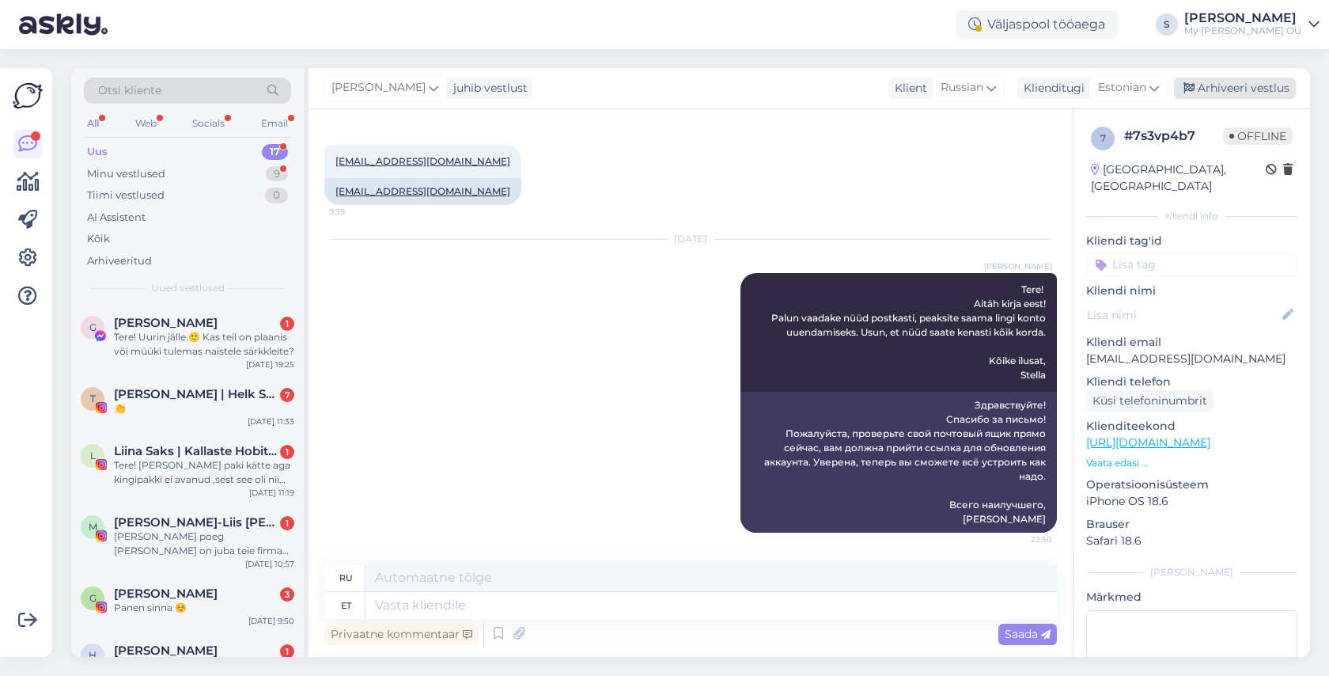
click at [1219, 89] on div "Arhiveeri vestlus" at bounding box center [1235, 88] width 122 height 21
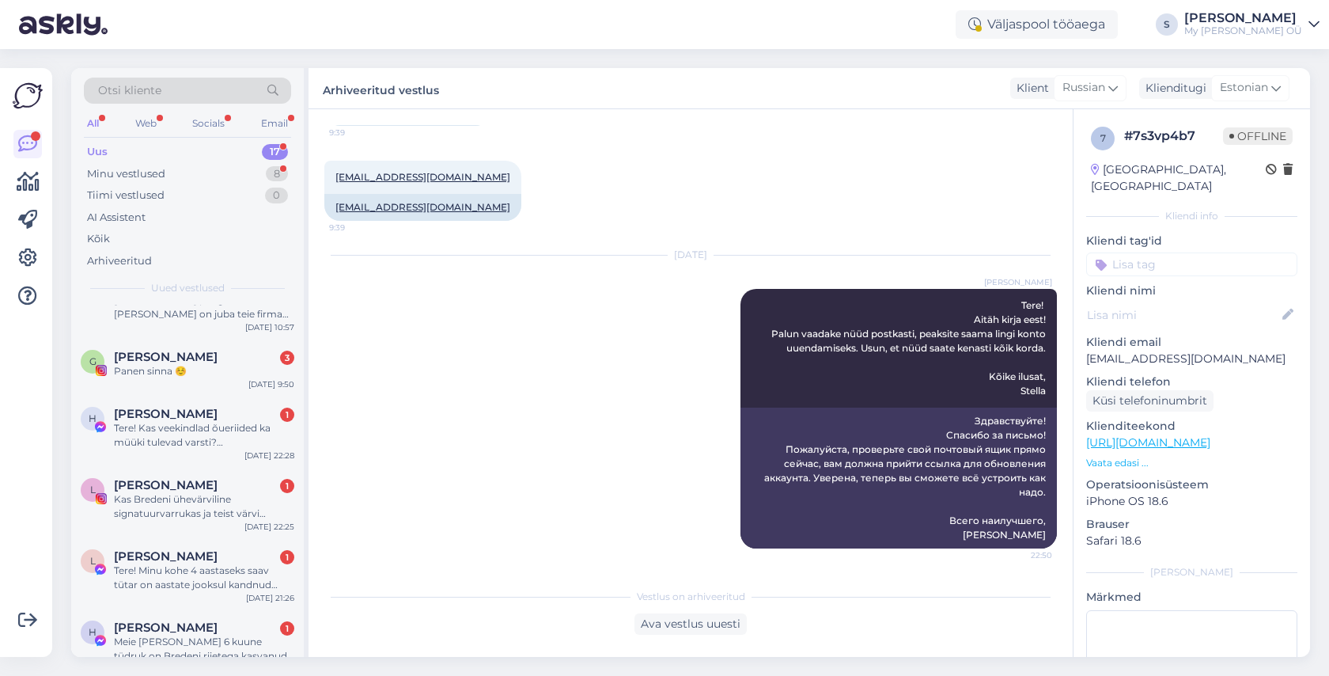
scroll to position [245, 0]
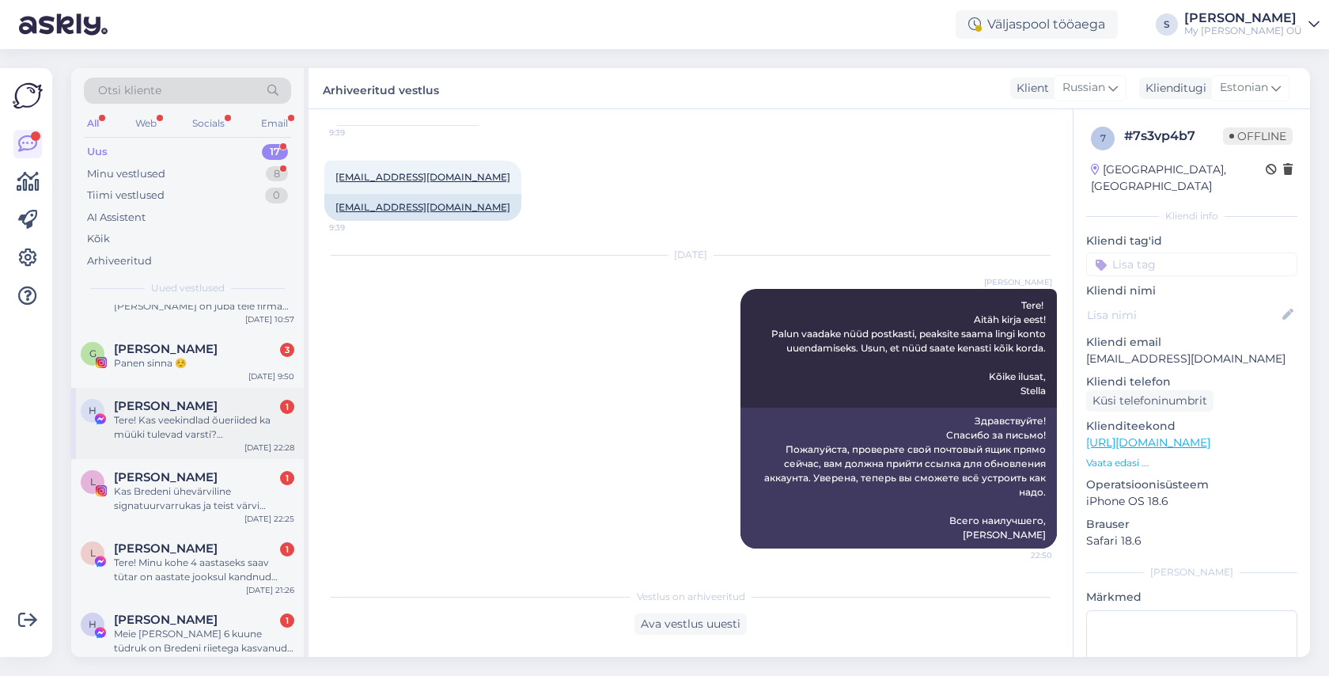
click at [210, 411] on div "[PERSON_NAME] 1" at bounding box center [204, 406] width 180 height 14
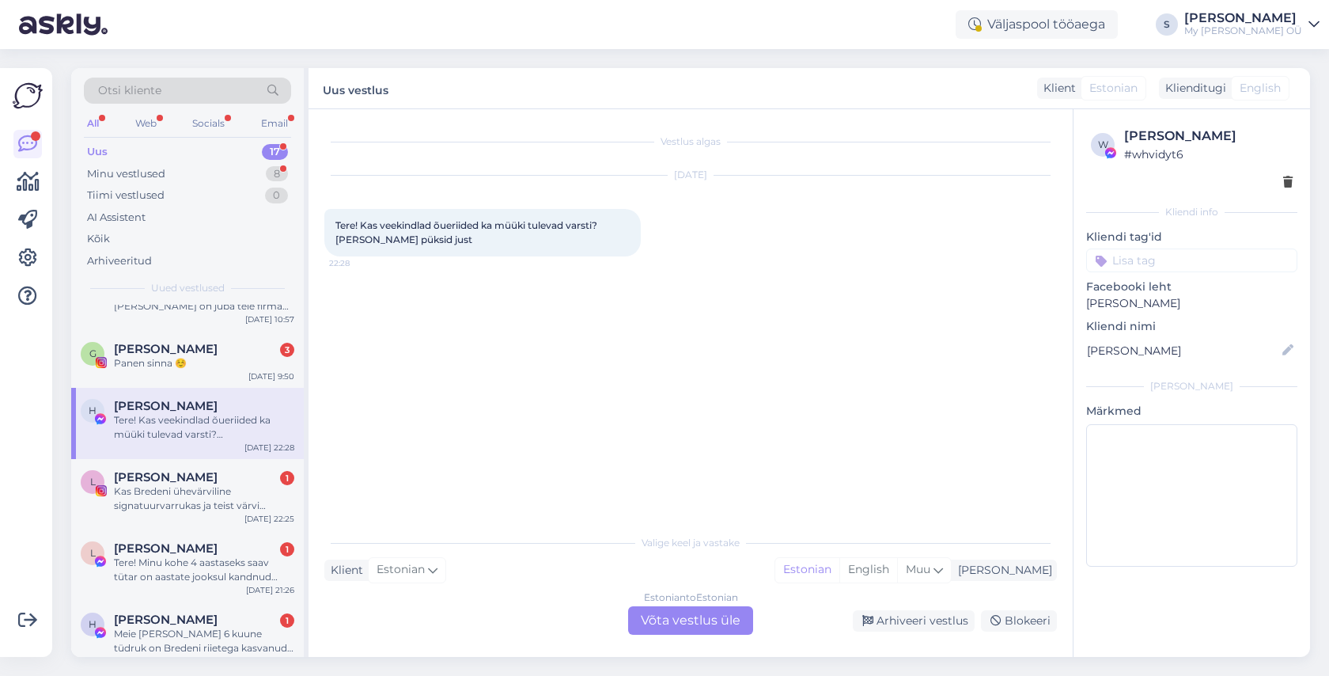
click at [685, 620] on div "Estonian to Estonian Võta vestlus üle" at bounding box center [690, 620] width 125 height 28
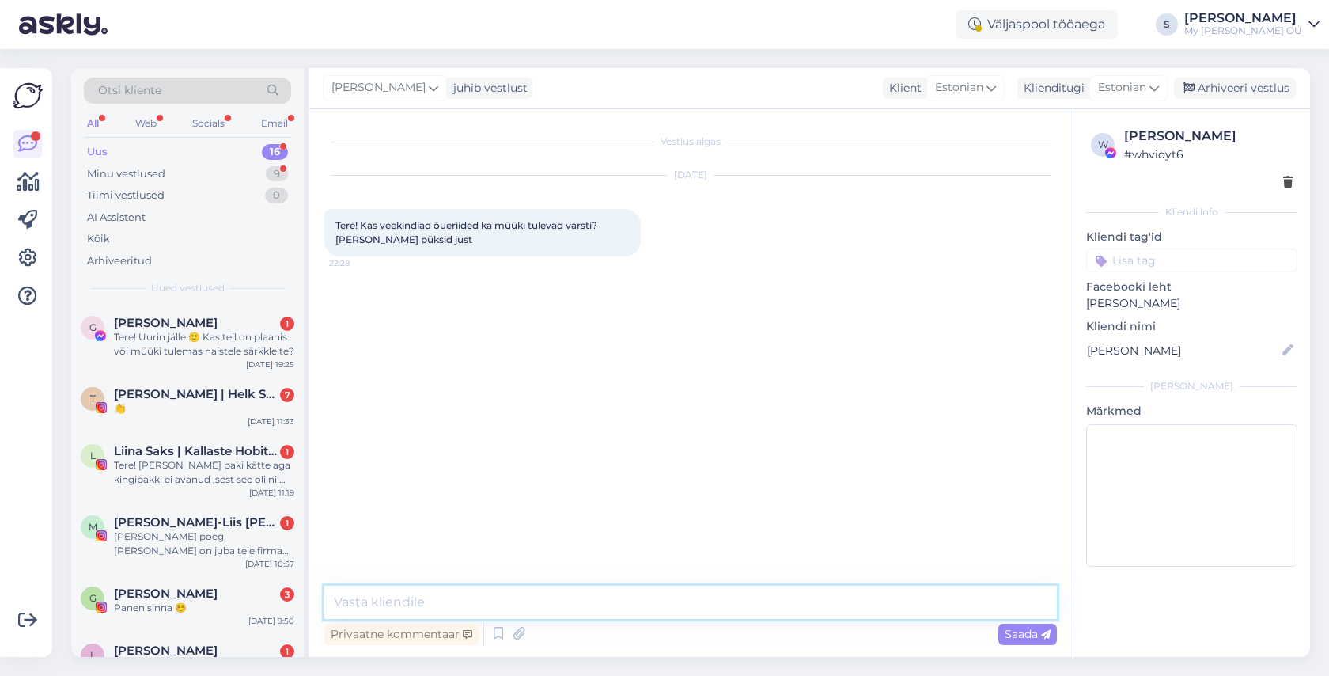
click at [502, 596] on textarea at bounding box center [690, 602] width 733 height 33
type textarea "Tere! Uuel nädalal taas [PERSON_NAME] ;)"
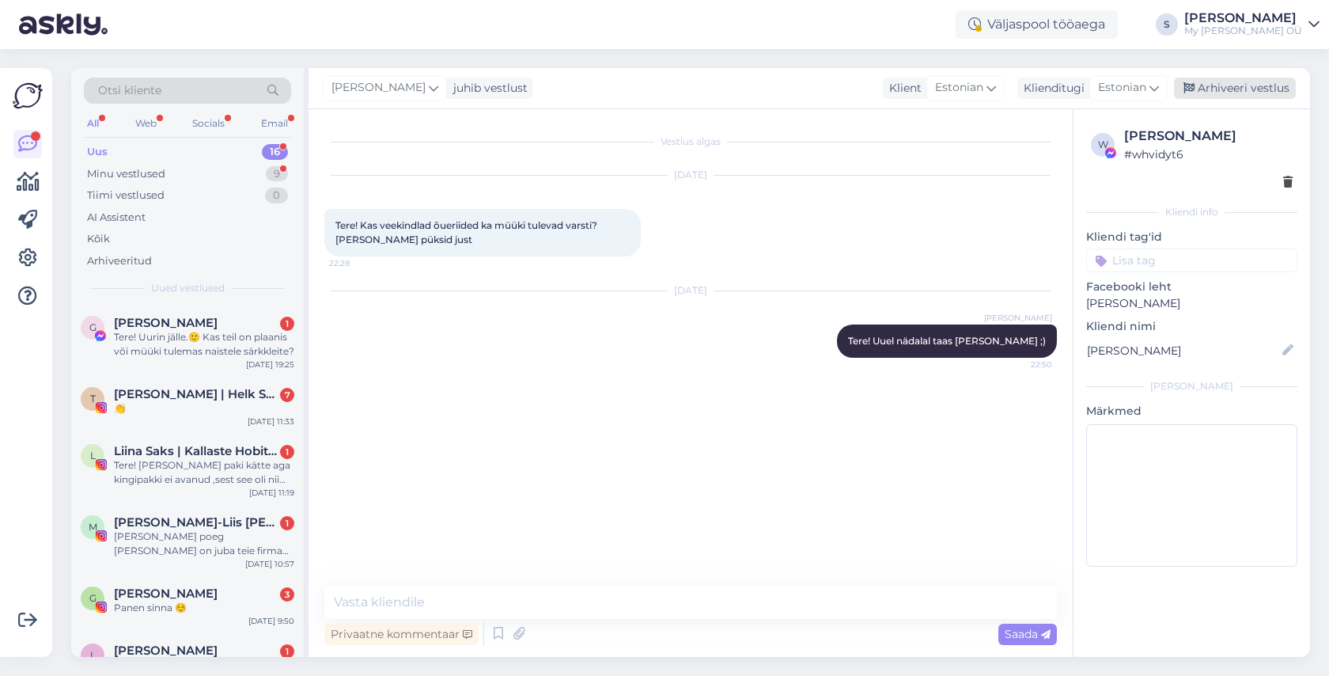
click at [1229, 87] on div "Arhiveeri vestlus" at bounding box center [1235, 88] width 122 height 21
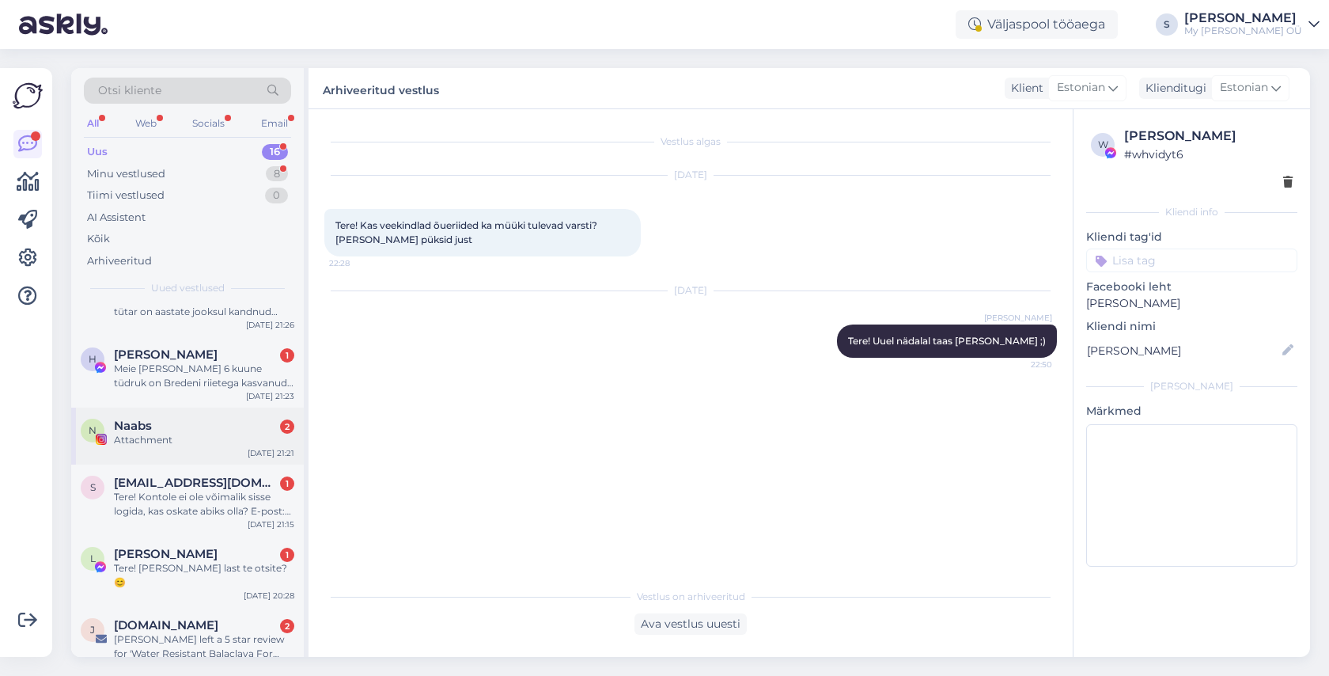
scroll to position [506, 0]
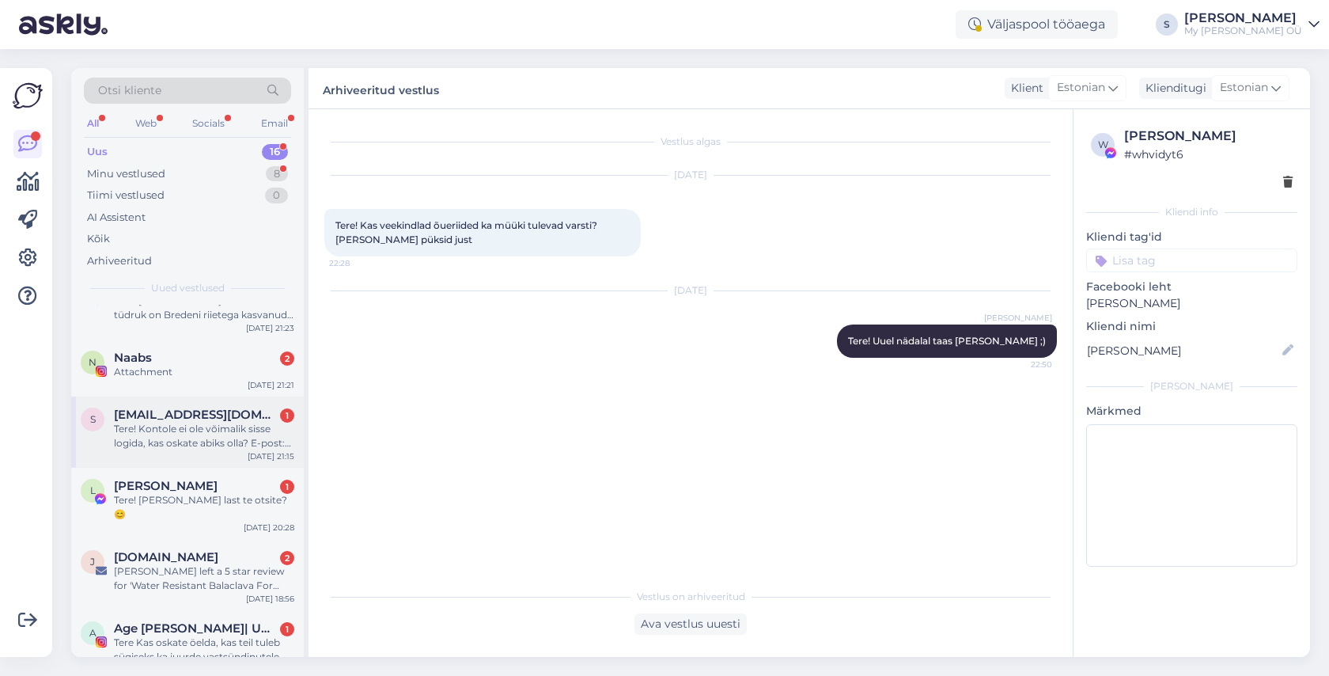
click at [231, 429] on div "Tere! Kontole ei ole võimalik sisse logida, kas oskate abiks olla? E-post: [EMA…" at bounding box center [204, 436] width 180 height 28
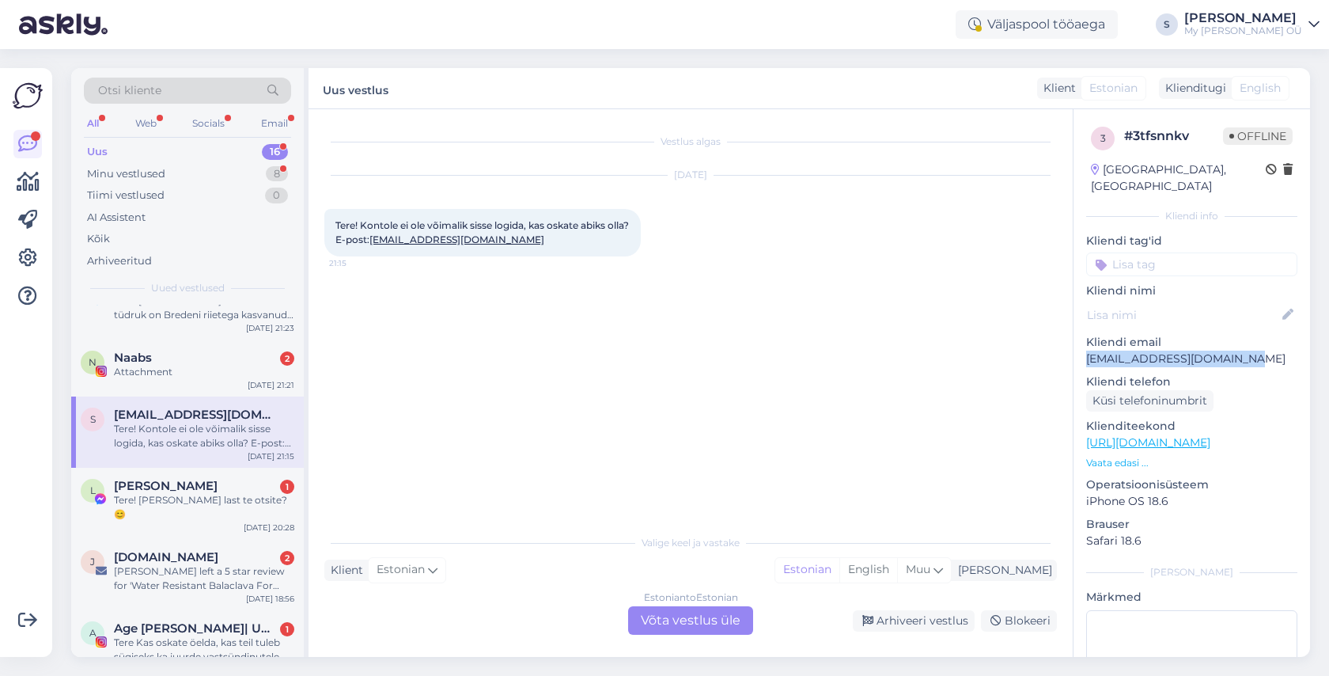
drag, startPoint x: 1241, startPoint y: 338, endPoint x: 1086, endPoint y: 345, distance: 155.3
click at [1086, 345] on div "3 # 3tfsnnkv Offline [GEOGRAPHIC_DATA], [GEOGRAPHIC_DATA] Kliendi info Kliendi …" at bounding box center [1192, 442] width 237 height 667
click at [659, 615] on div "Estonian to Estonian Võta vestlus üle" at bounding box center [690, 620] width 125 height 28
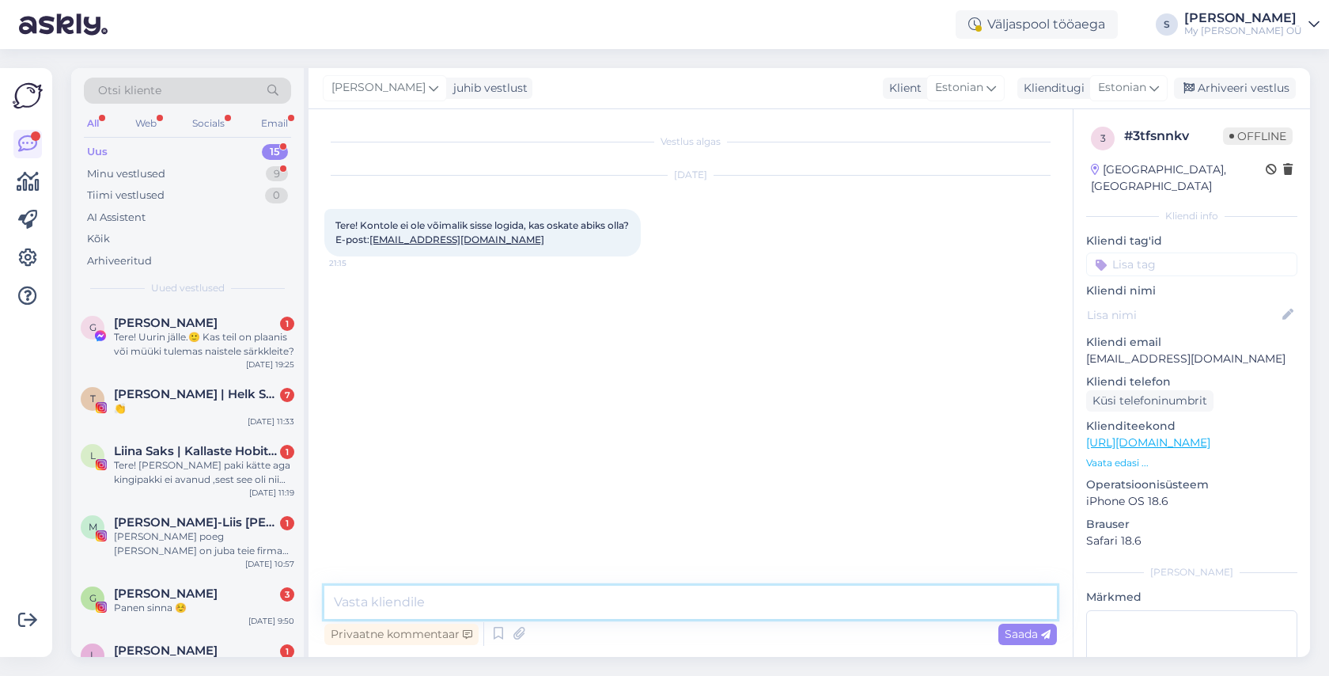
click at [457, 612] on textarea at bounding box center [690, 602] width 733 height 33
paste textarea "Tere! Aitäh kirja eest! Palun vaadake nüüd postkasti, peaksite saama lingi kont…"
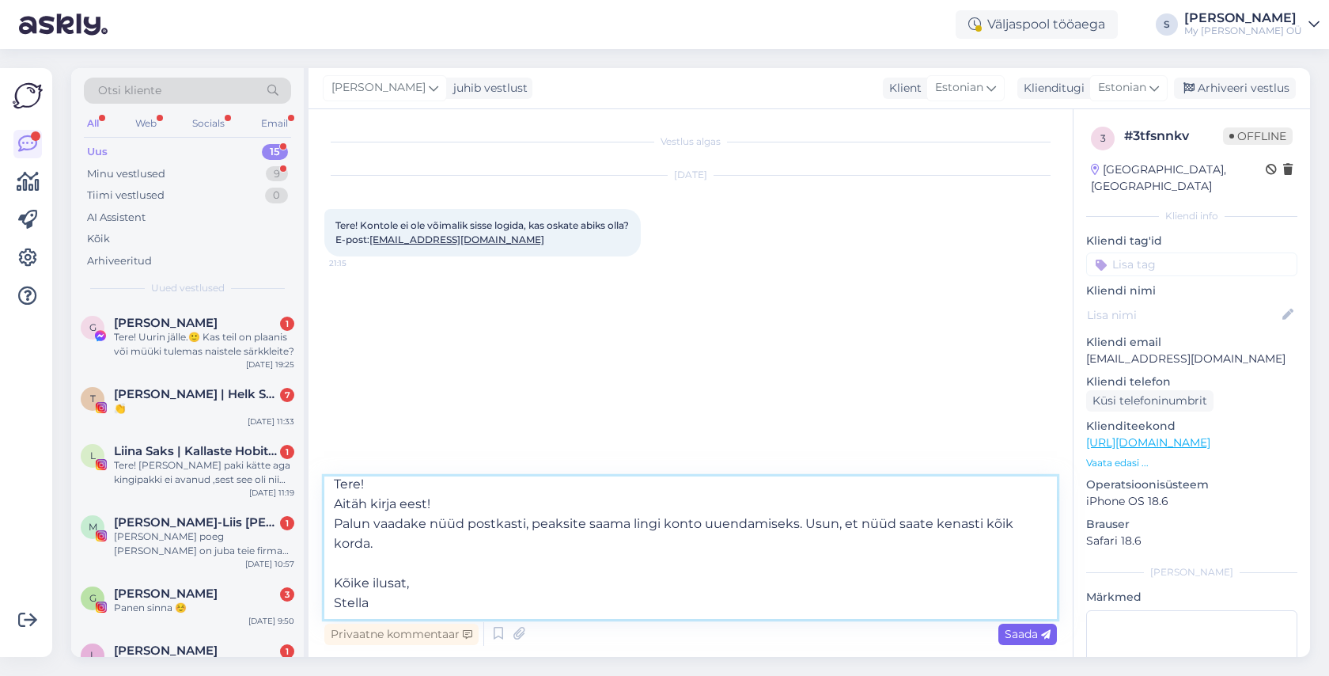
type textarea "Tere! Aitäh kirja eest! Palun vaadake nüüd postkasti, peaksite saama lingi kont…"
click at [1017, 630] on span "Saada" at bounding box center [1028, 634] width 46 height 14
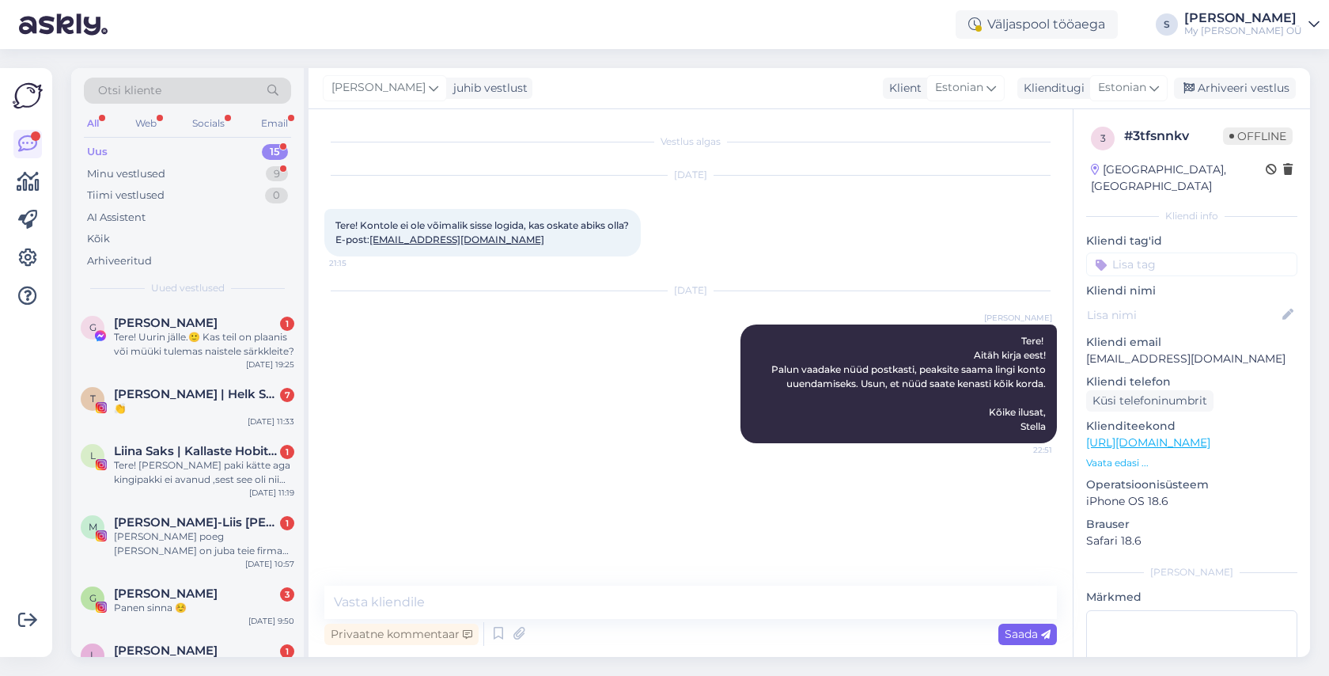
scroll to position [0, 0]
click at [1215, 89] on div "Arhiveeri vestlus" at bounding box center [1235, 88] width 122 height 21
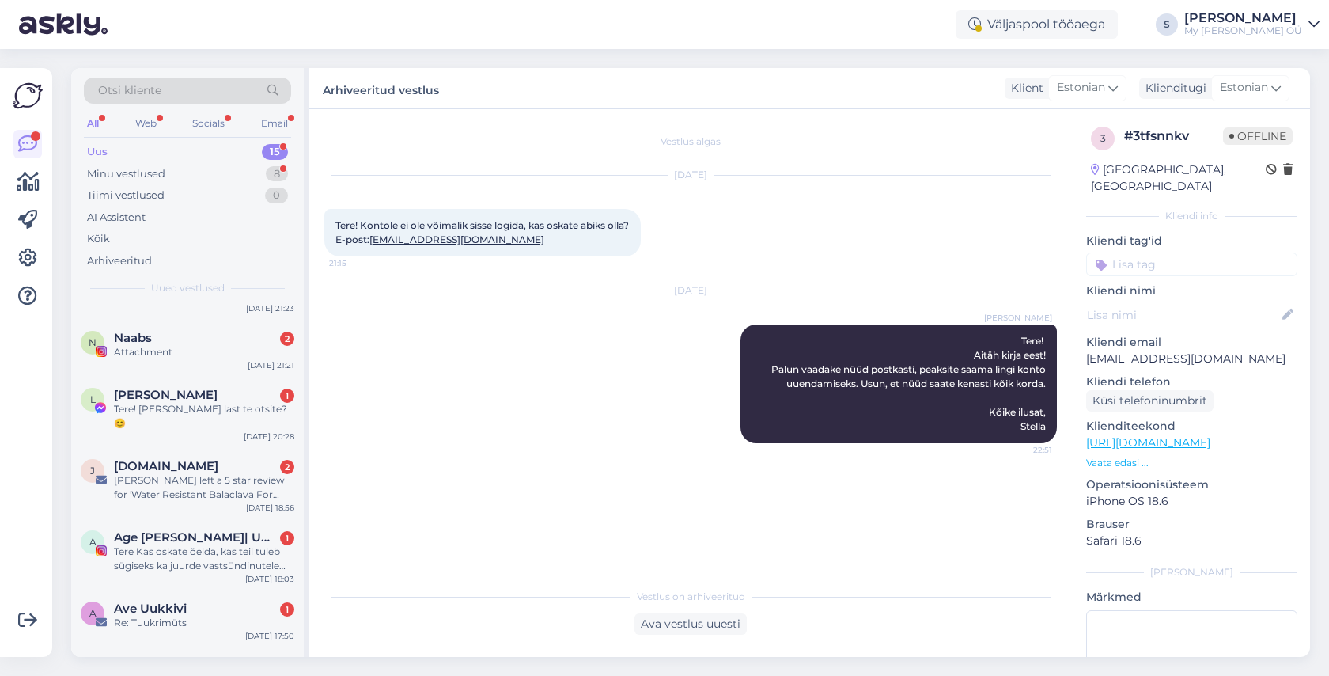
scroll to position [529, 0]
click at [203, 478] on div "[PERSON_NAME] left a 5 star review for 'Water Resistant Balaclava For Kids STOR…" at bounding box center [204, 484] width 180 height 28
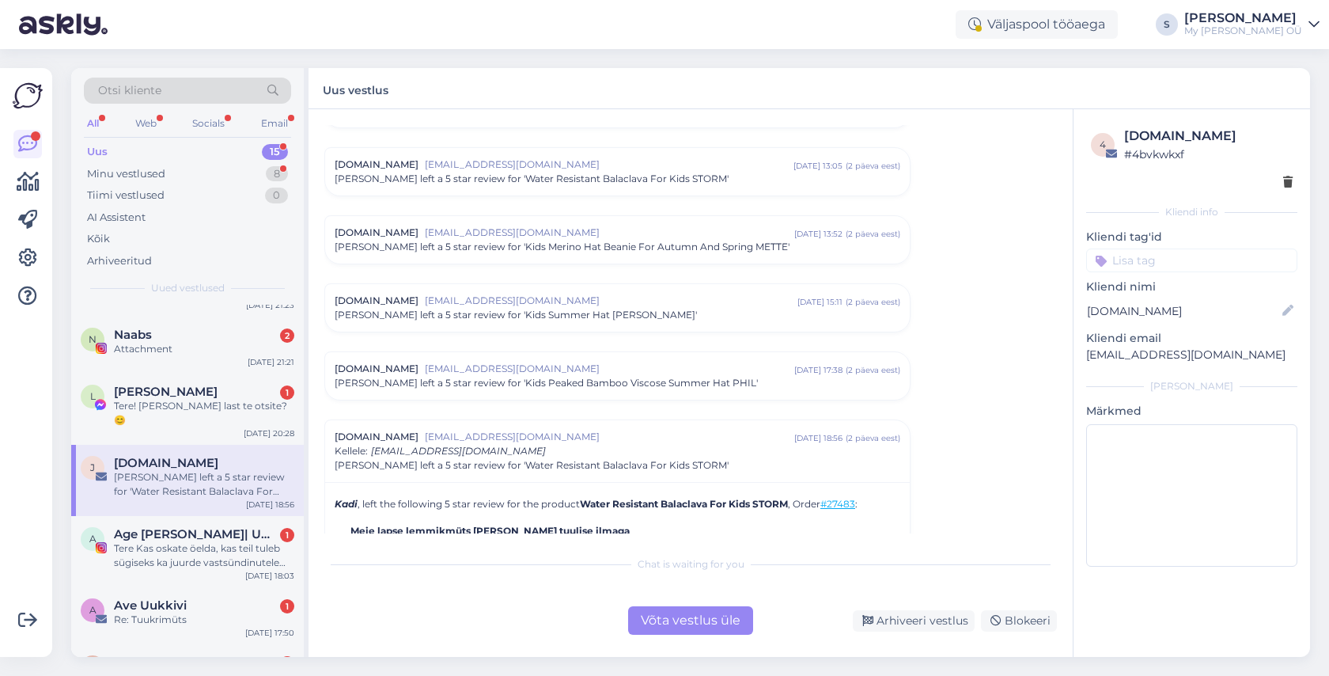
click at [705, 620] on div "Võta vestlus üle" at bounding box center [690, 620] width 125 height 28
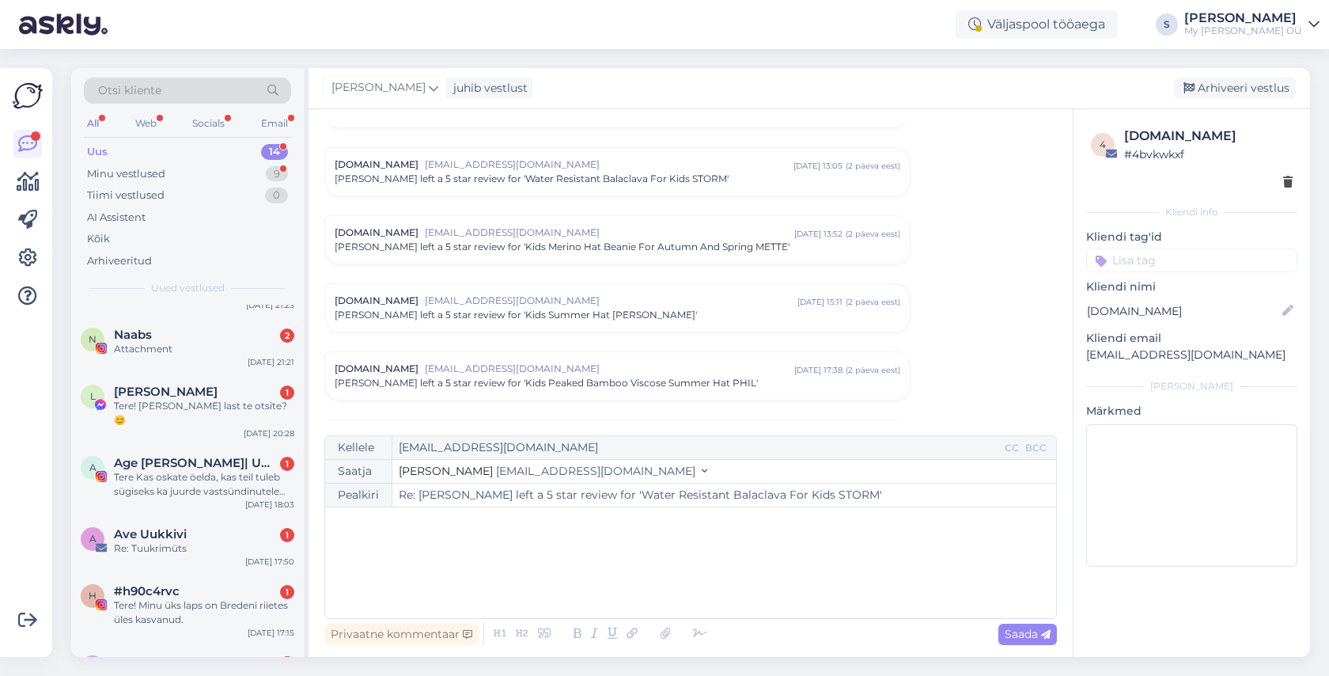
scroll to position [0, 0]
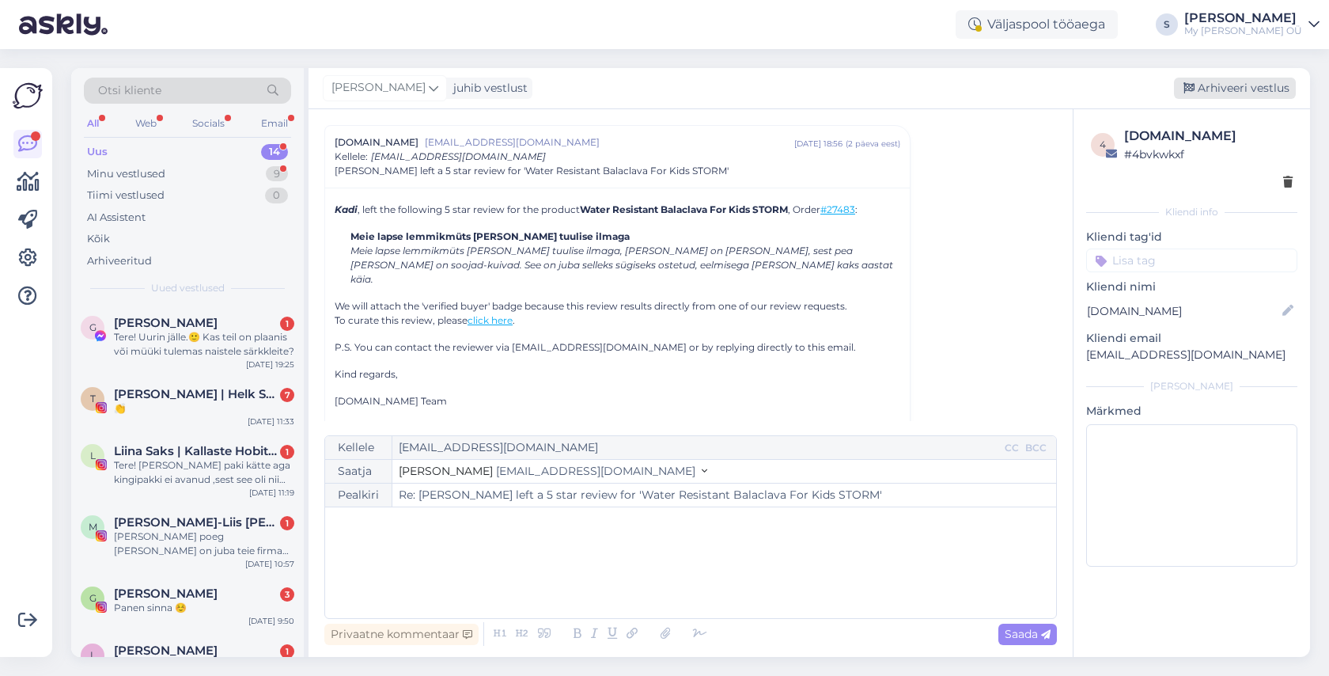
click at [1230, 85] on div "Arhiveeri vestlus" at bounding box center [1235, 88] width 122 height 21
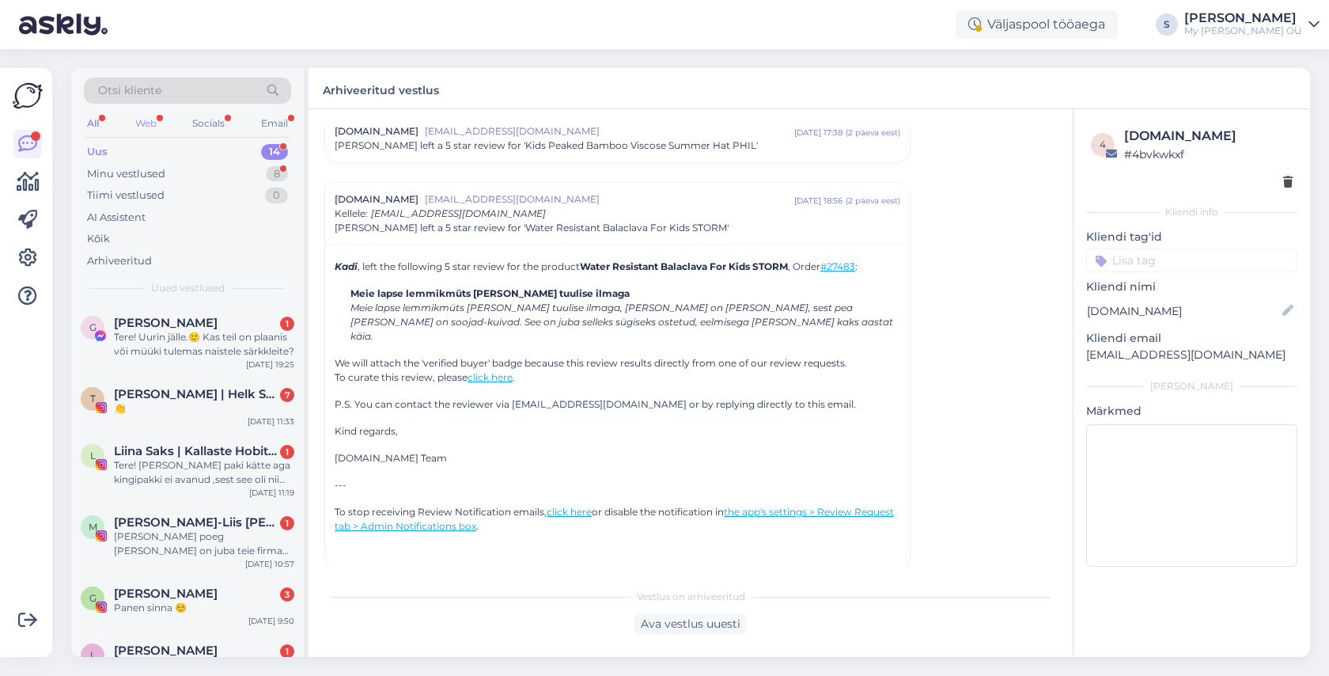
click at [146, 120] on div "Web" at bounding box center [146, 123] width 28 height 21
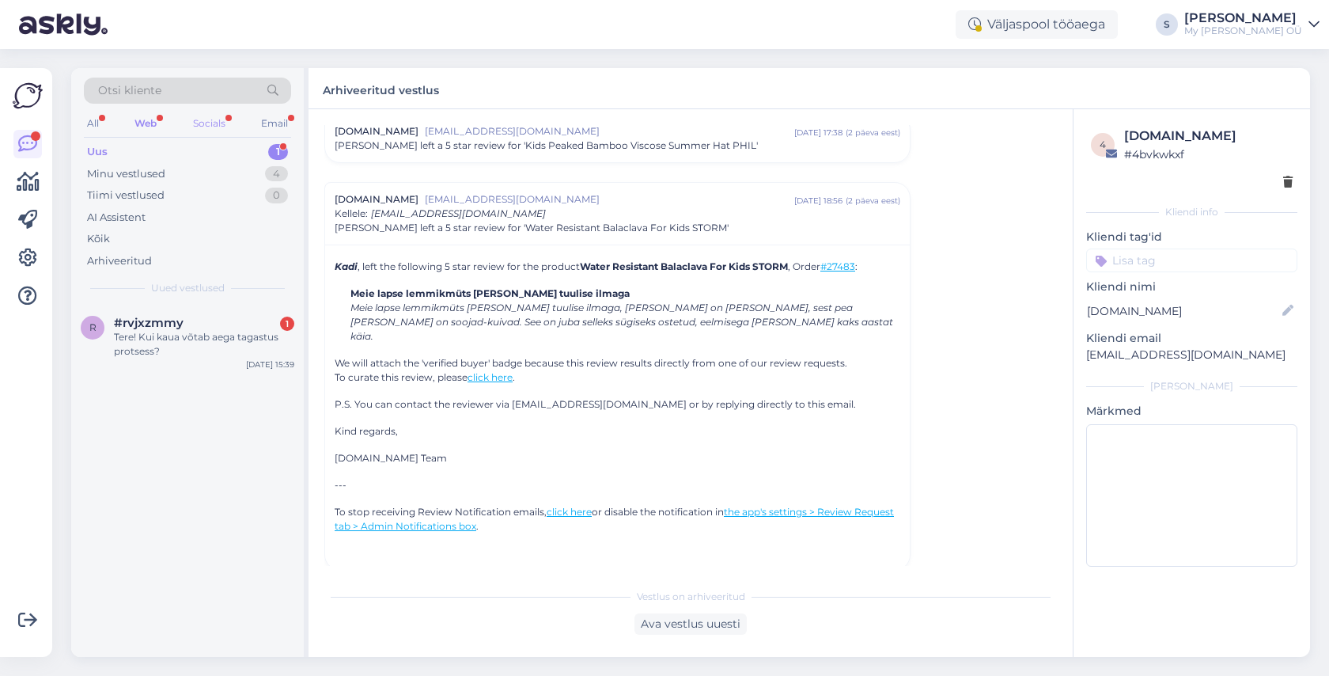
click at [208, 120] on div "Socials" at bounding box center [209, 123] width 39 height 21
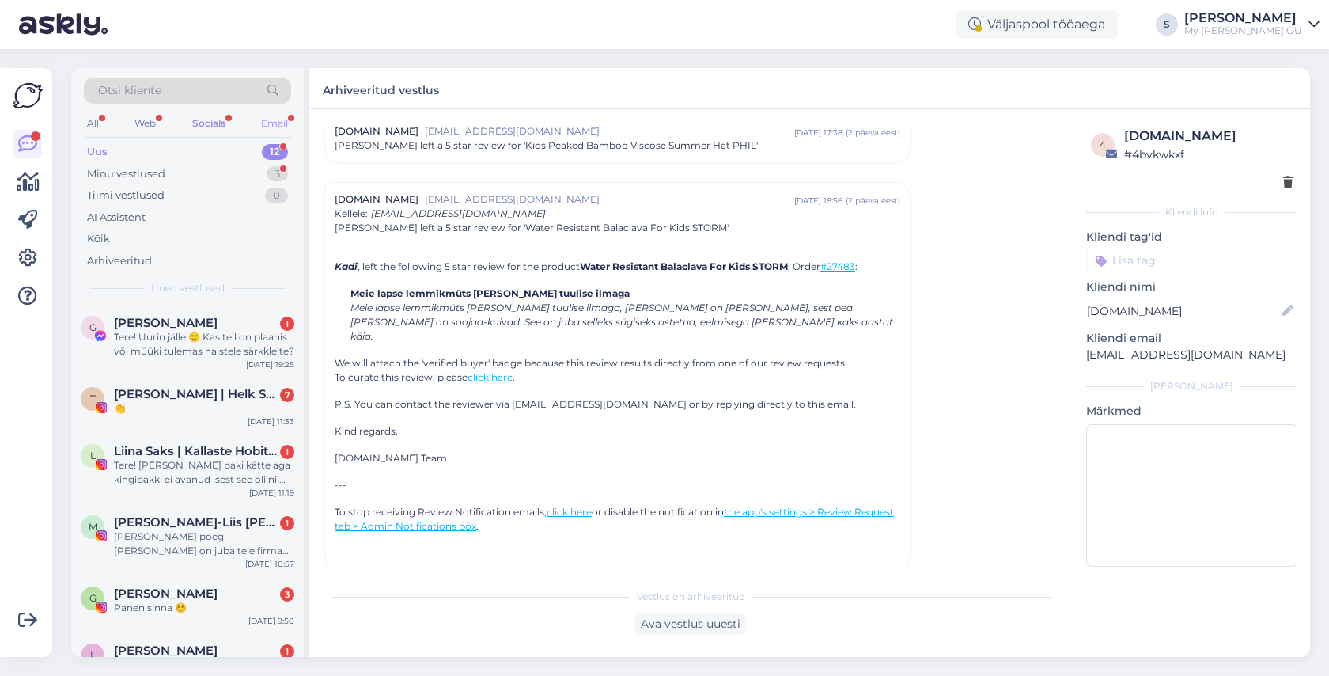
click at [275, 128] on div "Email" at bounding box center [274, 123] width 33 height 21
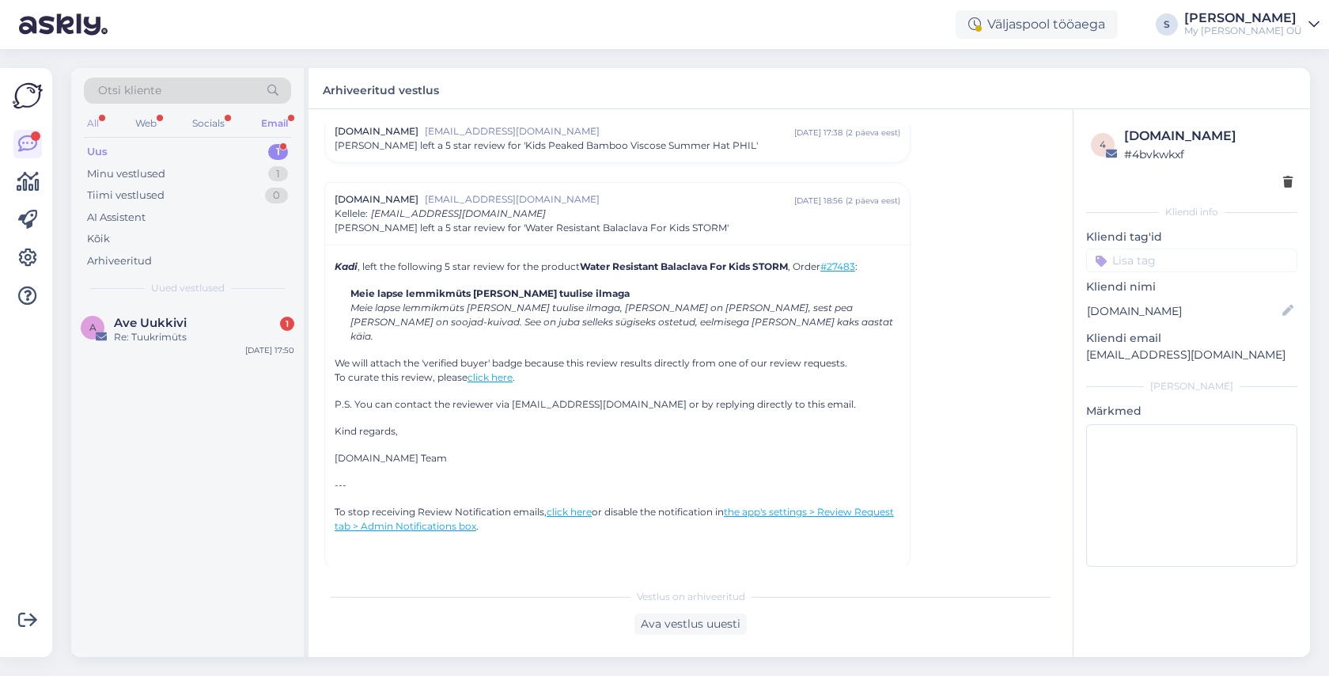
click at [97, 126] on div "All" at bounding box center [93, 123] width 18 height 21
